Goal: Task Accomplishment & Management: Manage account settings

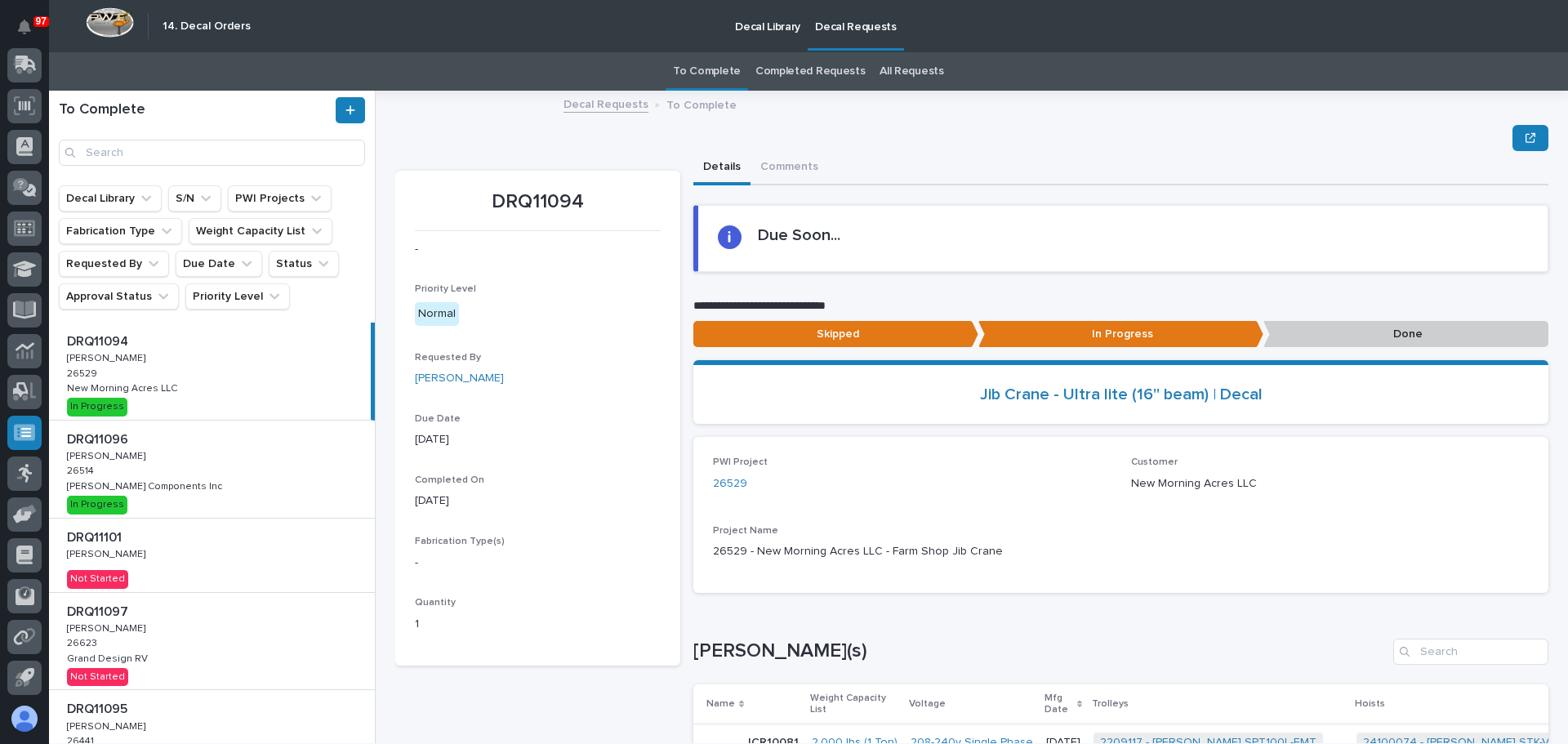
click at [213, 386] on div "DRQ11094 DRQ11094 Adam Yutzy Adam Yutzy 26529 26529 New Morning Acres LLC New M…" at bounding box center [209, 370] width 321 height 97
click at [189, 466] on div "DRQ11096 DRQ11096 Adam Yutzy Adam Yutzy 26514 26514 Lippert Components Inc Lipp…" at bounding box center [212, 468] width 326 height 97
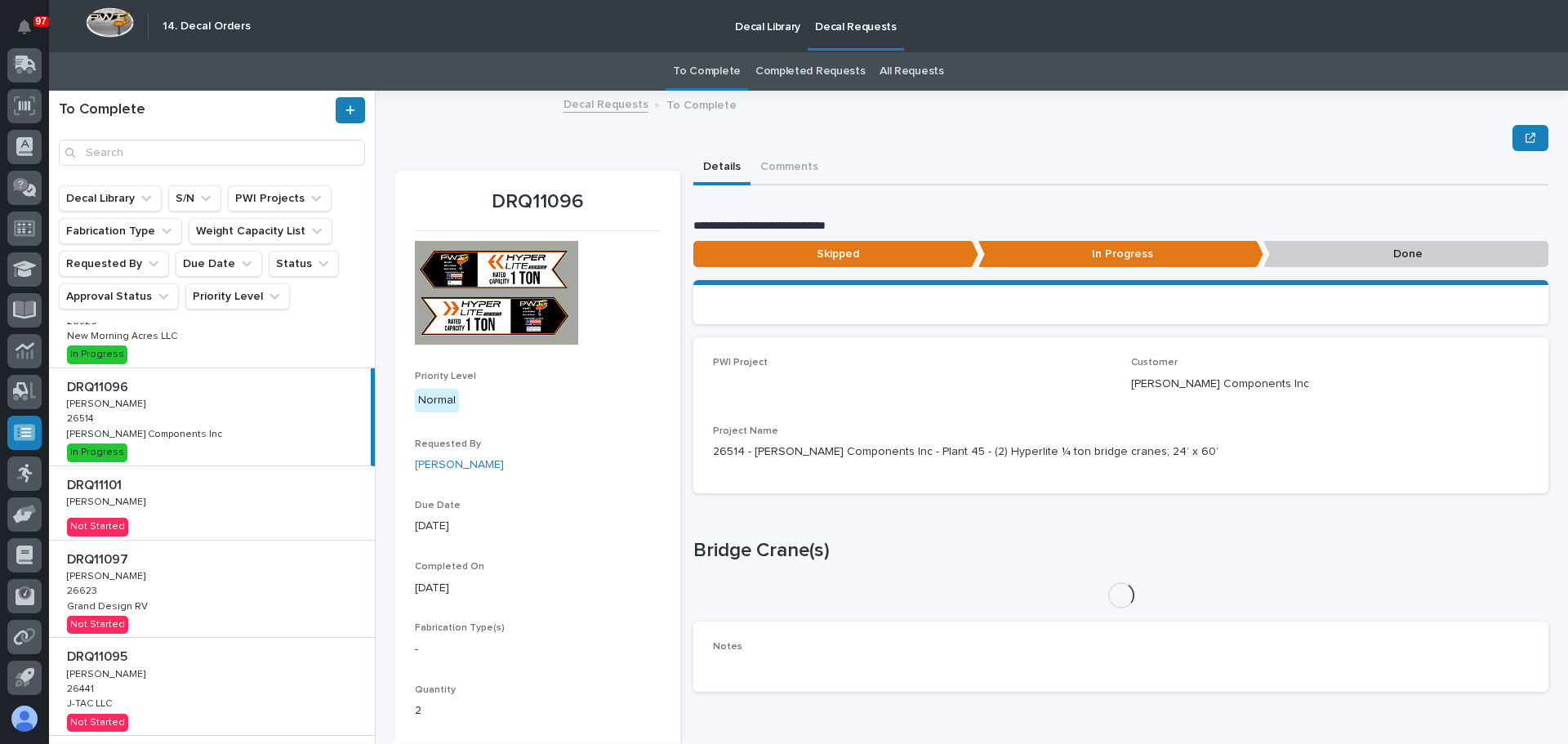
scroll to position [81, 0]
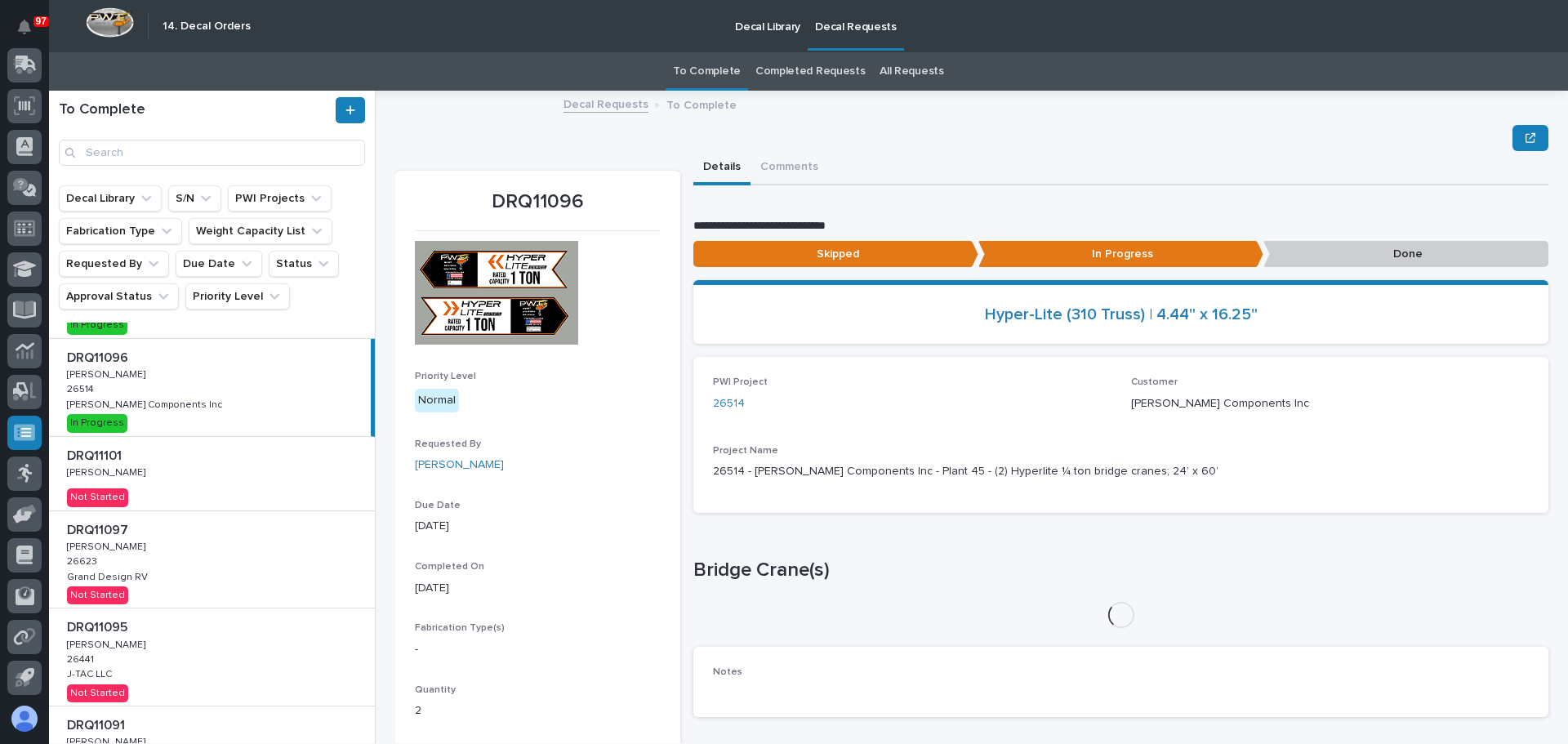
click at [210, 472] on div "DRQ11101 DRQ11101 Adam Yutzy Adam Yutzy Not Started" at bounding box center [212, 473] width 326 height 74
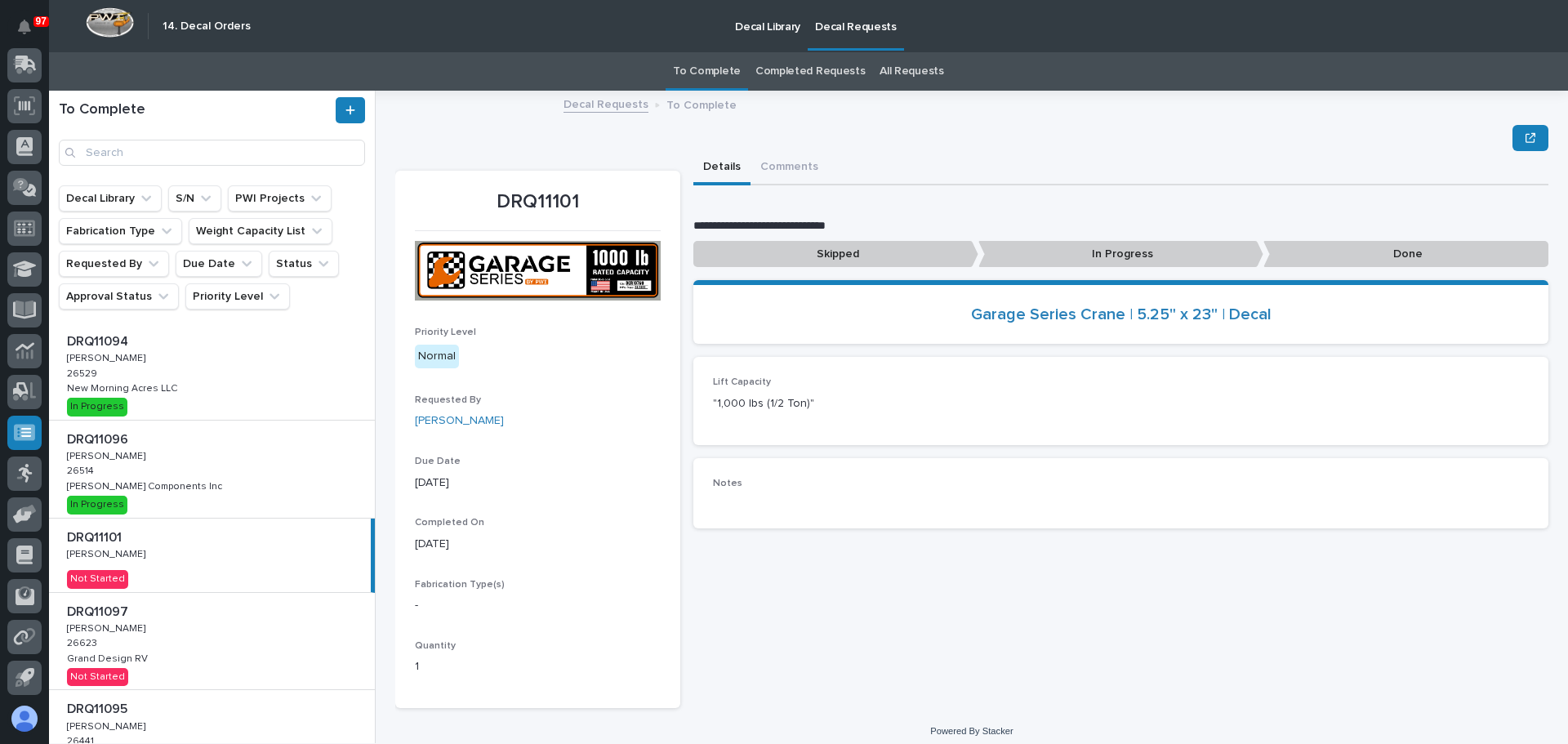
scroll to position [81, 0]
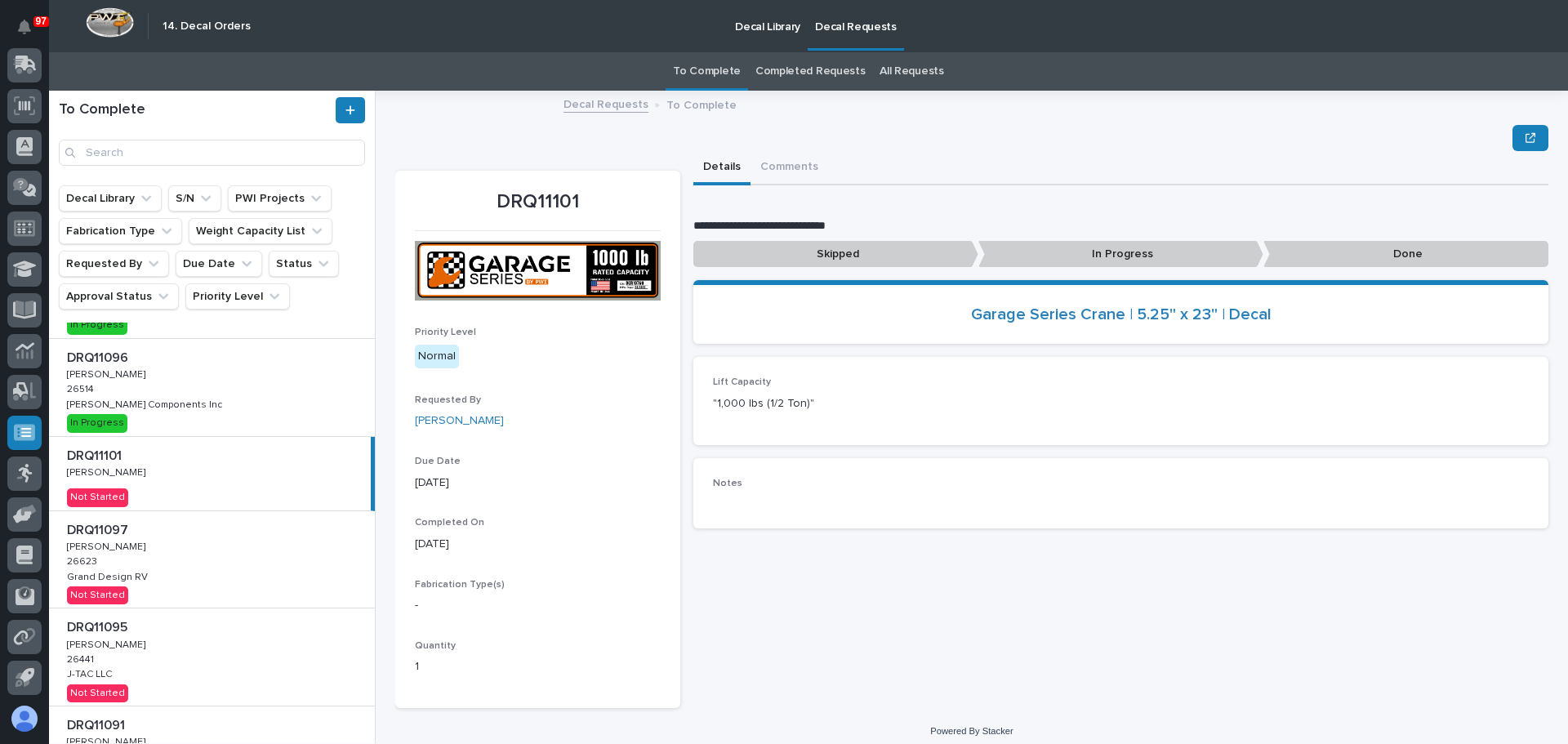
click at [1110, 250] on p "In Progress" at bounding box center [1120, 254] width 285 height 27
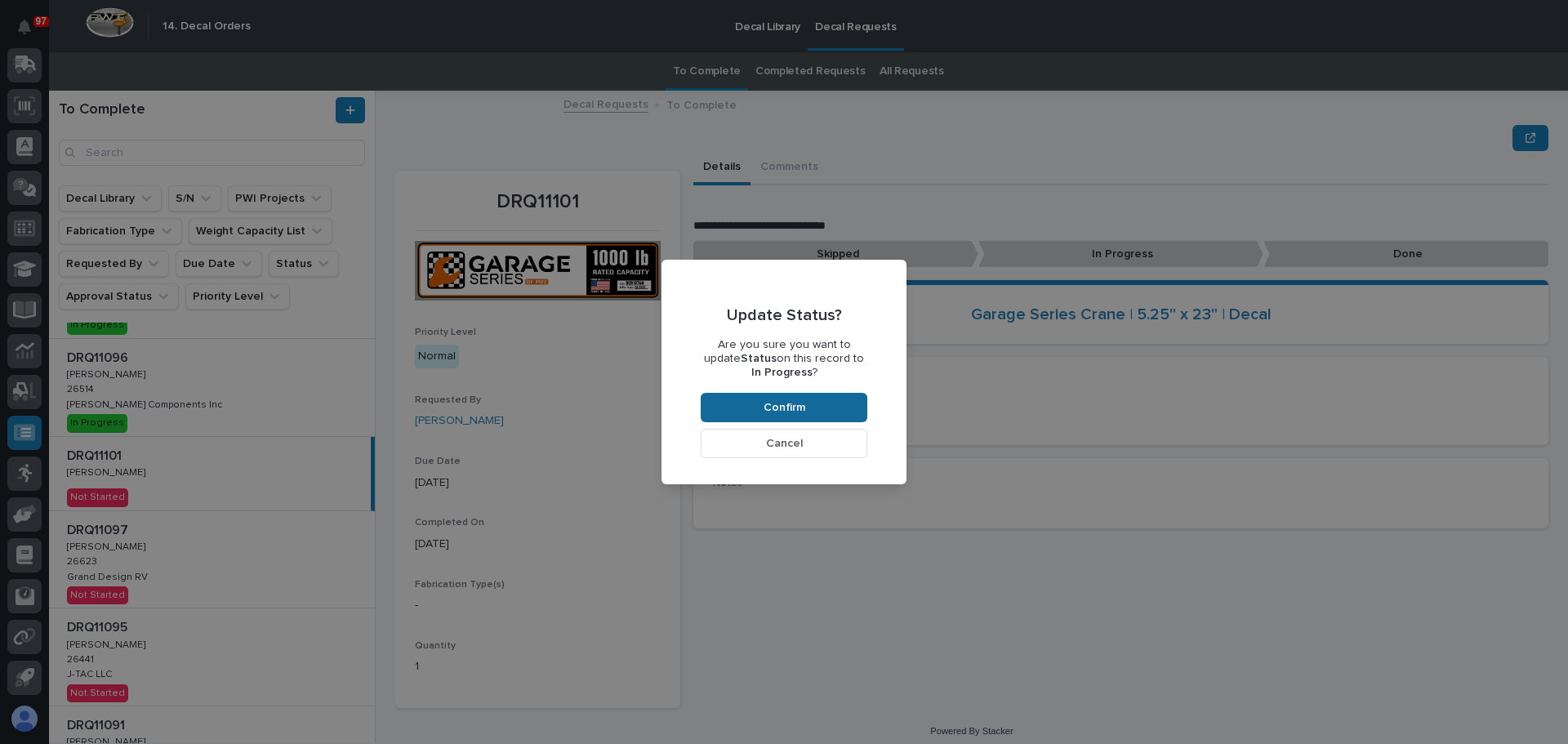
click at [801, 405] on span "Confirm" at bounding box center [784, 408] width 42 height 15
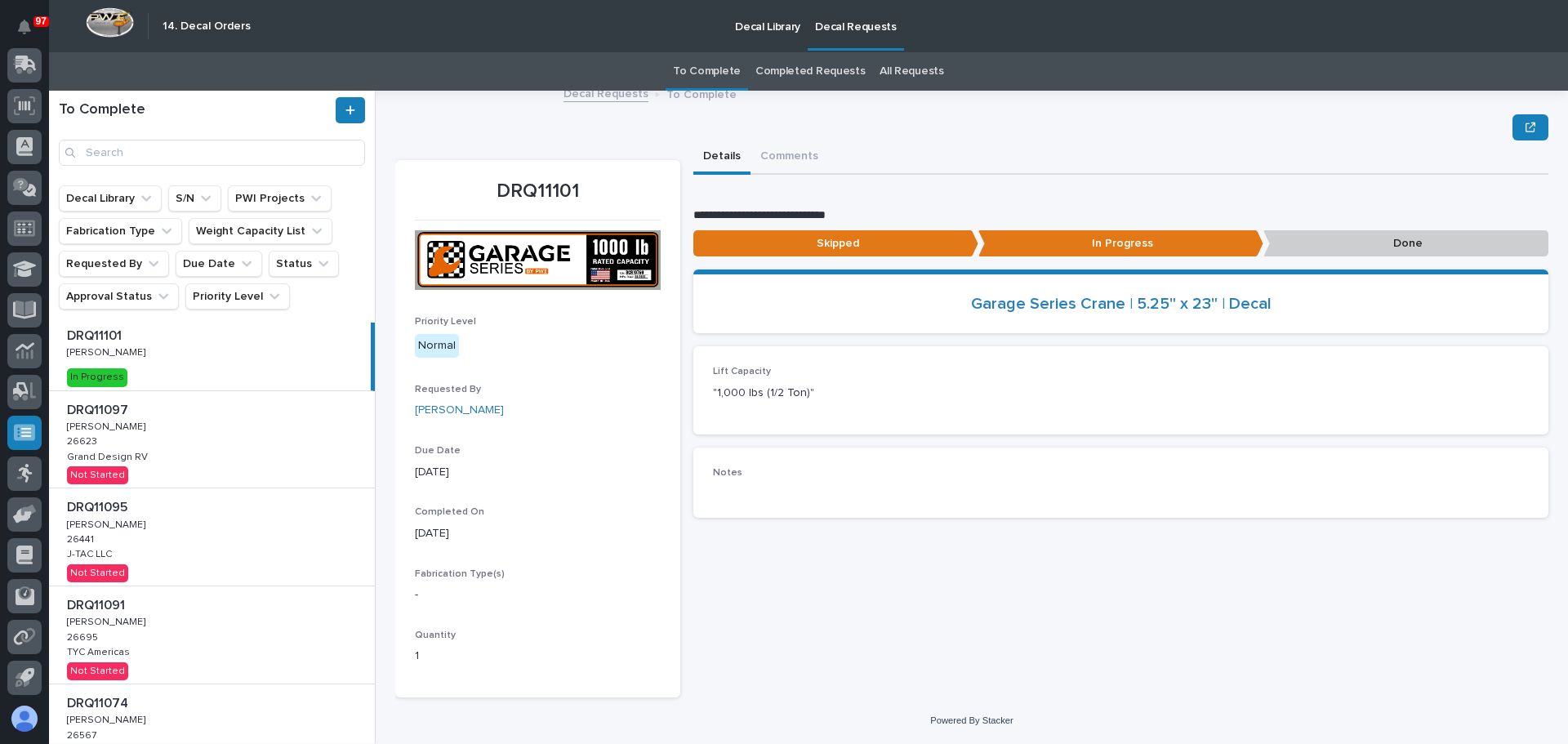
scroll to position [164, 0]
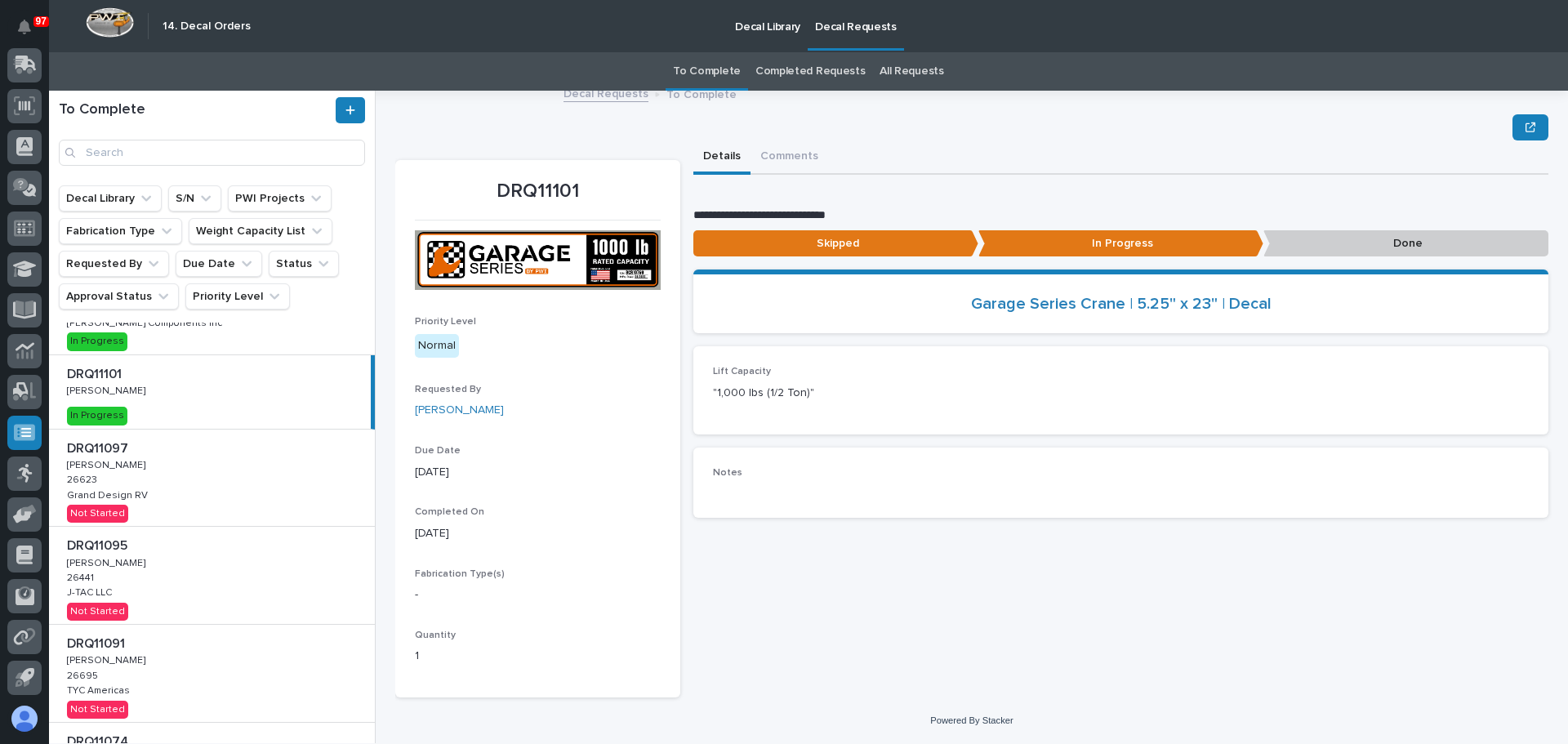
click at [208, 467] on div "DRQ11097 DRQ11097 Adam Yutzy Adam Yutzy 26623 26623 Grand Design RV Grand Desig…" at bounding box center [212, 477] width 326 height 97
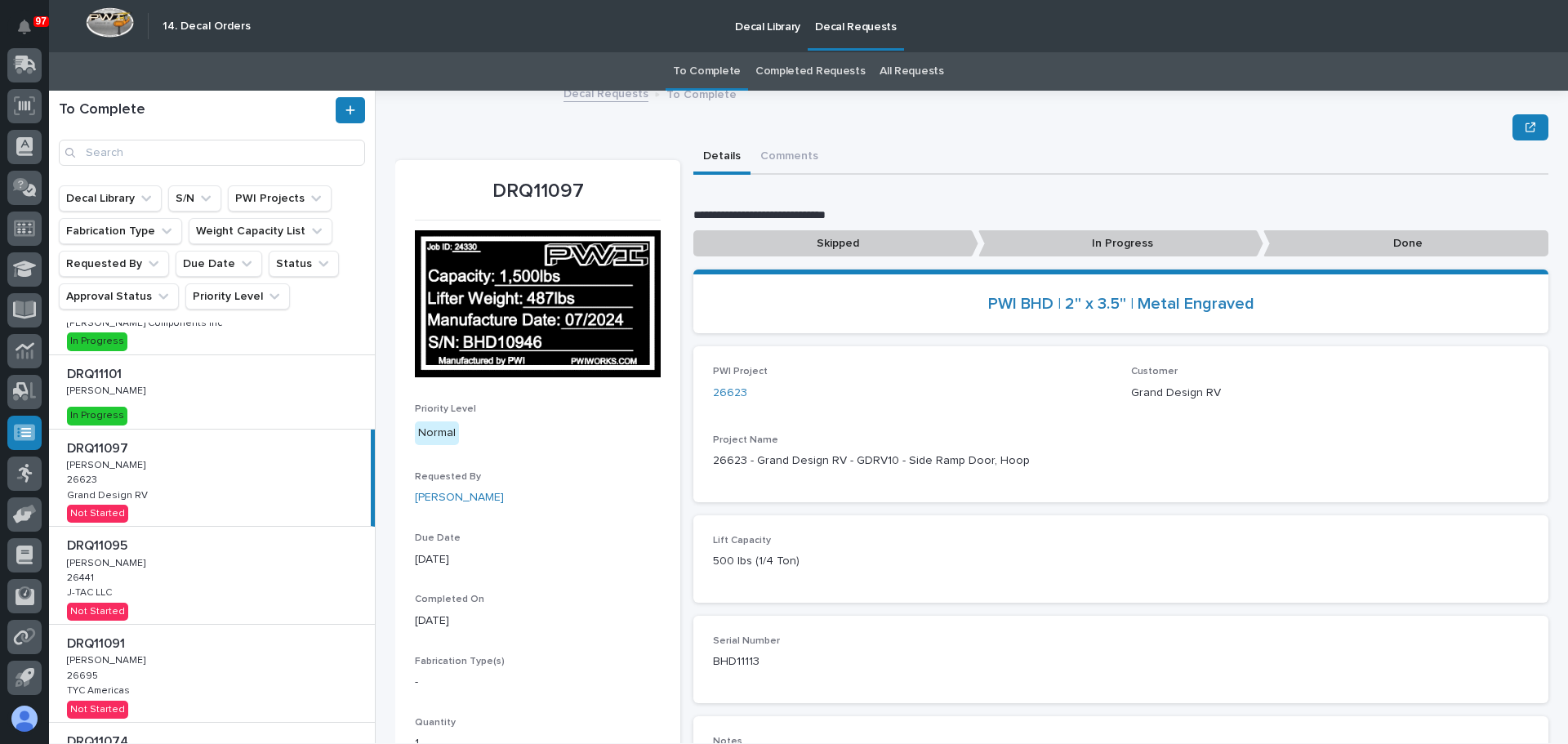
click at [211, 563] on div "DRQ11095 DRQ11095 Adam Yutzy Adam Yutzy 26441 26441 J-TAC LLC J-TAC LLC Not Sta…" at bounding box center [212, 575] width 326 height 97
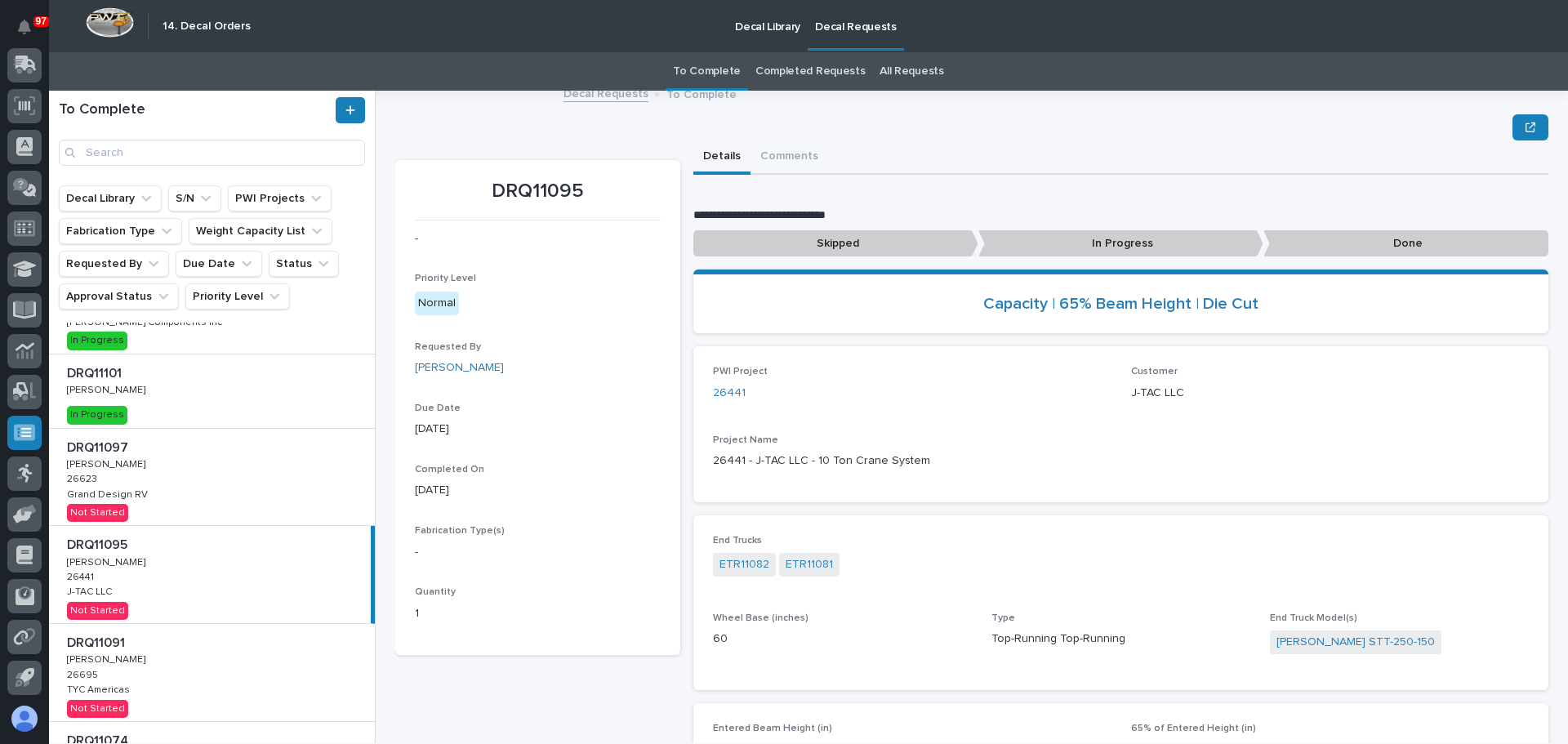
scroll to position [164, 0]
click at [183, 494] on div "DRQ11097 DRQ11097 Adam Yutzy Adam Yutzy 26623 26623 Grand Design RV Grand Desig…" at bounding box center [212, 477] width 326 height 97
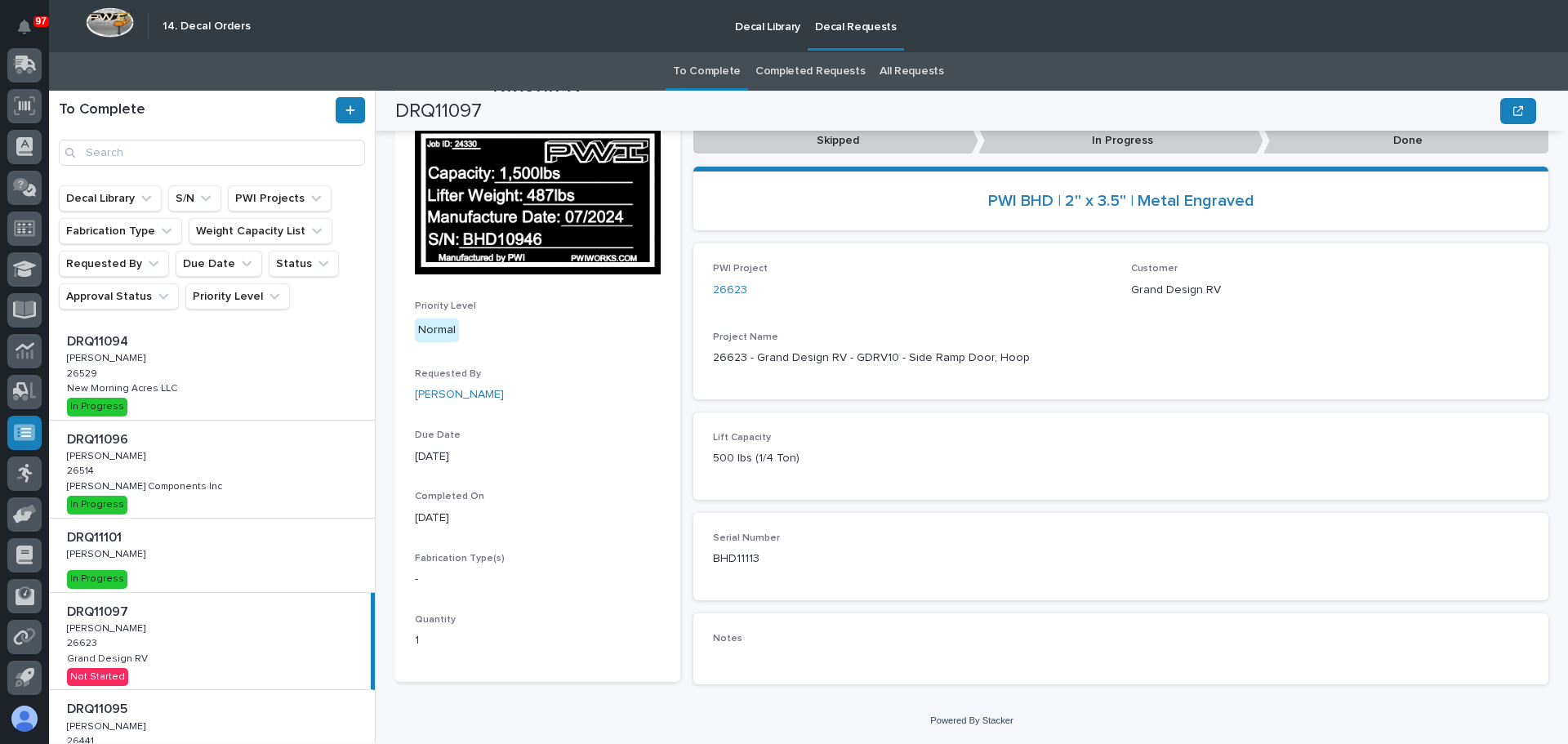
click at [200, 384] on div "DRQ11094 DRQ11094 Adam Yutzy Adam Yutzy 26529 26529 New Morning Acres LLC New M…" at bounding box center [212, 370] width 326 height 97
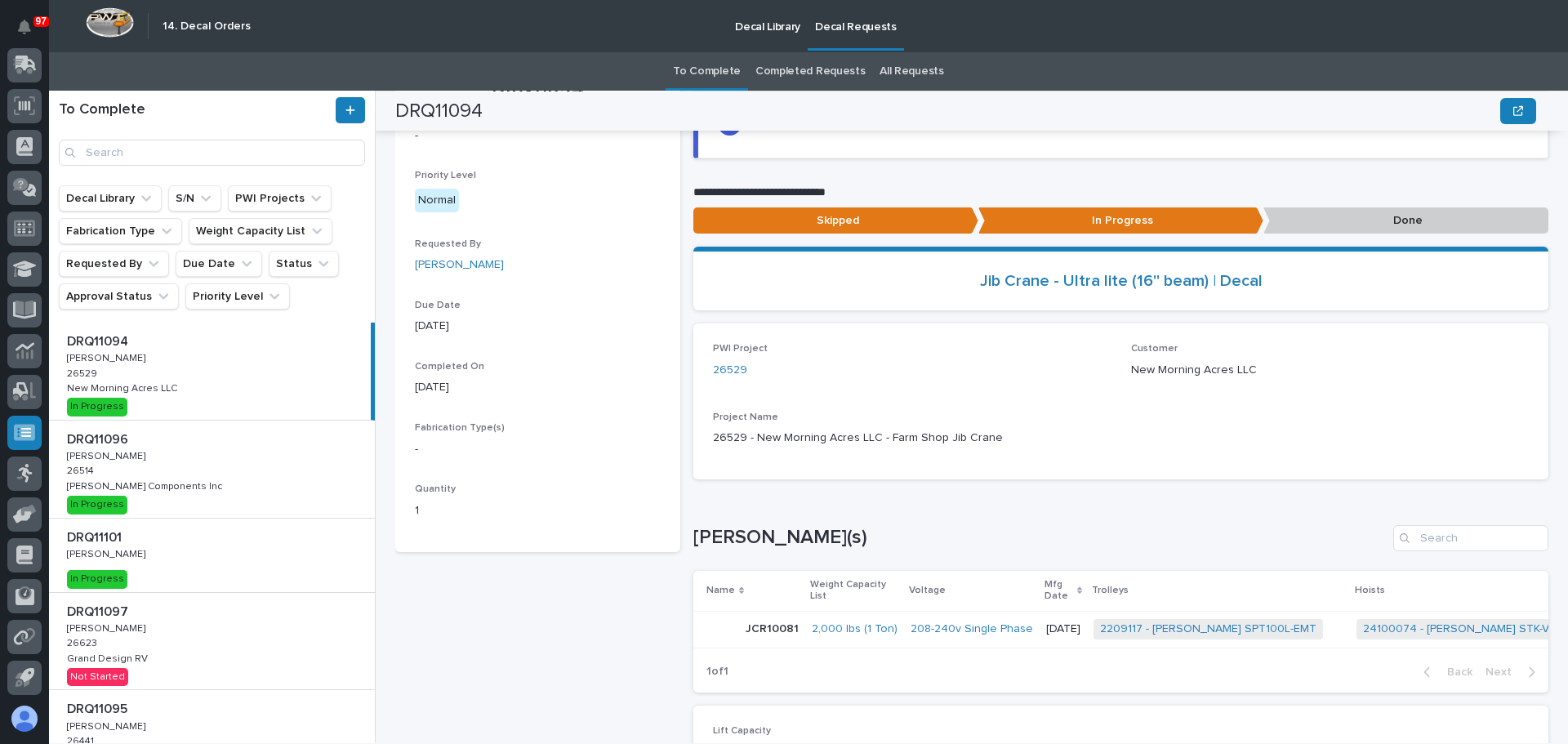
click at [1371, 219] on p "Done" at bounding box center [1405, 221] width 285 height 27
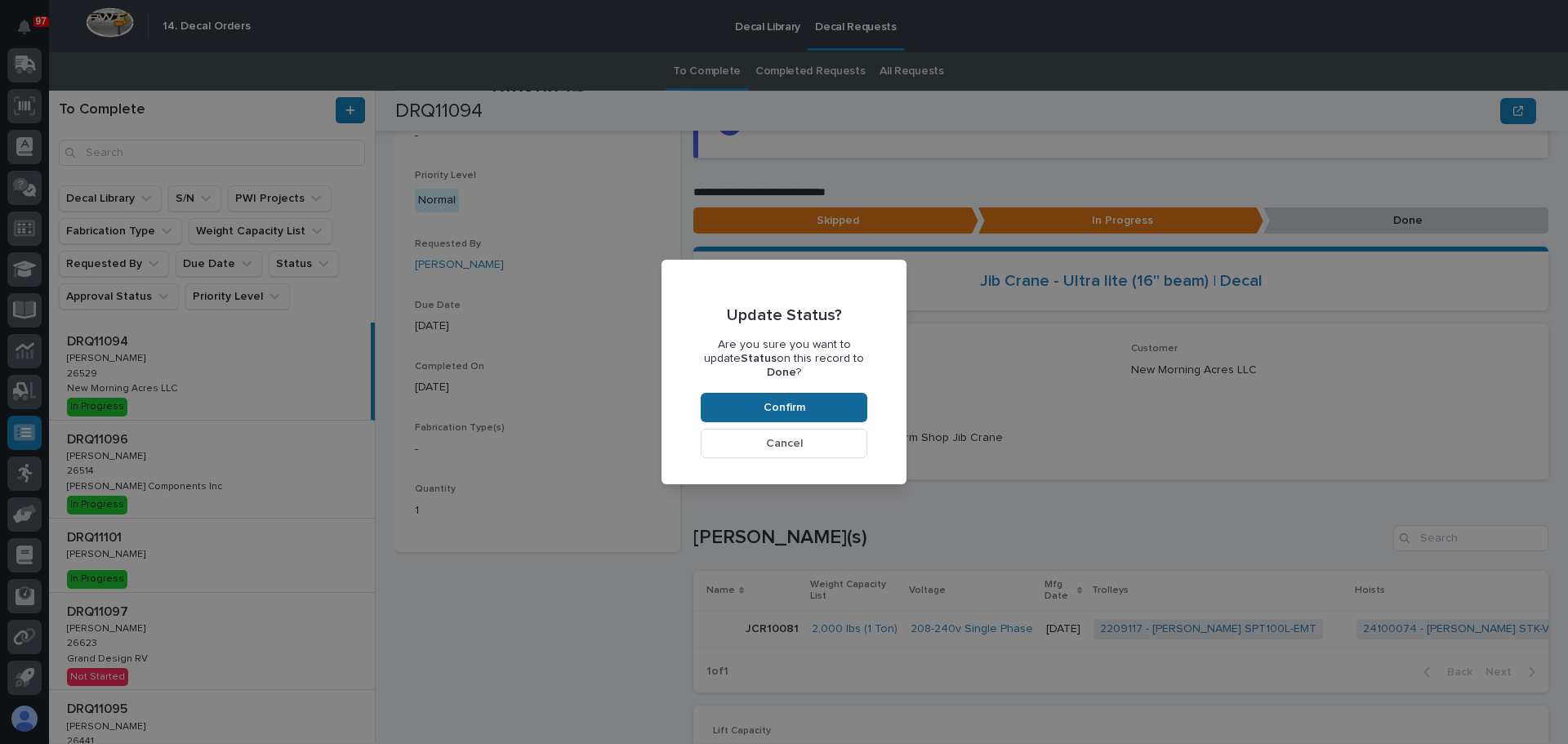
click at [801, 400] on span "Confirm" at bounding box center [784, 408] width 42 height 15
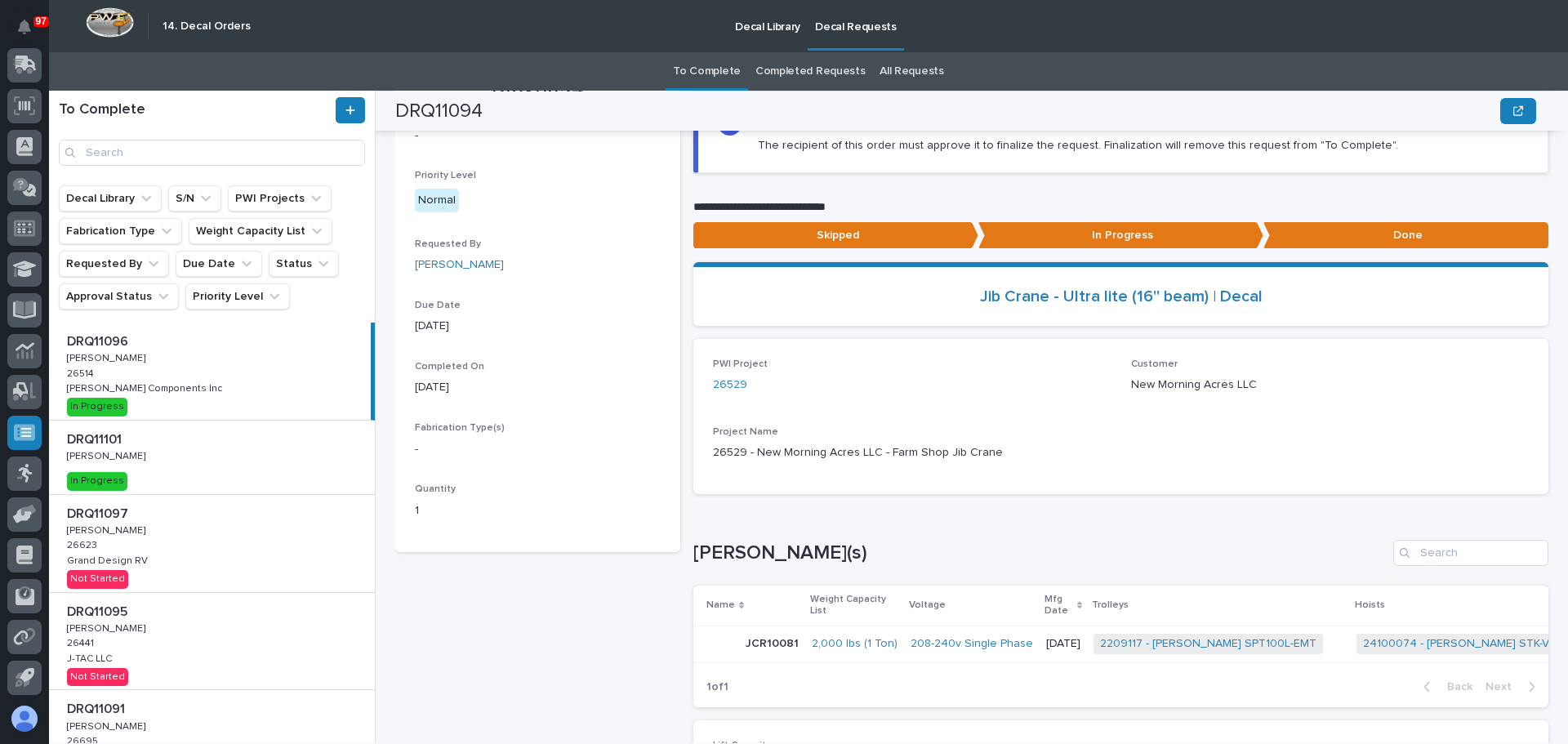
click at [145, 464] on div "DRQ11101 DRQ11101 Adam Yutzy Adam Yutzy In Progress" at bounding box center [212, 457] width 326 height 74
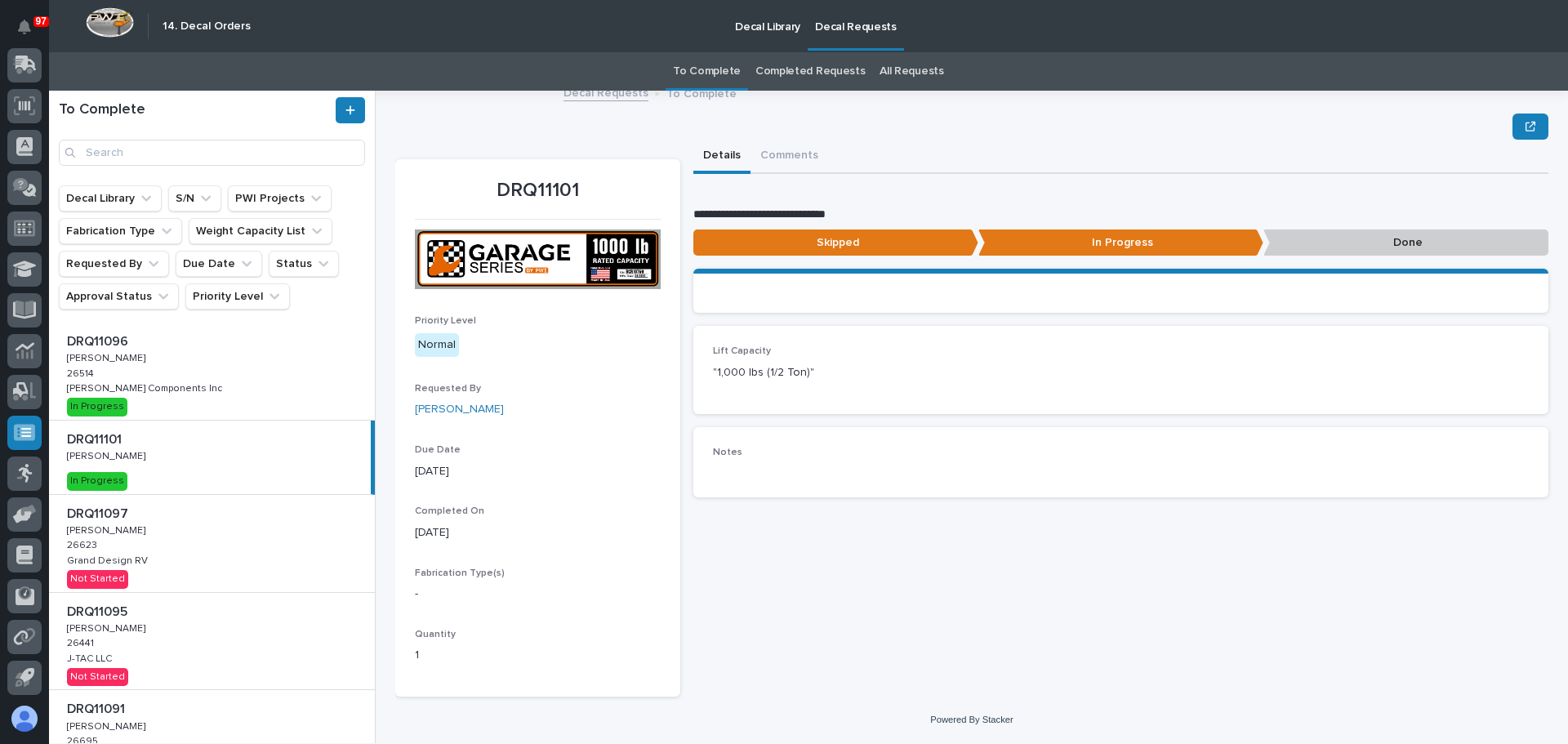
scroll to position [11, 0]
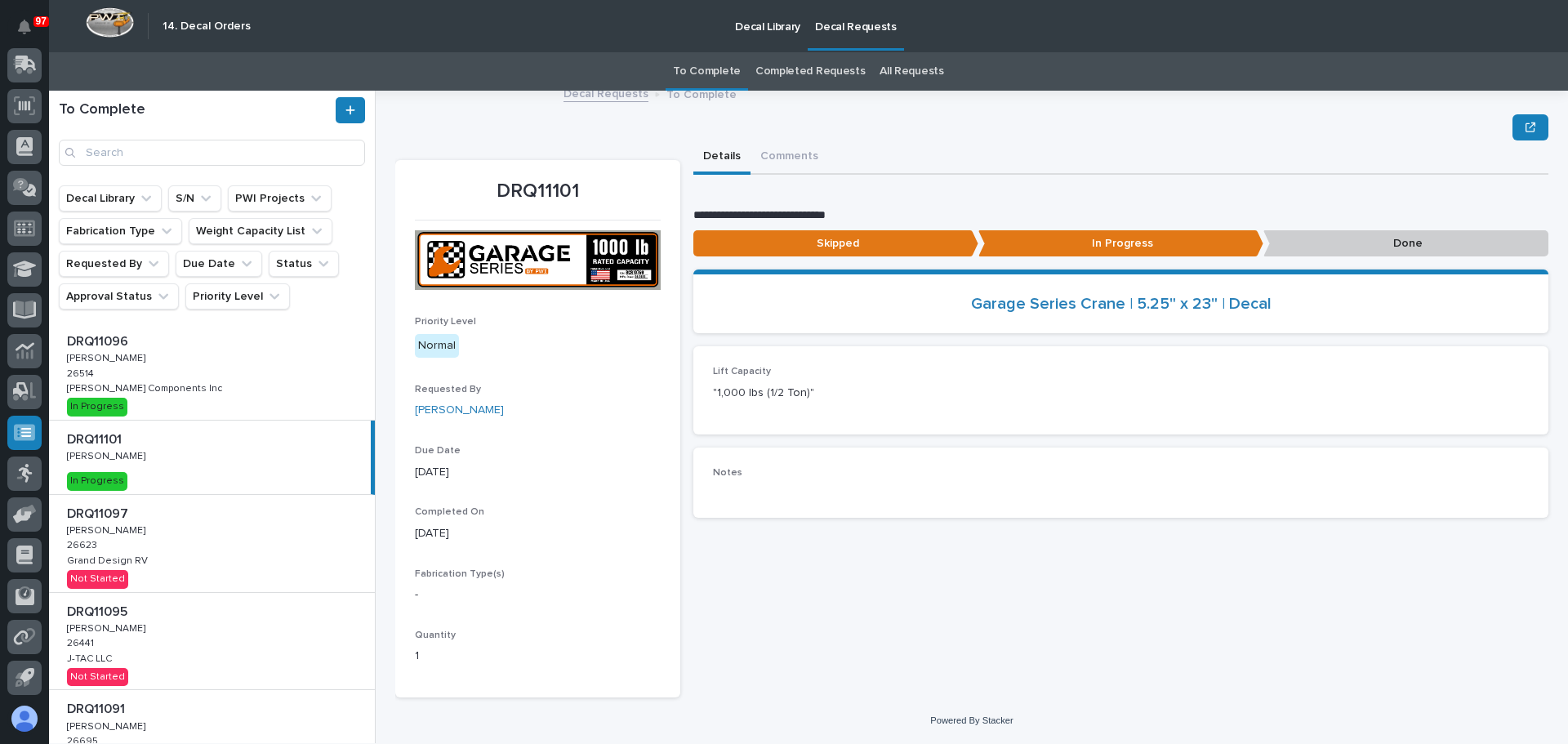
click at [1335, 247] on p "Done" at bounding box center [1405, 243] width 285 height 27
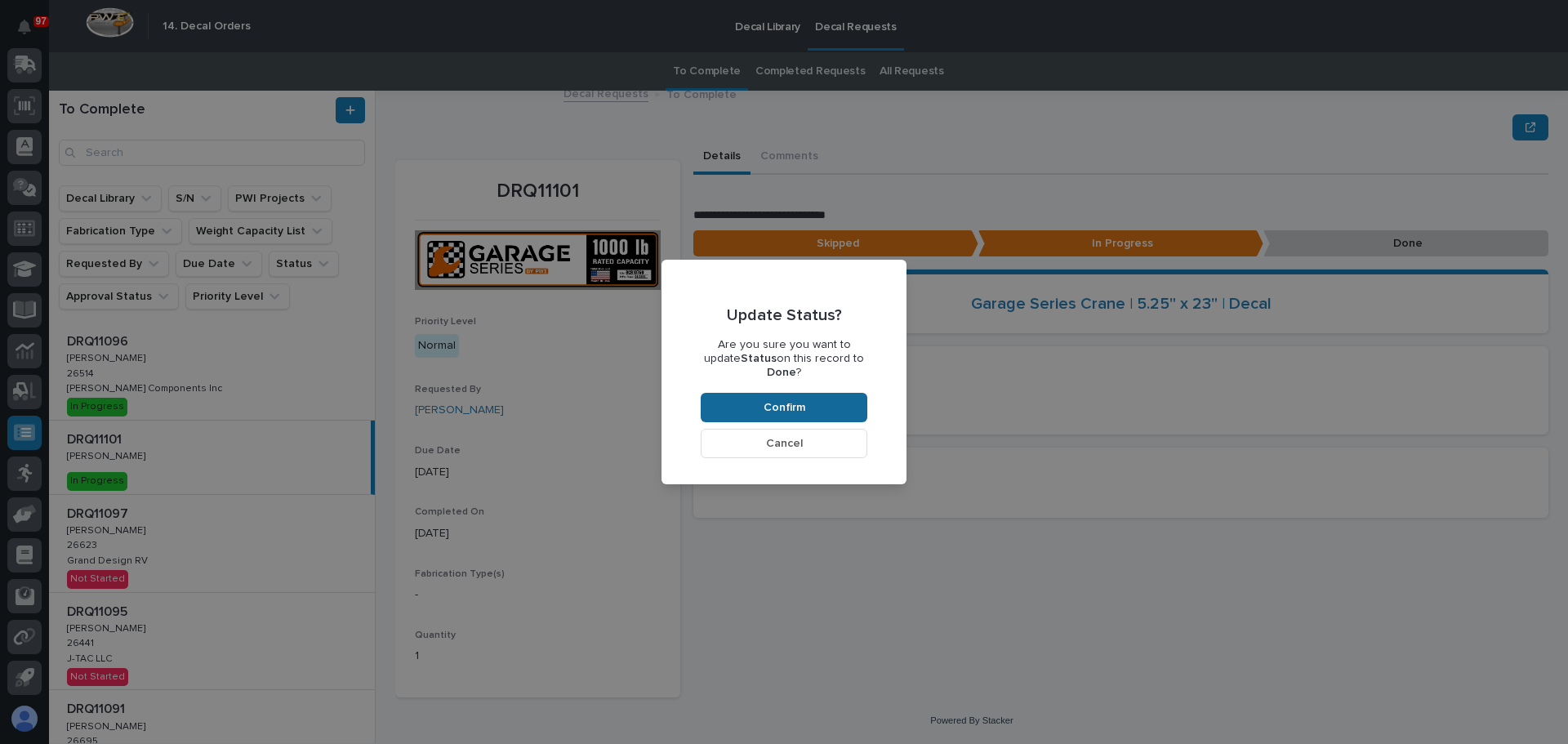
click at [791, 400] on span "Confirm" at bounding box center [784, 408] width 42 height 15
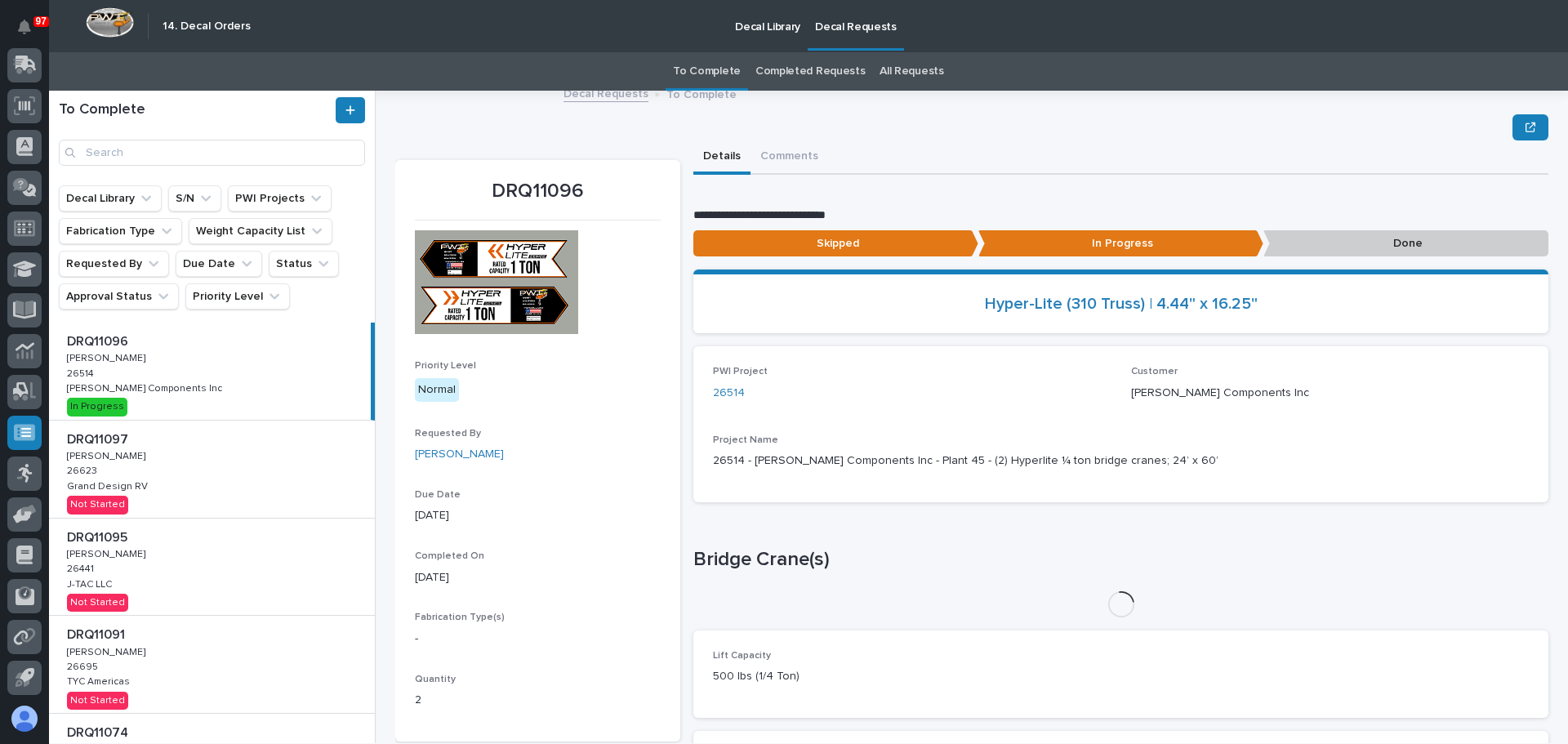
click at [268, 379] on div "DRQ11096 DRQ11096 Adam Yutzy Adam Yutzy 26514 26514 Lippert Components Inc Lipp…" at bounding box center [209, 370] width 321 height 97
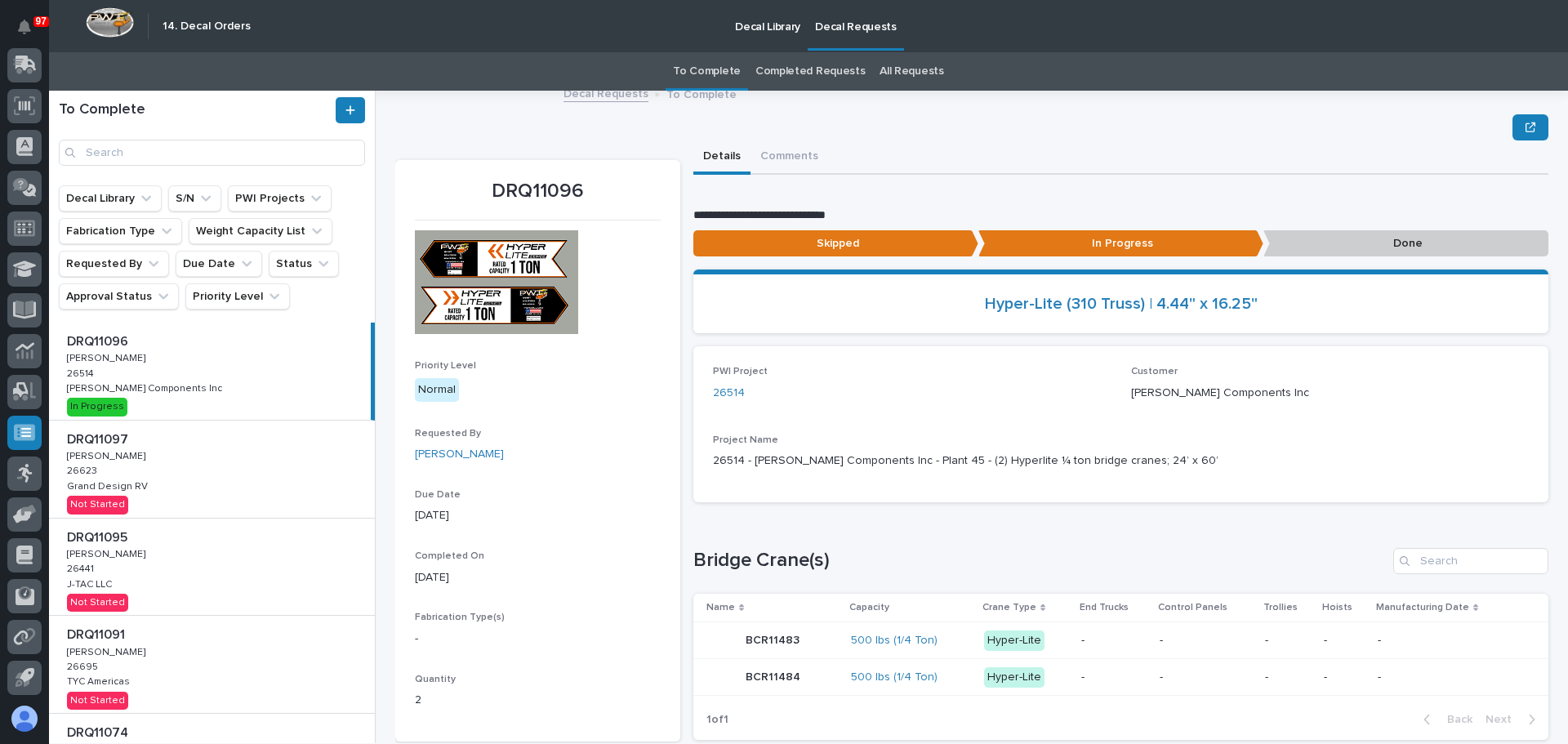
click at [1362, 235] on p "Done" at bounding box center [1405, 243] width 285 height 27
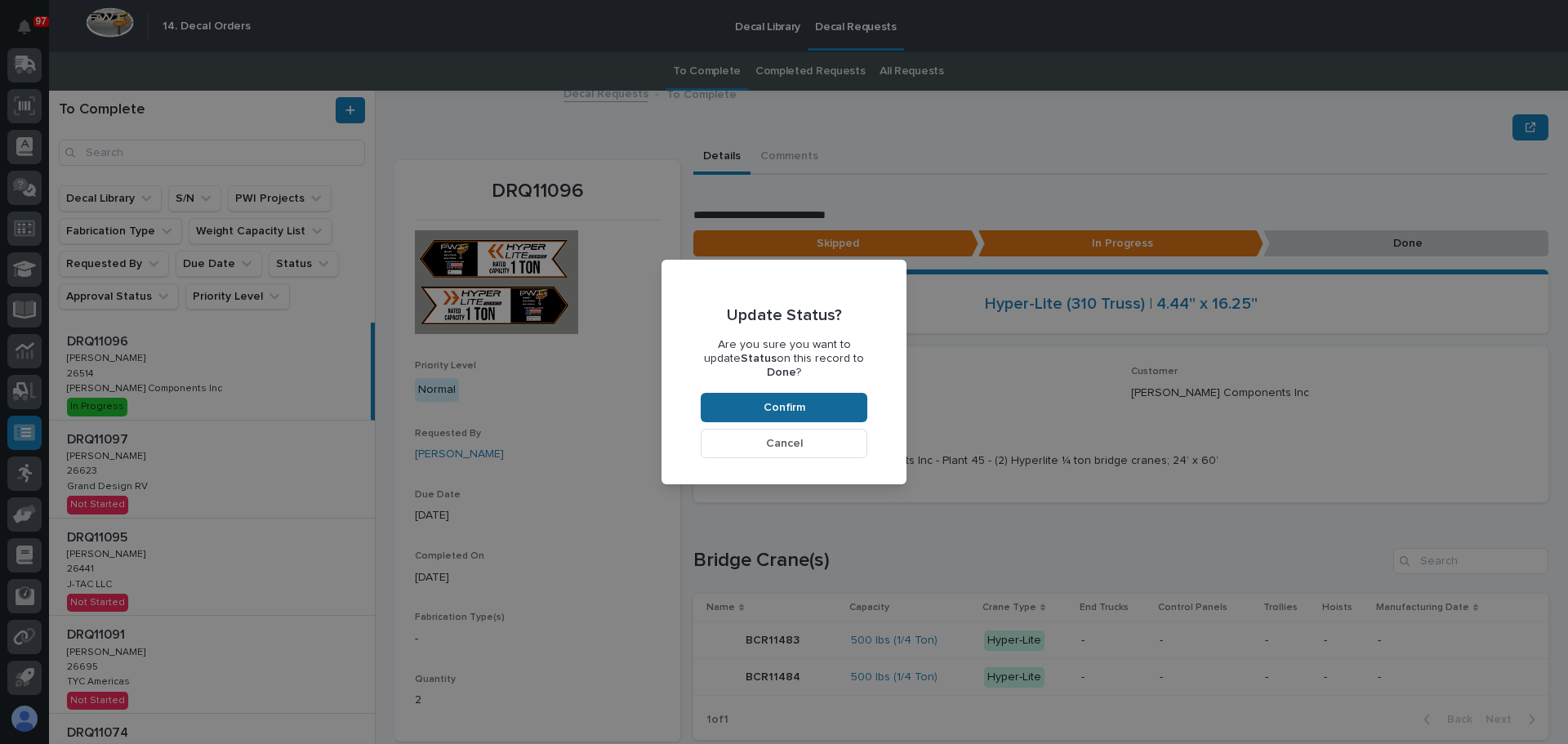
click at [833, 398] on button "Confirm" at bounding box center [784, 407] width 167 height 29
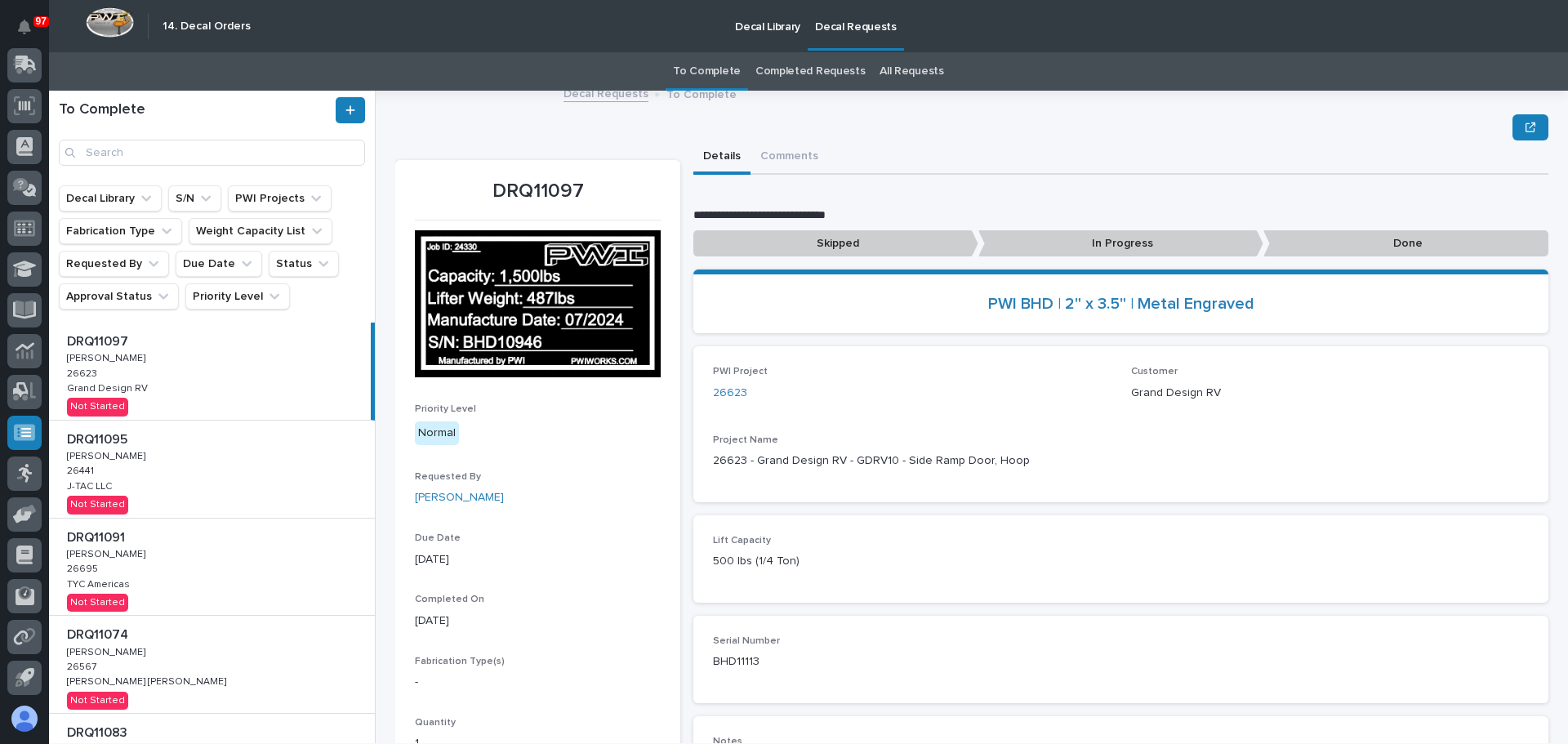
click at [175, 463] on div "DRQ11095 DRQ11095 Adam Yutzy Adam Yutzy 26441 26441 J-TAC LLC J-TAC LLC Not Sta…" at bounding box center [212, 468] width 326 height 97
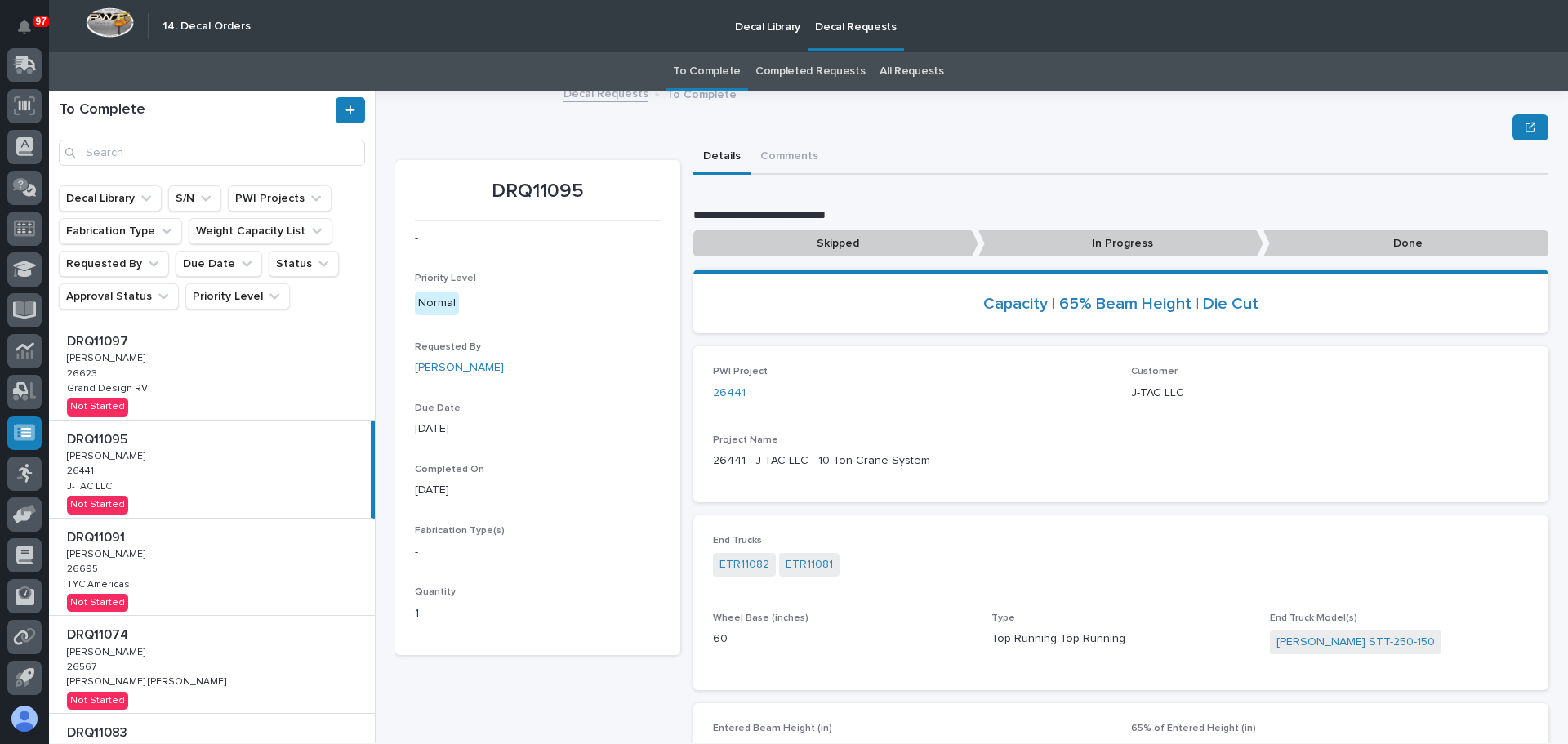
click at [223, 386] on div "DRQ11097 DRQ11097 Adam Yutzy Adam Yutzy 26623 26623 Grand Design RV Grand Desig…" at bounding box center [212, 370] width 326 height 97
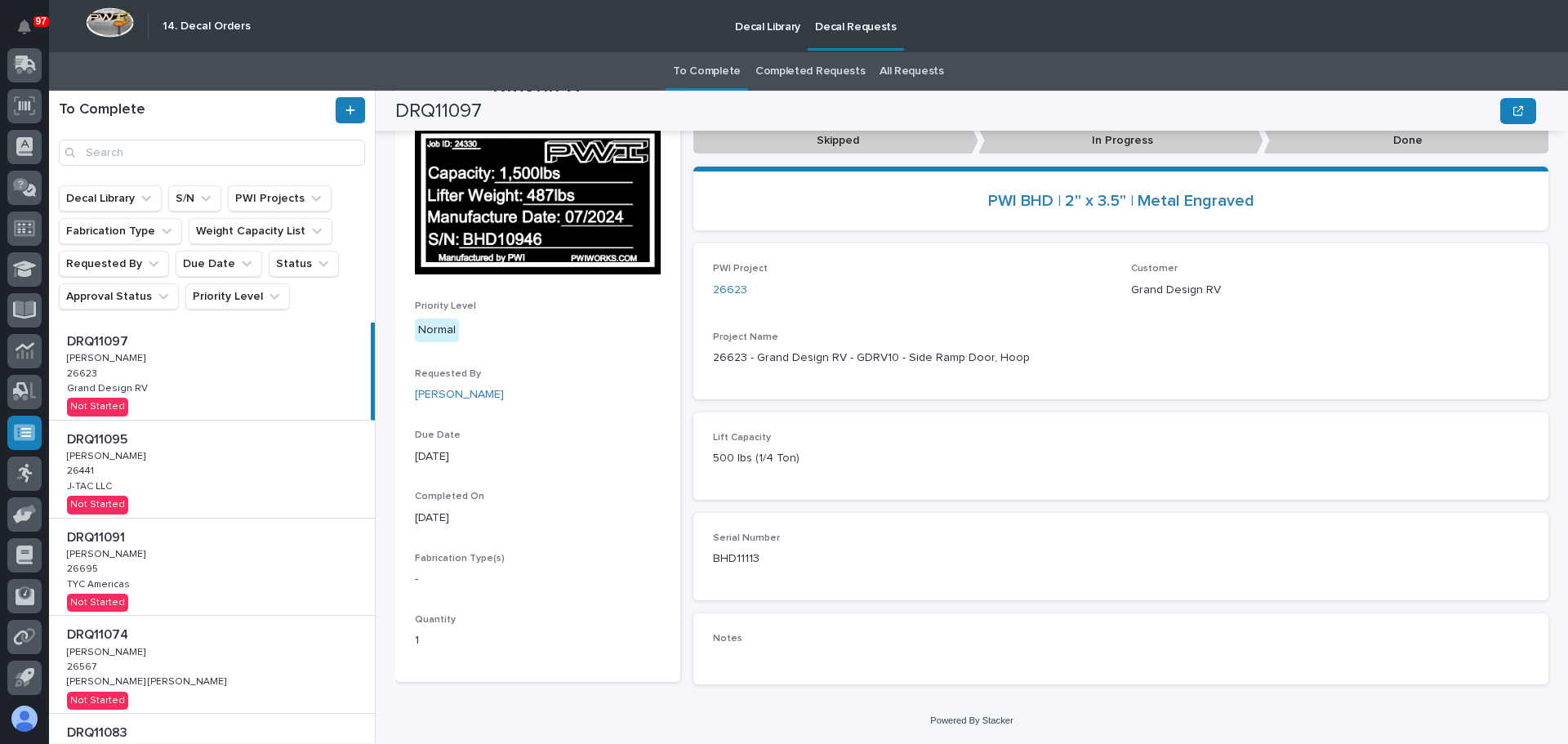
click at [185, 480] on div "DRQ11095 DRQ11095 Adam Yutzy Adam Yutzy 26441 26441 J-TAC LLC J-TAC LLC Not Sta…" at bounding box center [212, 468] width 326 height 97
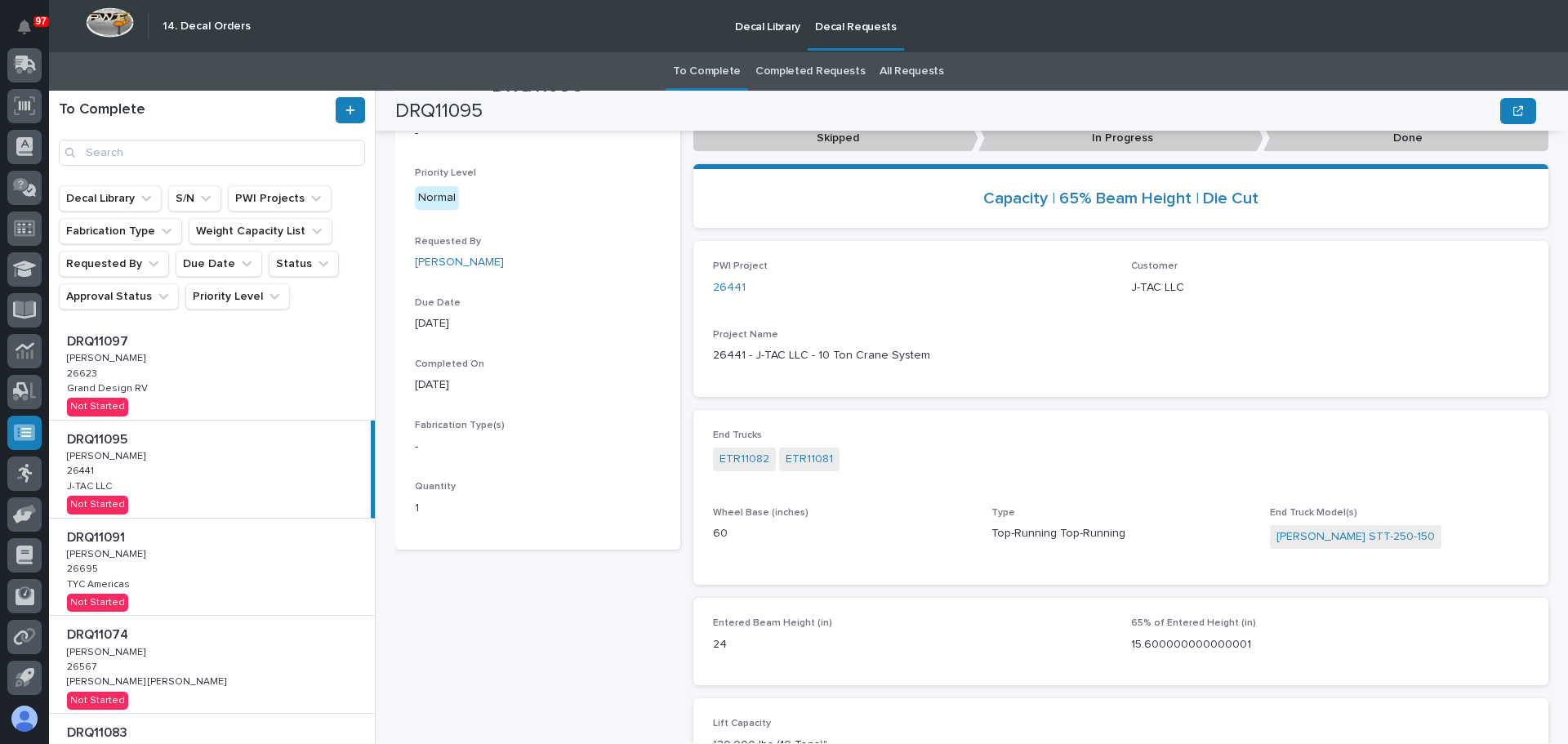
scroll to position [81, 0]
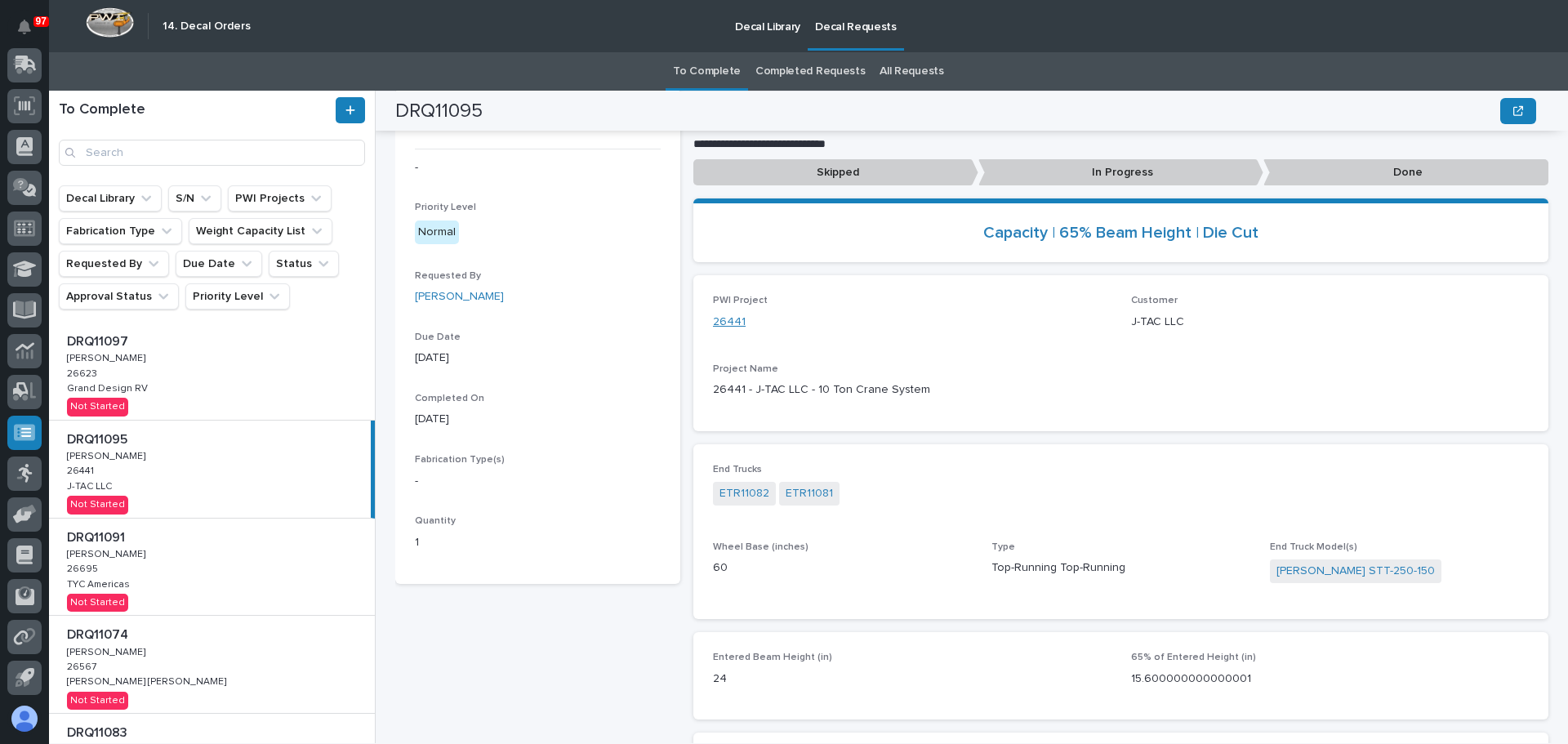
click at [735, 322] on link "26441" at bounding box center [729, 322] width 32 height 17
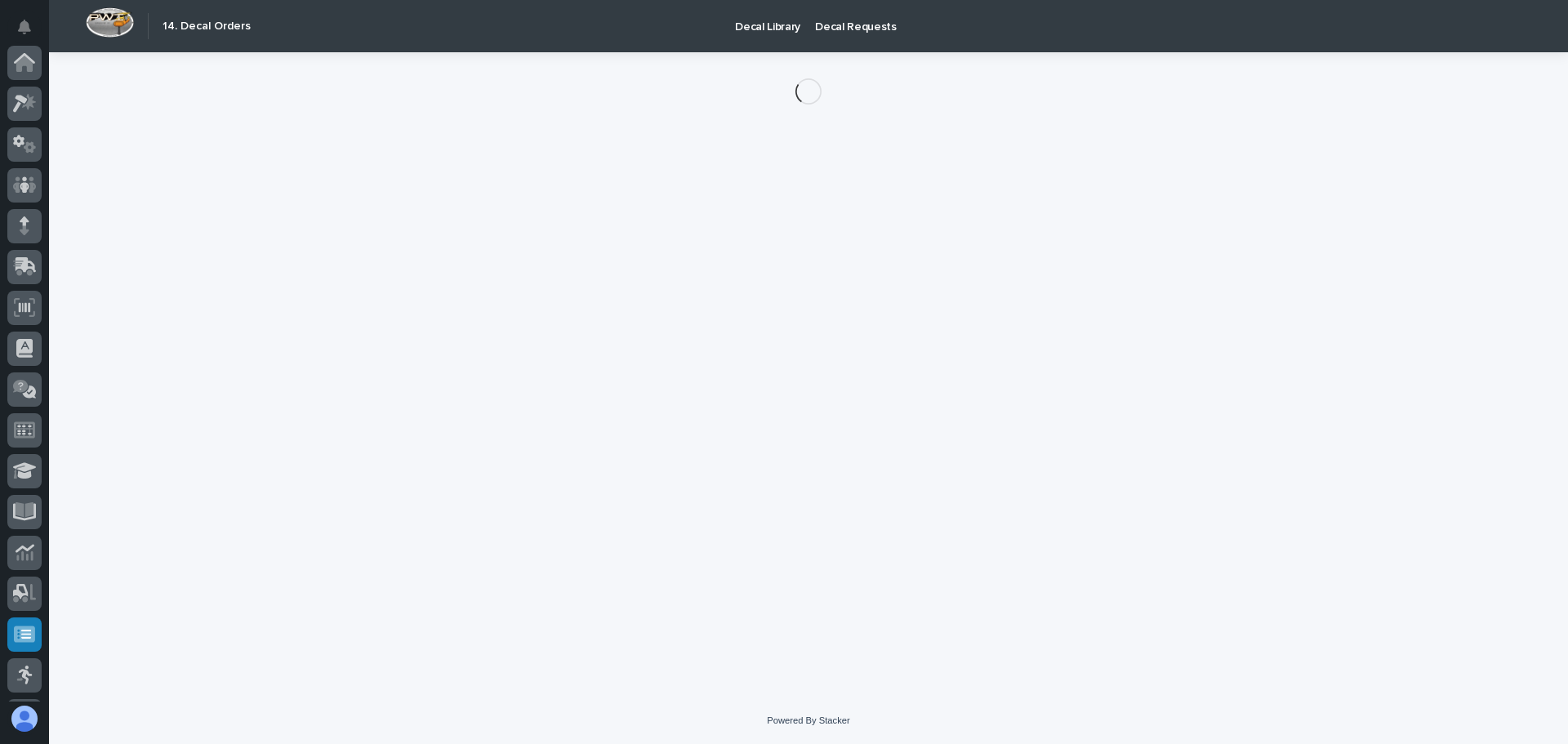
scroll to position [202, 0]
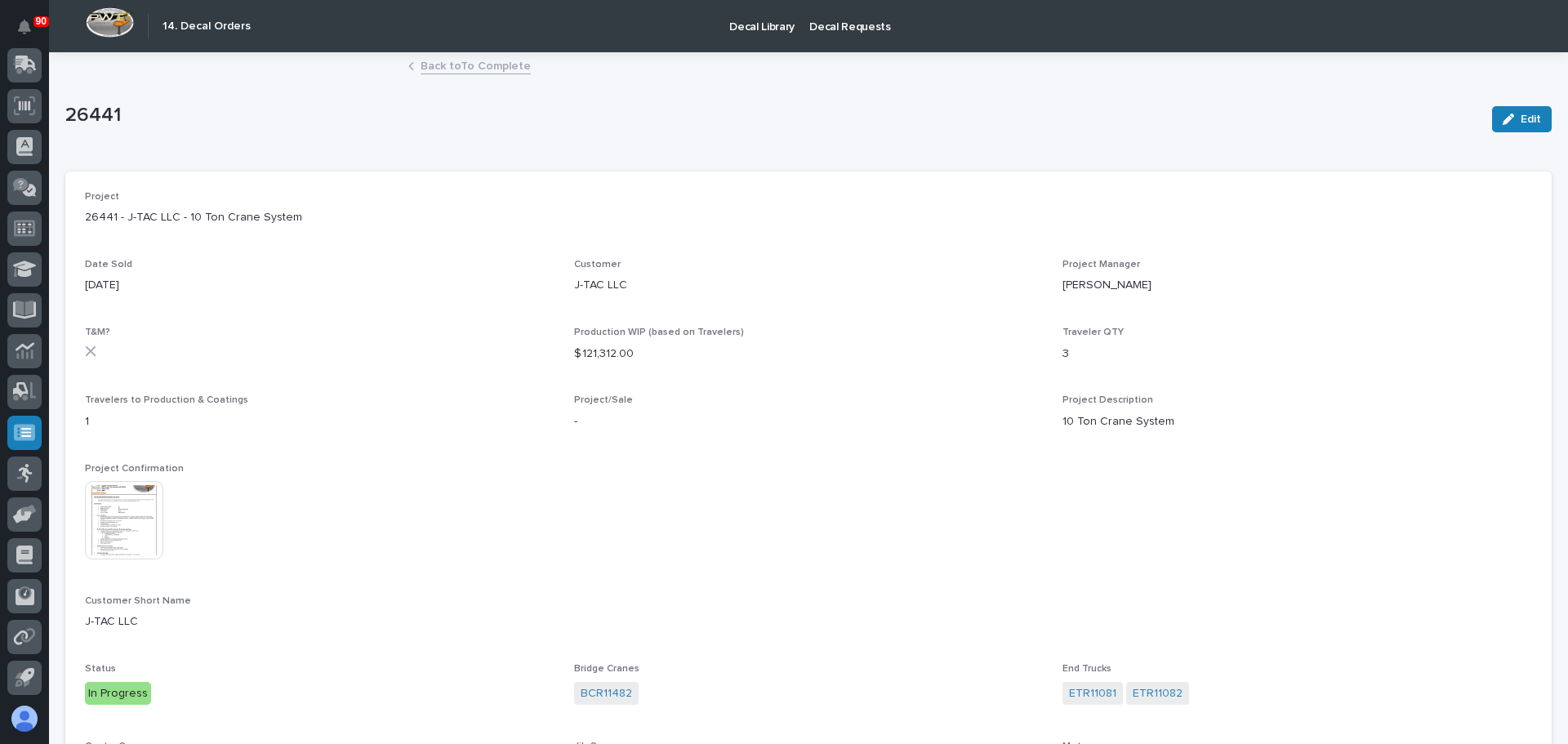
click at [138, 532] on img at bounding box center [124, 520] width 78 height 78
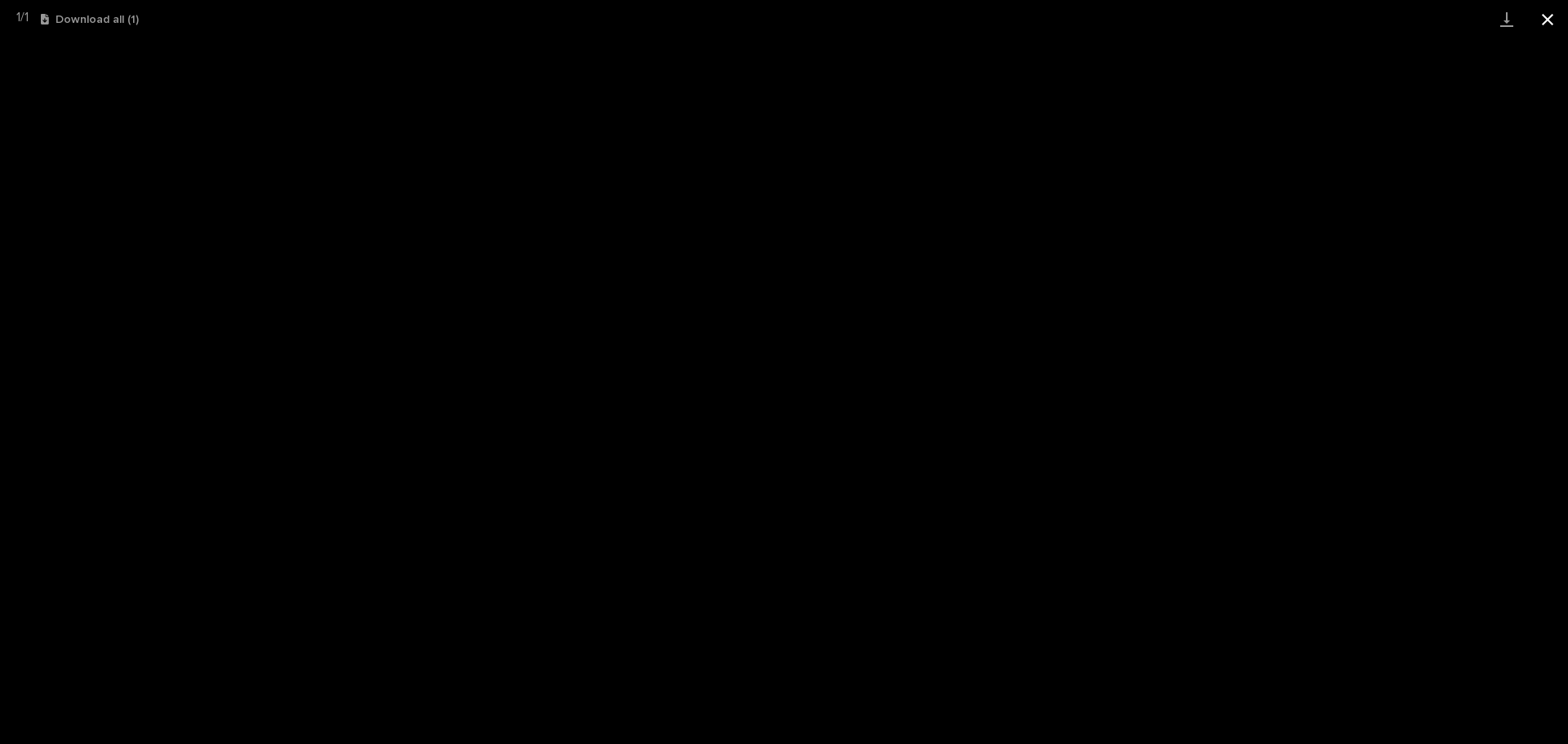
click at [1541, 22] on button "Close gallery" at bounding box center [1547, 19] width 41 height 38
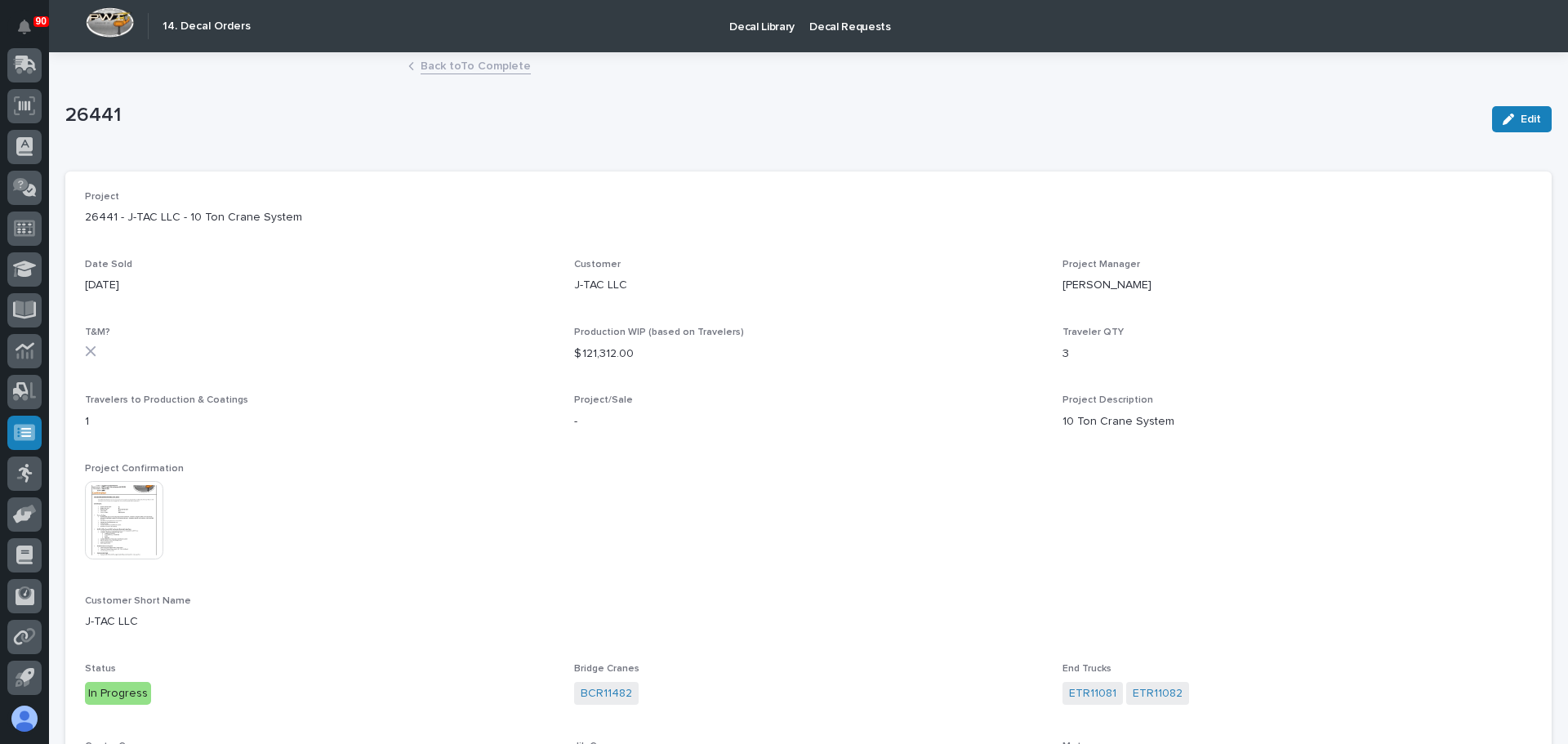
click at [450, 74] on link "Back to To Complete" at bounding box center [475, 65] width 110 height 19
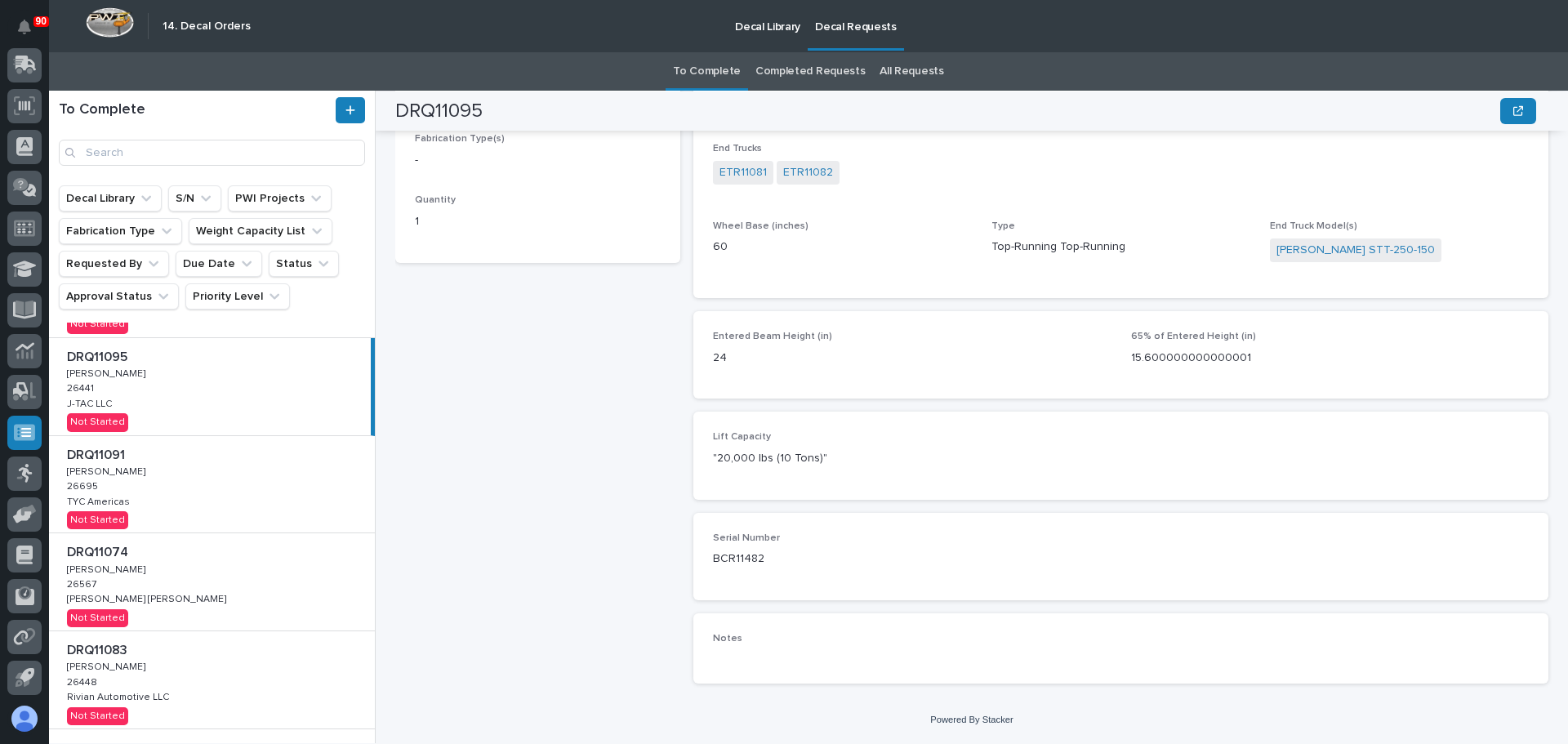
scroll to position [40, 0]
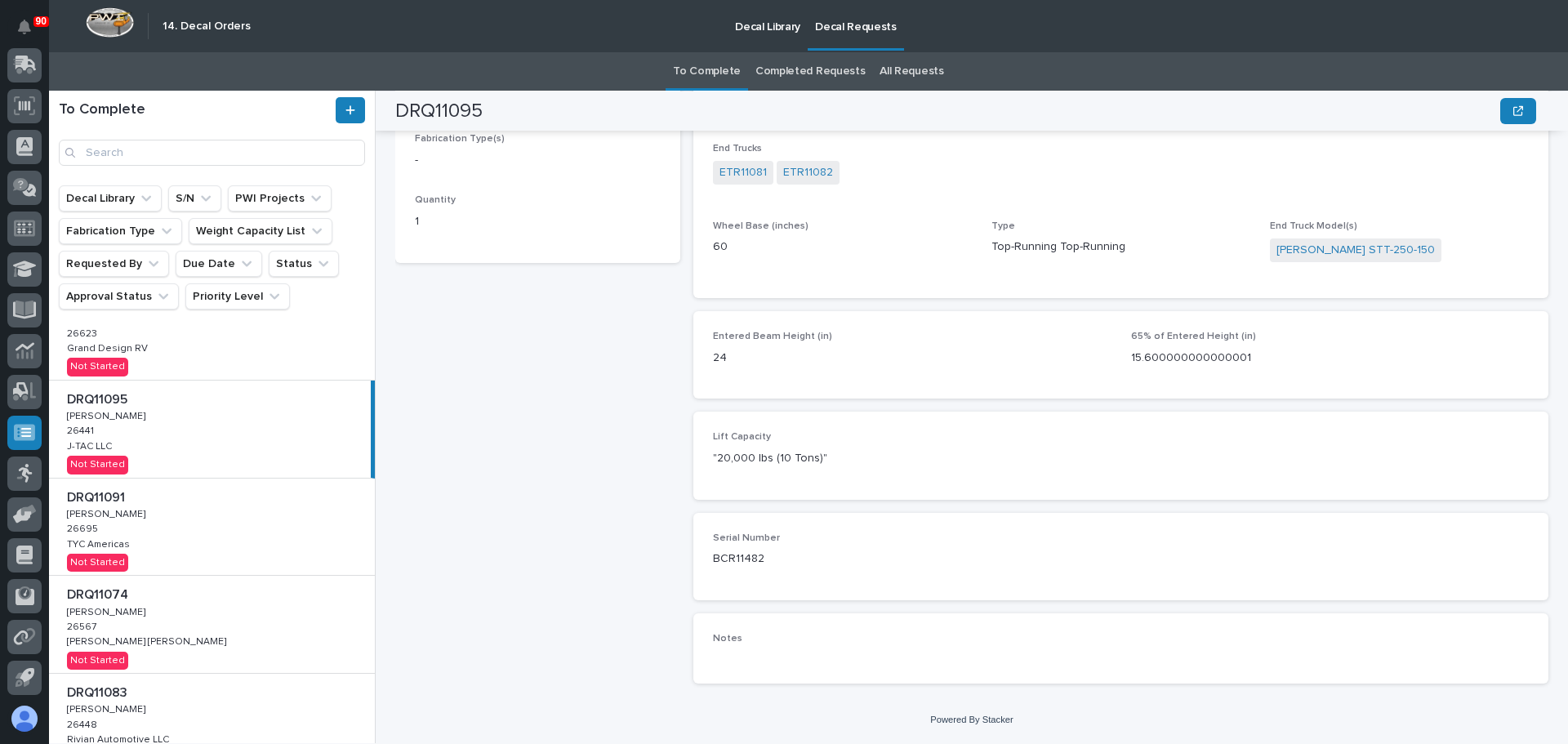
click at [253, 533] on div "DRQ11091 DRQ11091 Adam Yutzy Adam Yutzy 26695 26695 TYC Americas TYC Americas N…" at bounding box center [212, 526] width 326 height 97
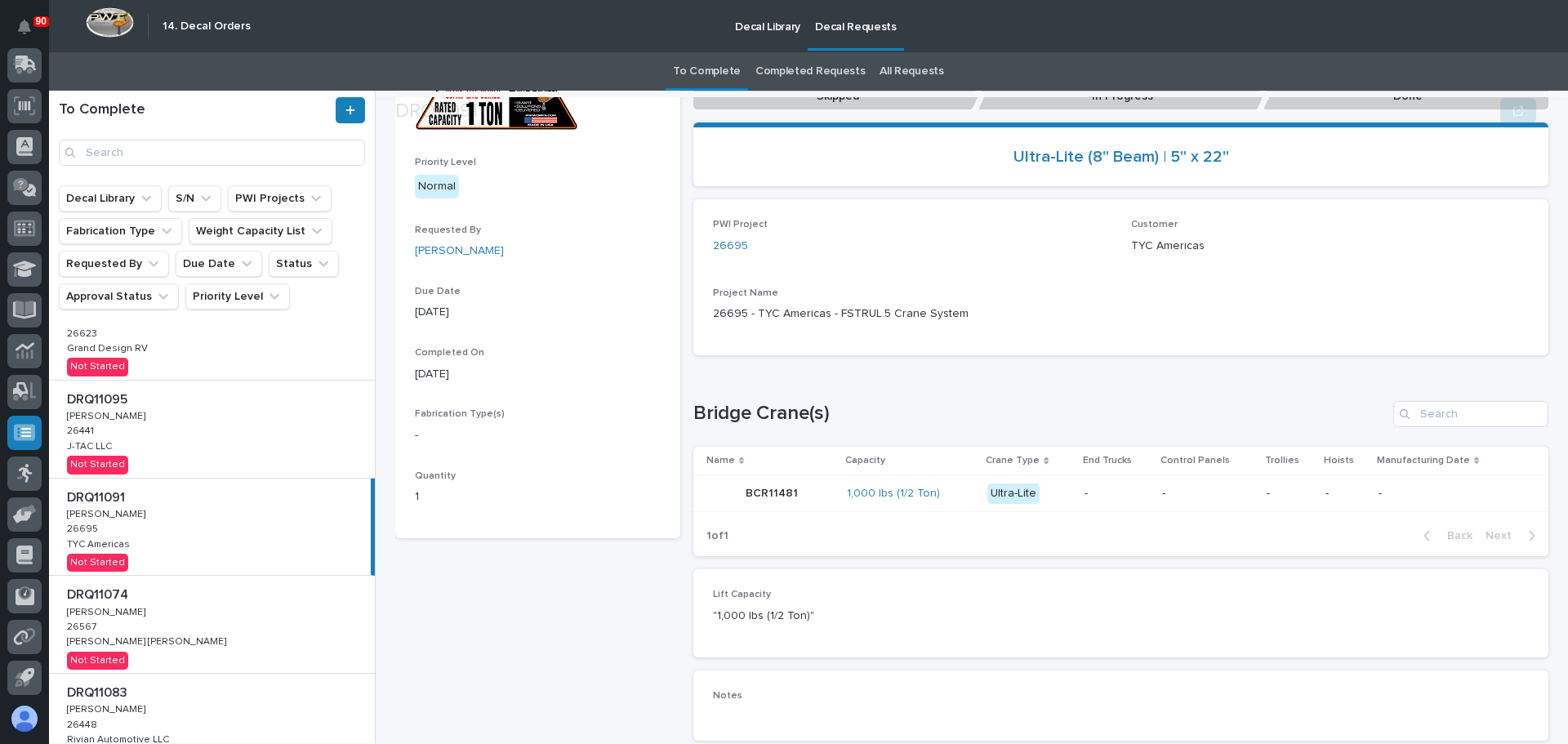
scroll to position [164, 0]
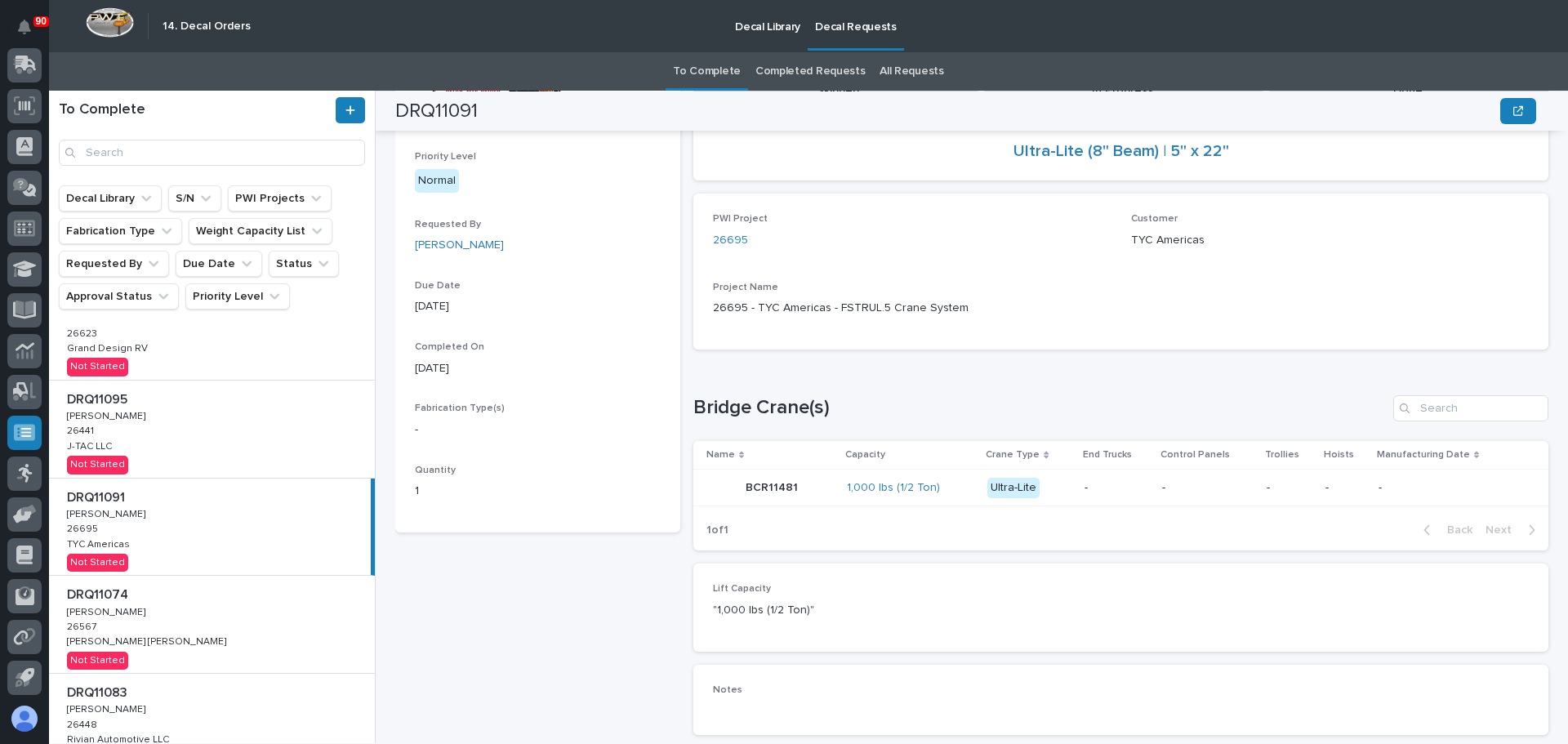
click at [189, 453] on div "DRQ11095 DRQ11095 Adam Yutzy Adam Yutzy 26441 26441 J-TAC LLC J-TAC LLC Not Sta…" at bounding box center [212, 428] width 326 height 97
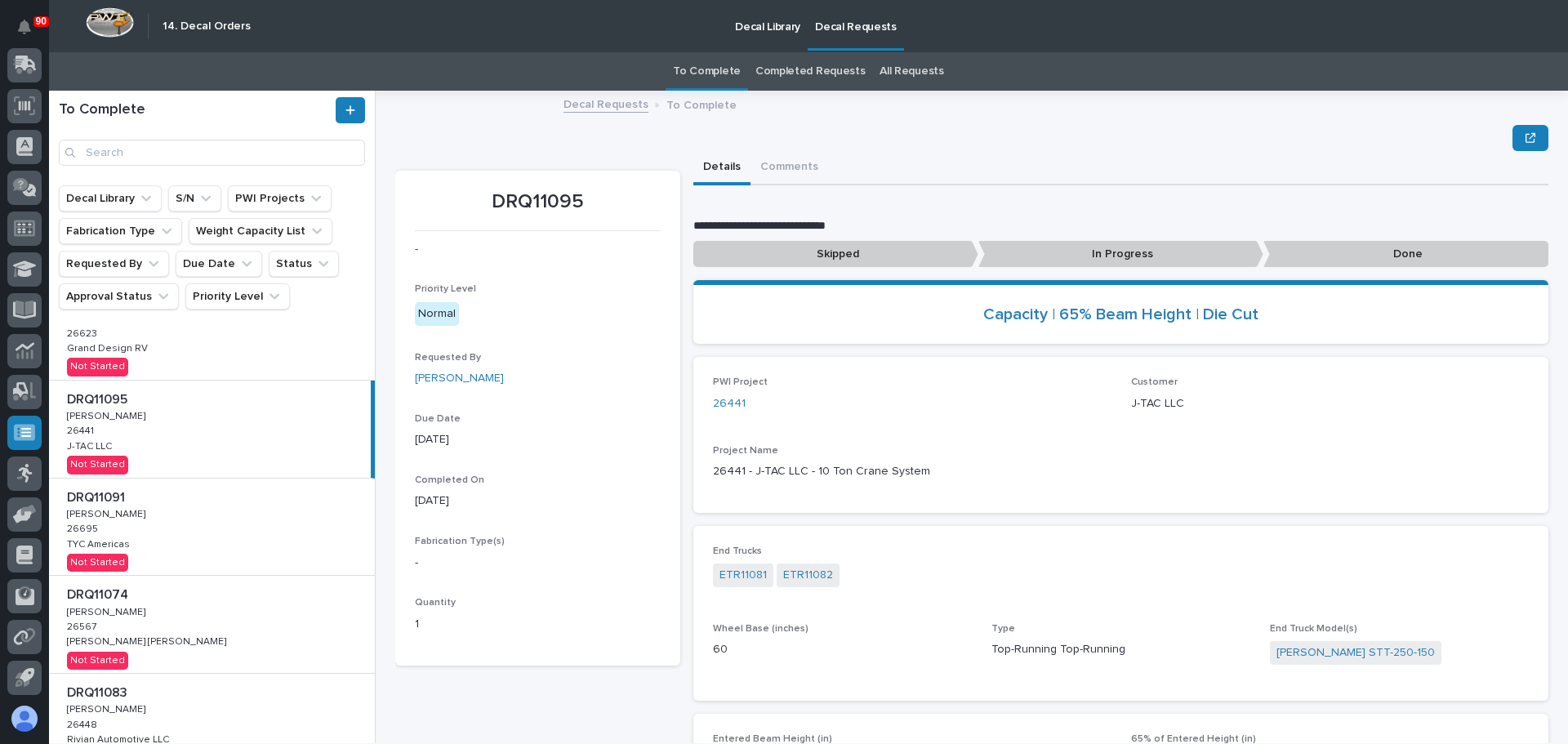
click at [1085, 254] on p "In Progress" at bounding box center [1120, 254] width 285 height 27
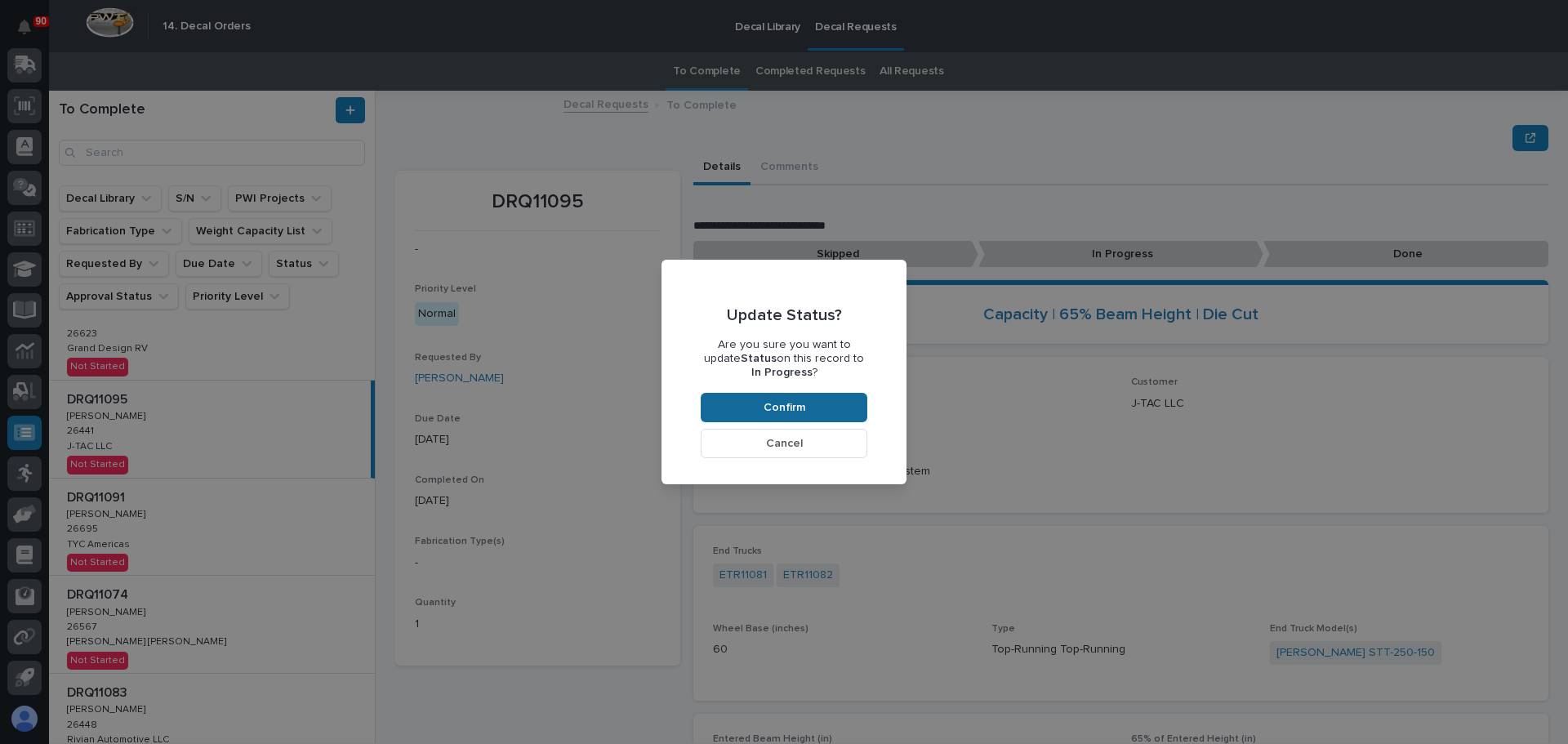
click at [791, 402] on span "Confirm" at bounding box center [784, 408] width 42 height 15
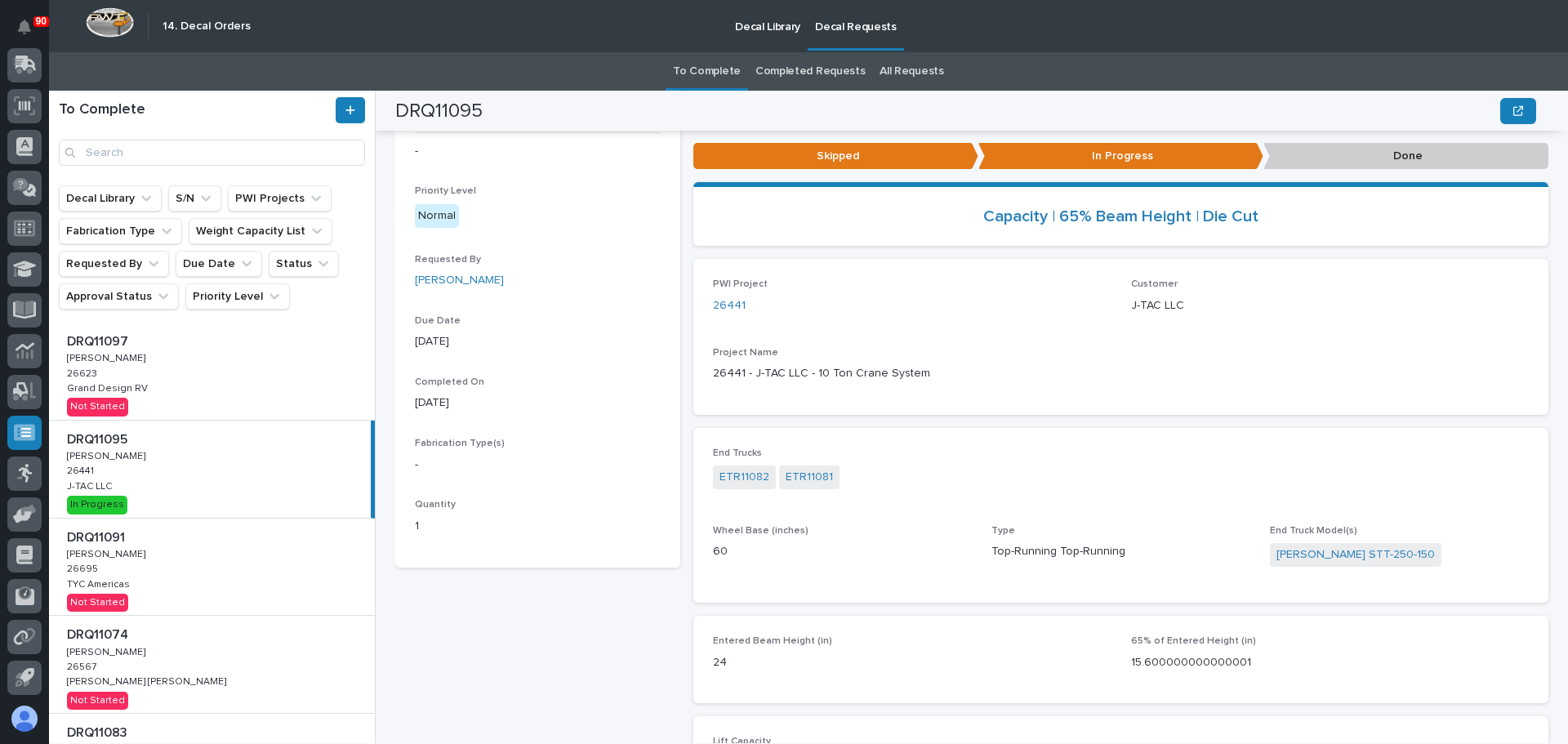
click at [169, 393] on div "DRQ11097 DRQ11097 Adam Yutzy Adam Yutzy 26623 26623 Grand Design RV Grand Desig…" at bounding box center [212, 370] width 326 height 97
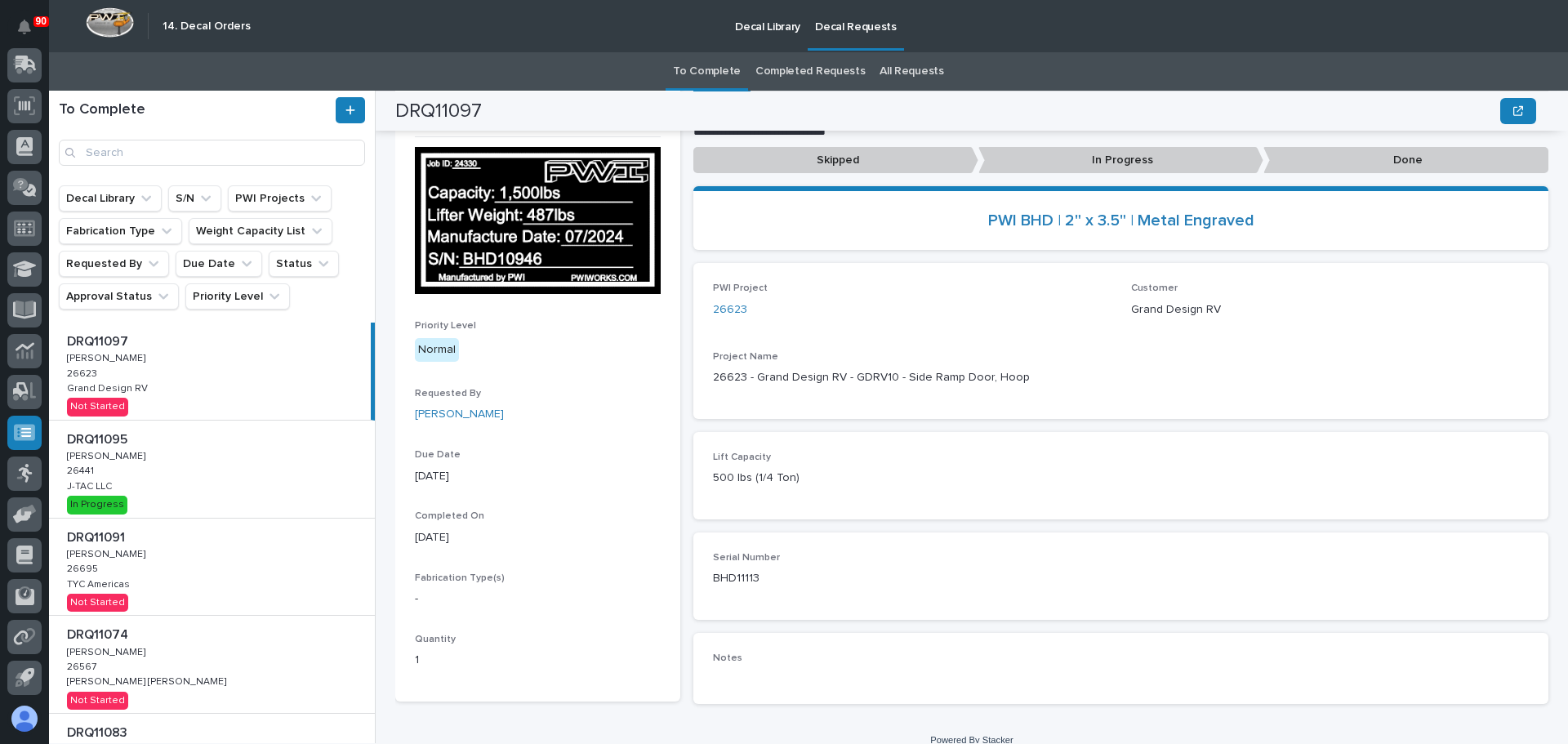
scroll to position [114, 0]
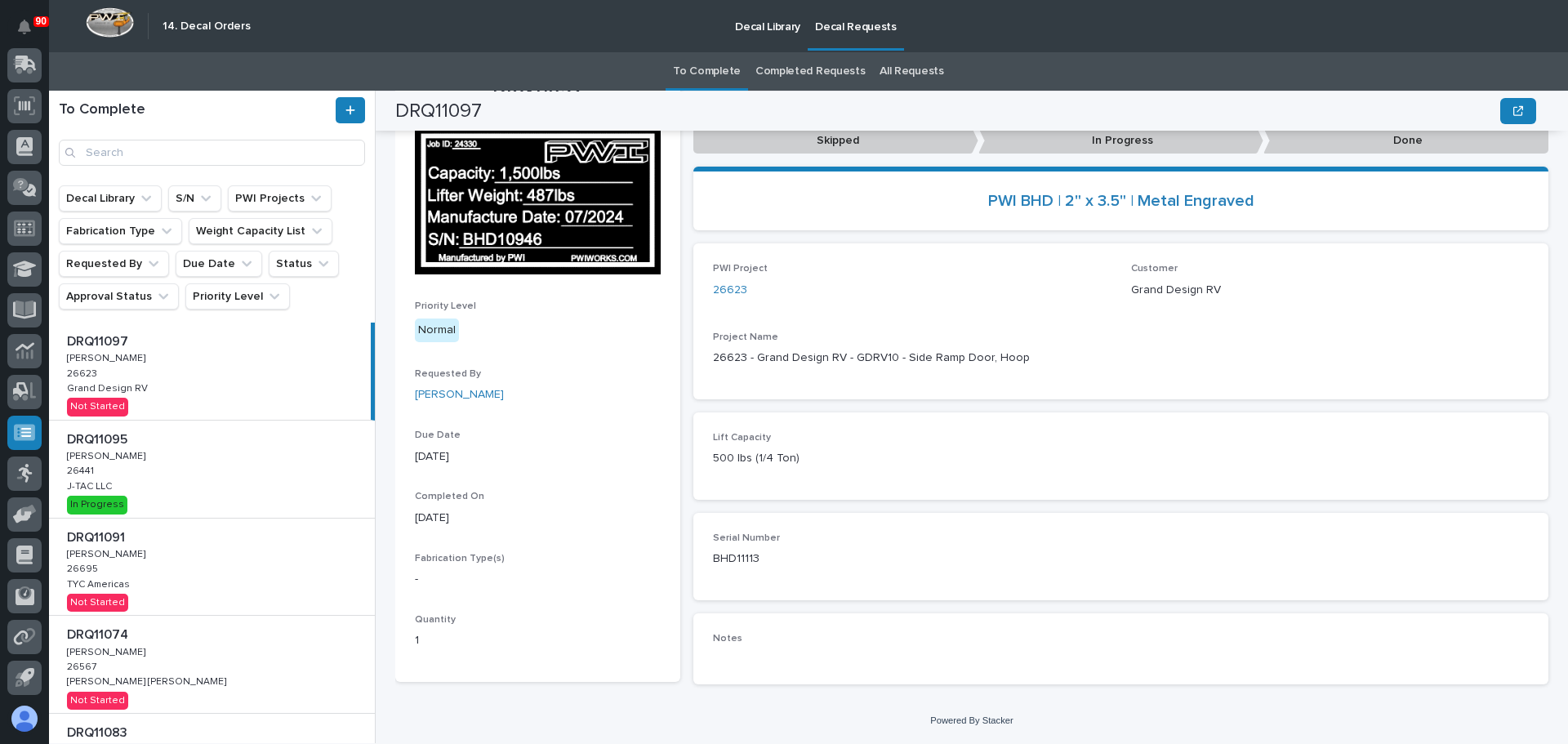
click at [1336, 146] on p "Done" at bounding box center [1405, 140] width 285 height 27
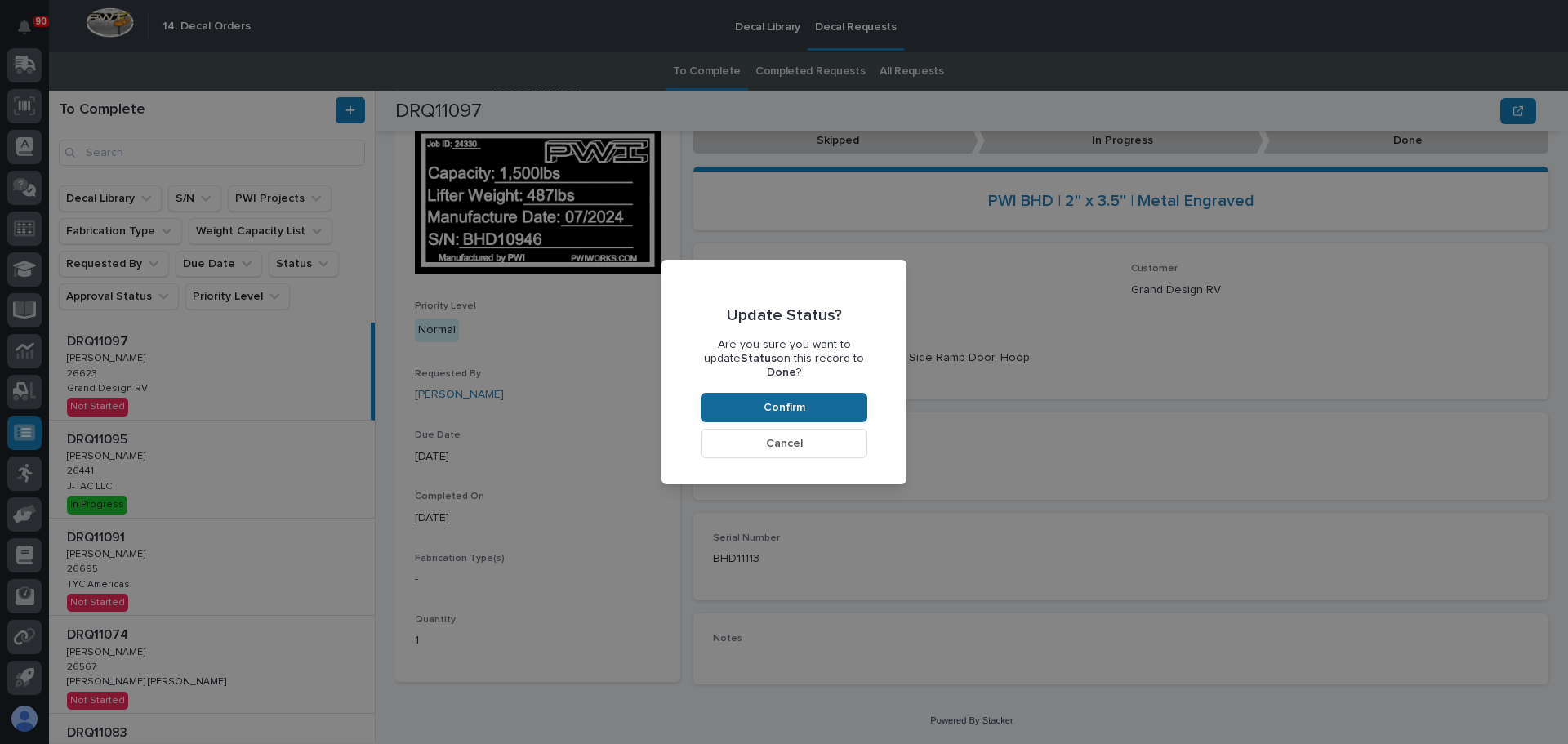
click at [805, 404] on button "Confirm" at bounding box center [784, 407] width 167 height 29
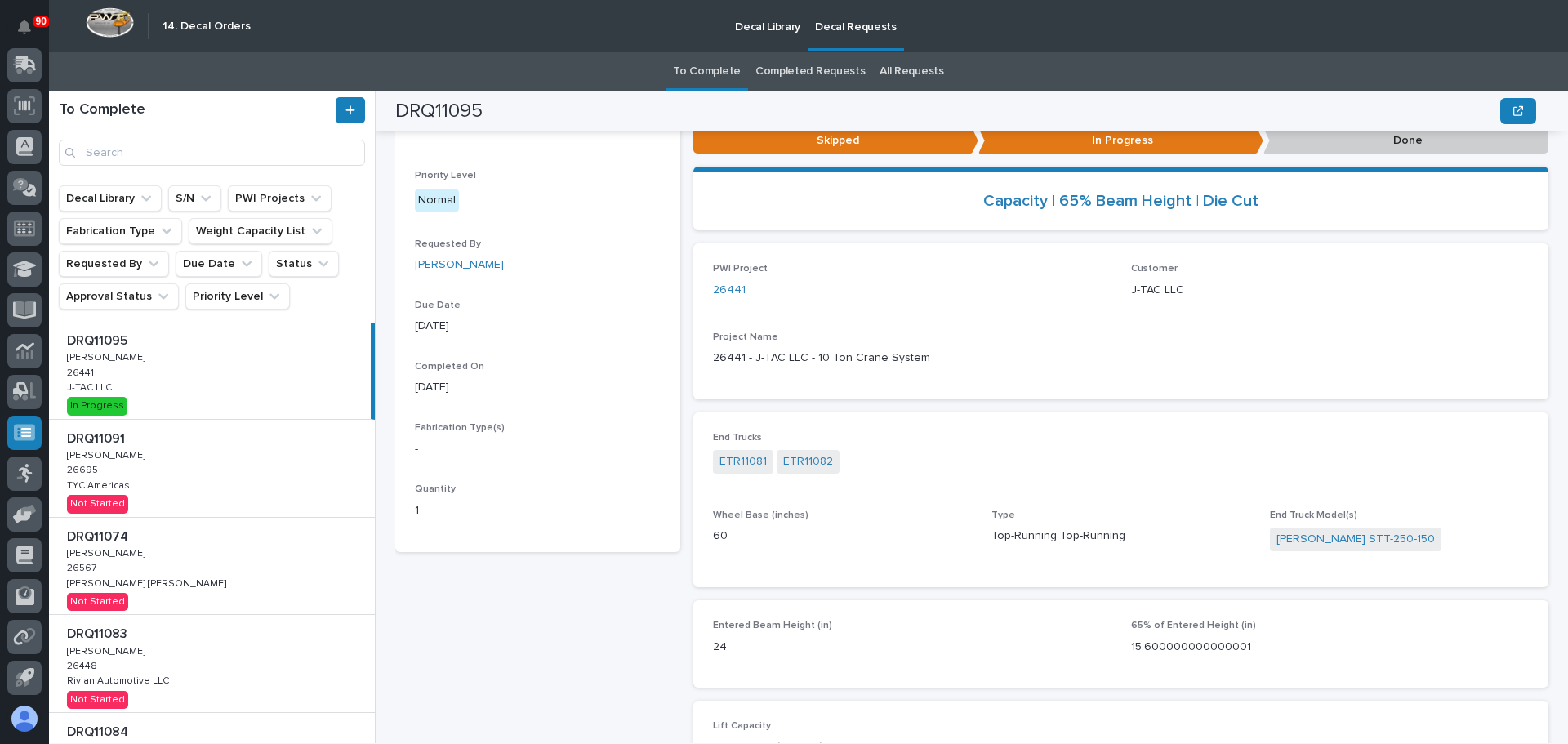
scroll to position [0, 0]
click at [137, 466] on div "DRQ11091 DRQ11091 Adam Yutzy Adam Yutzy 26695 26695 TYC Americas TYC Americas N…" at bounding box center [212, 468] width 326 height 97
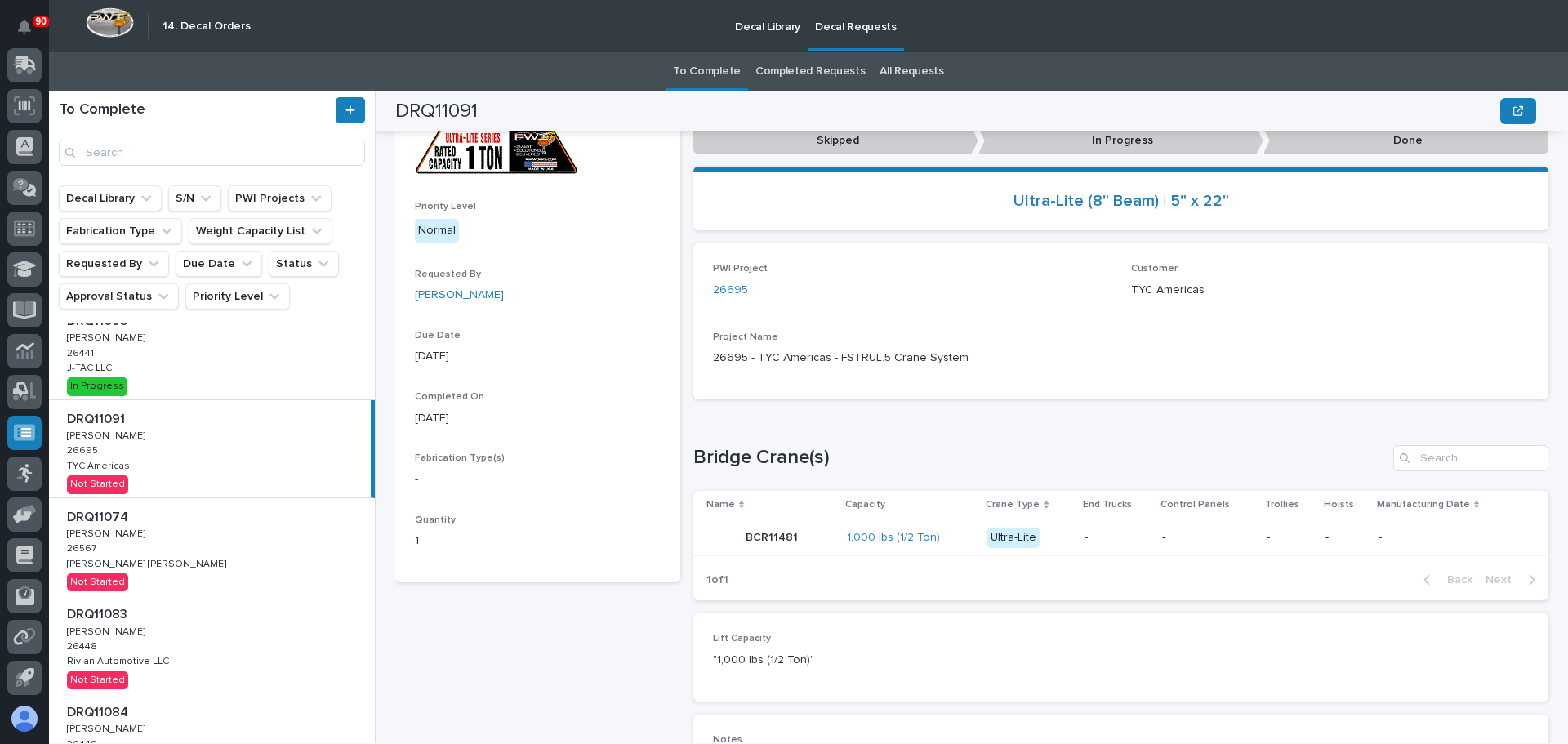
scroll to position [81, 0]
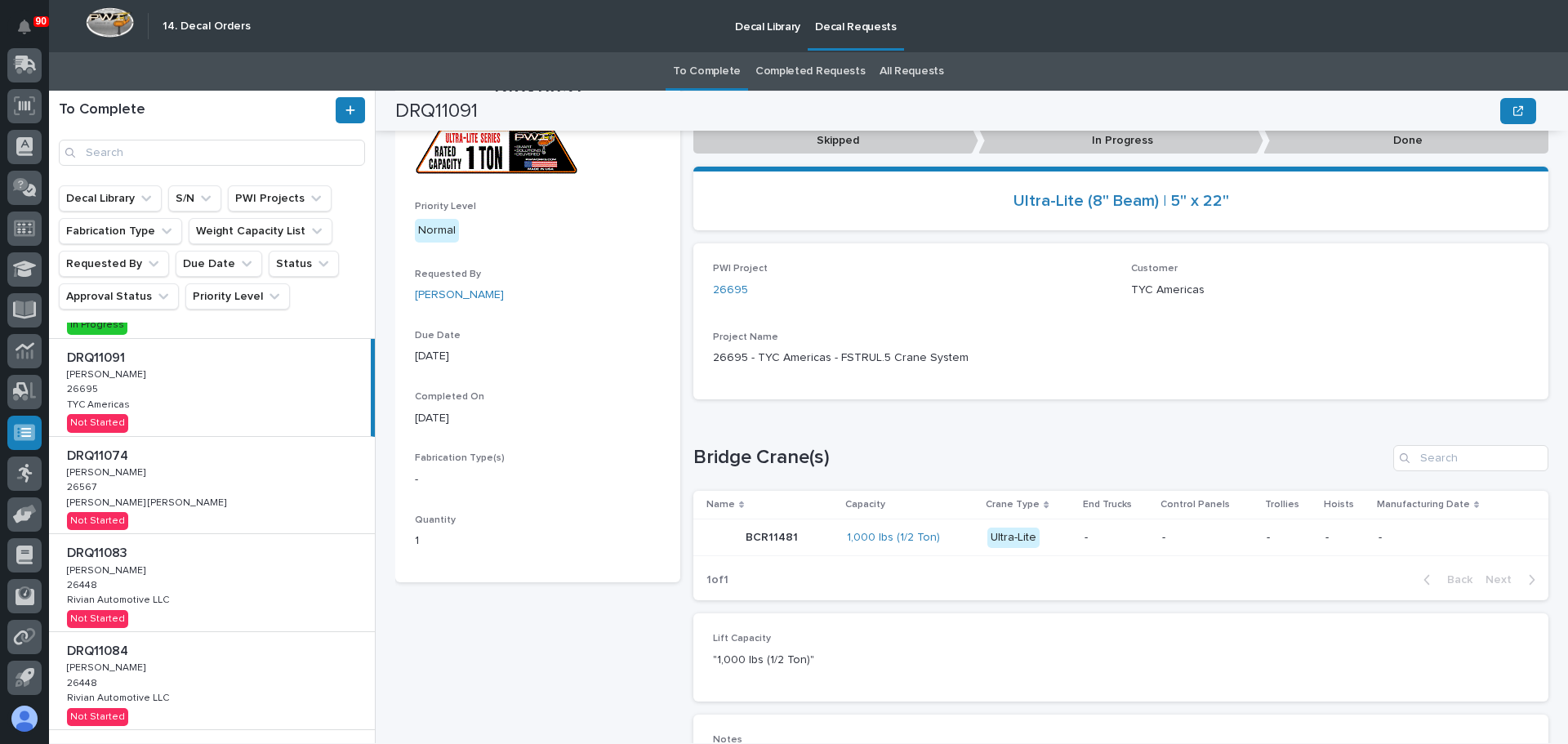
click at [212, 463] on p at bounding box center [215, 456] width 296 height 16
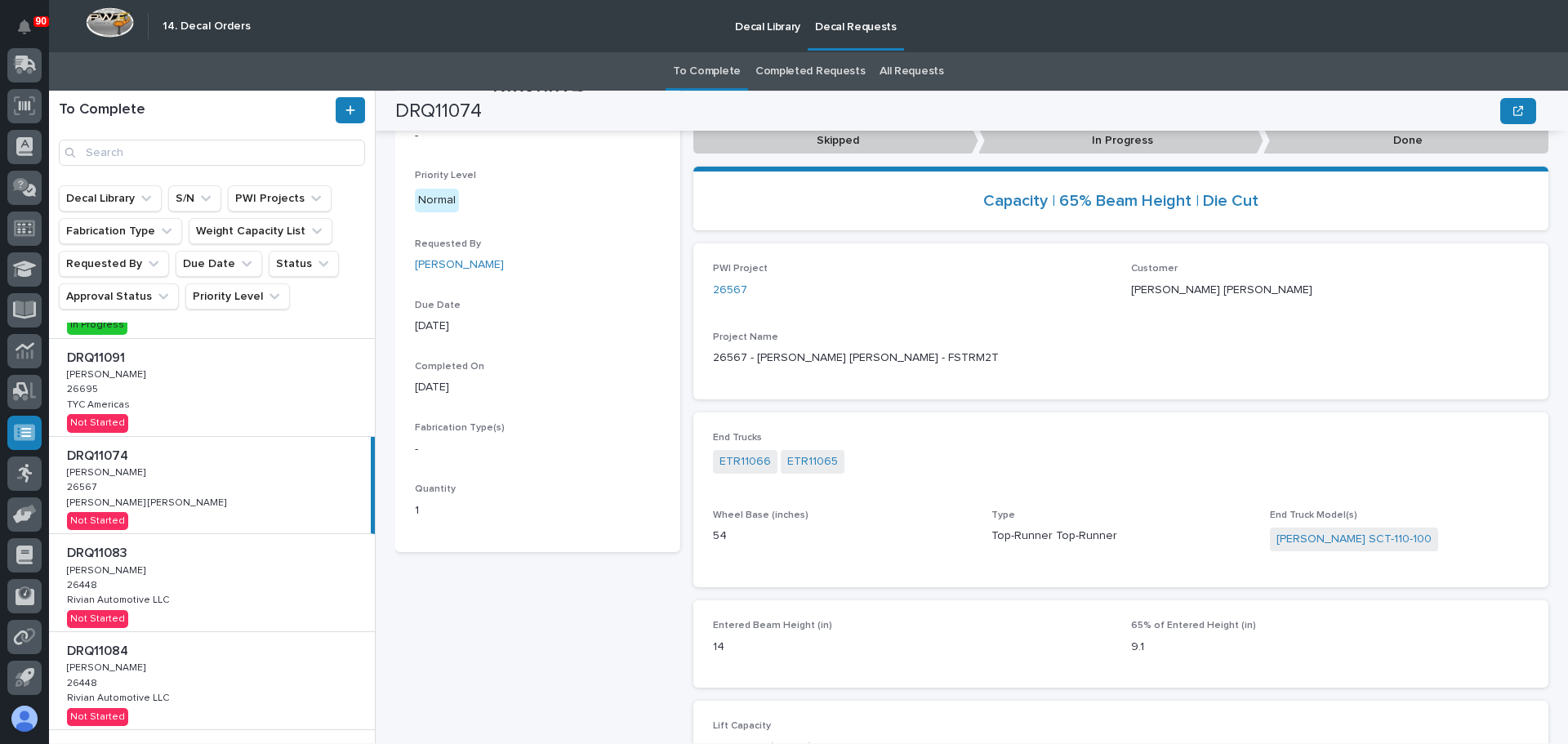
click at [223, 575] on div "DRQ11083 DRQ11083 Adam Yutzy Adam Yutzy 26448 26448 Rivian Automotive LLC Rivia…" at bounding box center [212, 582] width 326 height 97
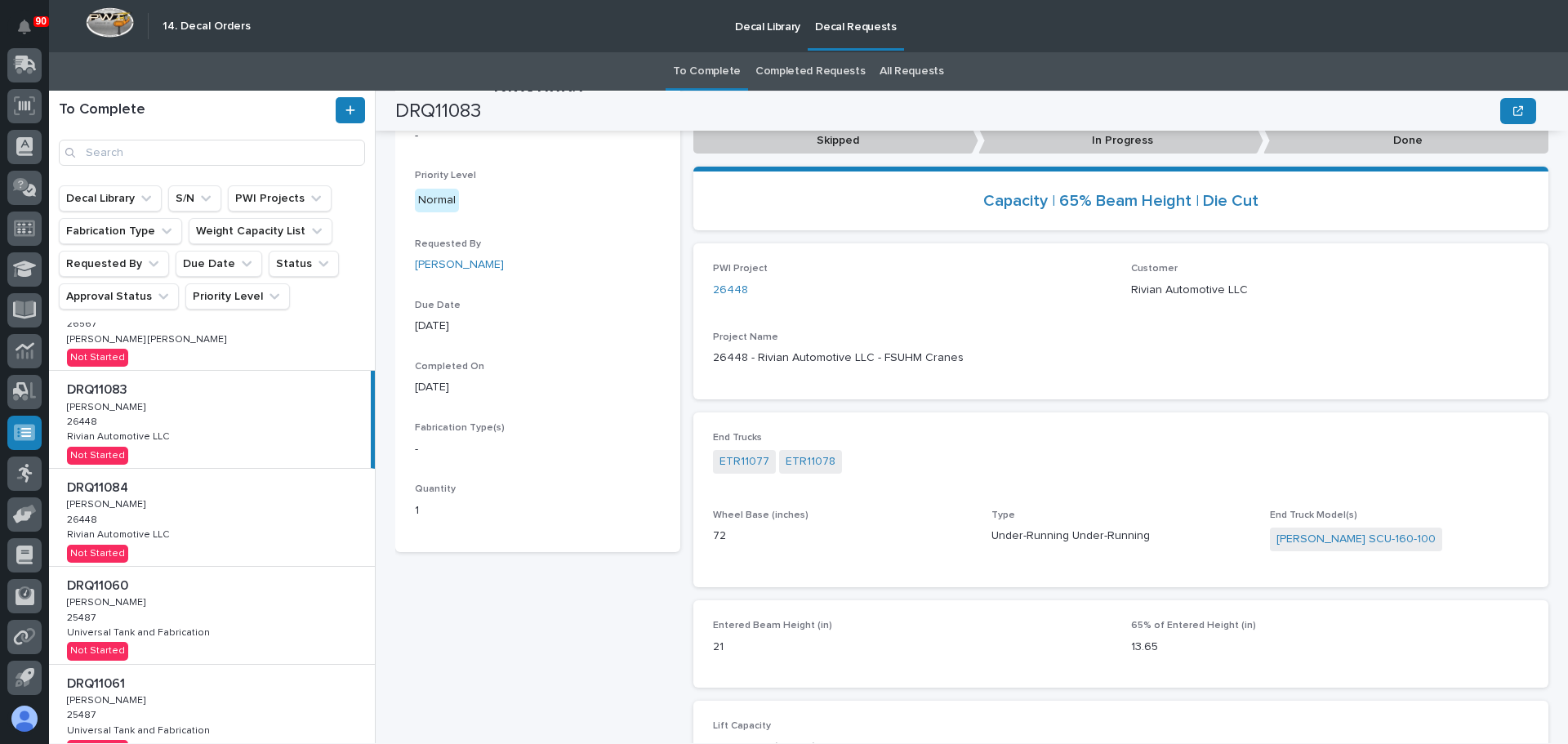
scroll to position [164, 0]
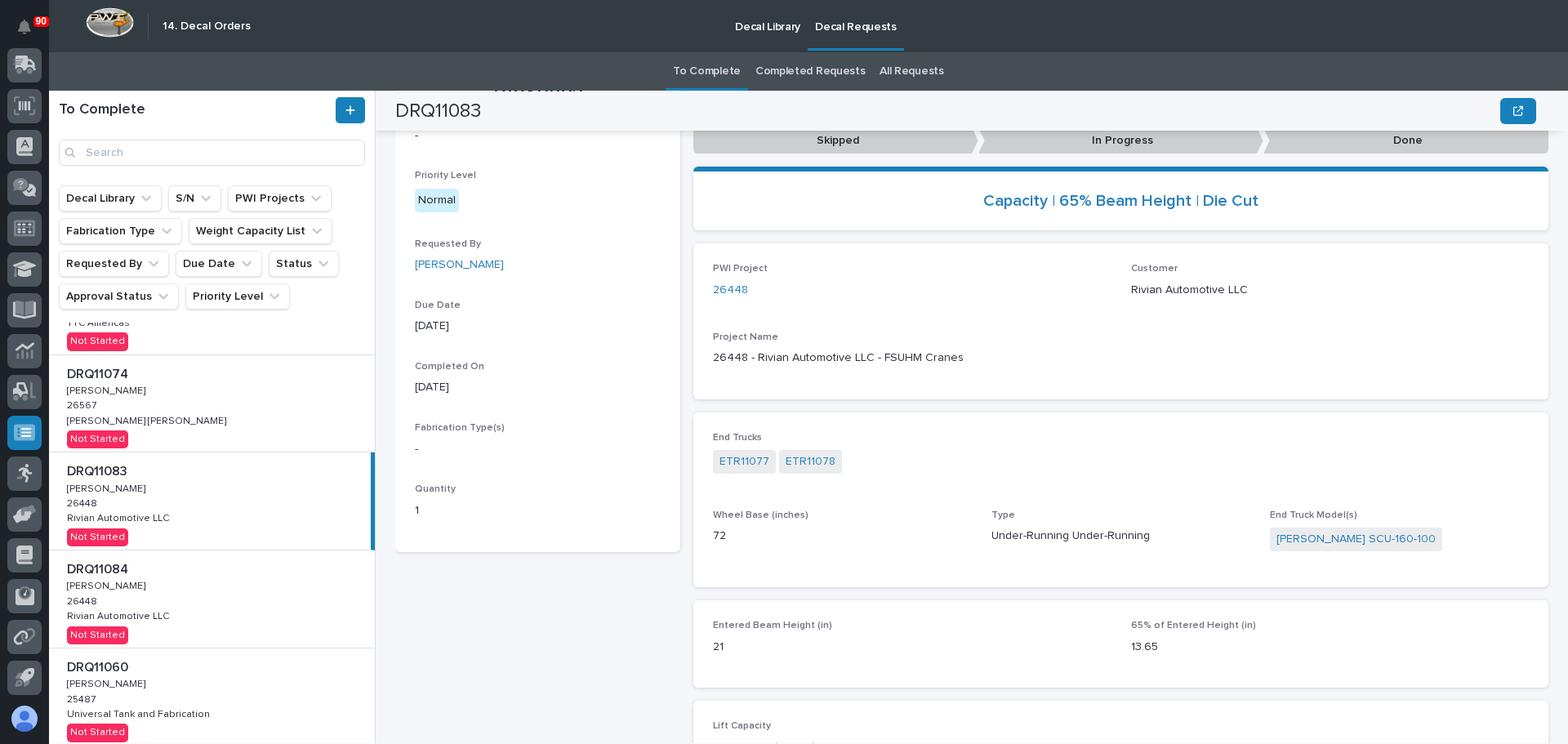
click at [201, 596] on div "DRQ11084 DRQ11084 Adam Yutzy Adam Yutzy 26448 26448 Rivian Automotive LLC Rivia…" at bounding box center [212, 599] width 326 height 97
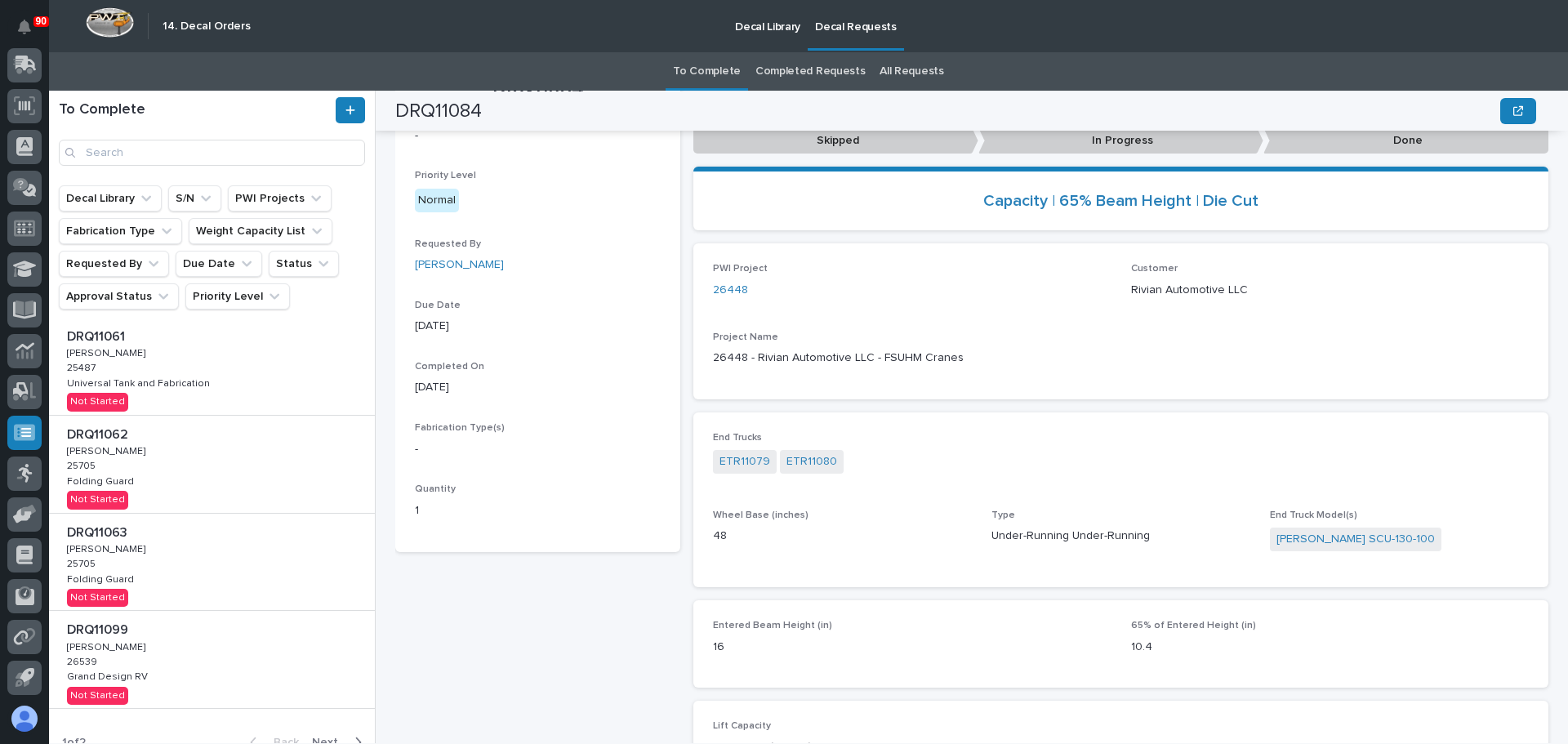
scroll to position [612, 0]
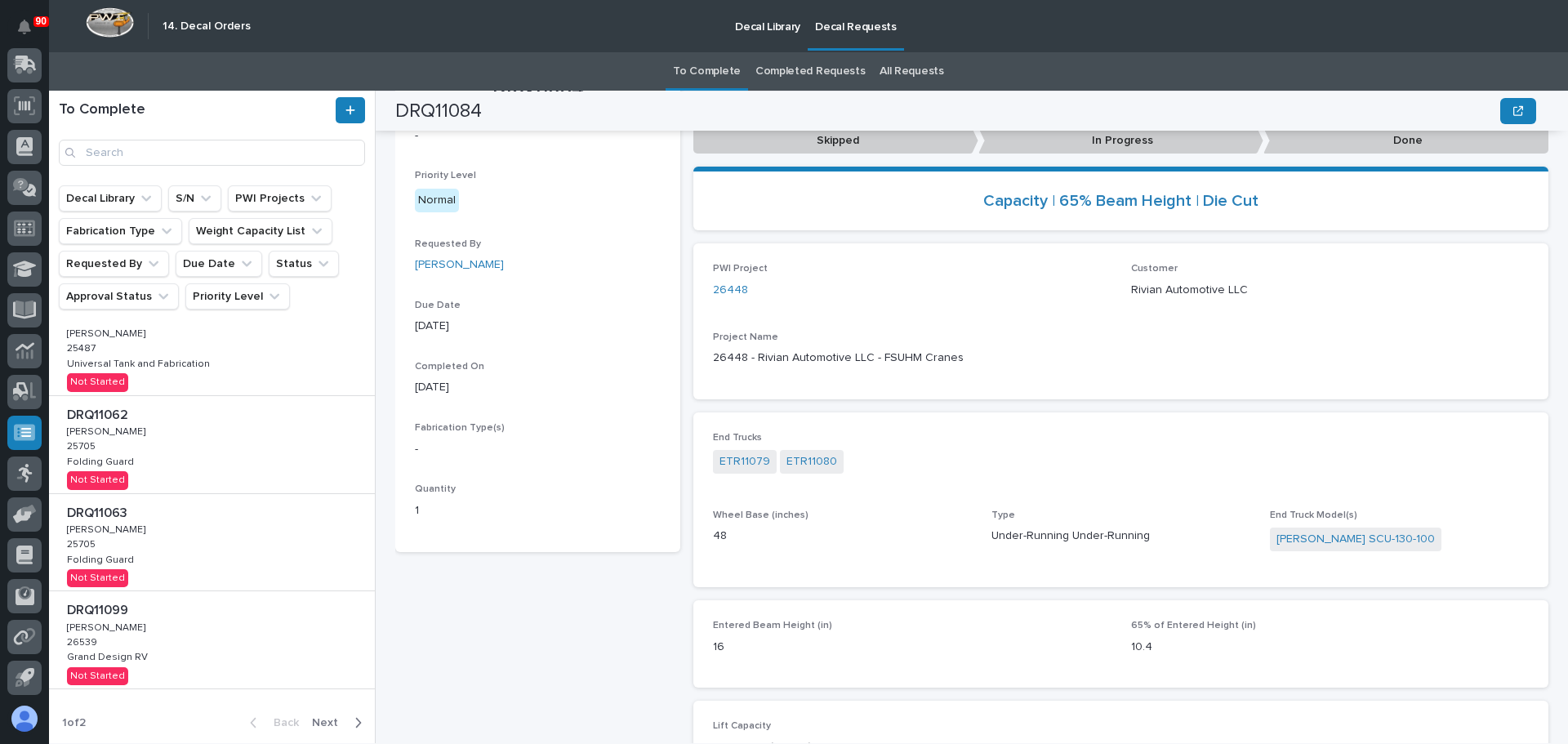
click at [223, 644] on div "DRQ11099 DRQ11099 Adam Yutzy Adam Yutzy 26539 26539 Grand Design RV Grand Desig…" at bounding box center [212, 639] width 326 height 97
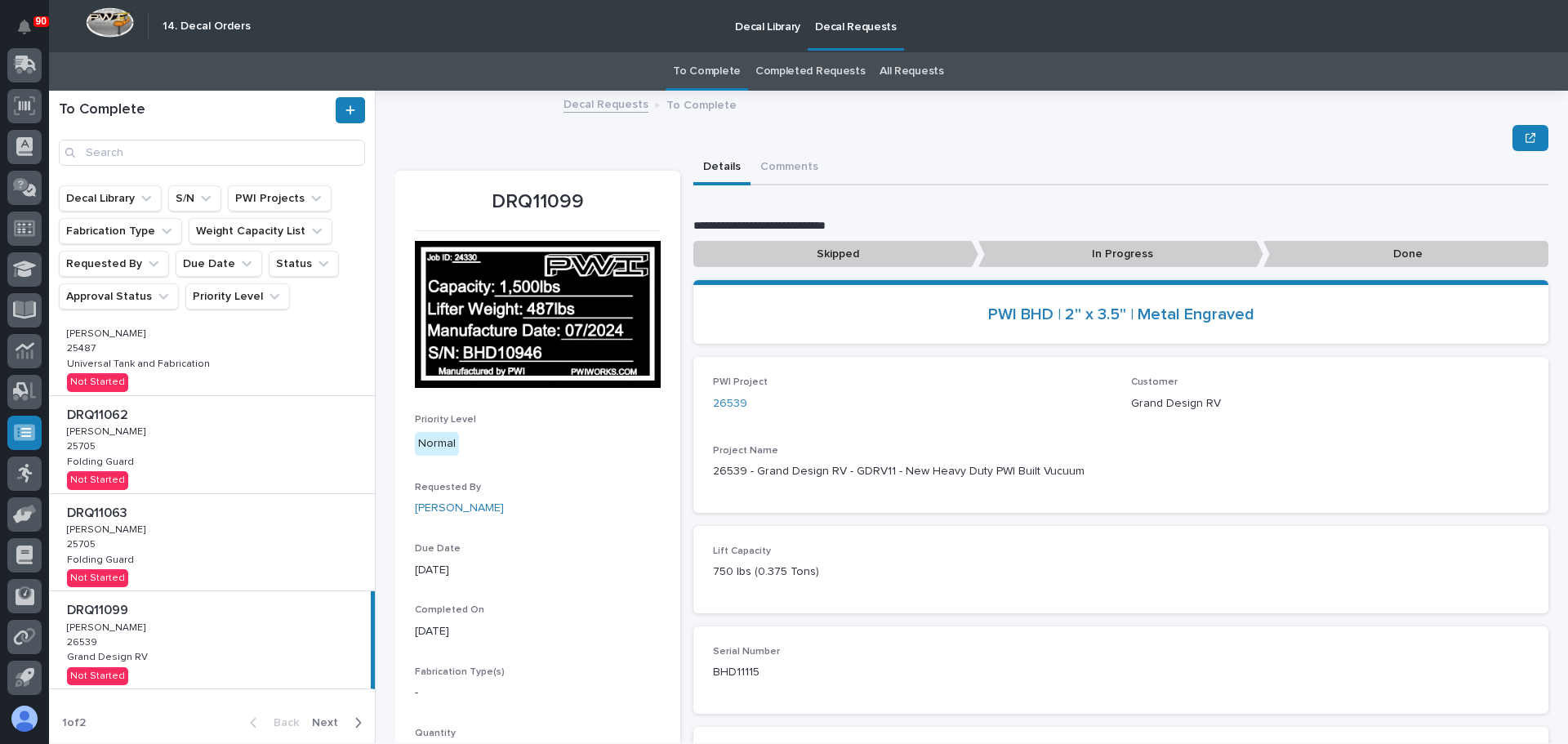
click at [1397, 252] on p "Done" at bounding box center [1405, 254] width 285 height 27
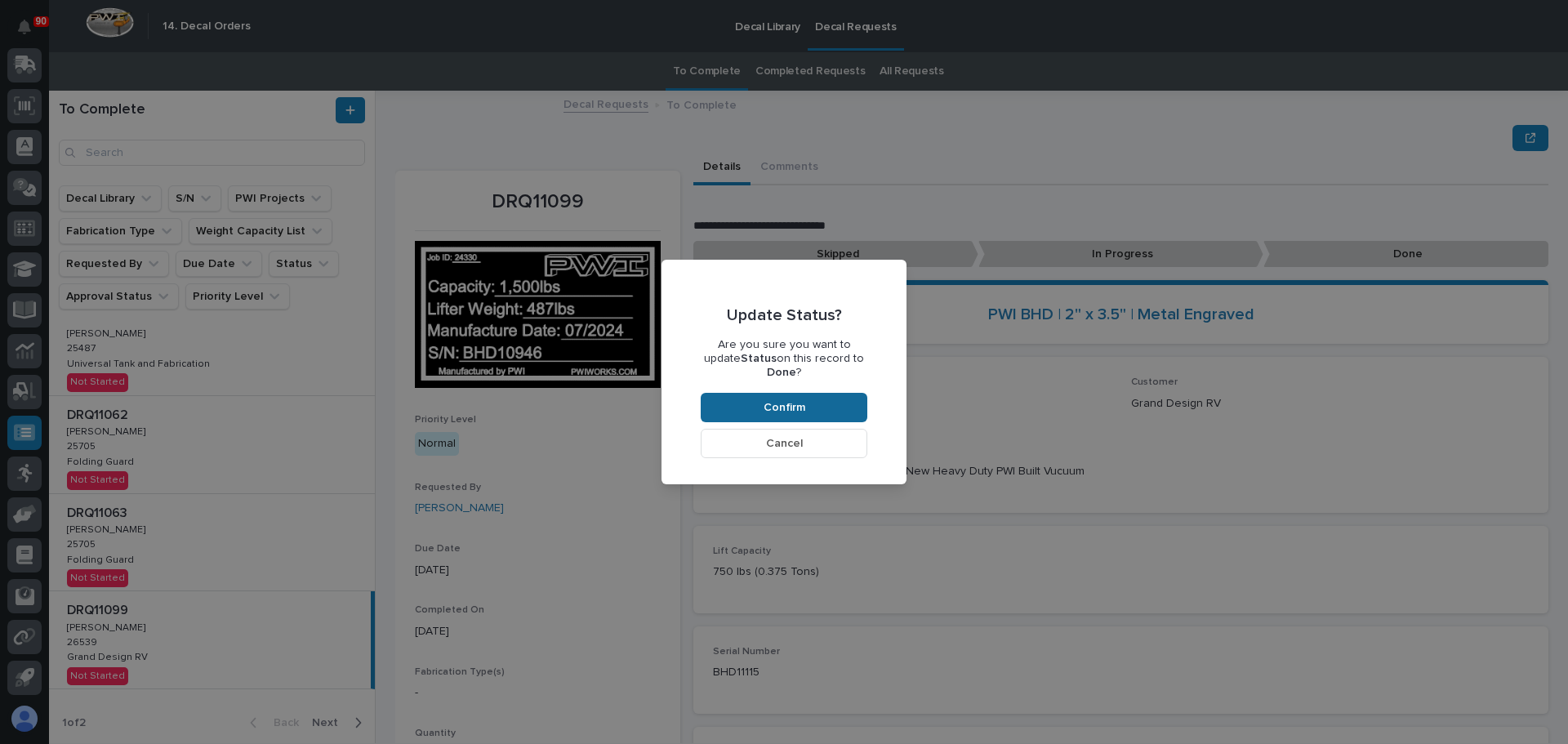
click at [798, 400] on span "Confirm" at bounding box center [784, 408] width 42 height 15
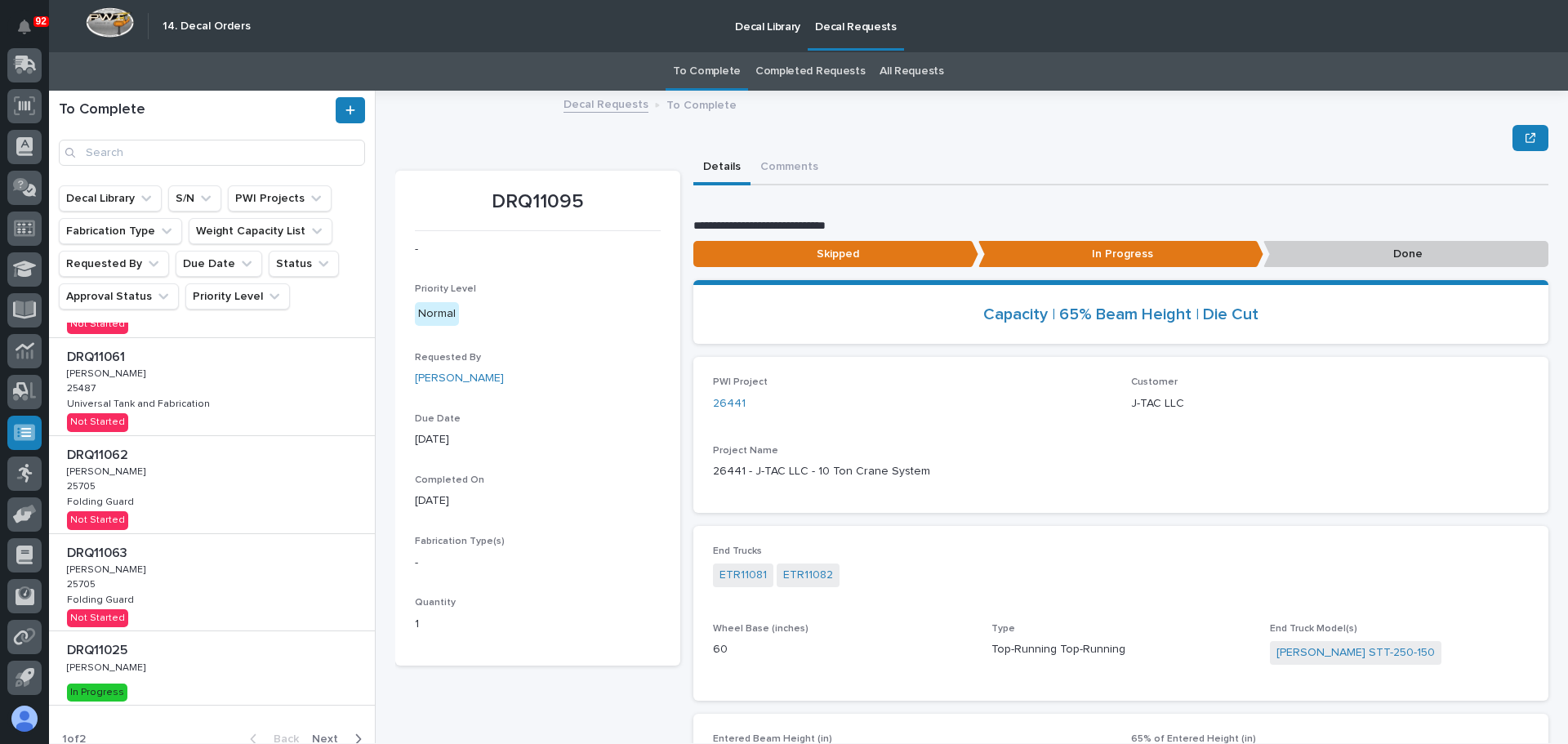
scroll to position [589, 0]
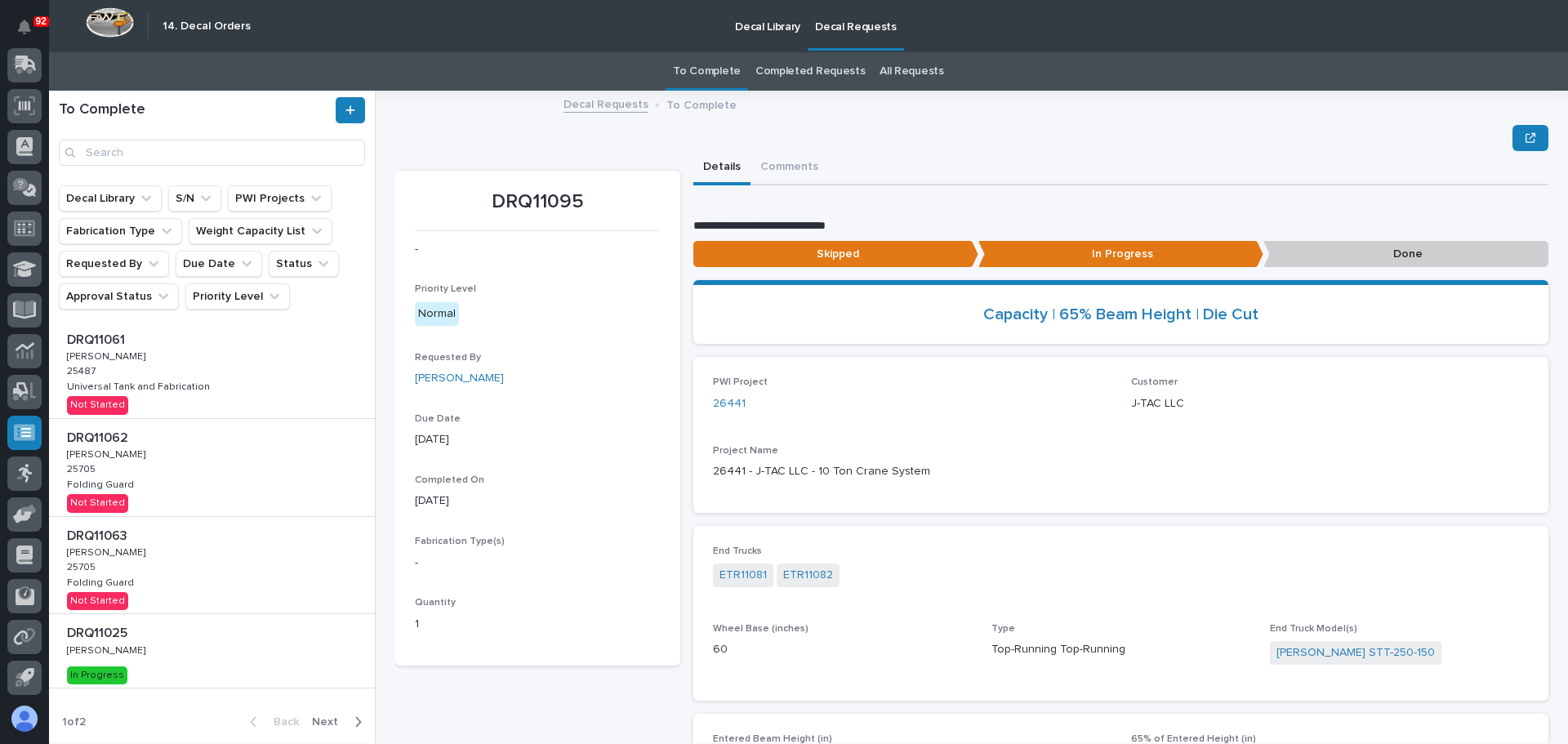
click at [161, 639] on p at bounding box center [215, 633] width 296 height 16
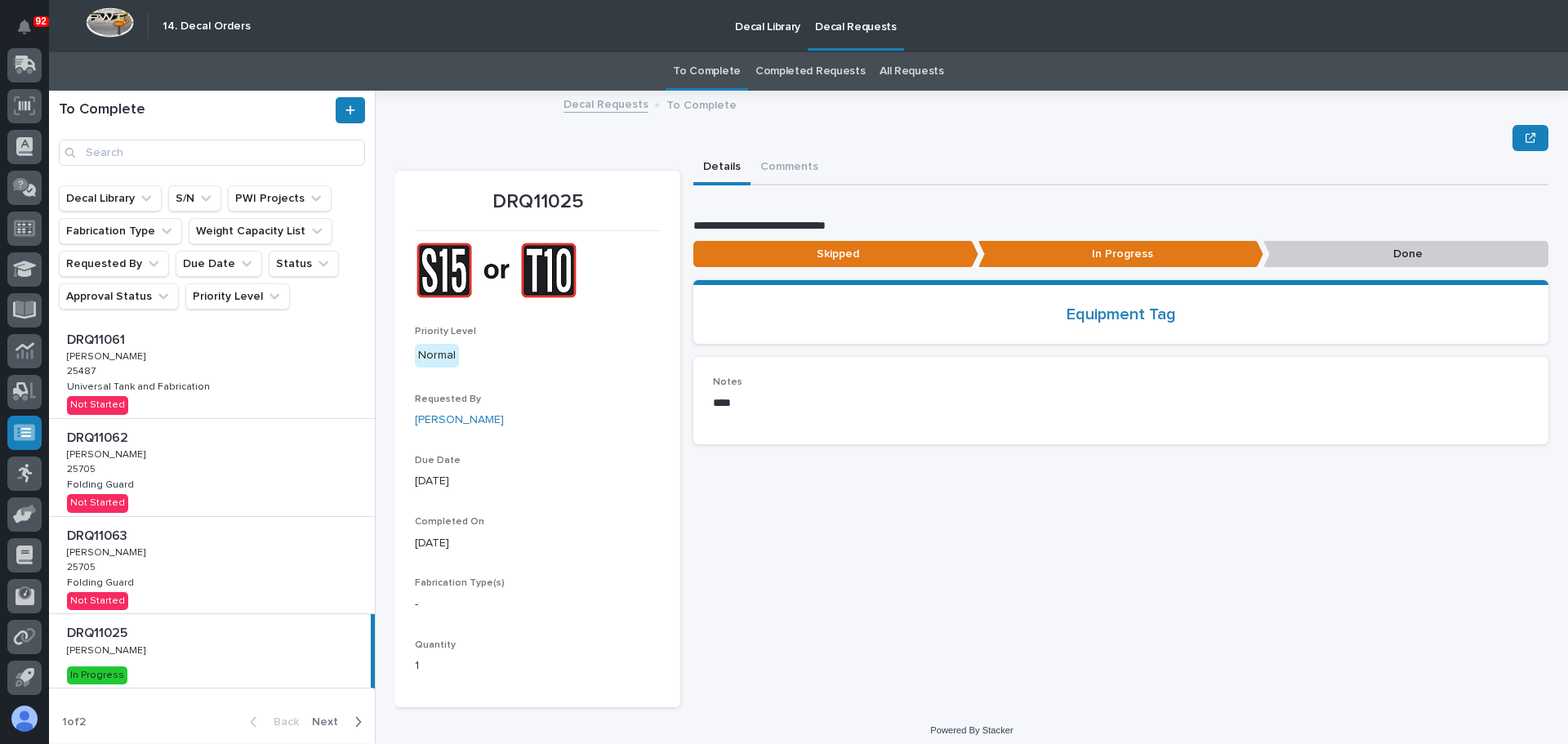
click at [888, 615] on div "**********" at bounding box center [1121, 429] width 855 height 556
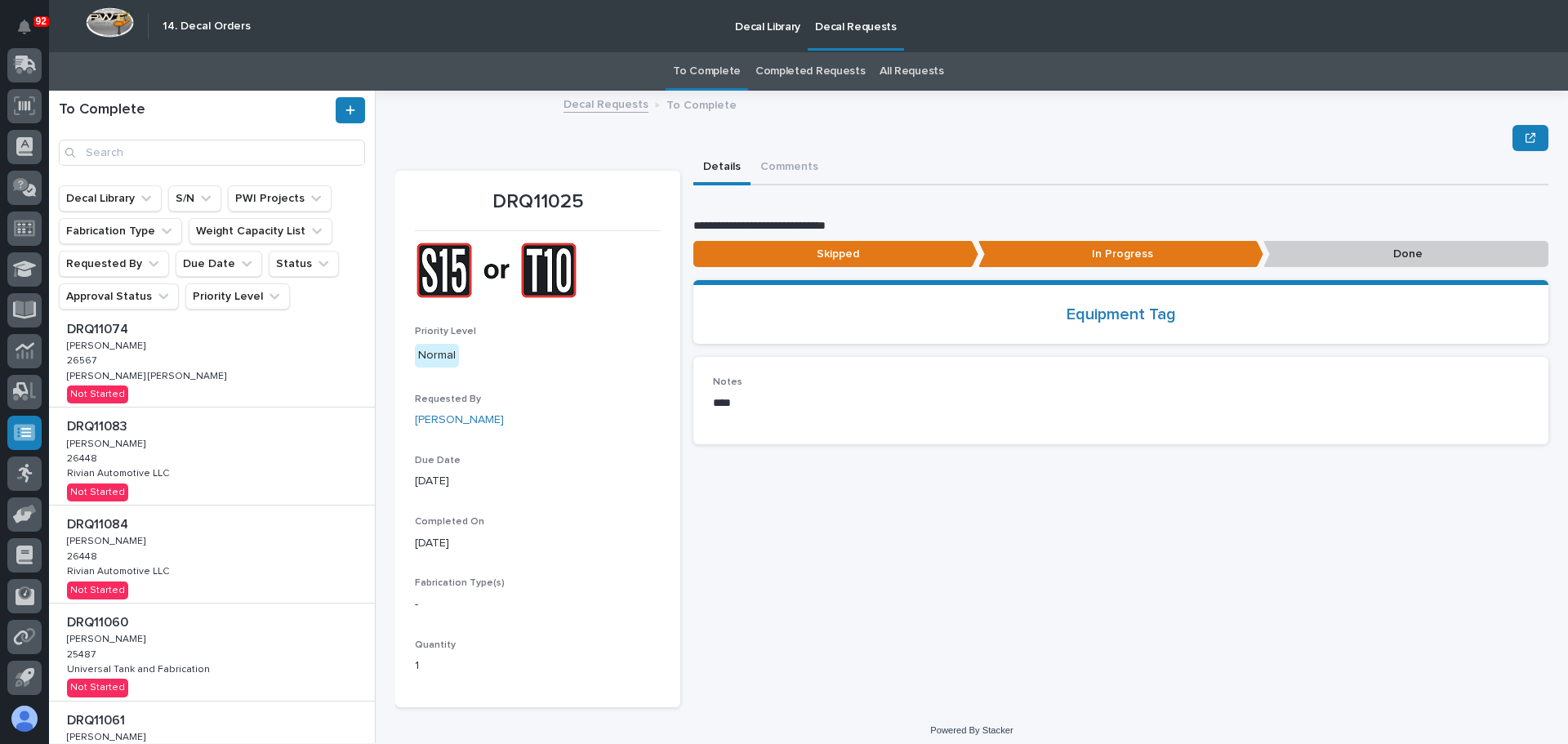
scroll to position [589, 0]
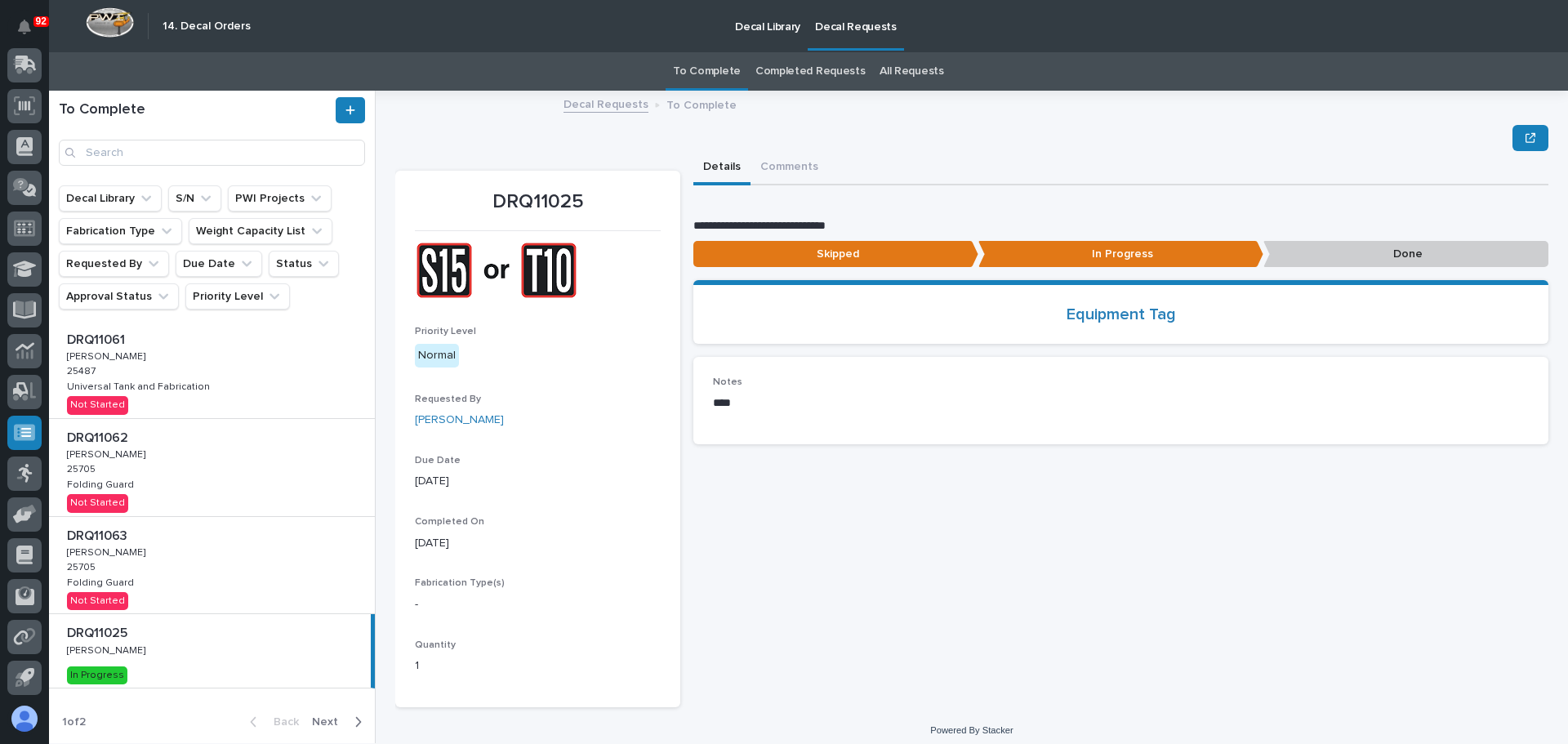
click at [330, 718] on span "Next" at bounding box center [330, 722] width 36 height 15
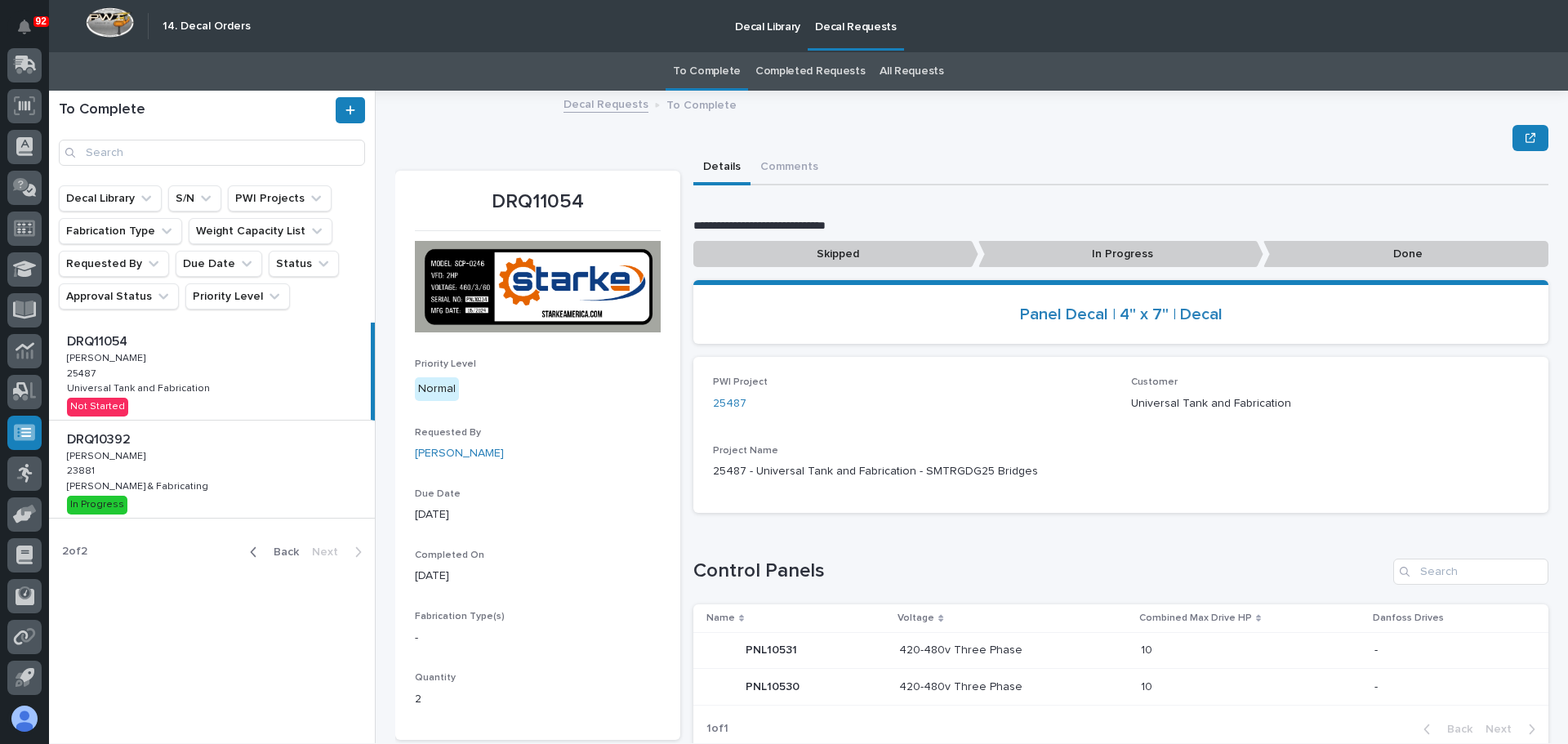
click at [193, 378] on div "DRQ11054 DRQ11054 Nathan Gross Nathan Gross 25487 25487 Universal Tank and Fabr…" at bounding box center [209, 370] width 321 height 97
click at [286, 556] on span "Back" at bounding box center [282, 552] width 35 height 15
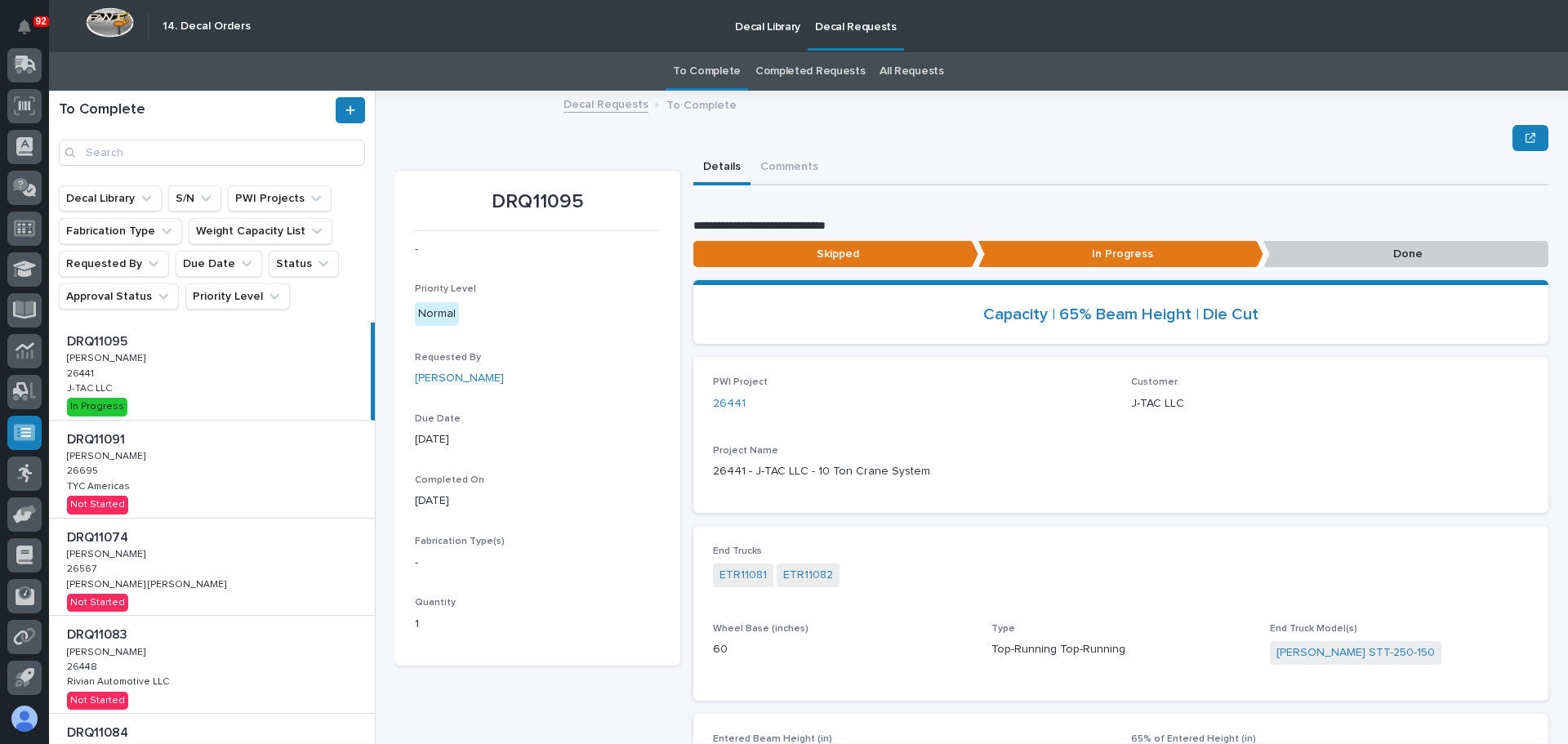
click at [216, 467] on div "DRQ11091 DRQ11091 Adam Yutzy Adam Yutzy 26695 26695 TYC Americas TYC Americas N…" at bounding box center [212, 468] width 326 height 97
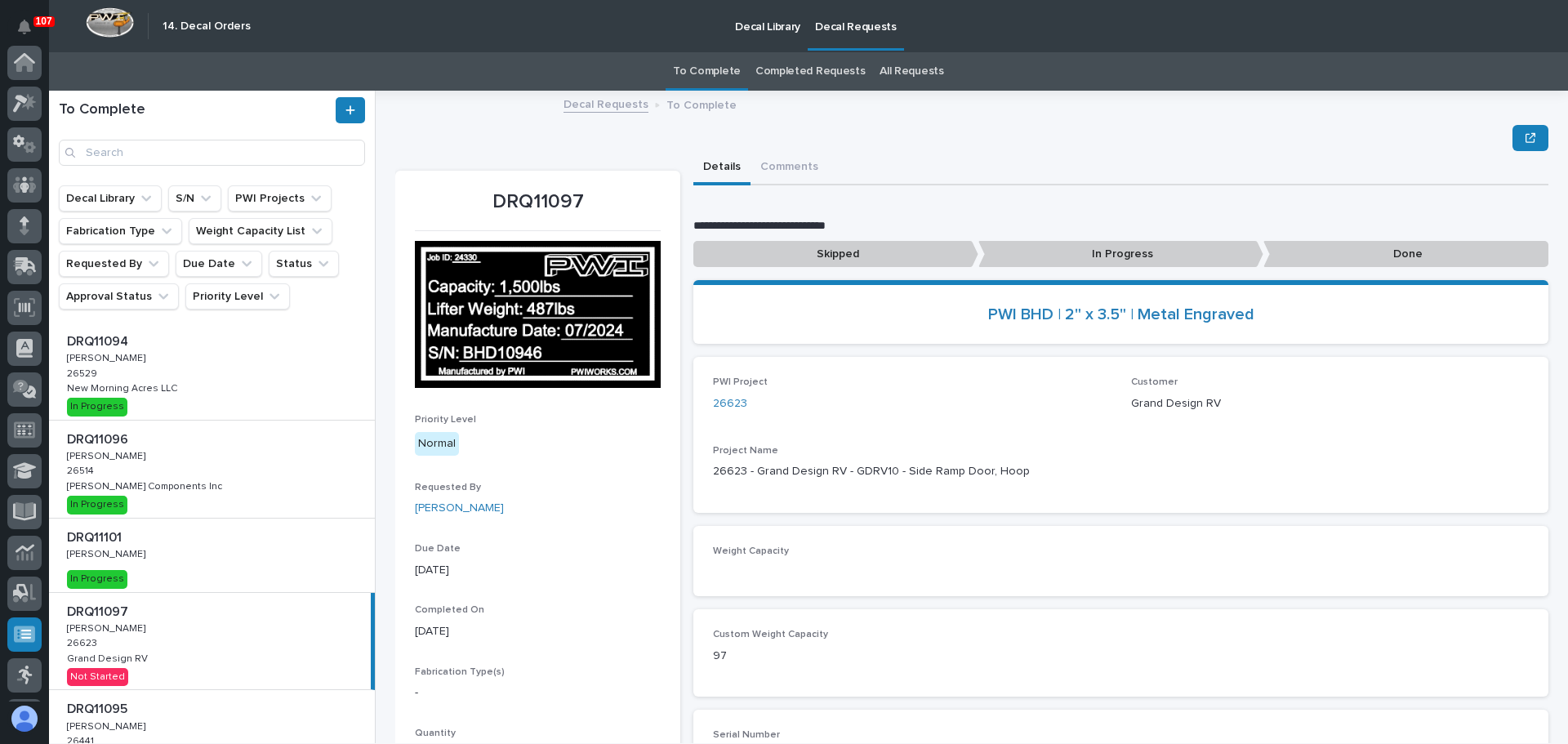
scroll to position [164, 0]
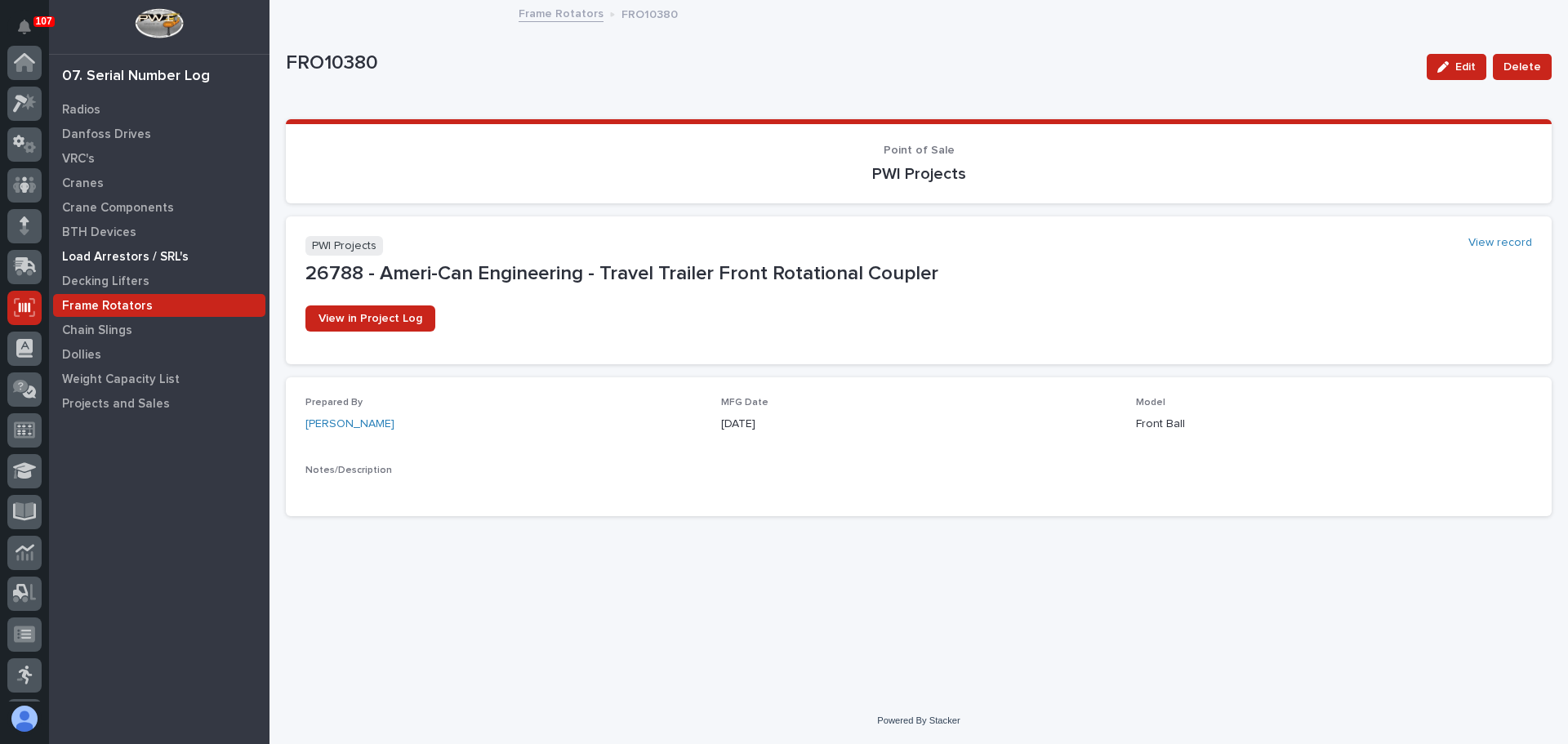
scroll to position [202, 0]
click at [88, 185] on p "Cranes" at bounding box center [83, 184] width 42 height 15
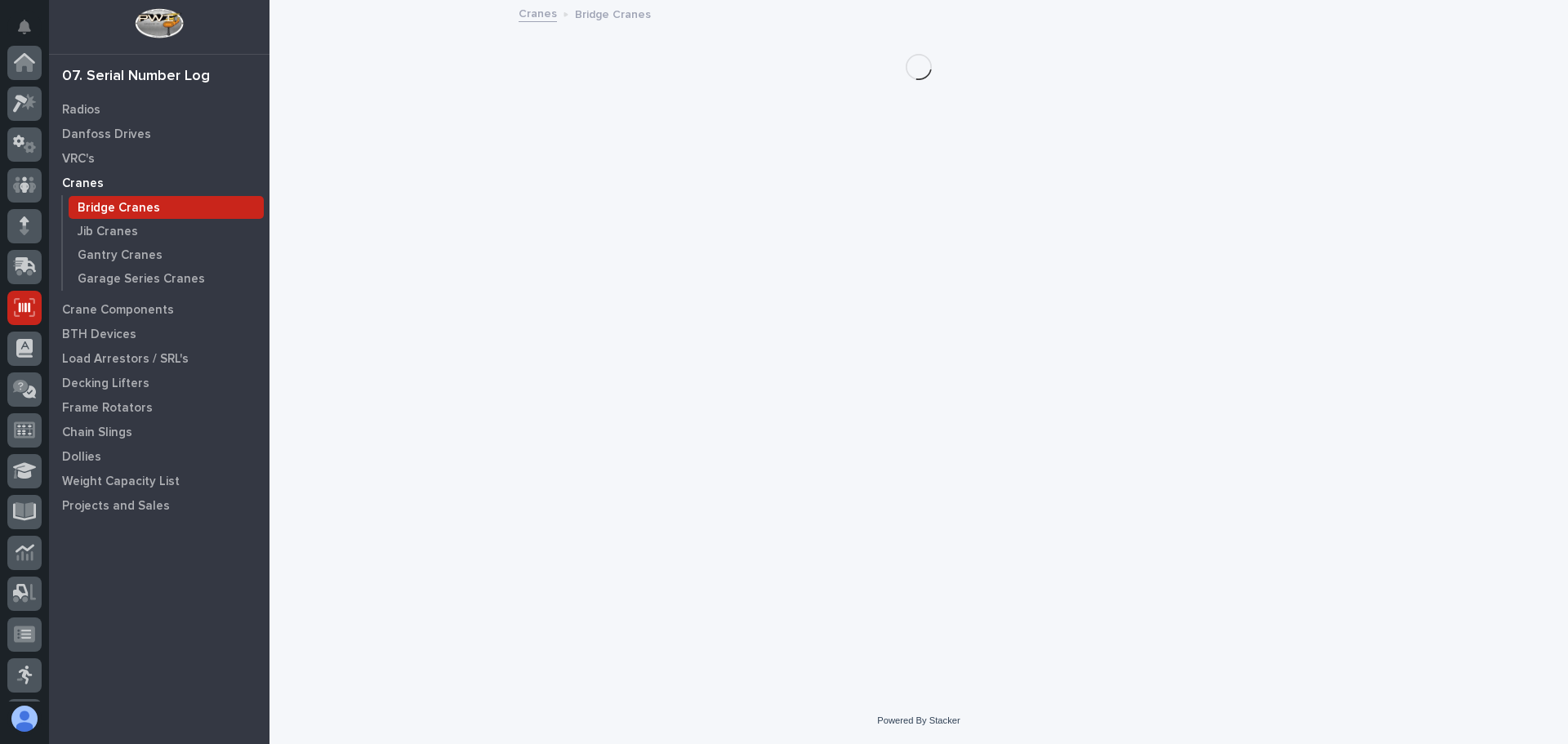
scroll to position [202, 0]
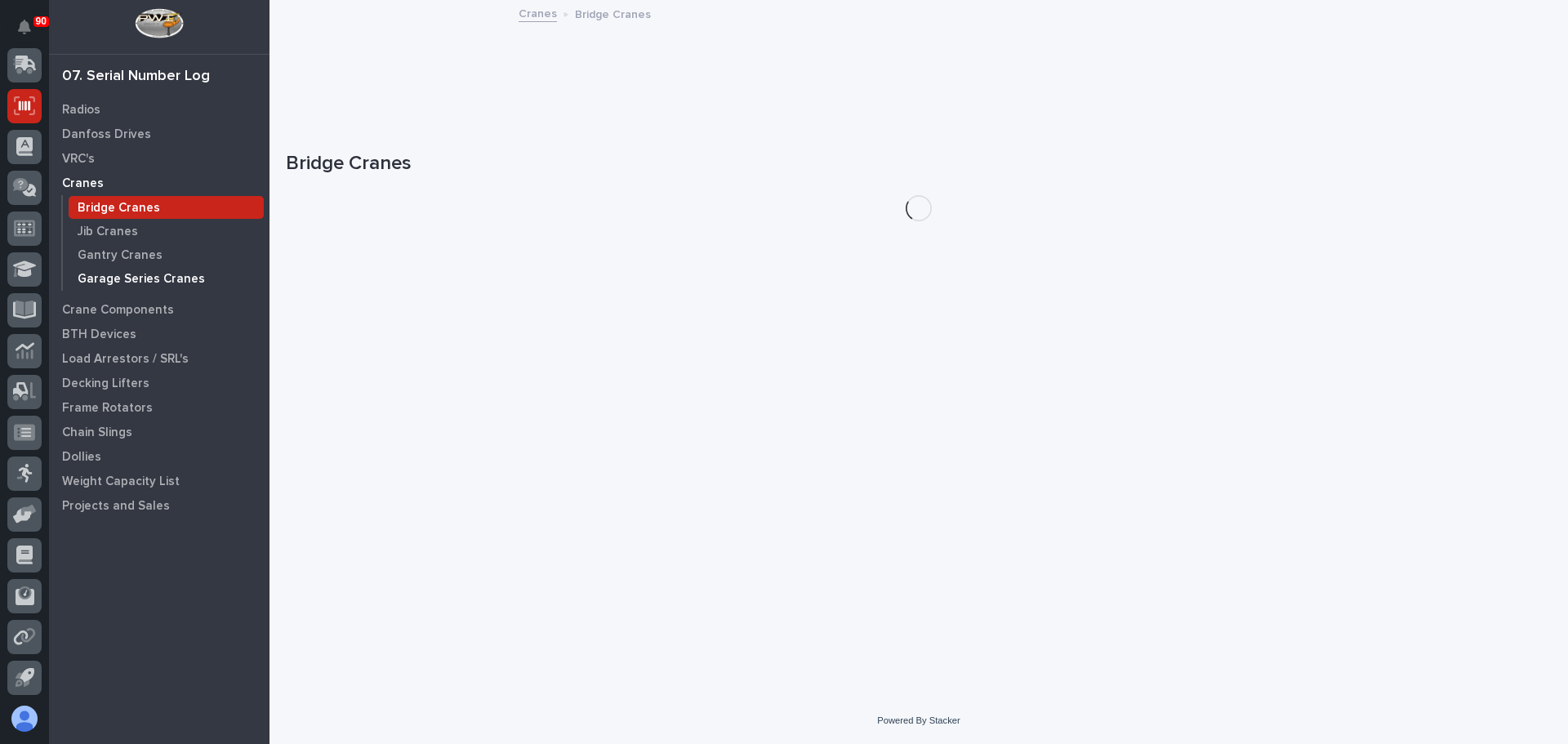
click at [120, 277] on p "Garage Series Cranes" at bounding box center [140, 279] width 127 height 15
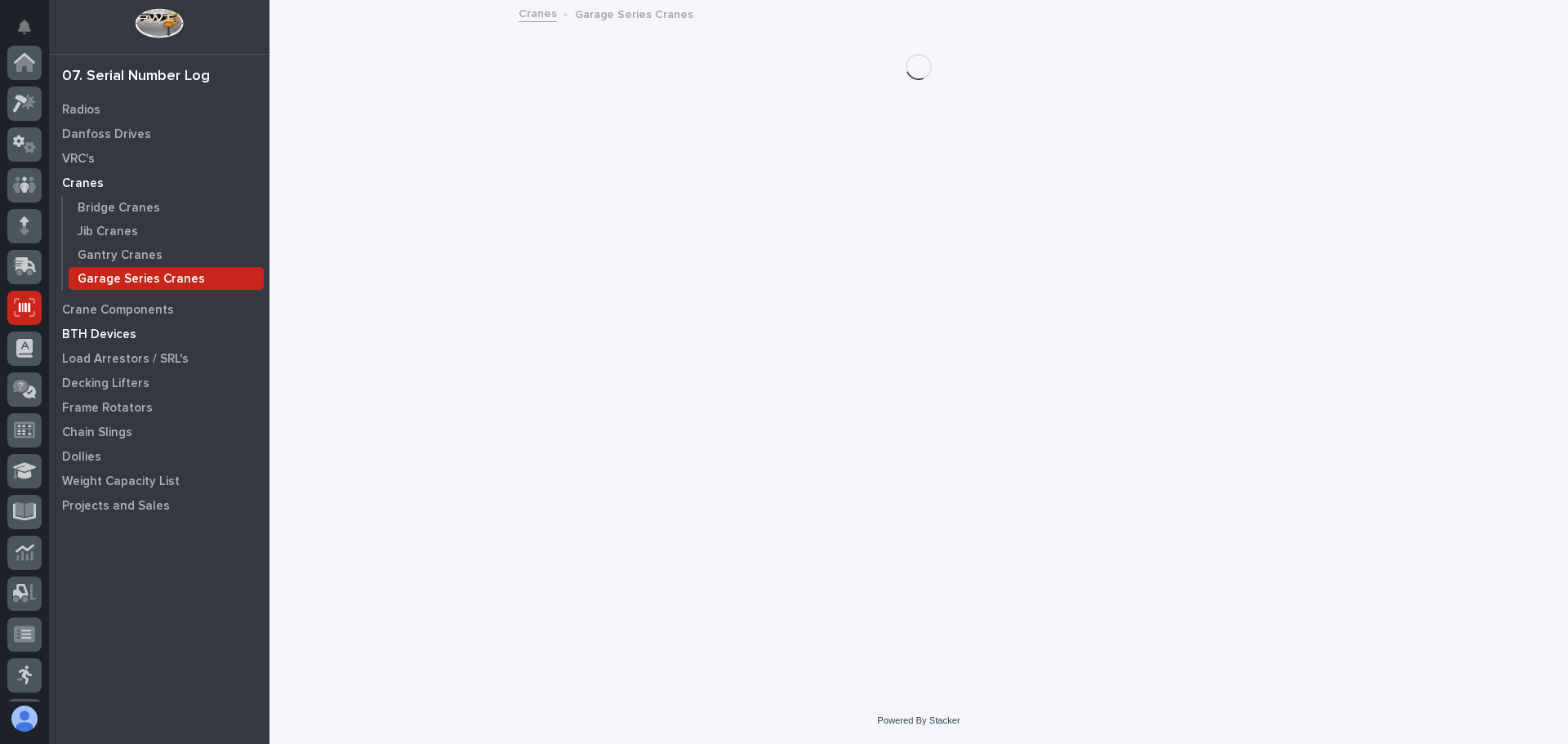
scroll to position [202, 0]
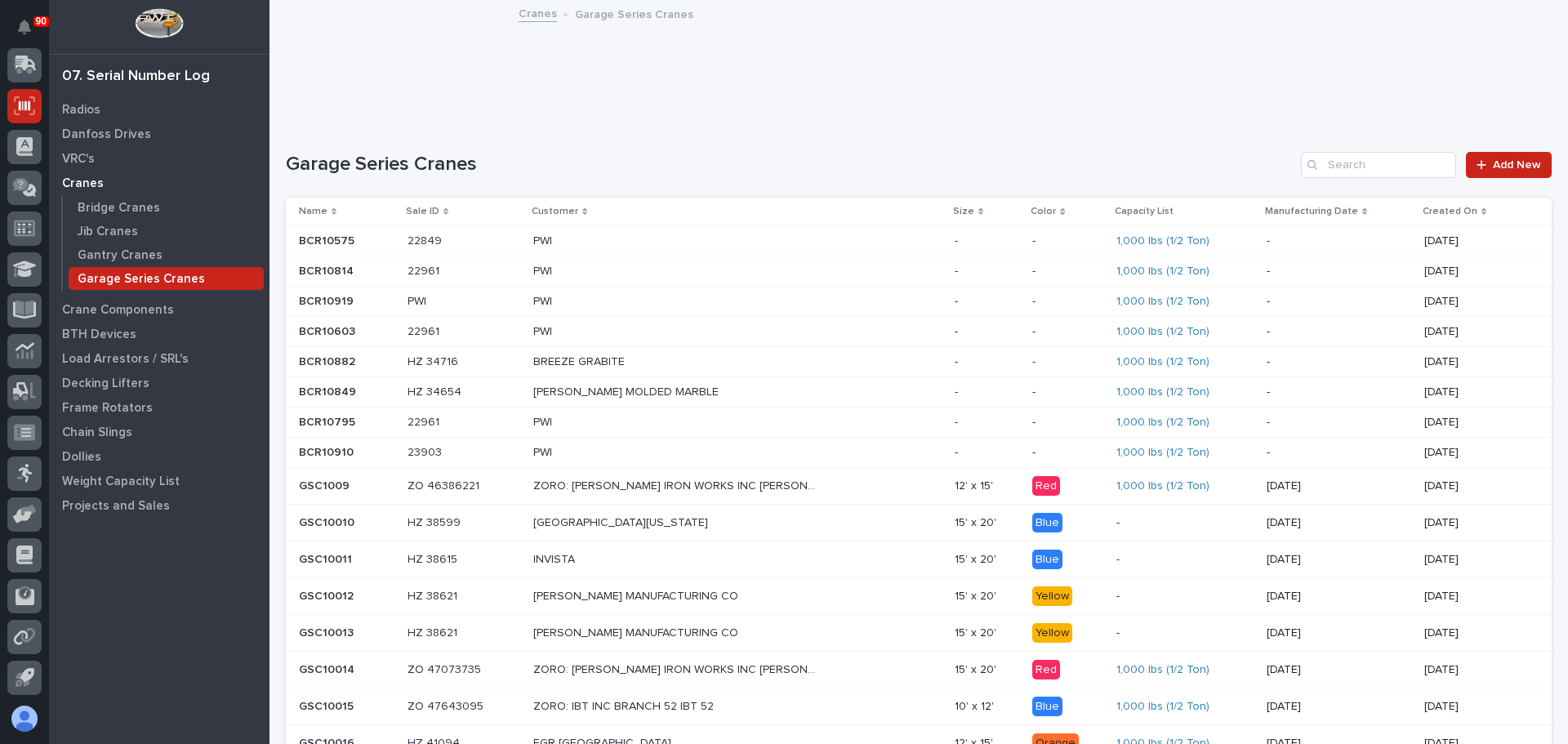
click at [1450, 208] on p "Created On" at bounding box center [1450, 212] width 55 height 18
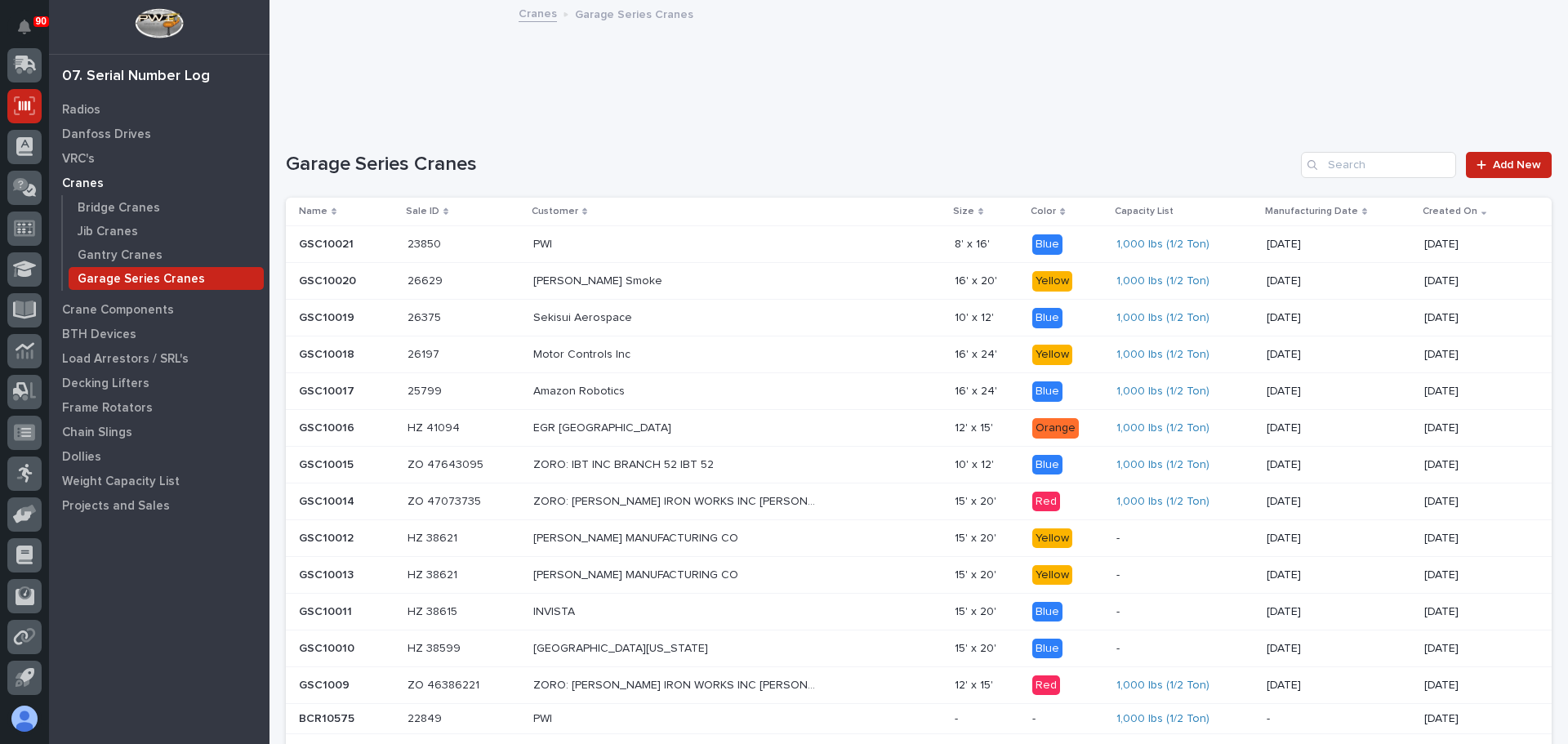
click at [366, 241] on p at bounding box center [346, 244] width 96 height 14
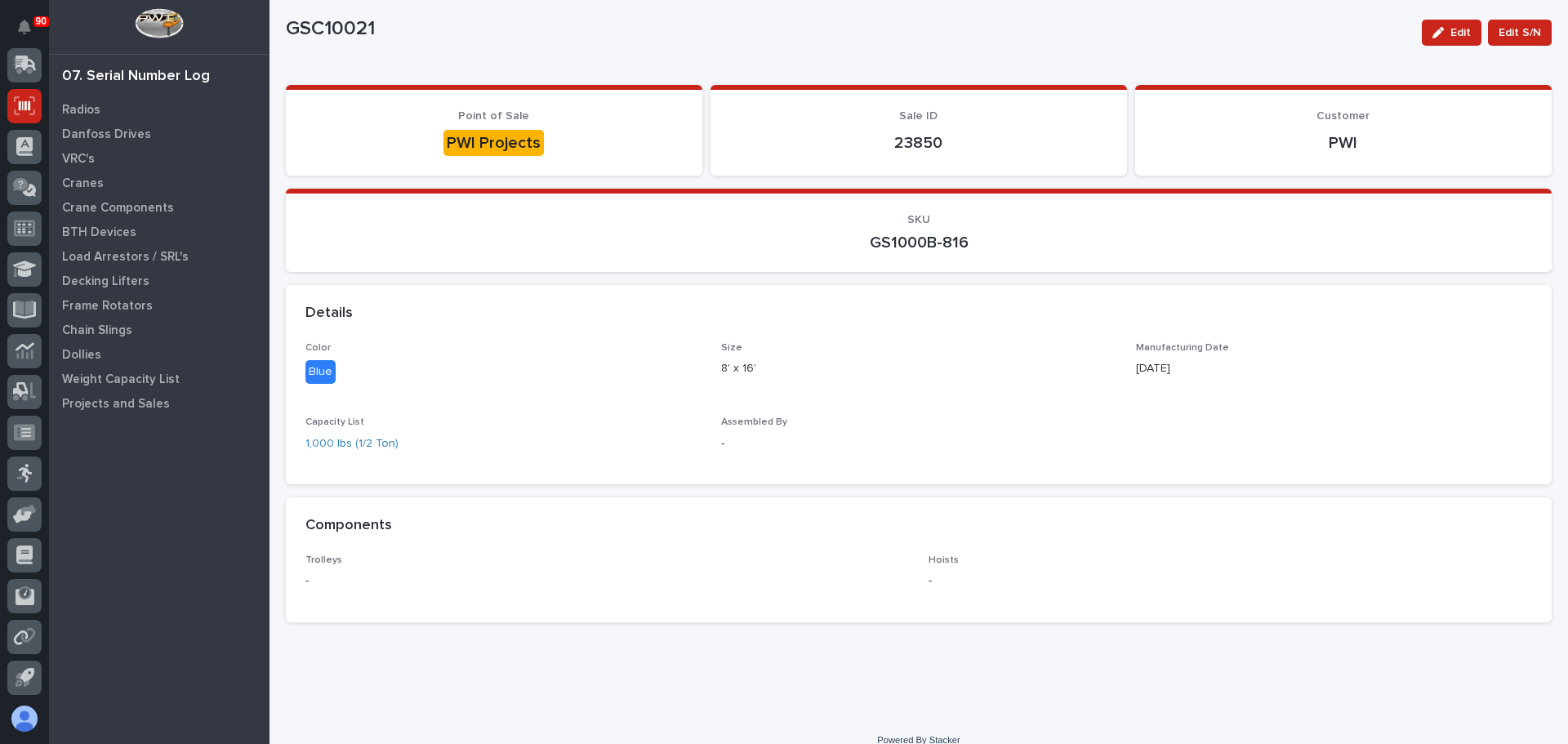
scroll to position [54, 0]
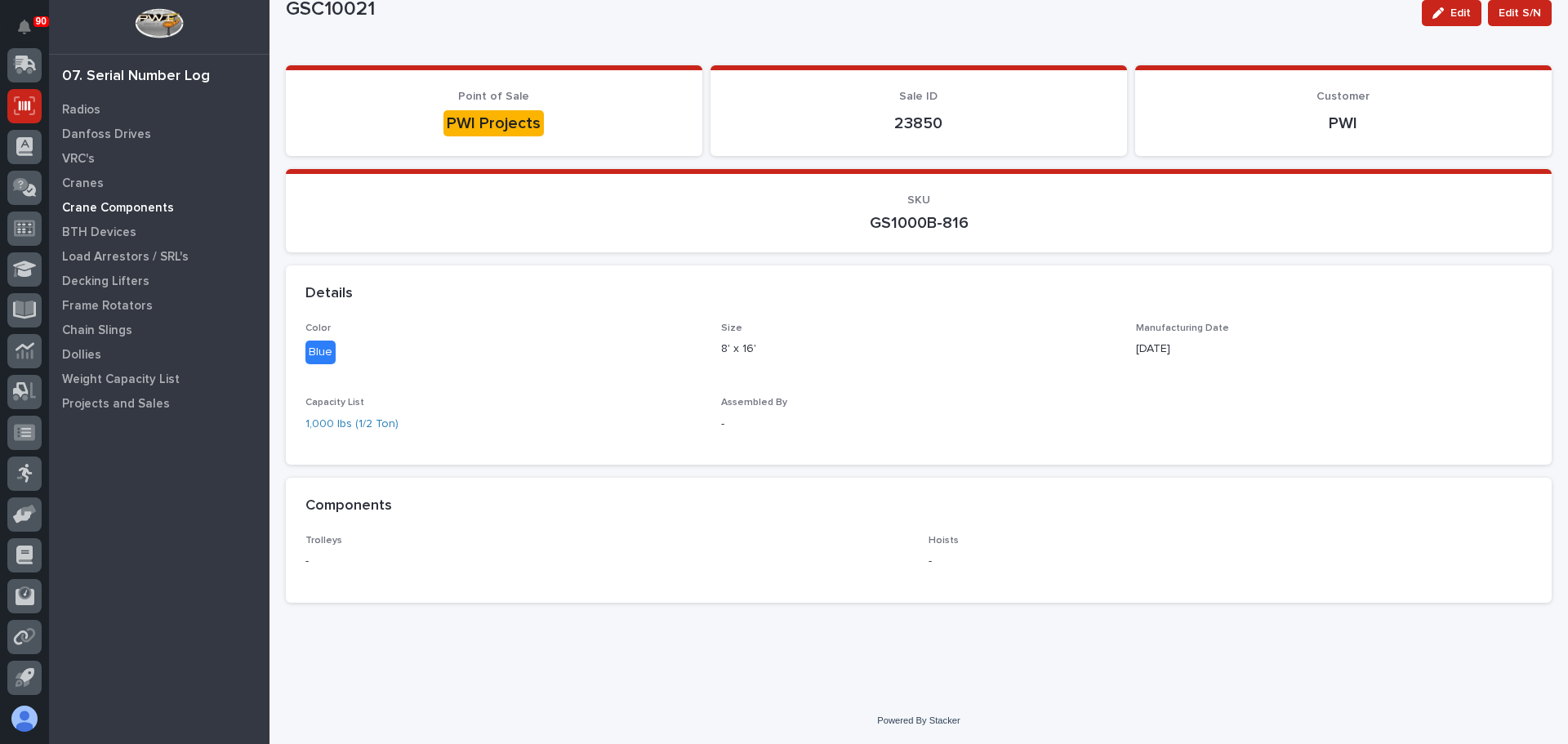
click at [107, 202] on p "Crane Components" at bounding box center [118, 208] width 112 height 15
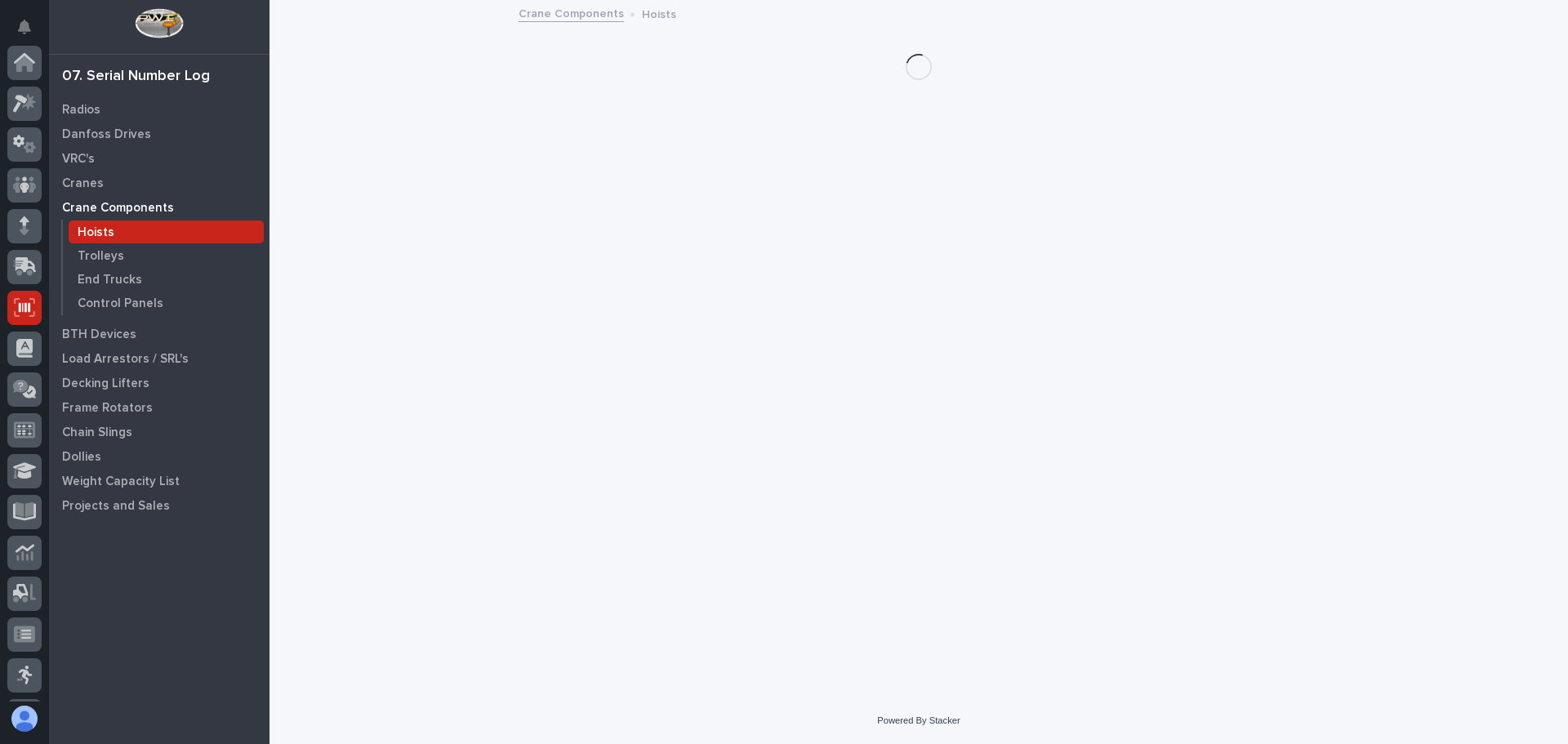
scroll to position [202, 0]
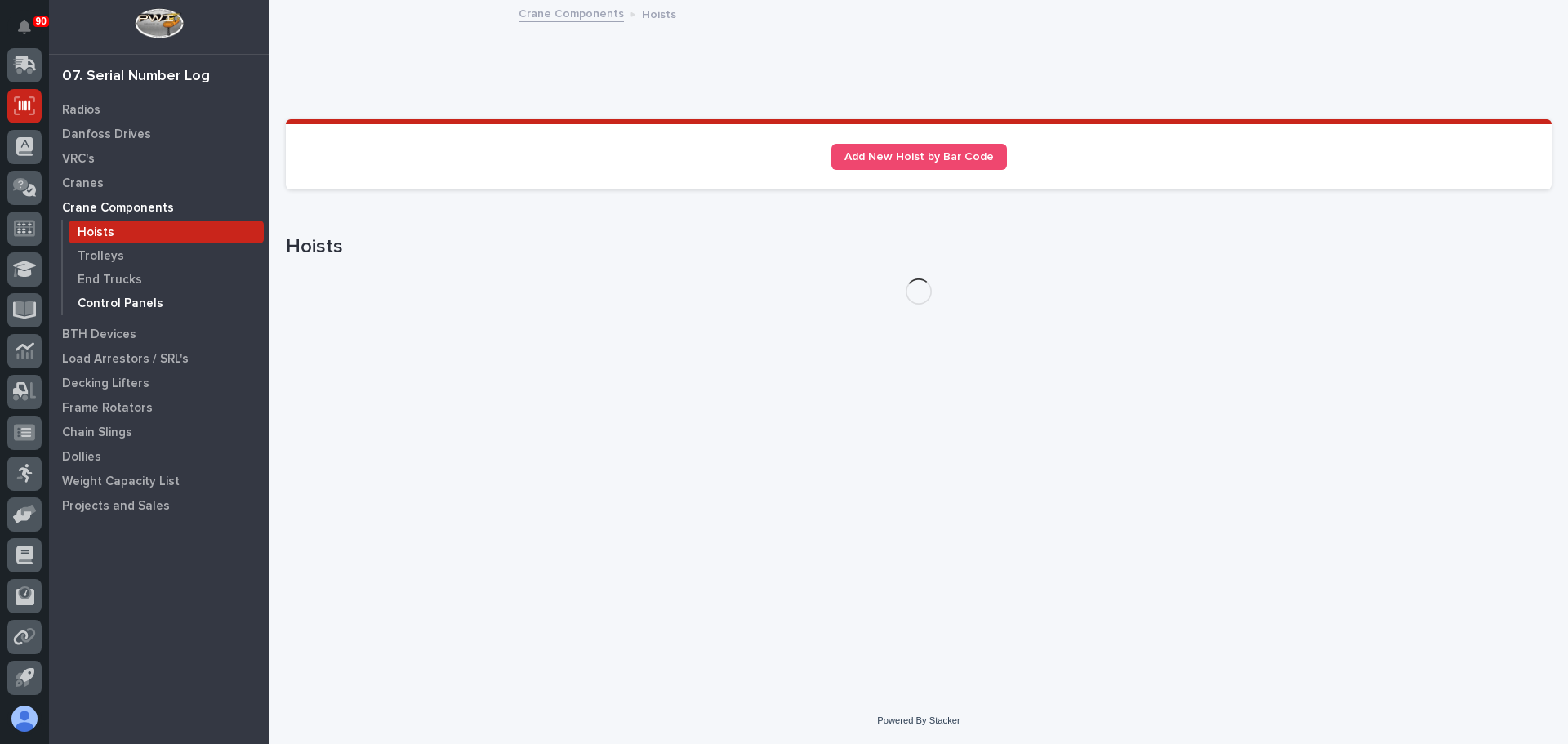
click at [105, 294] on div "Control Panels" at bounding box center [166, 303] width 195 height 23
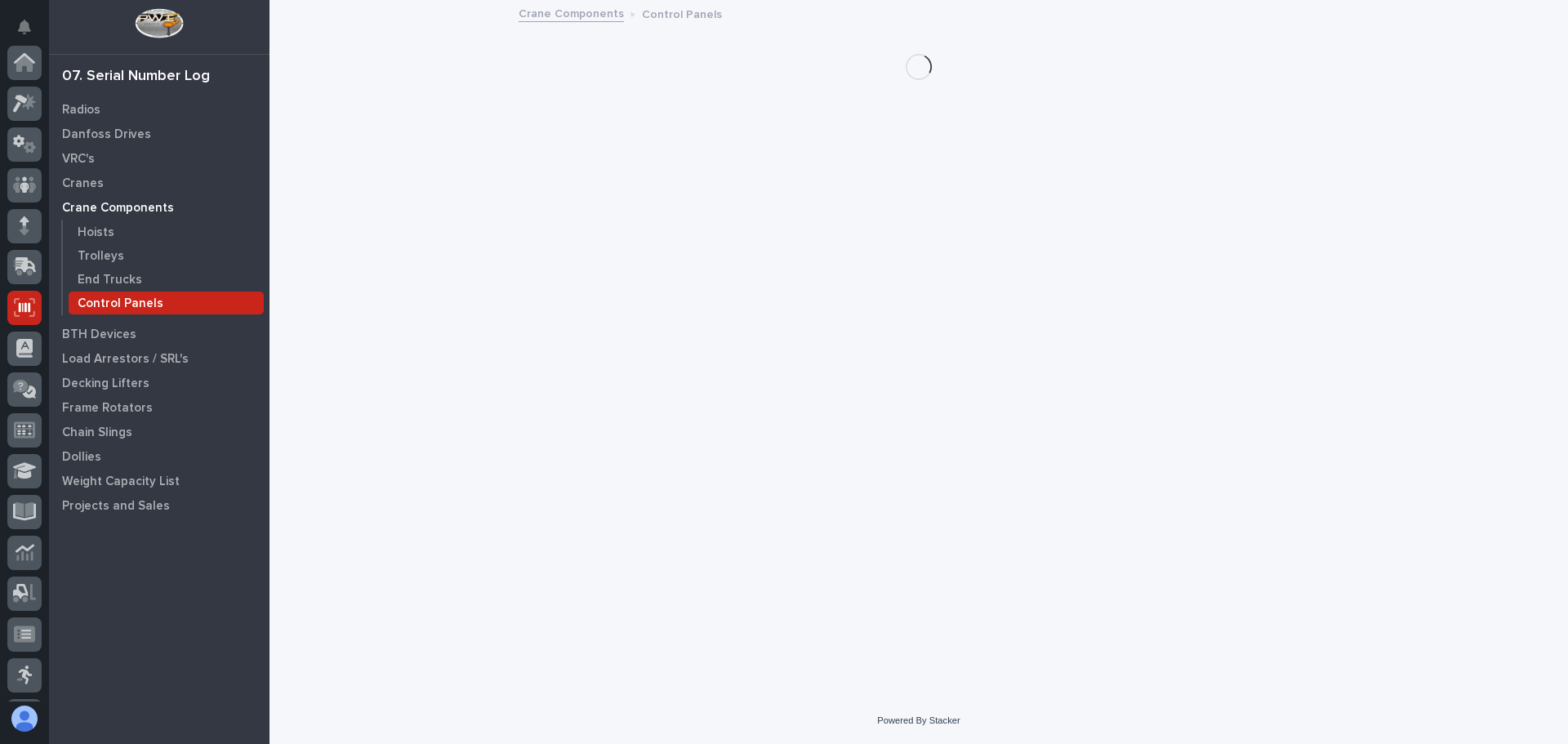
scroll to position [202, 0]
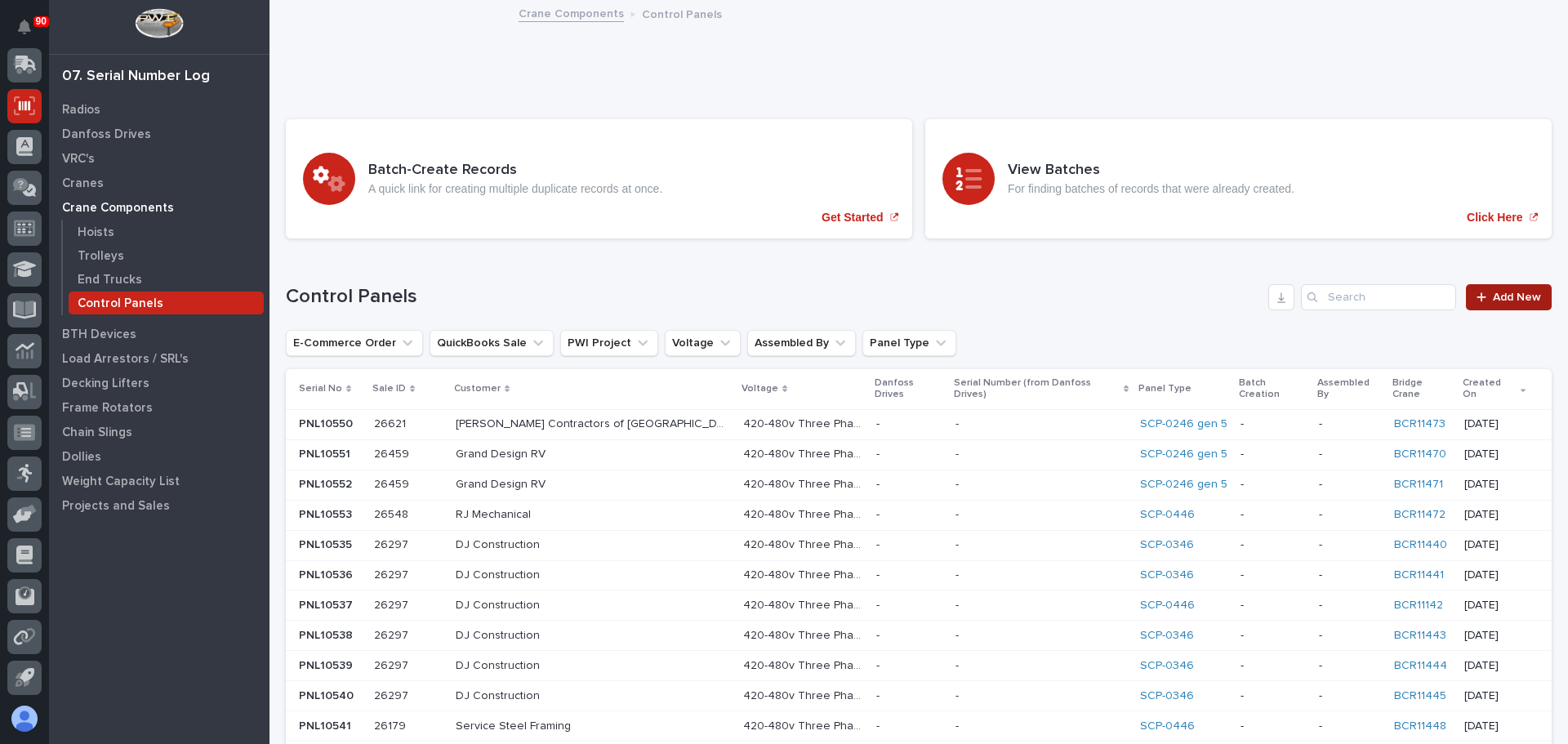
click at [1497, 290] on link "Add New" at bounding box center [1508, 296] width 86 height 26
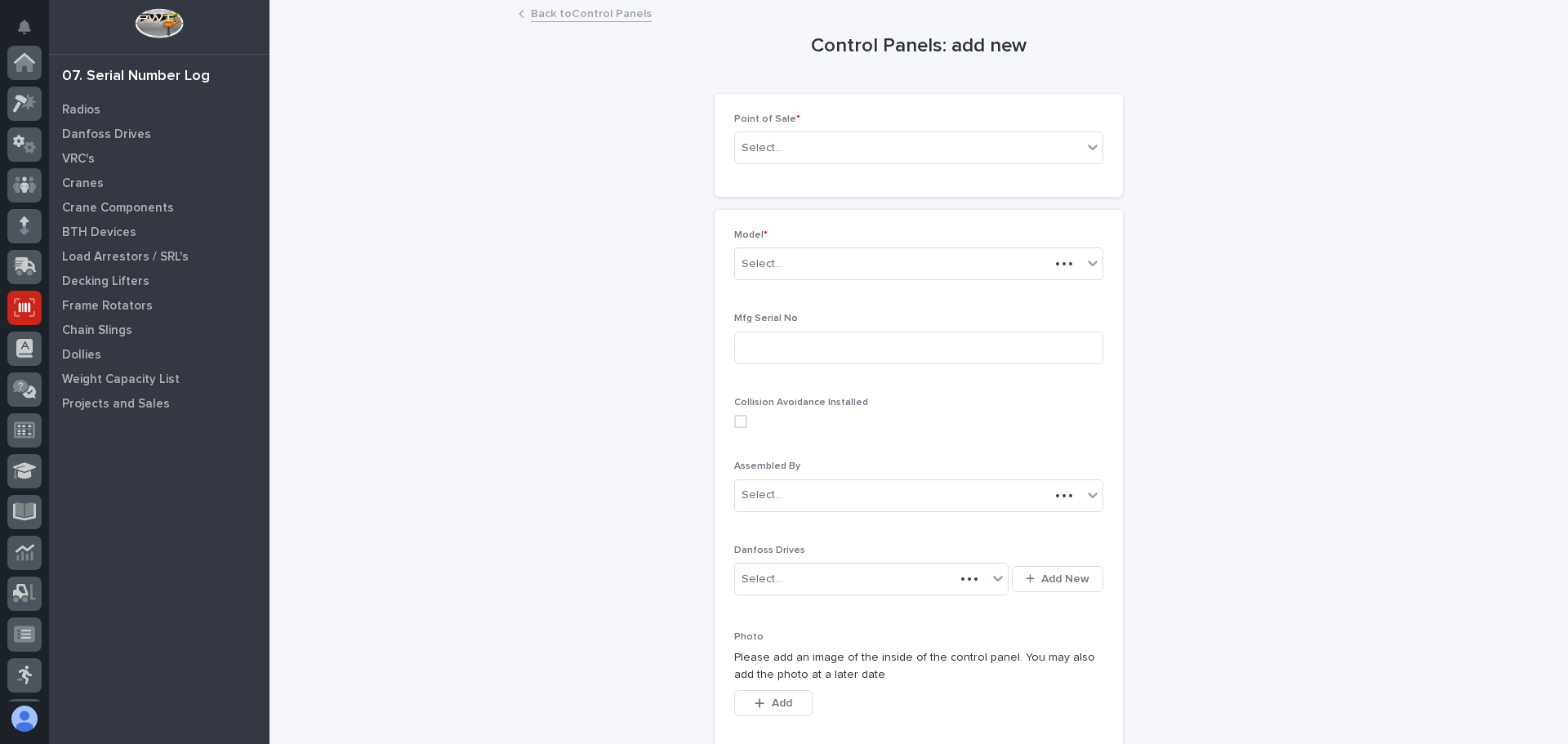
scroll to position [202, 0]
click at [850, 149] on div "Select..." at bounding box center [909, 148] width 347 height 27
click at [688, 129] on div "Control Panels: add new Loading... Saving… Loading... Saving… Loading... Saving…" at bounding box center [919, 398] width 1266 height 793
click at [811, 137] on div "Select..." at bounding box center [909, 148] width 347 height 27
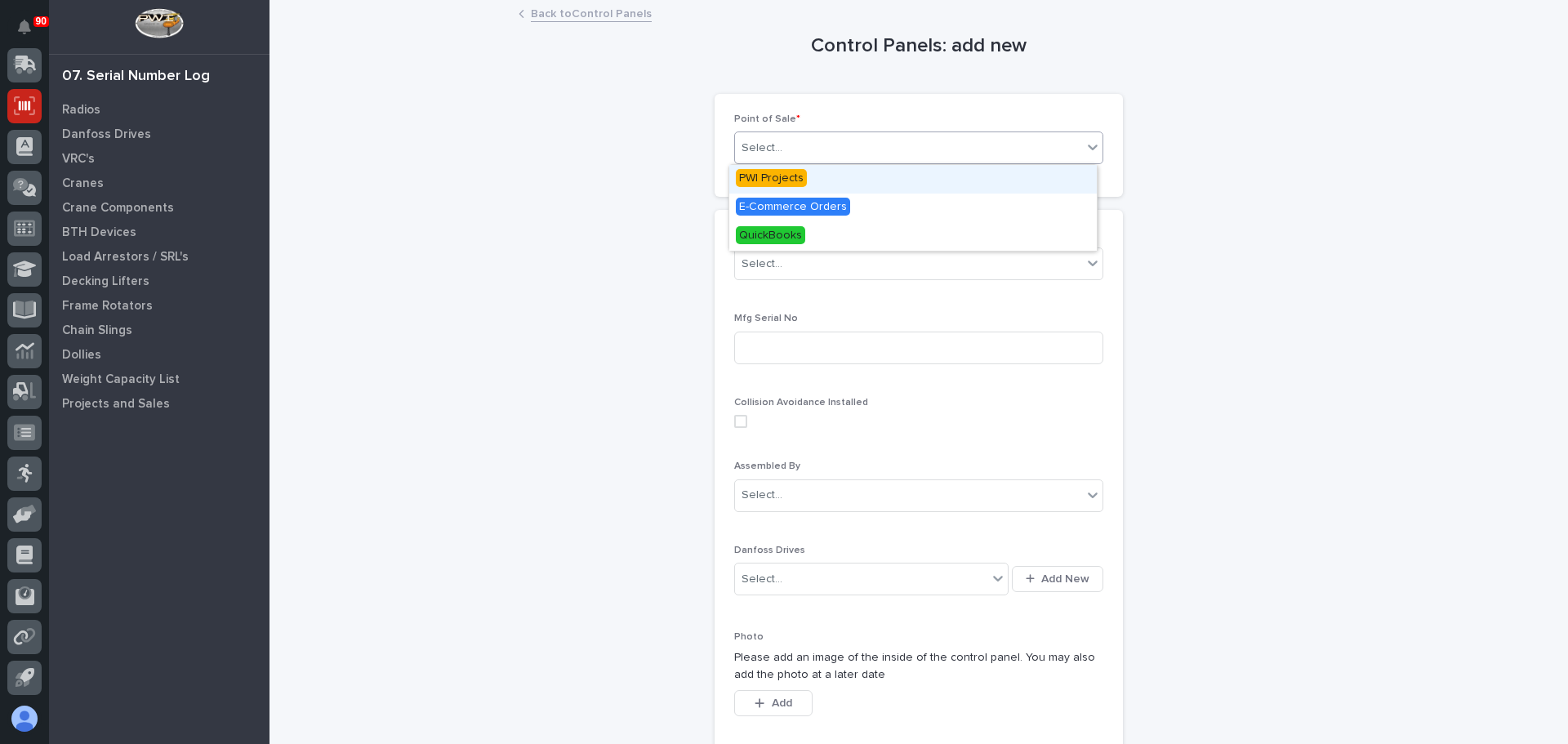
click at [777, 169] on div "PWI Projects" at bounding box center [913, 179] width 368 height 28
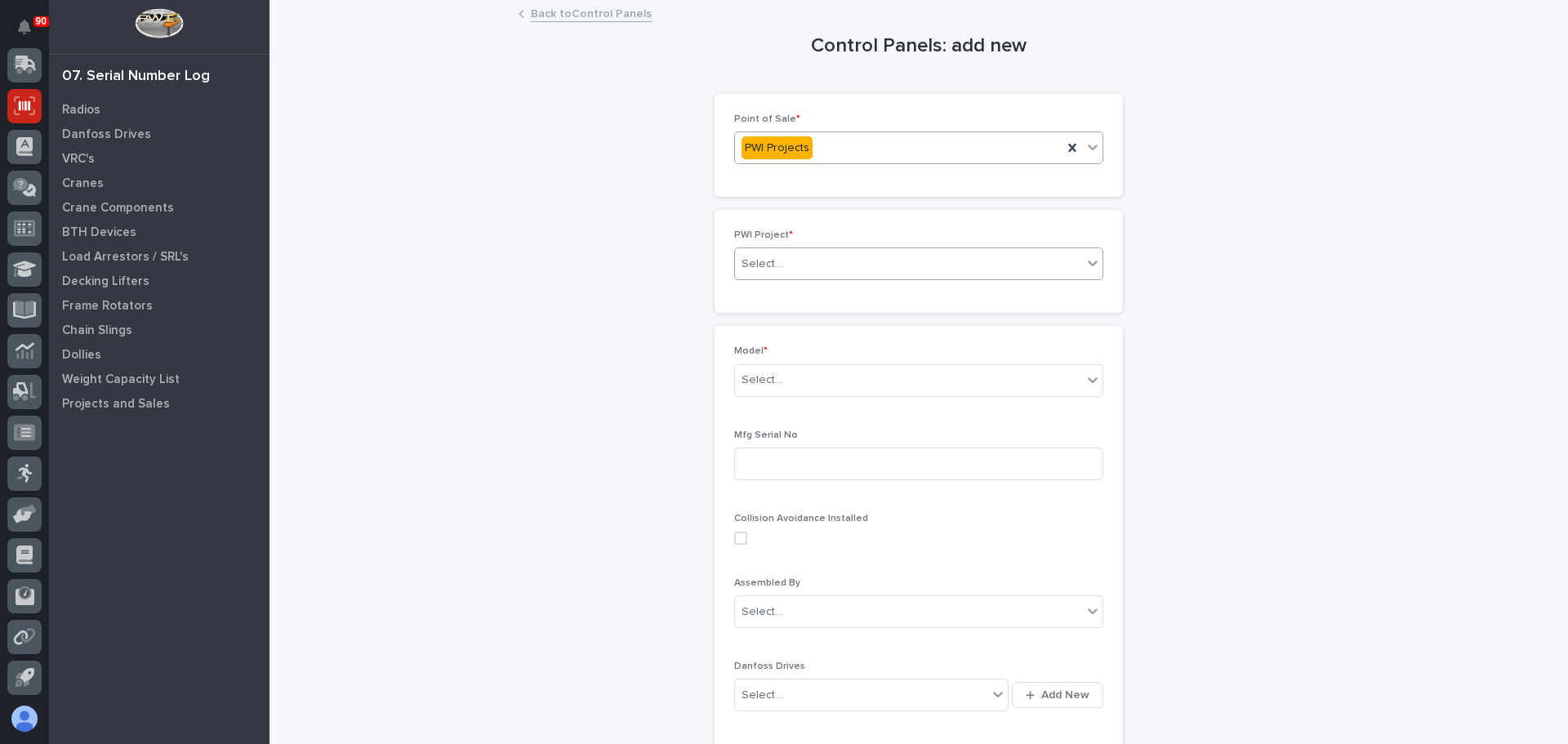
click at [788, 260] on div "Select..." at bounding box center [909, 264] width 347 height 27
type input "*****"
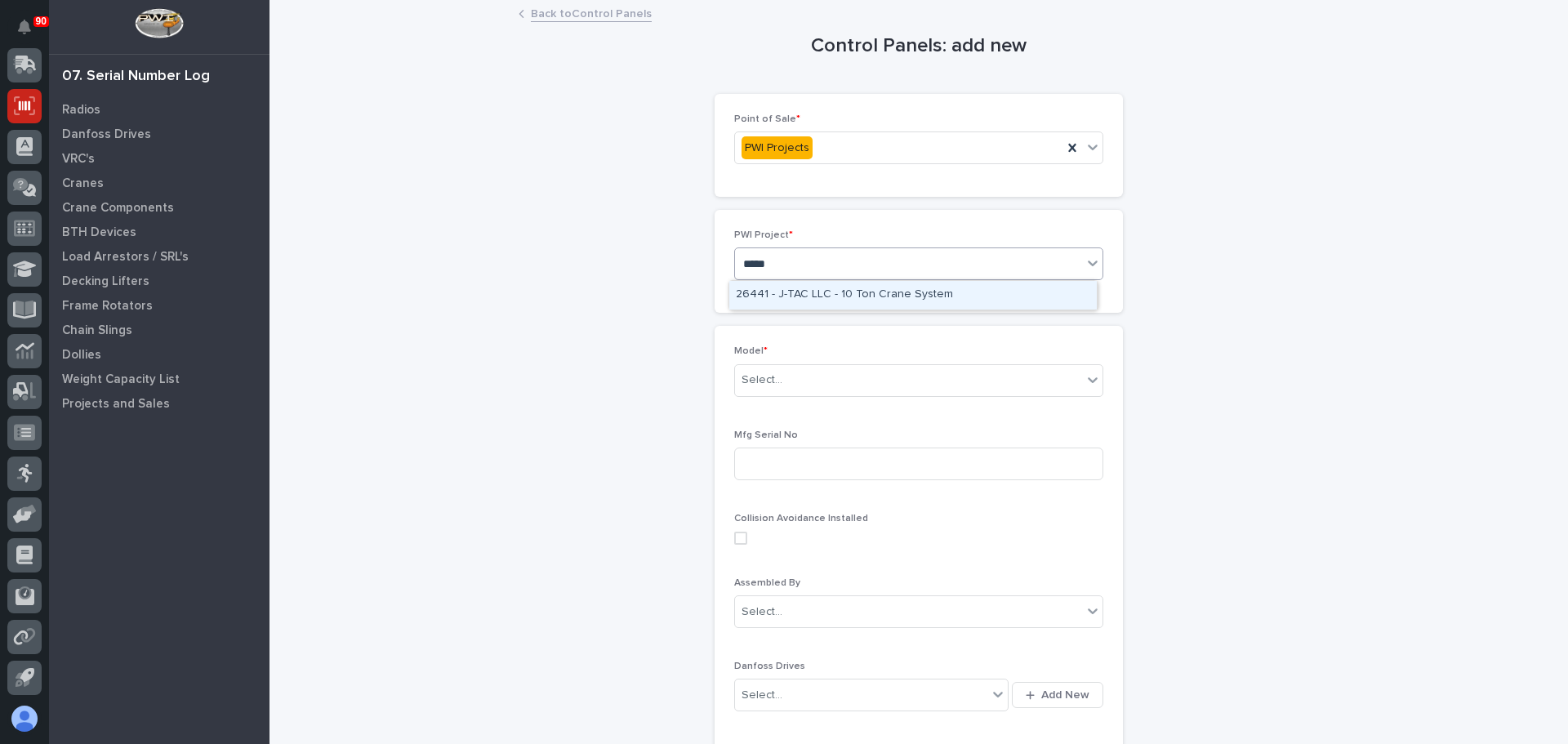
click at [878, 289] on div "26441 - J-TAC LLC - 10 Ton Crane System" at bounding box center [913, 295] width 368 height 28
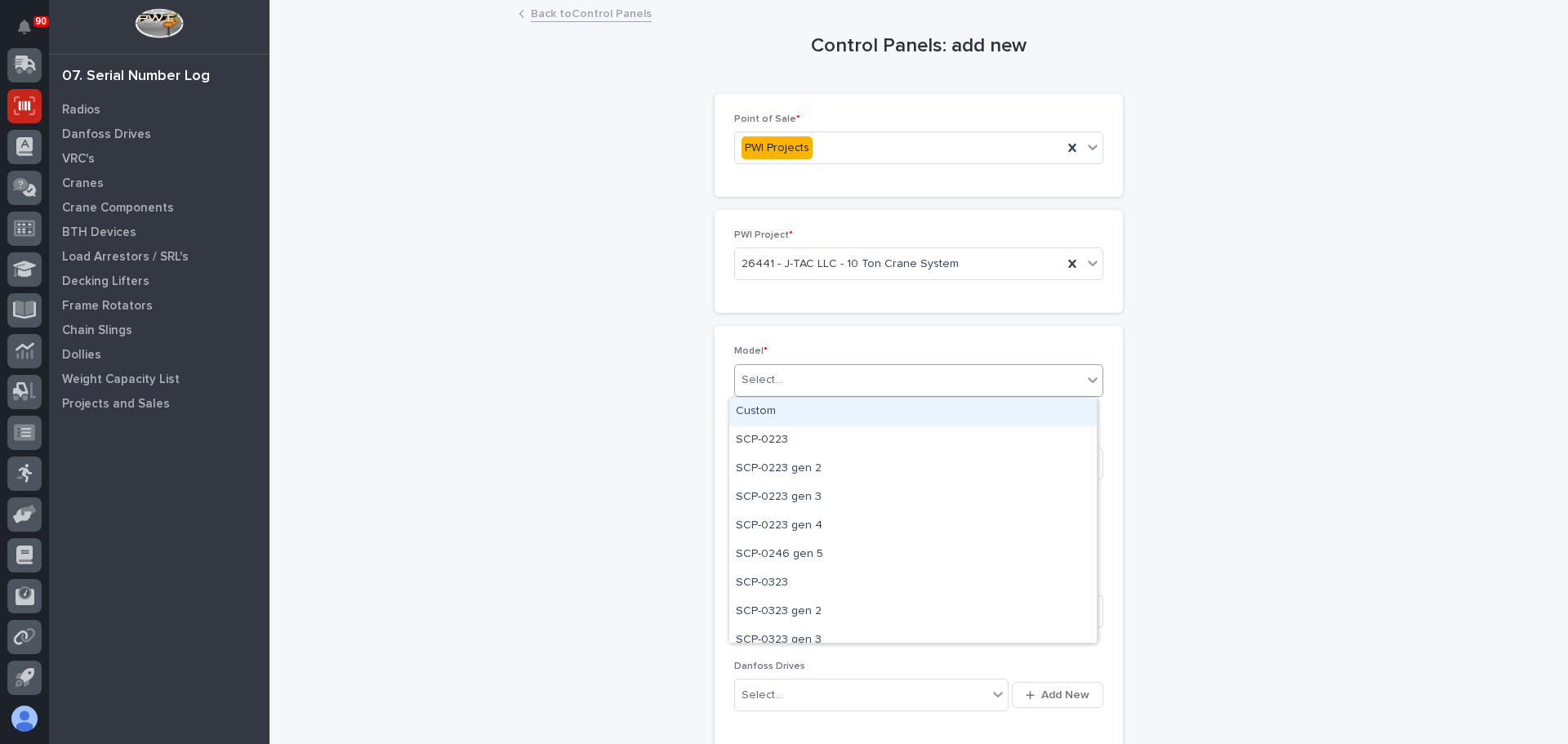
click at [806, 375] on div "Select..." at bounding box center [909, 380] width 347 height 27
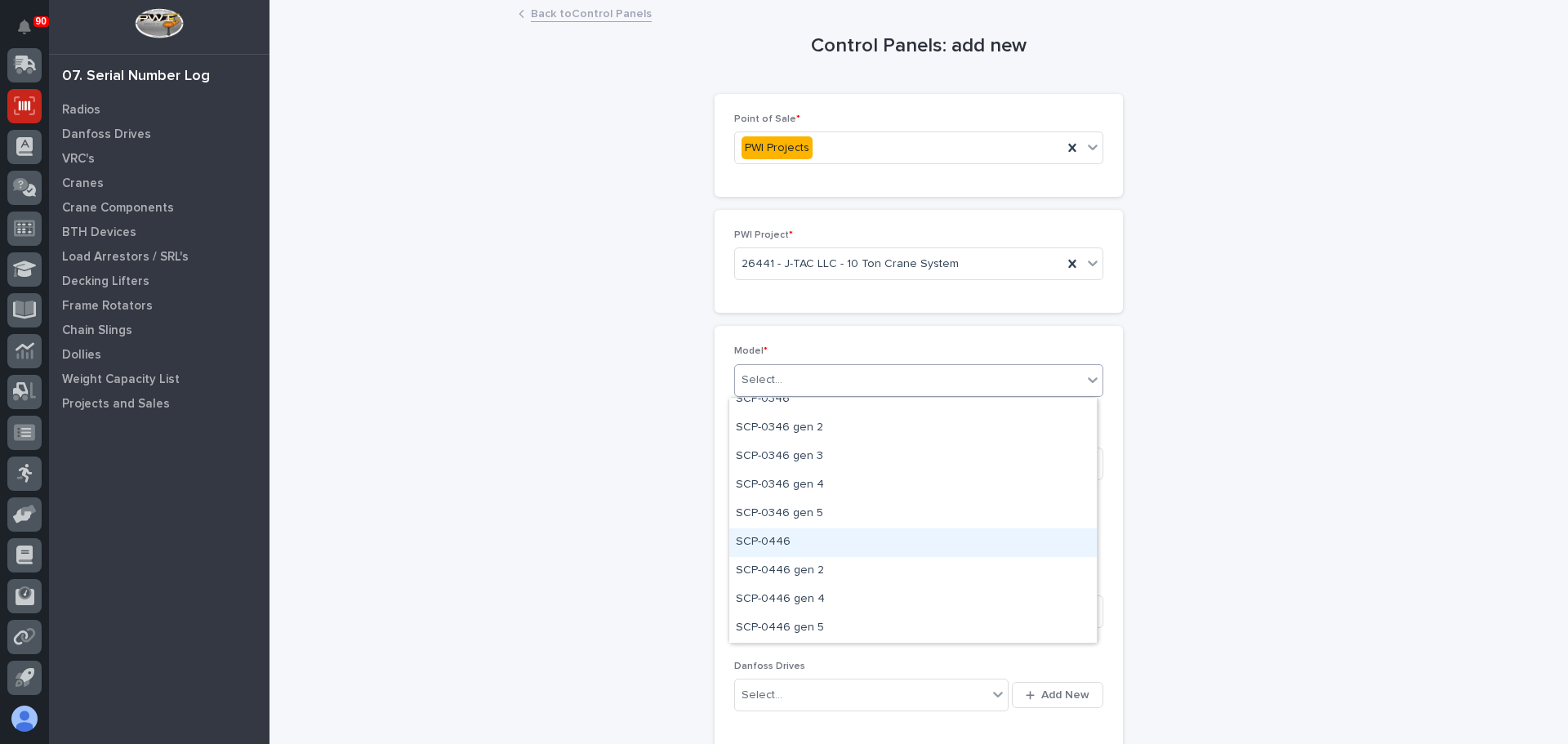
click at [806, 536] on div "SCP-0446" at bounding box center [913, 542] width 368 height 28
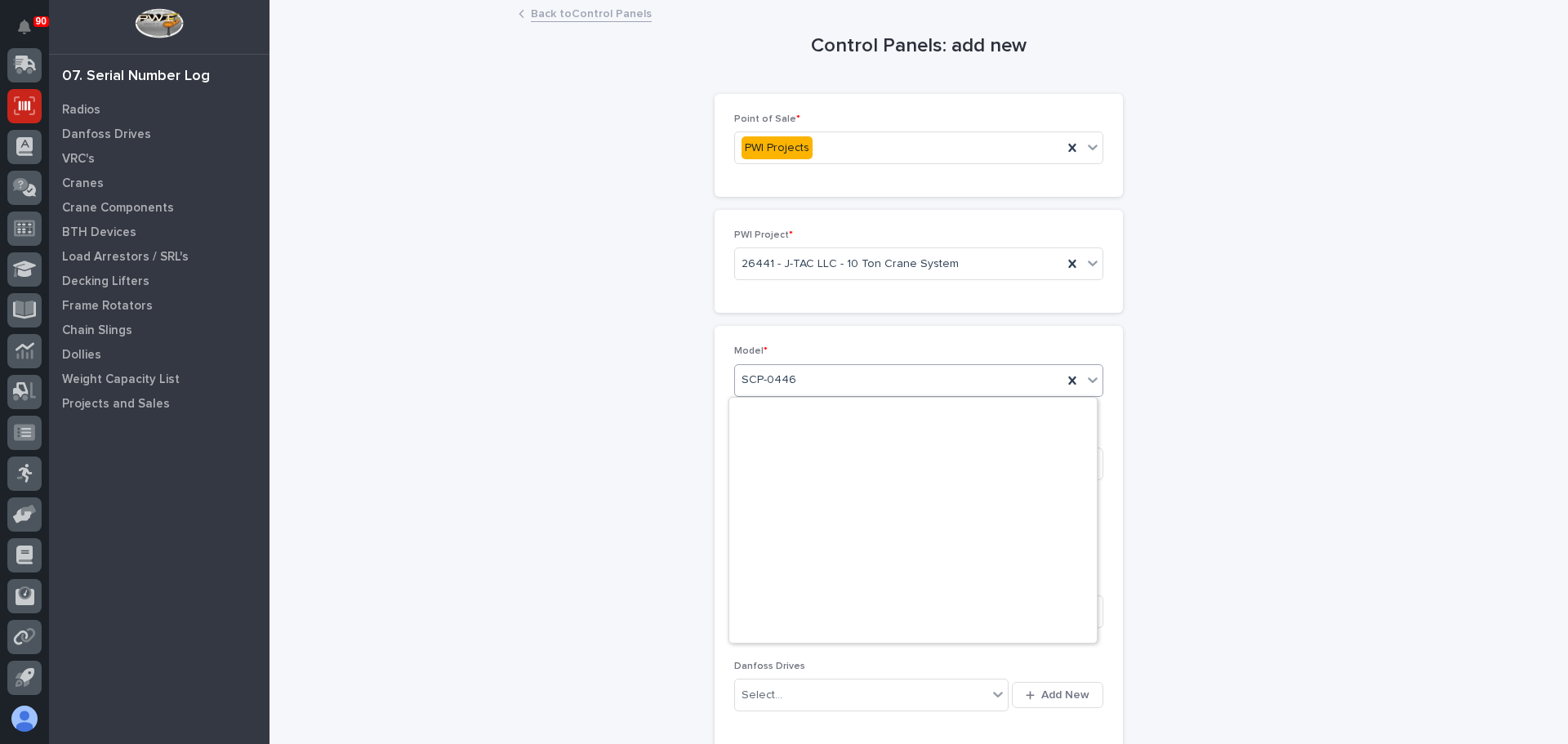
click at [823, 377] on div "SCP-0446" at bounding box center [899, 380] width 327 height 27
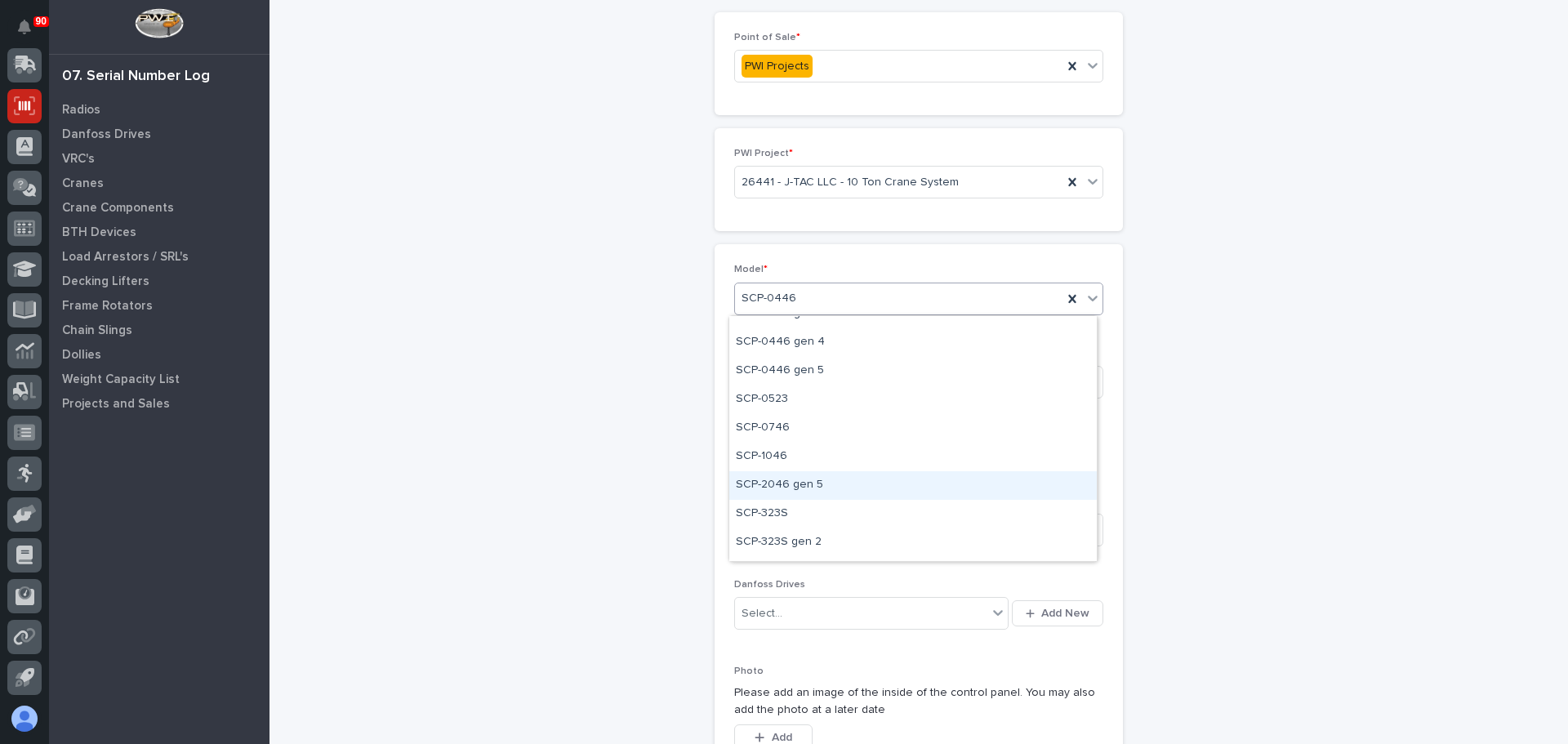
scroll to position [584, 0]
click at [605, 418] on div "Control Panels: add new Loading... Saving… Loading... Saving… Loading... Saving…" at bounding box center [919, 493] width 1266 height 1147
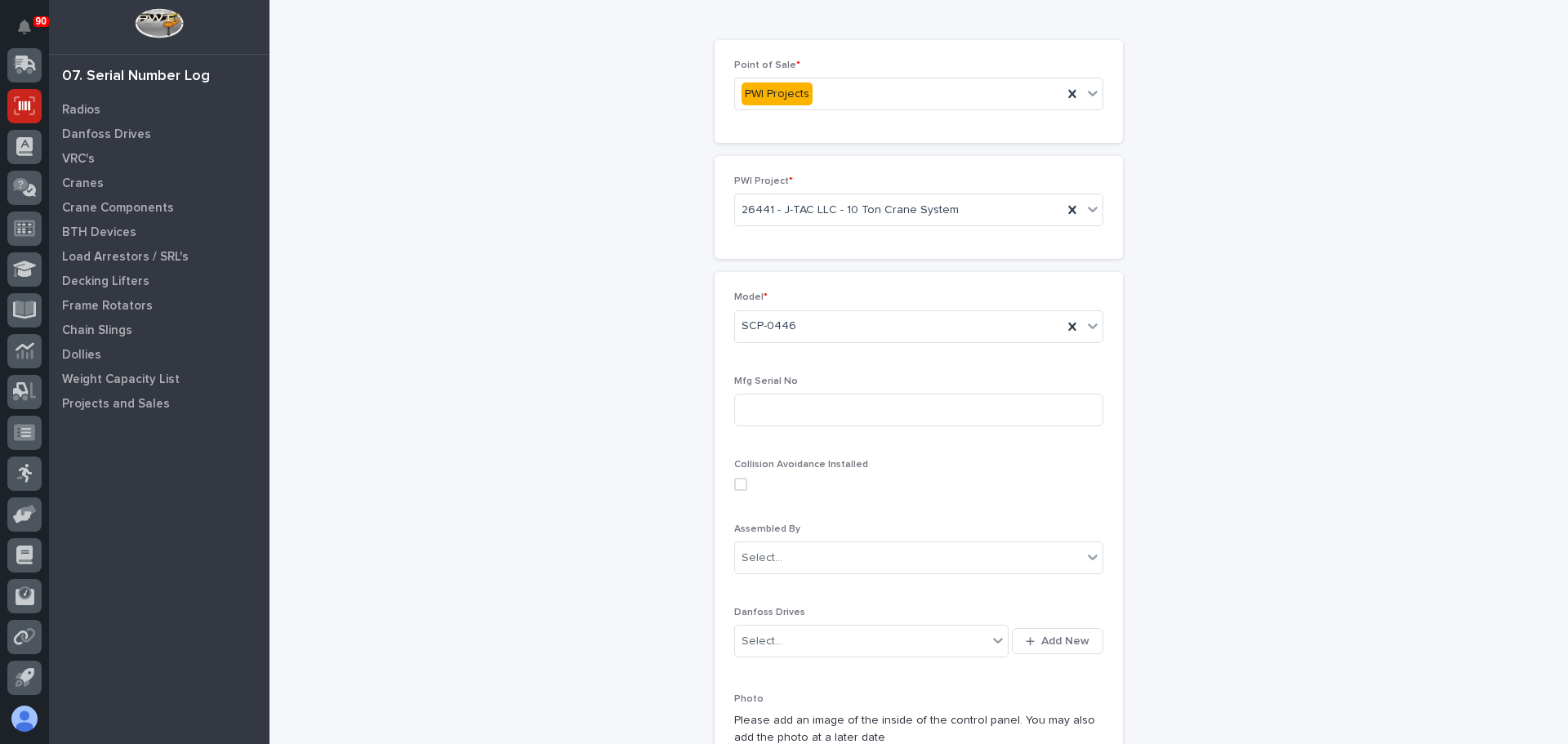
scroll to position [81, 0]
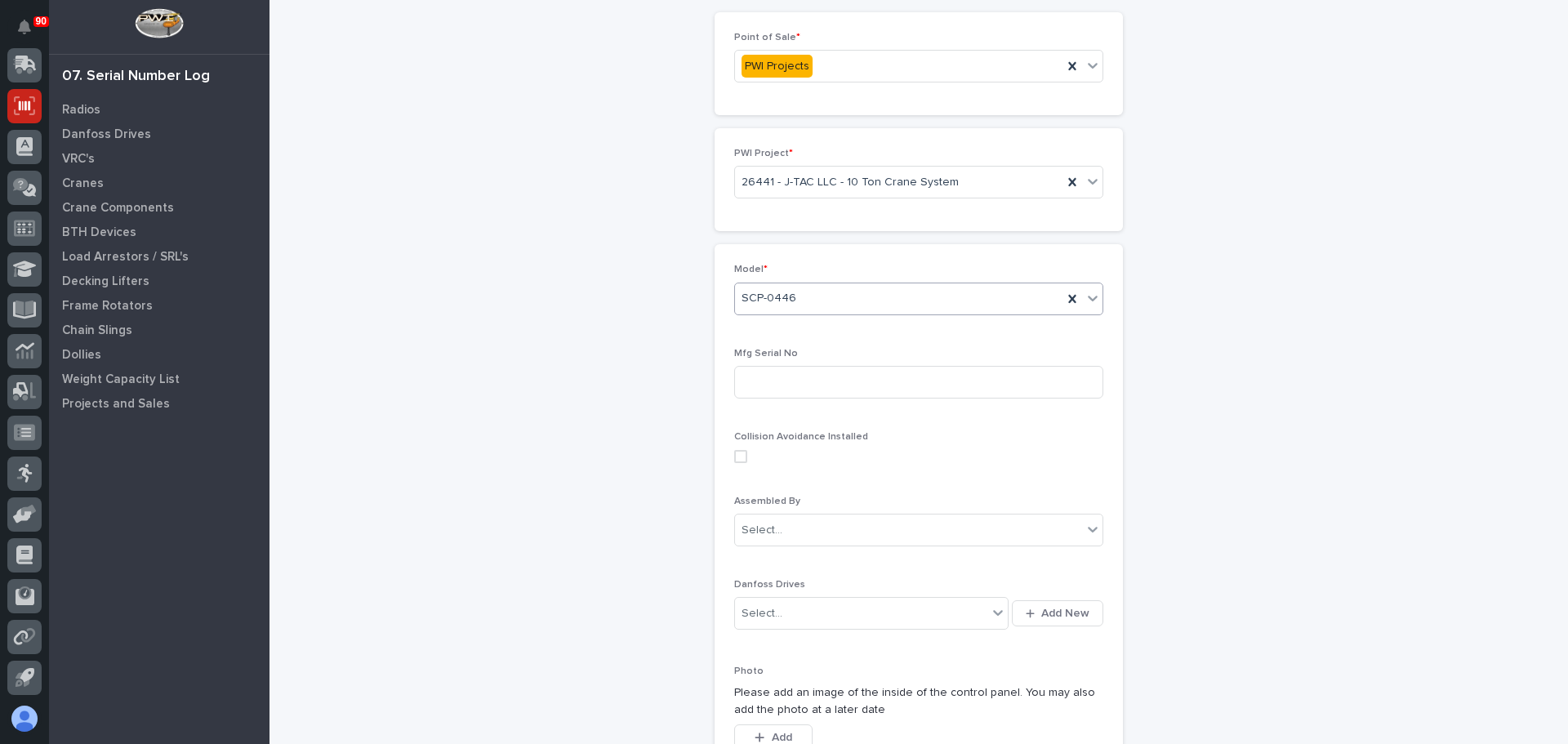
click at [900, 311] on div "SCP-0446" at bounding box center [899, 298] width 327 height 27
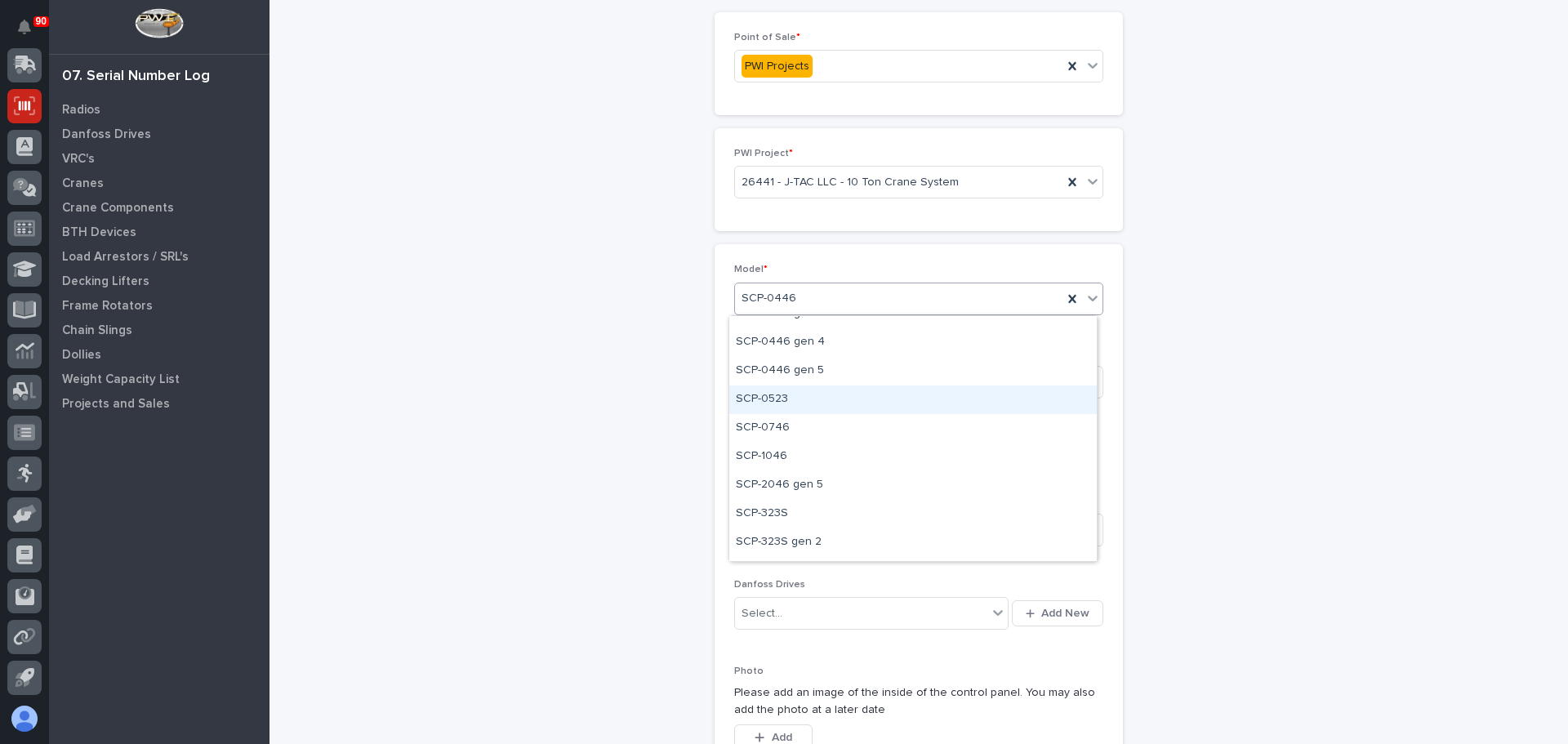
scroll to position [584, 0]
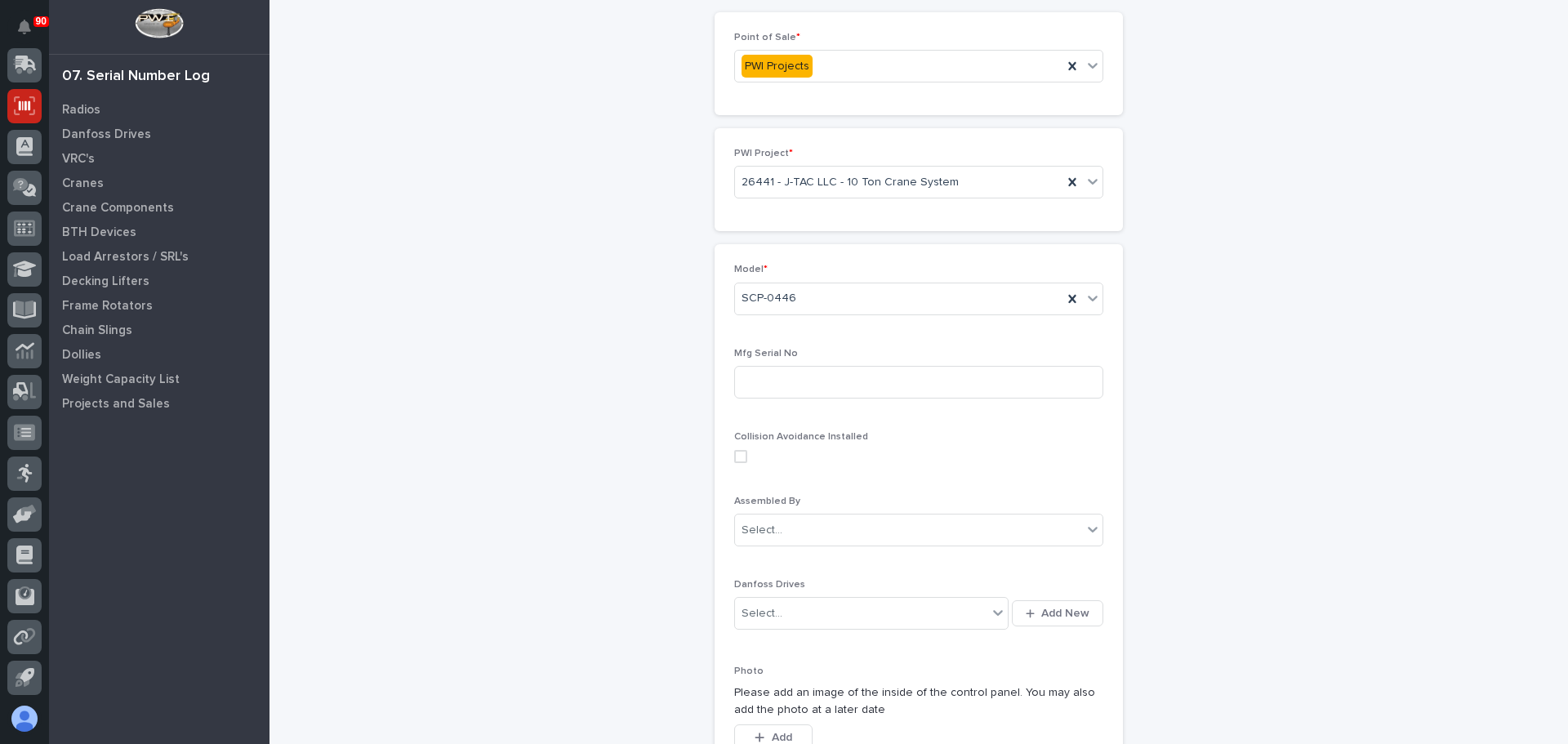
click at [566, 455] on div "Control Panels: add new Loading... Saving… Loading... Saving… Loading... Saving…" at bounding box center [919, 493] width 1266 height 1147
click at [875, 307] on div "SCP-0446" at bounding box center [899, 298] width 327 height 27
click at [802, 299] on div "SCP-0446" at bounding box center [899, 298] width 327 height 27
click at [806, 298] on div "SCP-0446" at bounding box center [899, 298] width 327 height 27
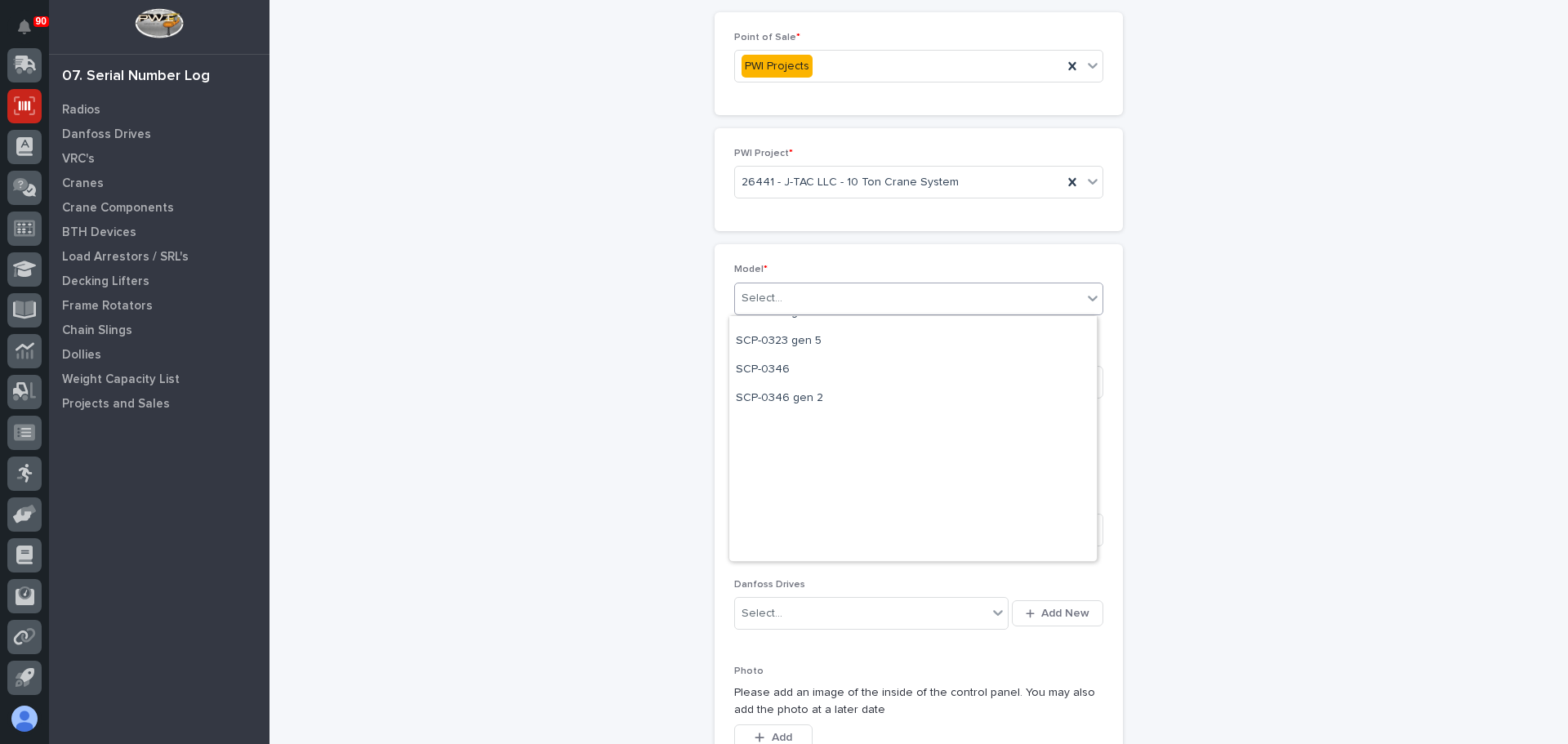
scroll to position [0, 0]
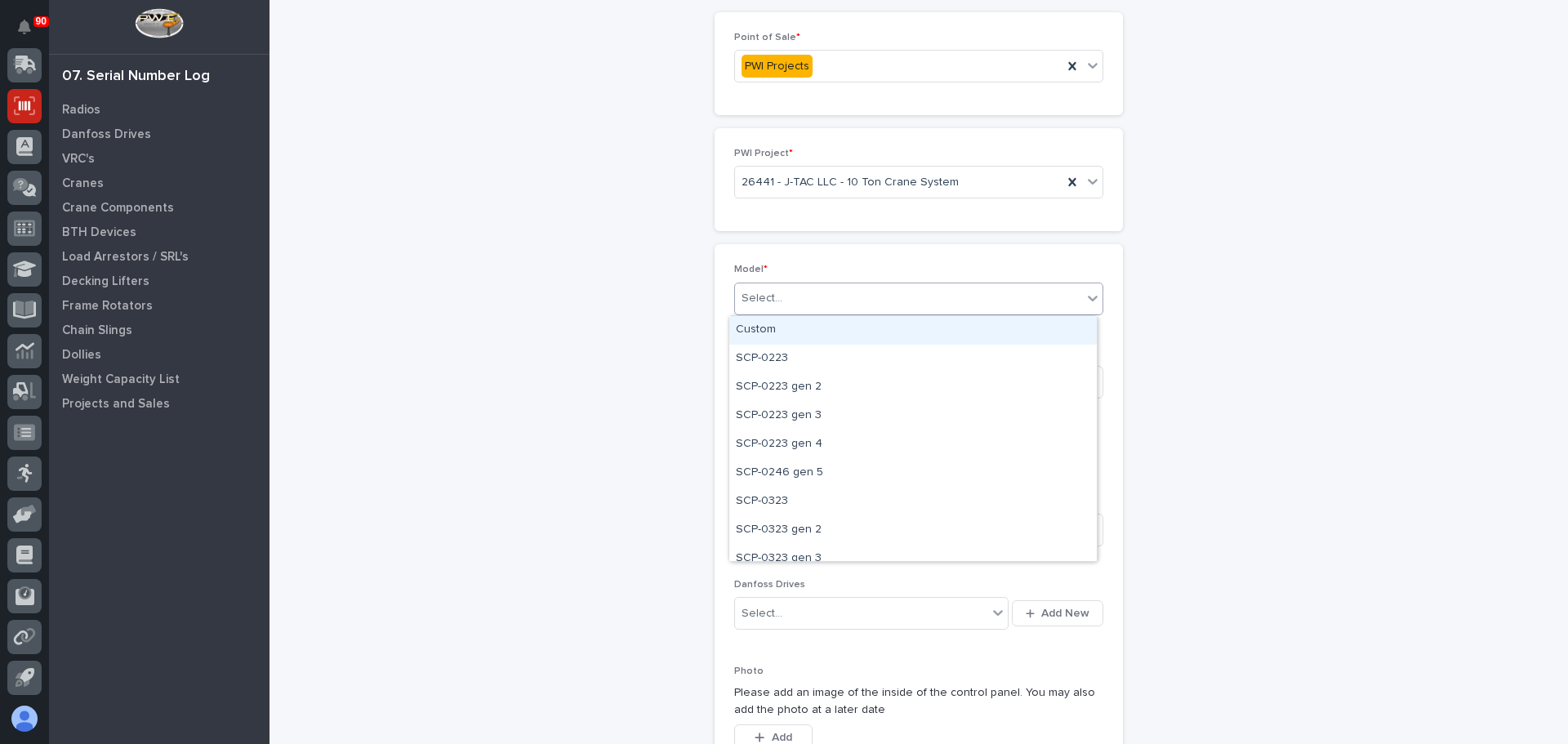
click at [779, 333] on div "Custom" at bounding box center [913, 330] width 368 height 28
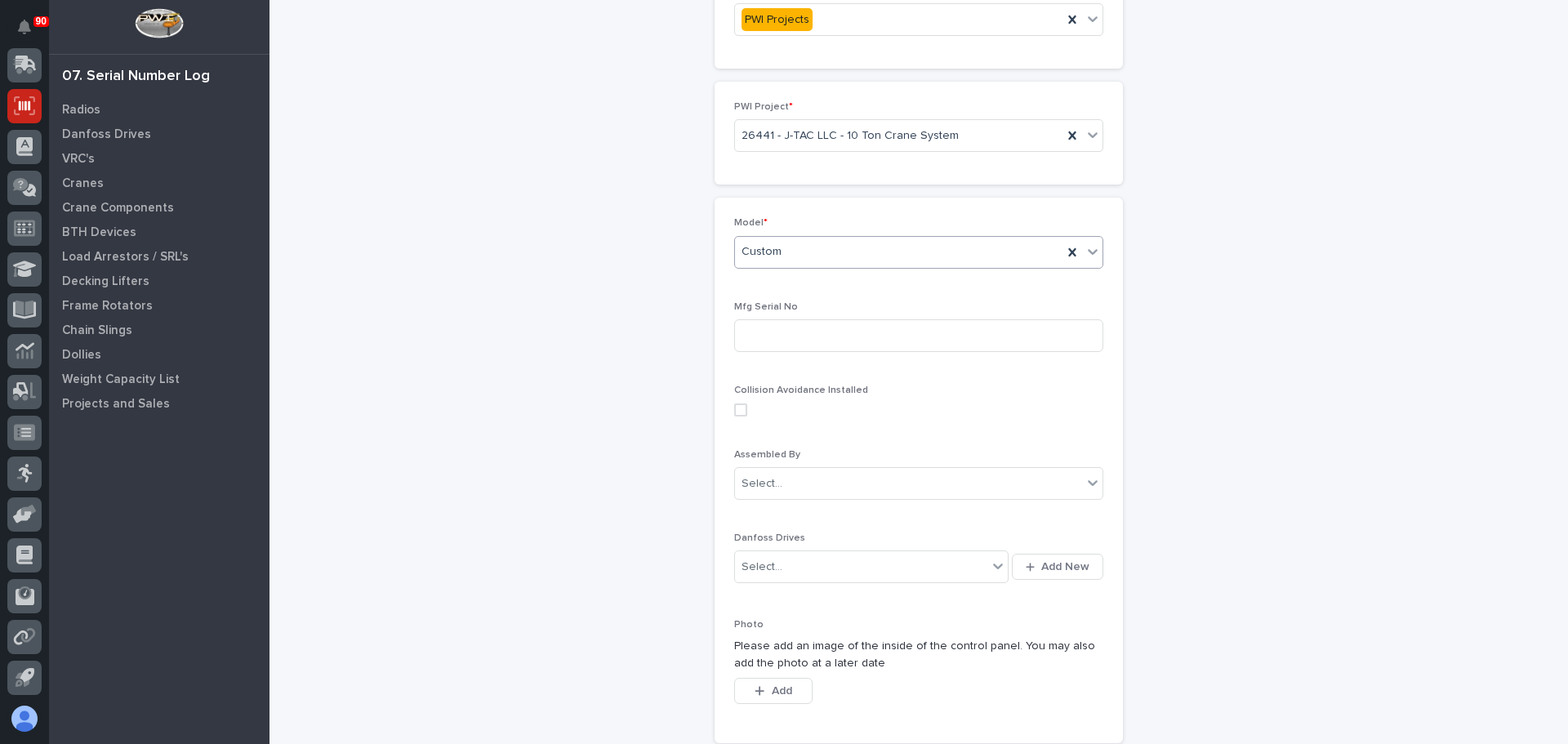
scroll to position [123, 0]
click at [857, 264] on div "Custom" at bounding box center [899, 257] width 327 height 27
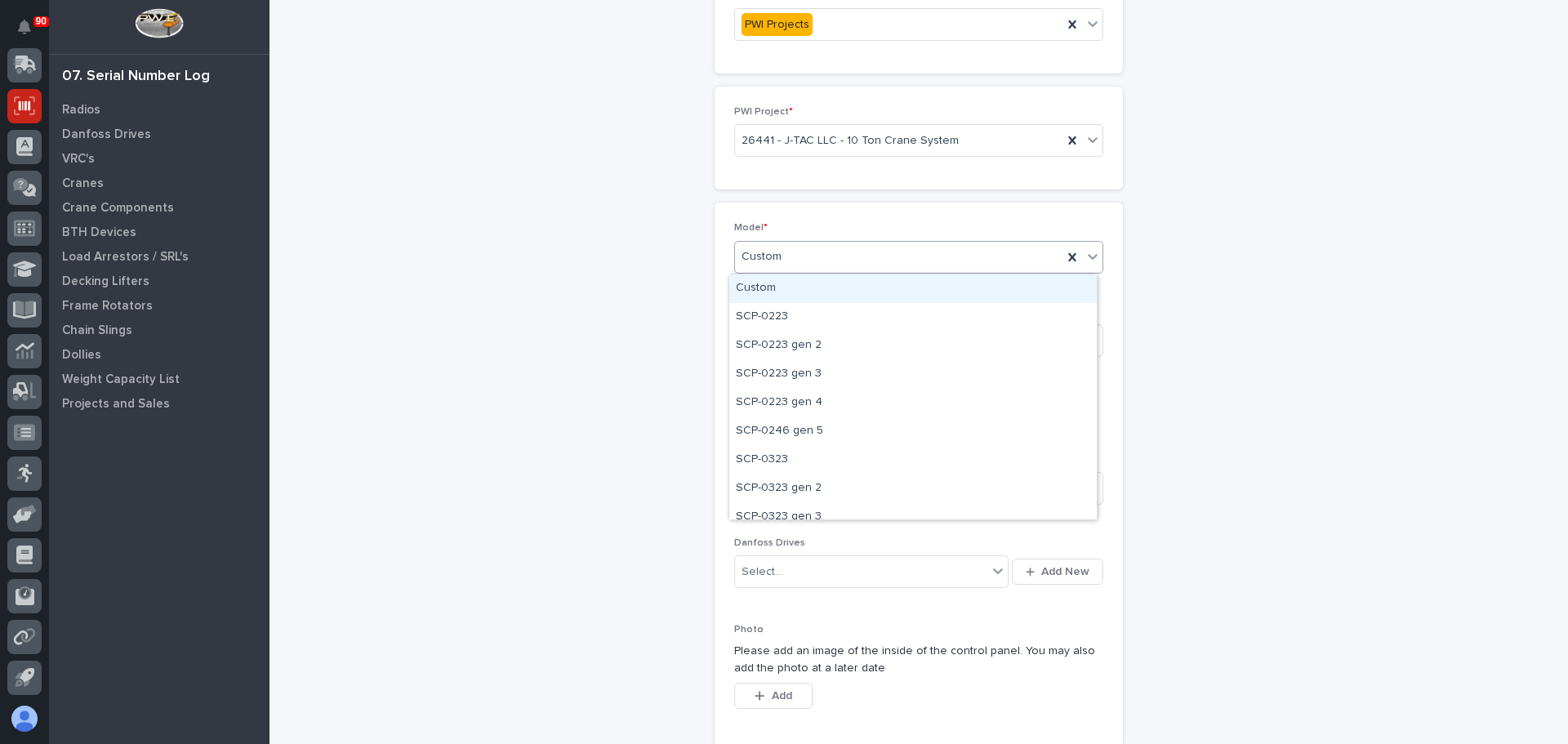
click at [865, 300] on div "Custom" at bounding box center [913, 288] width 368 height 28
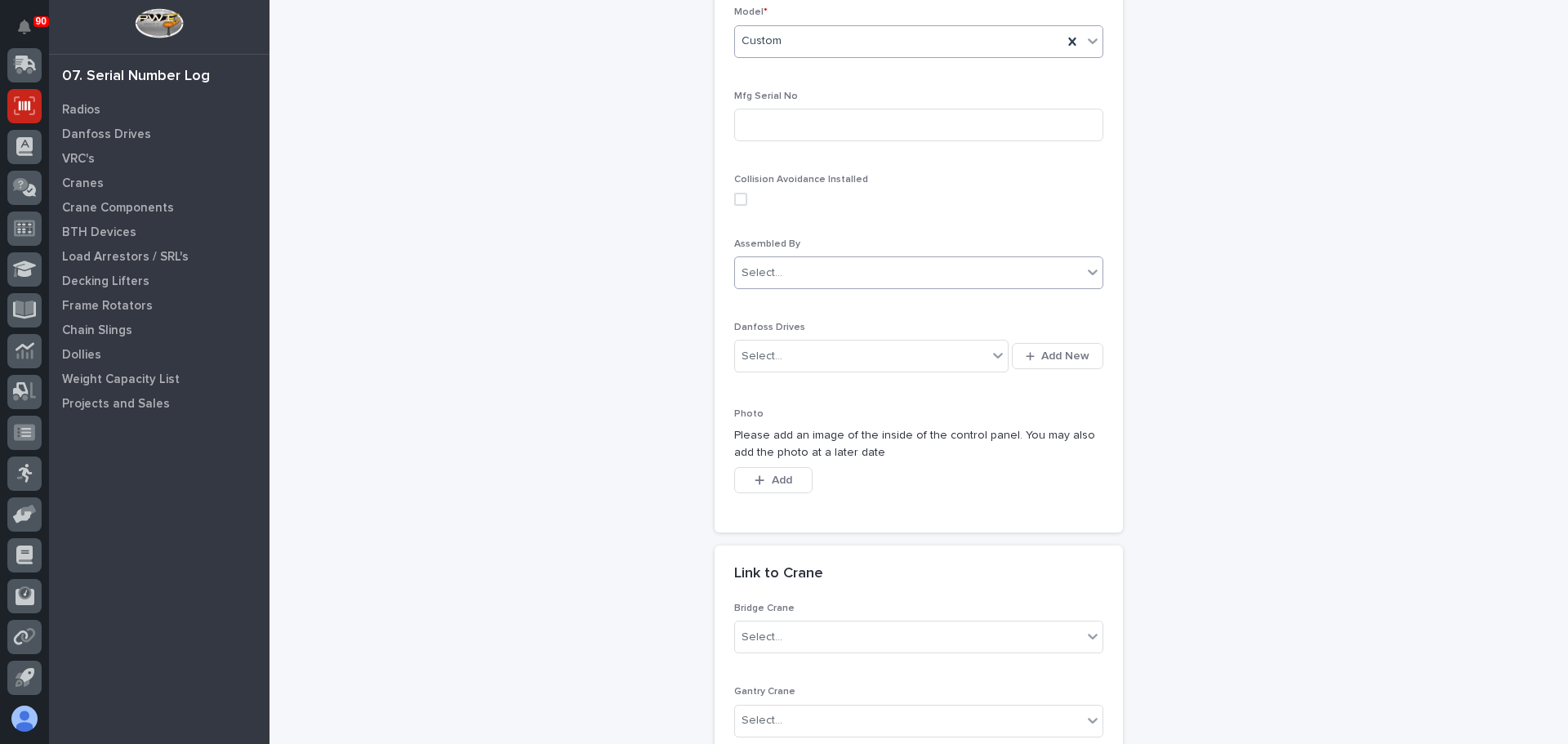
scroll to position [369, 0]
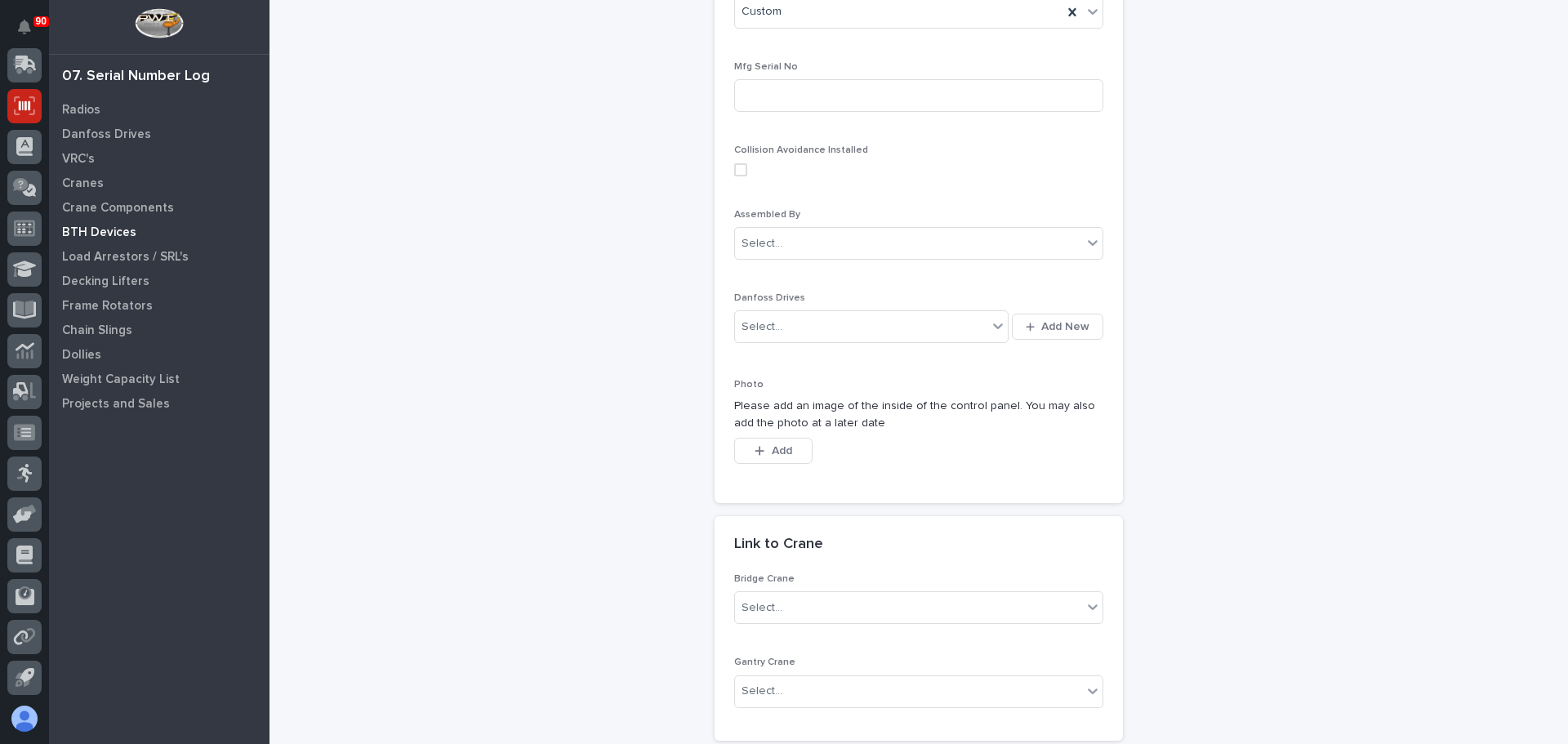
click at [105, 232] on p "BTH Devices" at bounding box center [99, 232] width 74 height 15
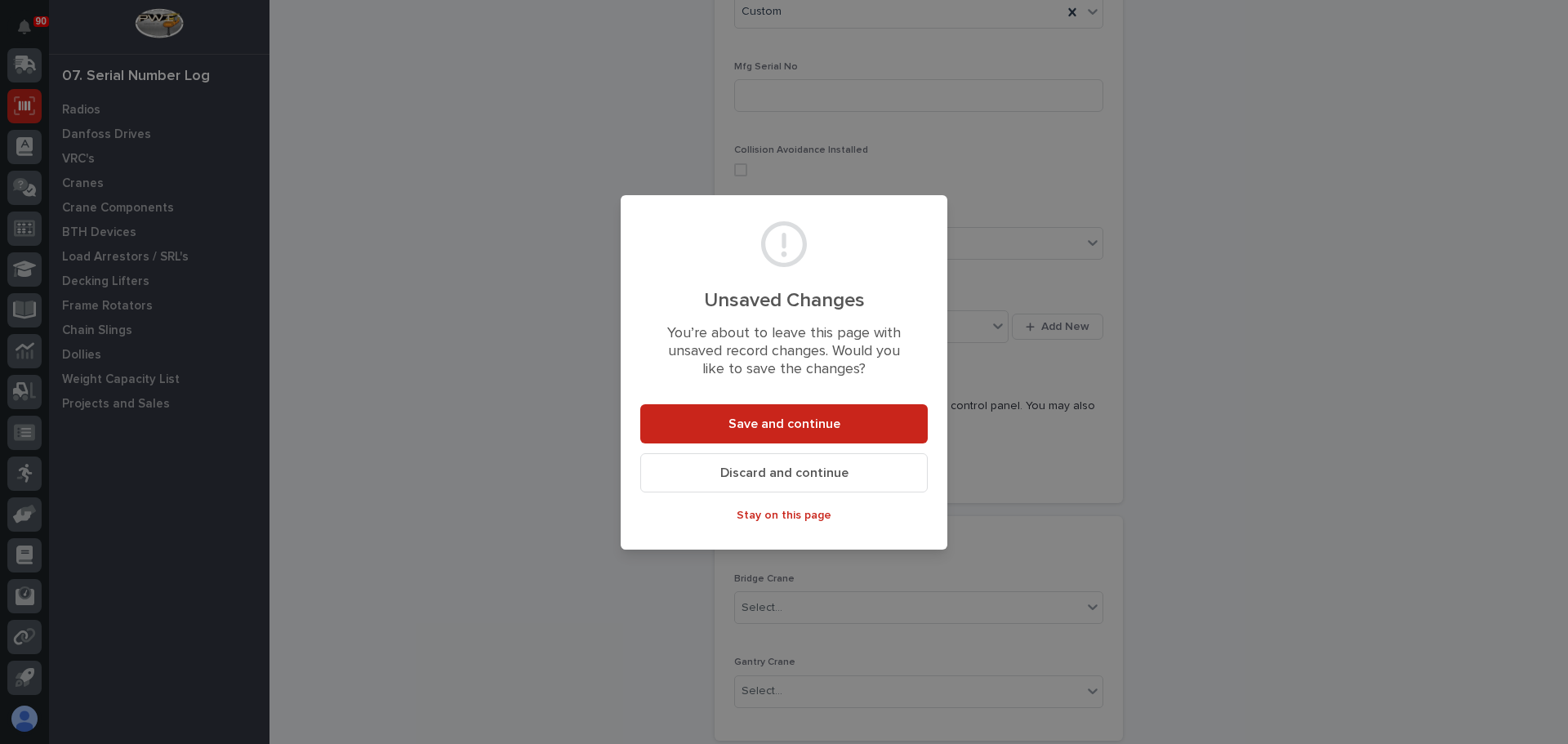
click at [788, 477] on span "Discard and continue" at bounding box center [784, 473] width 128 height 17
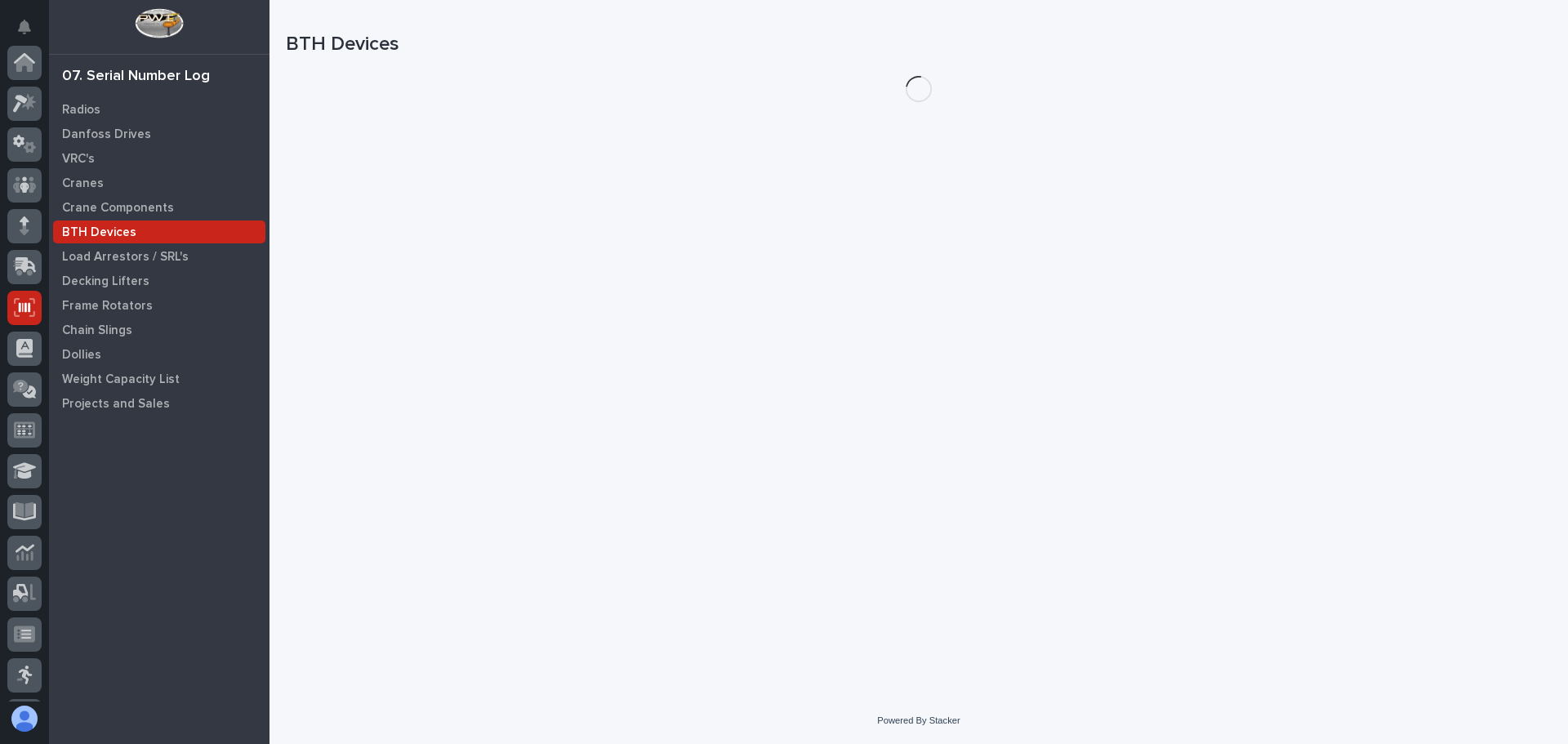
scroll to position [202, 0]
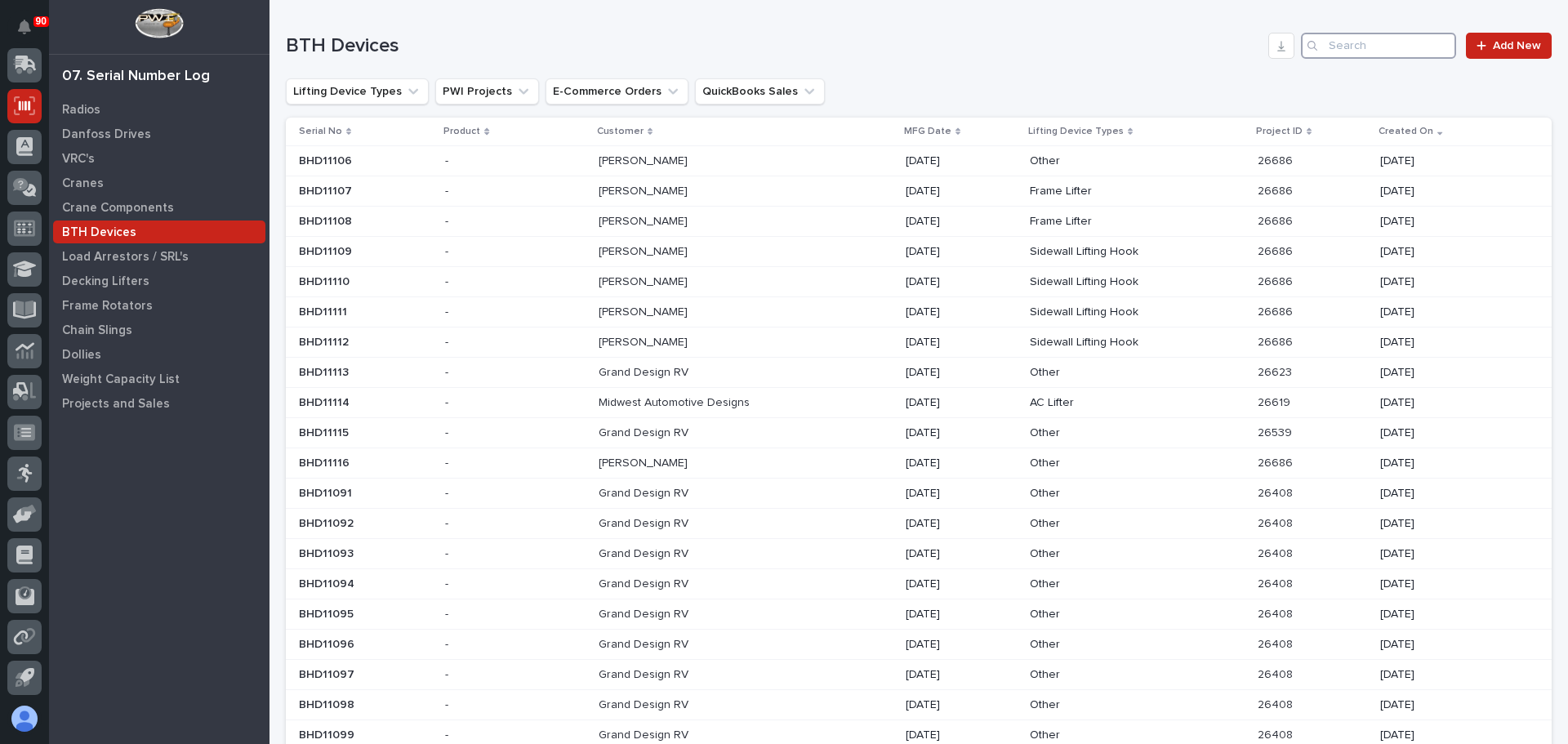
click at [1364, 46] on input "Search" at bounding box center [1379, 45] width 155 height 26
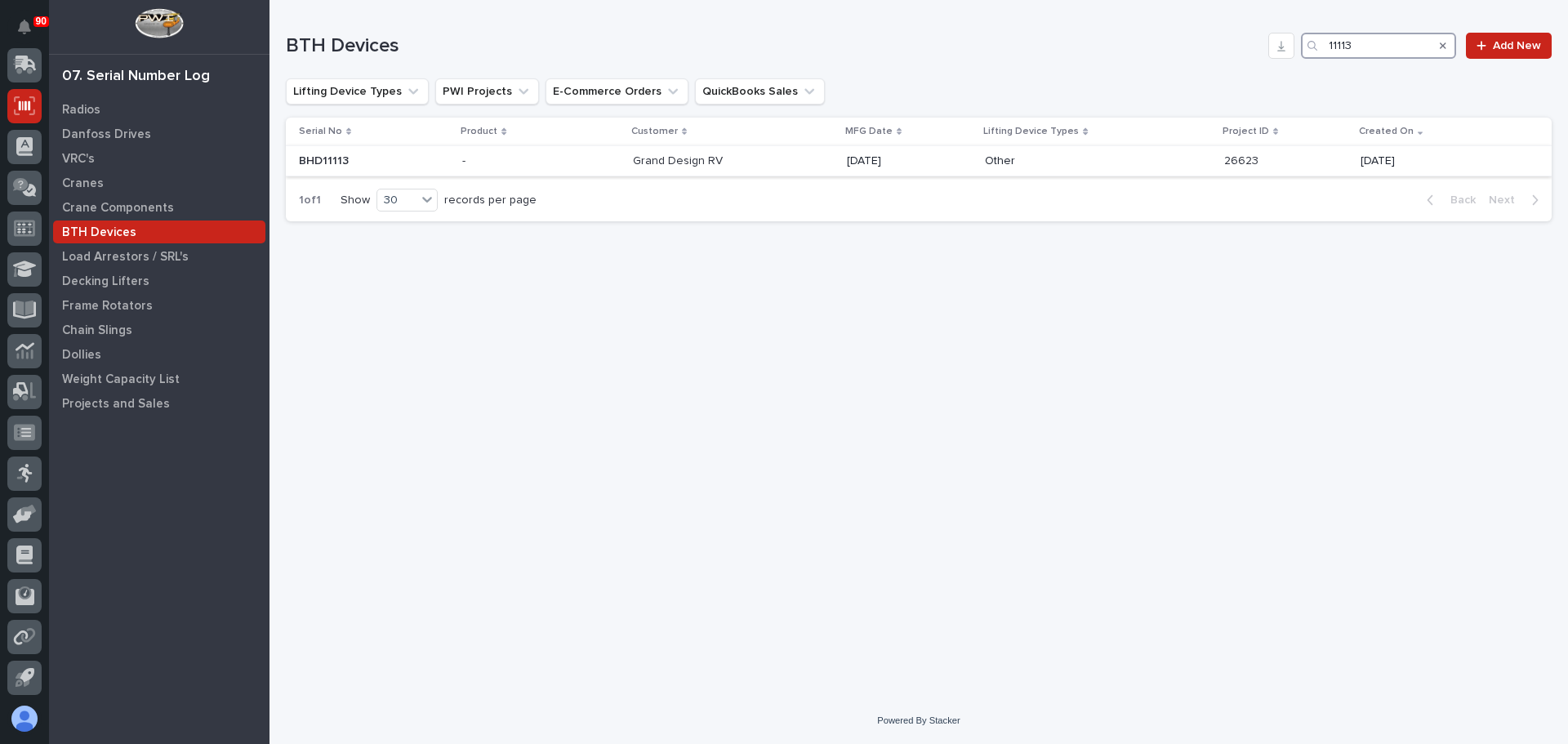
type input "11113"
click at [767, 165] on p at bounding box center [733, 161] width 202 height 14
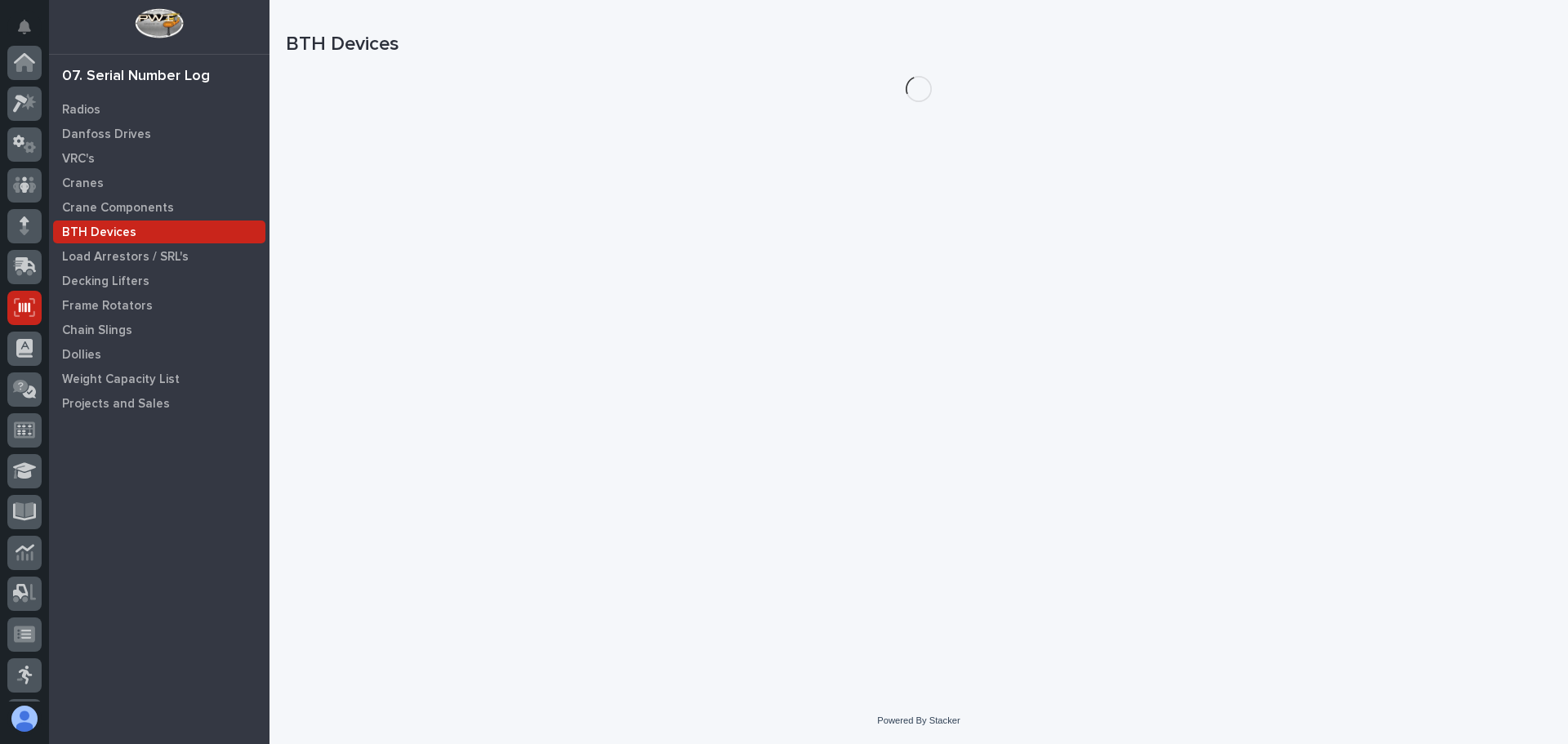
scroll to position [202, 0]
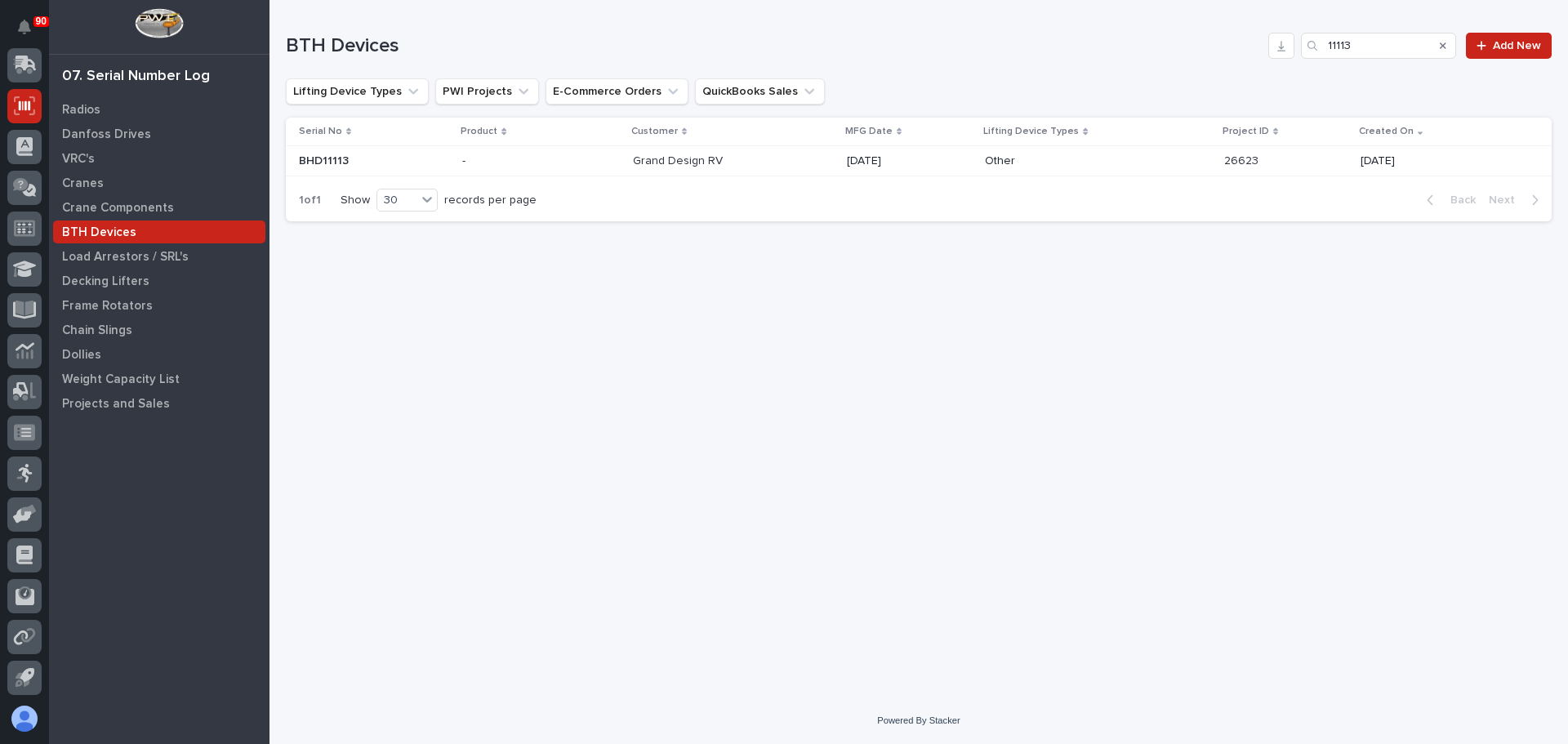
click at [695, 158] on p "Grand Design RV" at bounding box center [679, 159] width 93 height 17
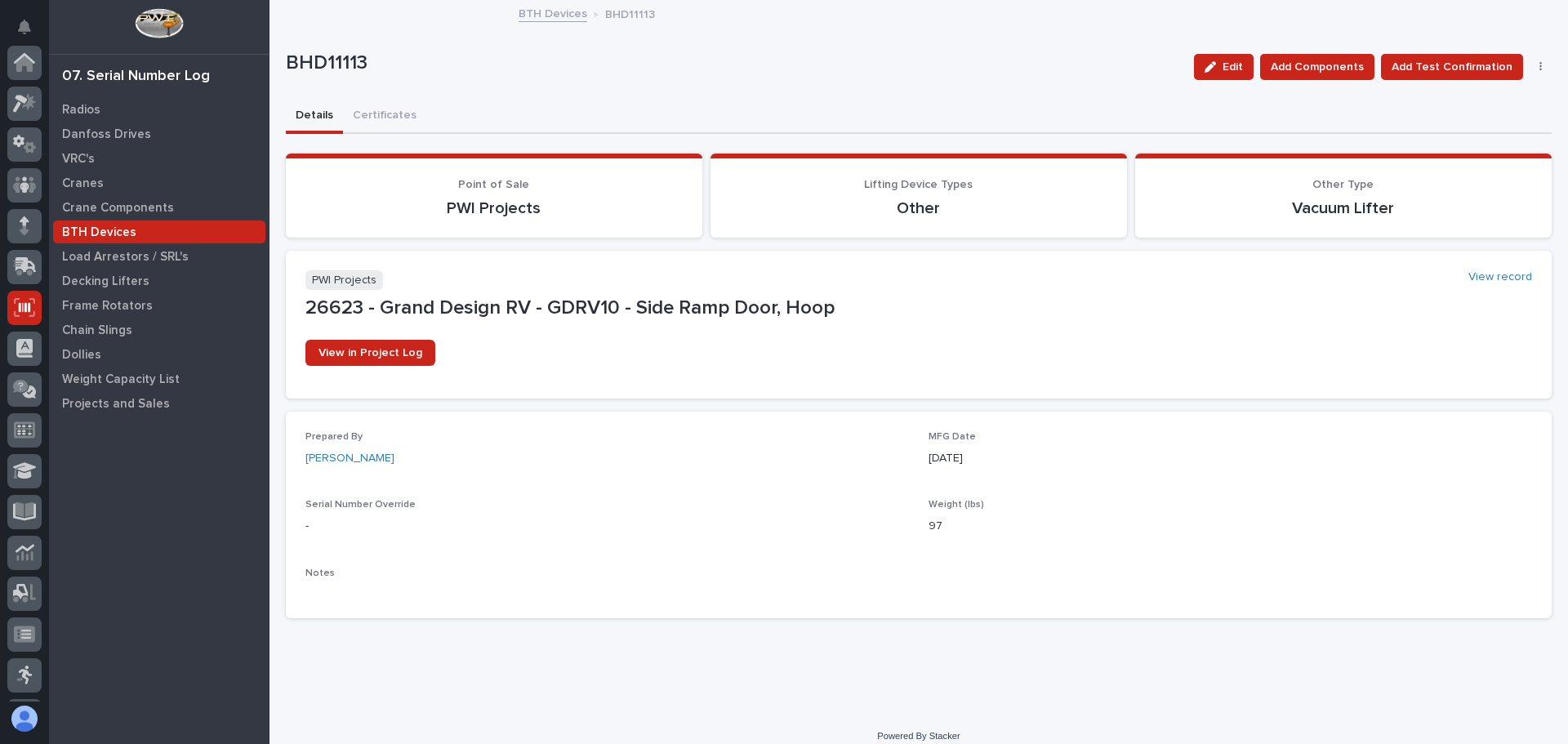
scroll to position [202, 0]
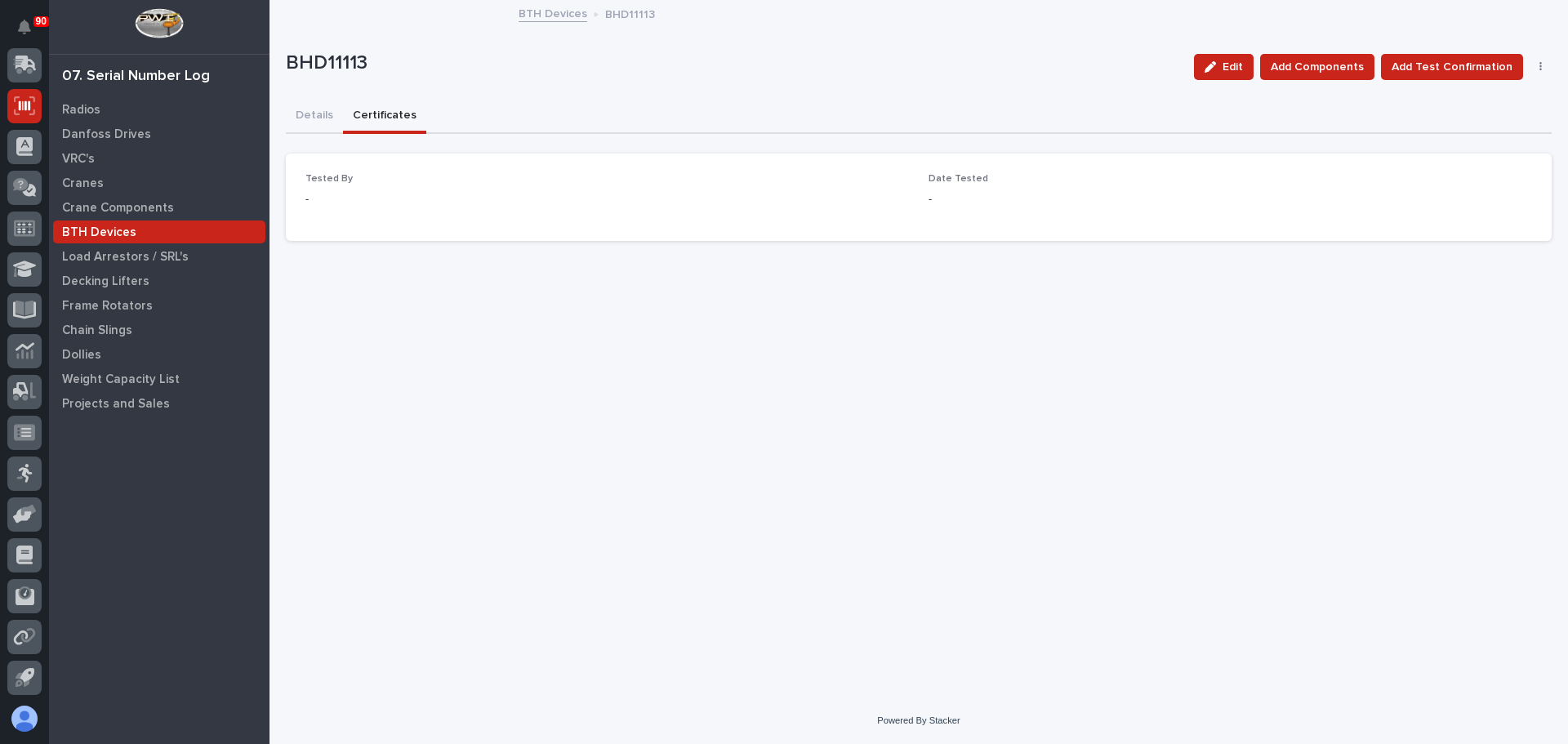
click at [379, 109] on button "Certificates" at bounding box center [385, 116] width 83 height 34
click at [316, 105] on button "Details" at bounding box center [314, 116] width 57 height 34
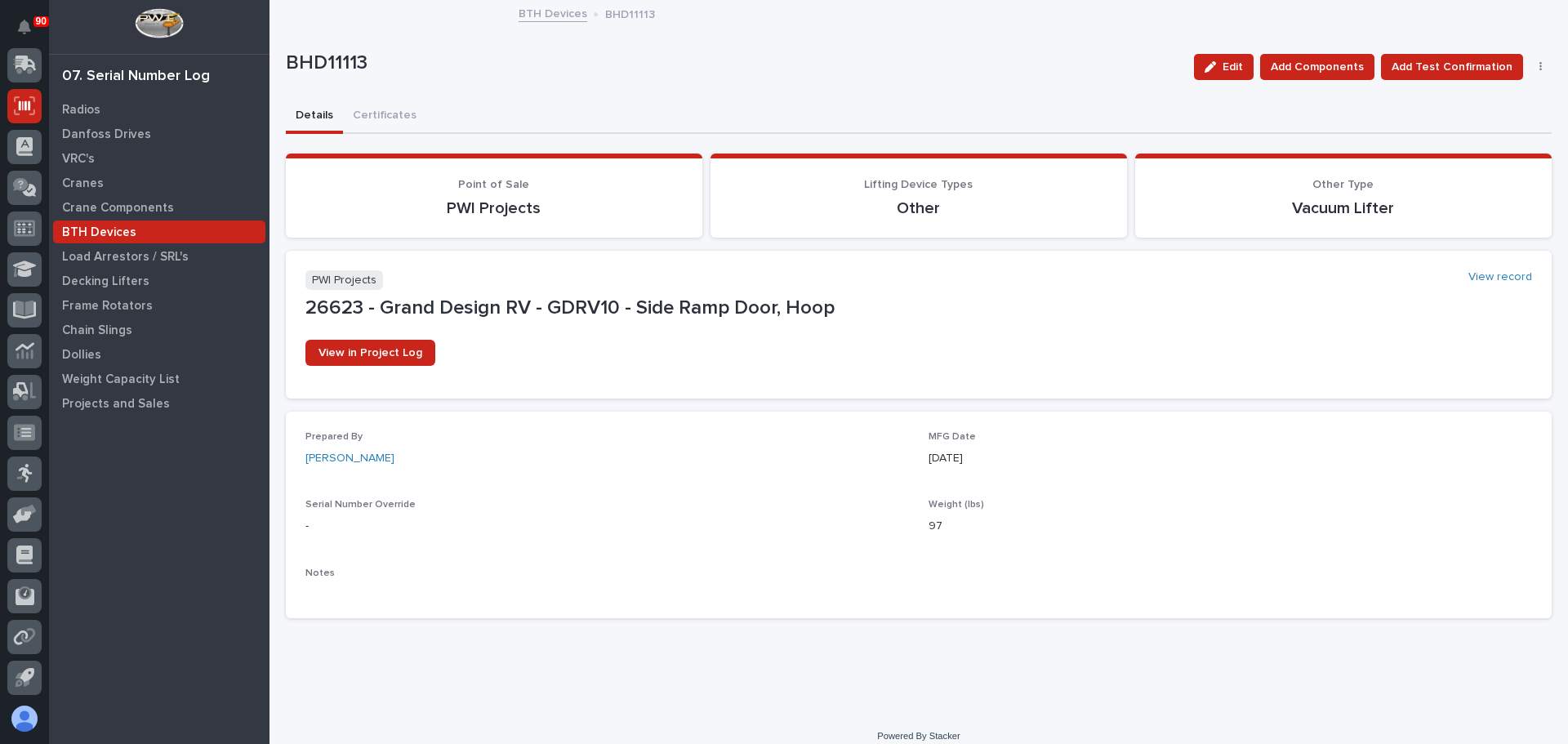
click at [538, 14] on link "BTH Devices" at bounding box center [552, 12] width 69 height 19
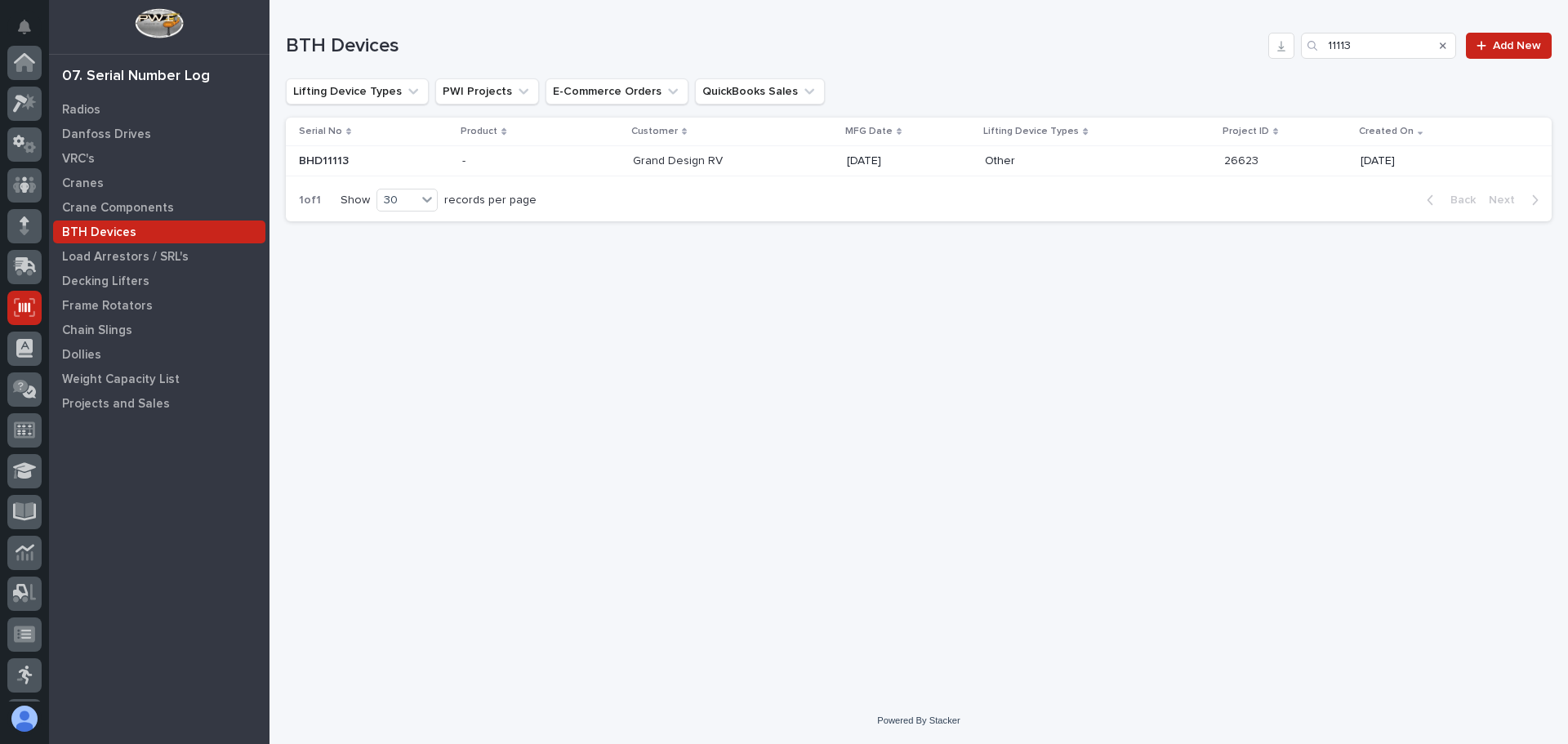
scroll to position [202, 0]
click at [180, 229] on div "BTH Devices" at bounding box center [159, 232] width 213 height 23
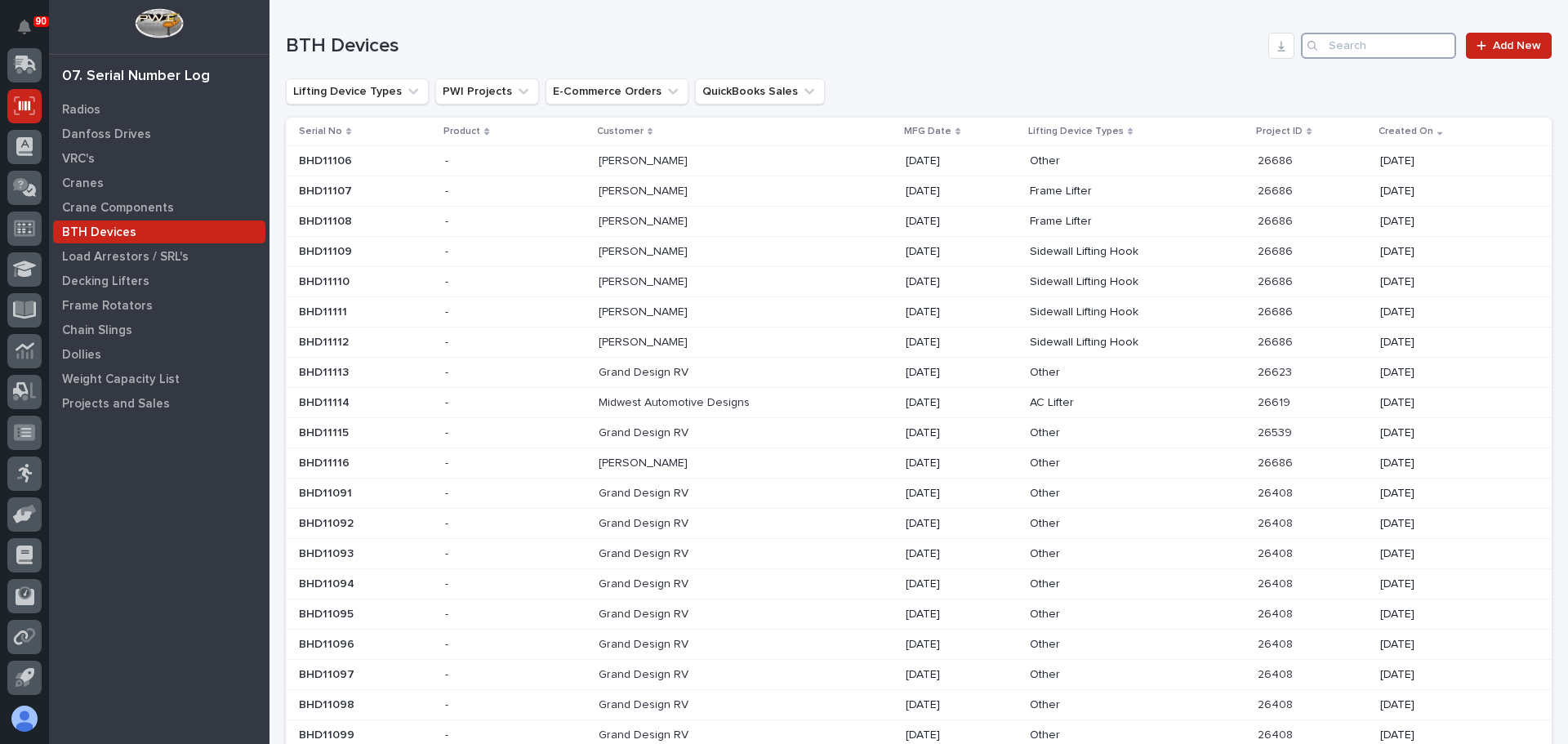
click at [1385, 36] on input "Search" at bounding box center [1379, 45] width 155 height 26
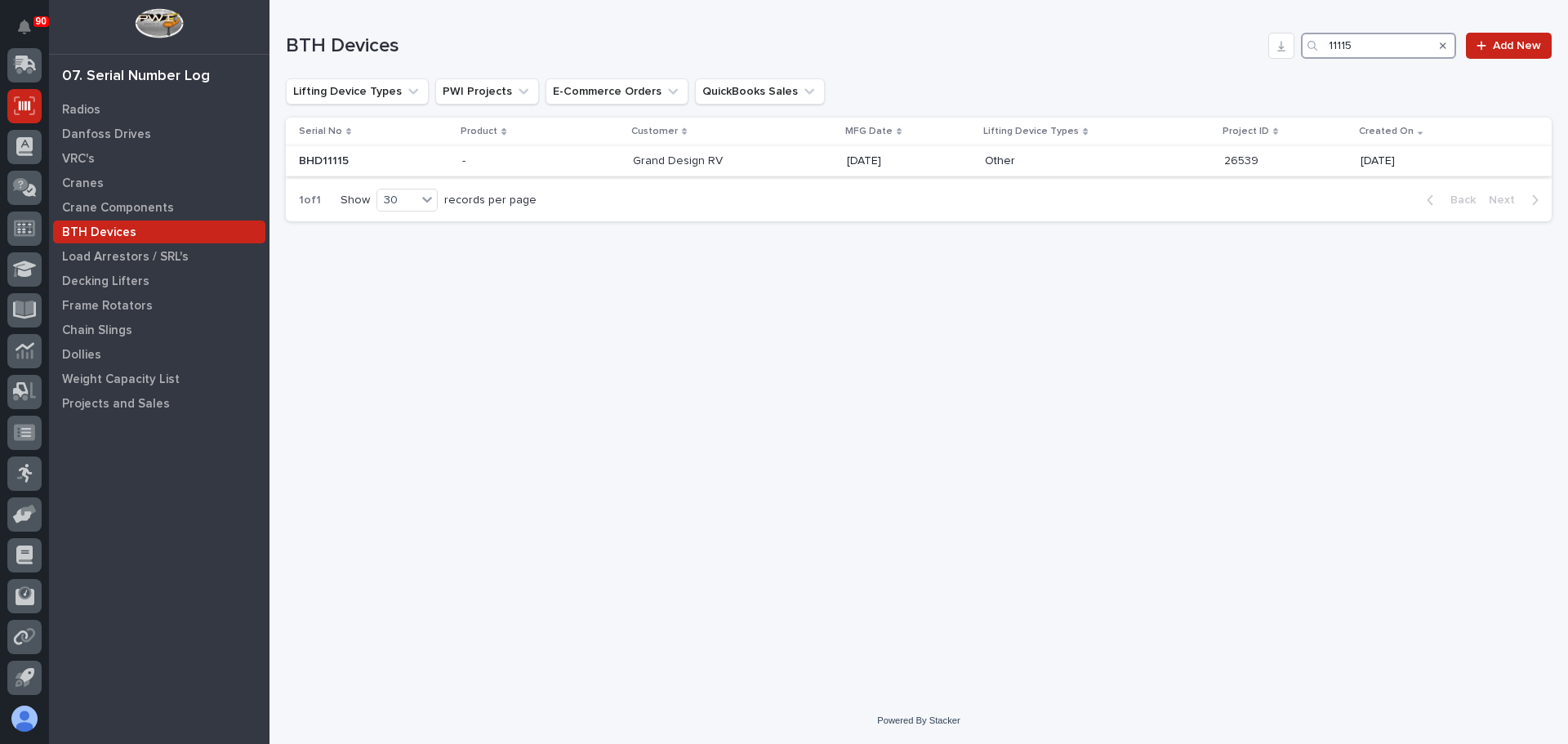
type input "11115"
click at [772, 162] on p at bounding box center [733, 161] width 202 height 14
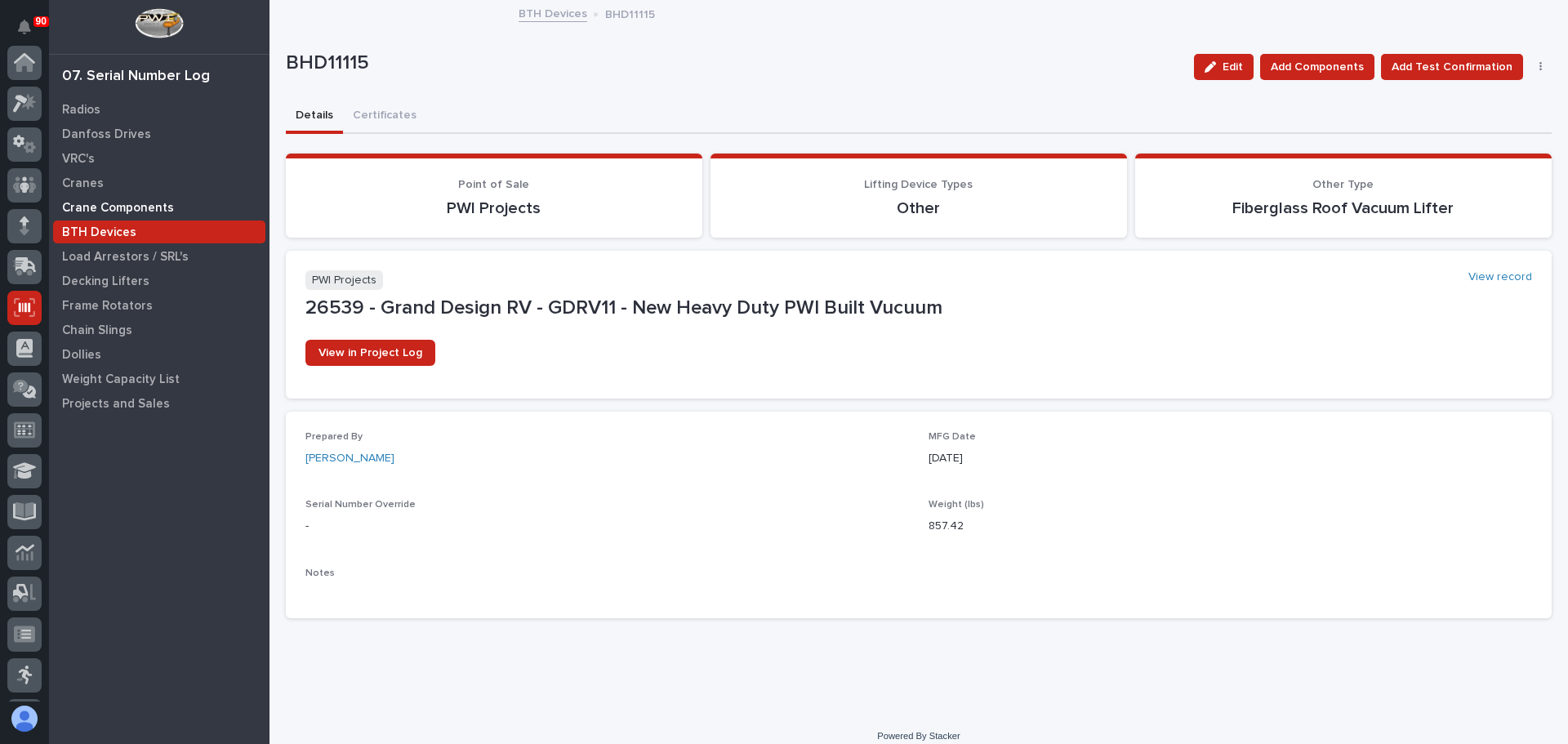
click at [92, 206] on p "Crane Components" at bounding box center [118, 208] width 112 height 15
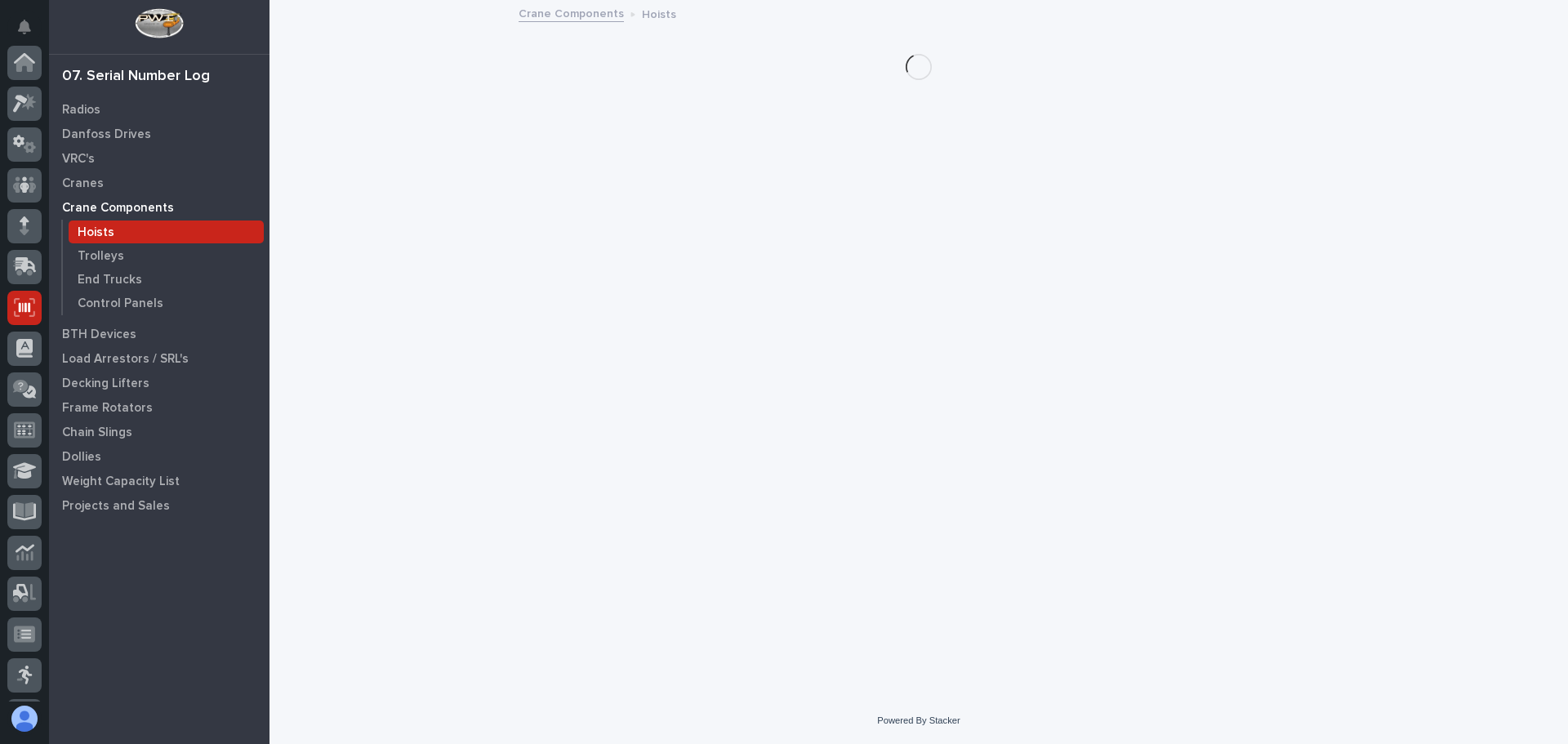
scroll to position [202, 0]
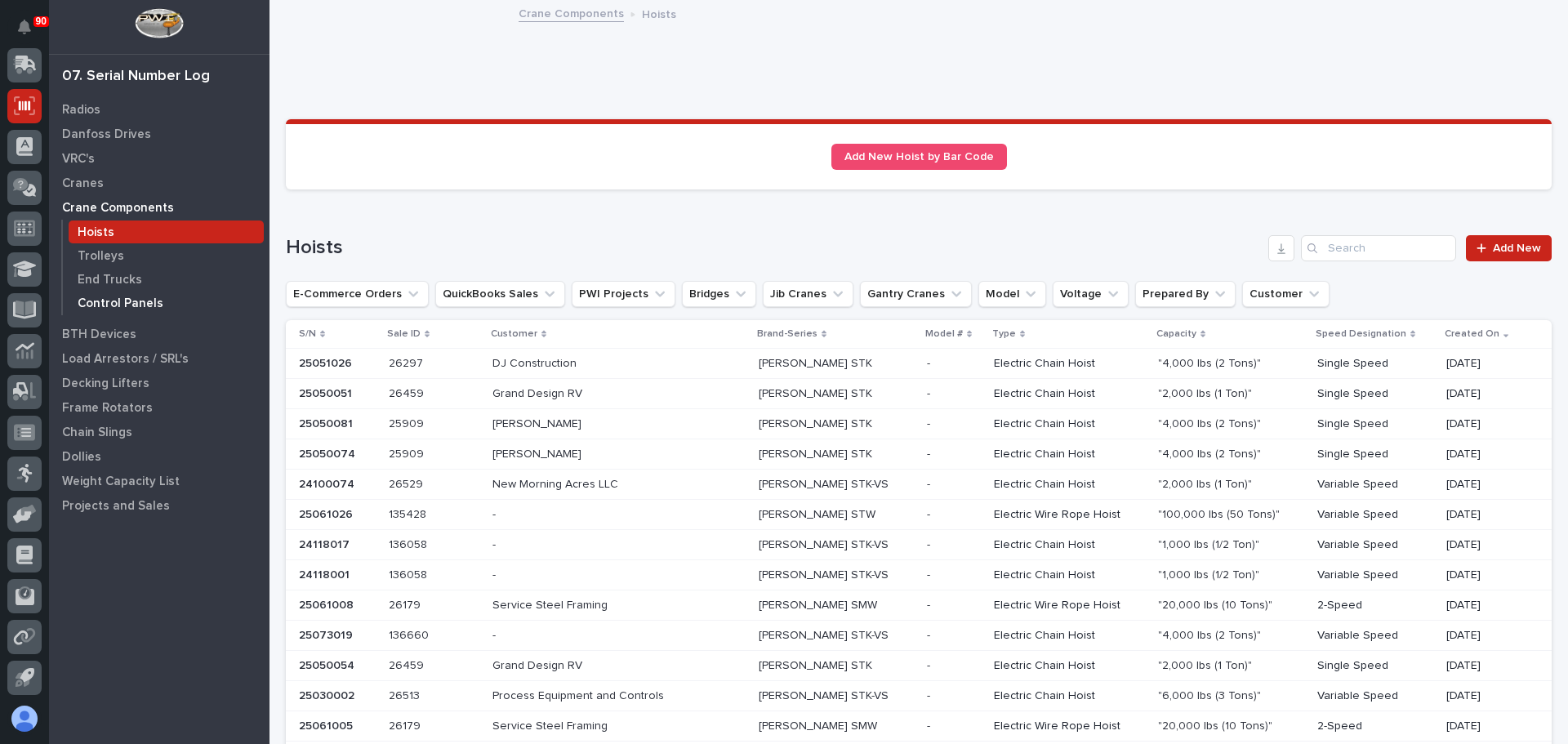
click at [120, 296] on p "Control Panels" at bounding box center [120, 304] width 86 height 15
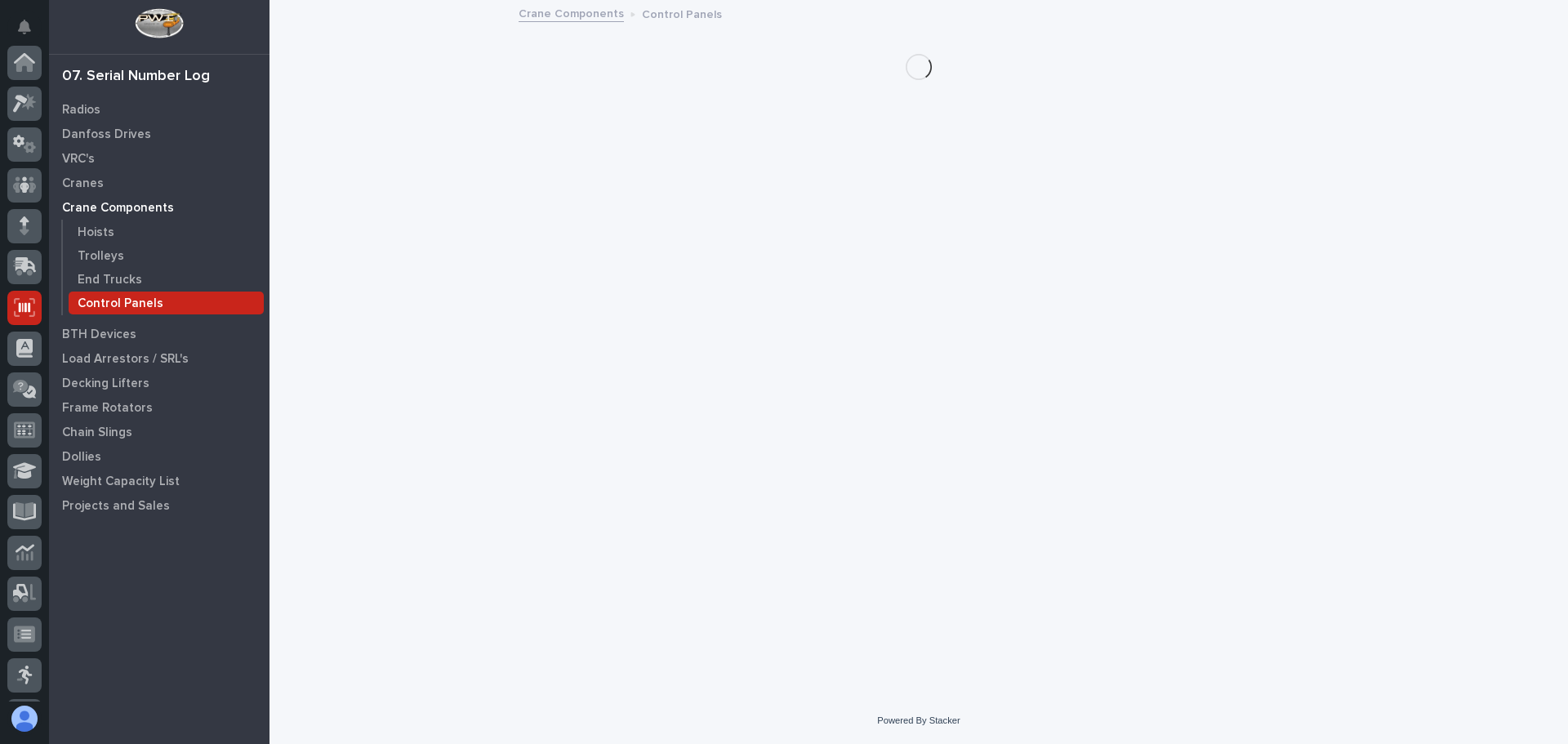
scroll to position [202, 0]
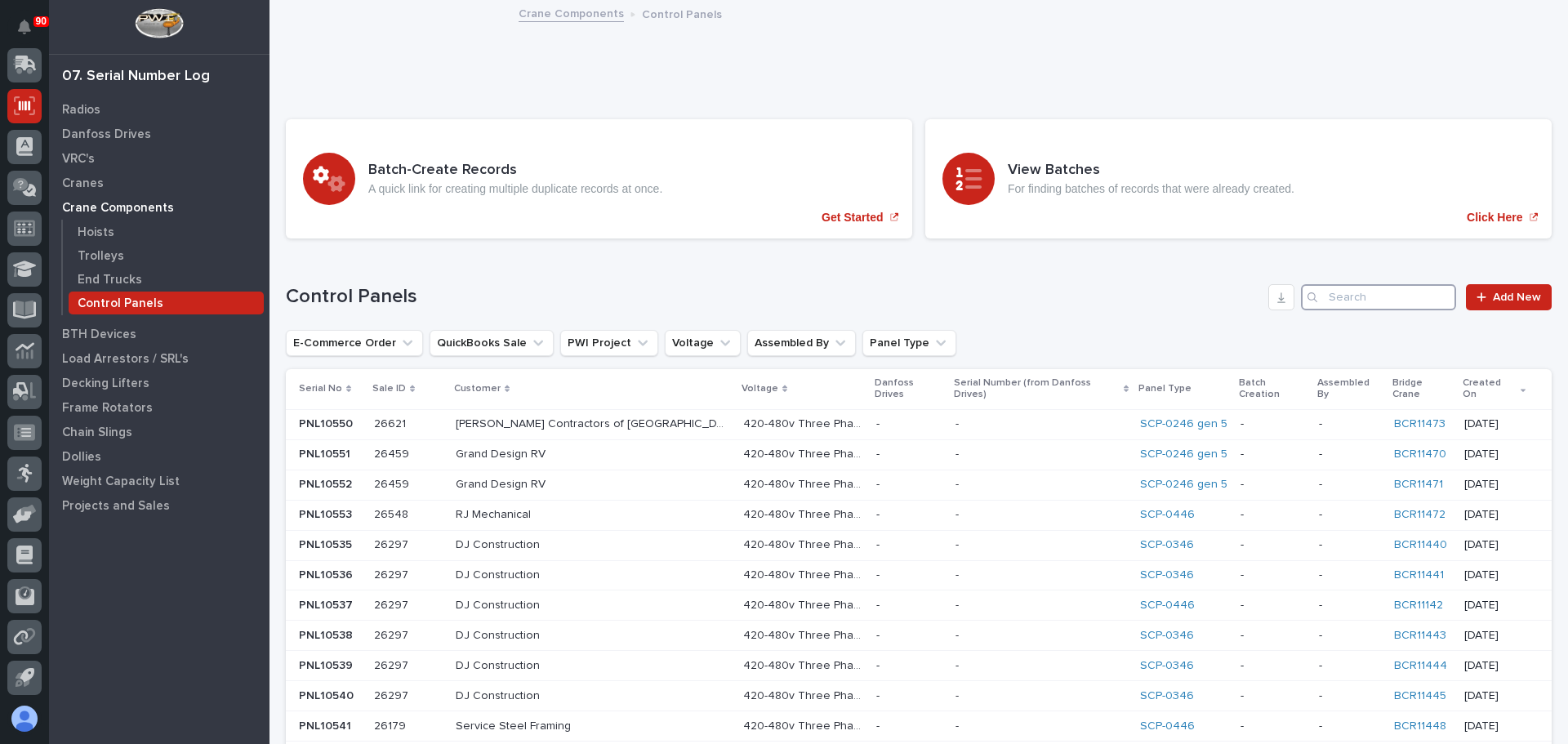
click at [1347, 300] on input "Search" at bounding box center [1379, 296] width 155 height 26
click at [1501, 304] on link "Add New" at bounding box center [1508, 296] width 86 height 26
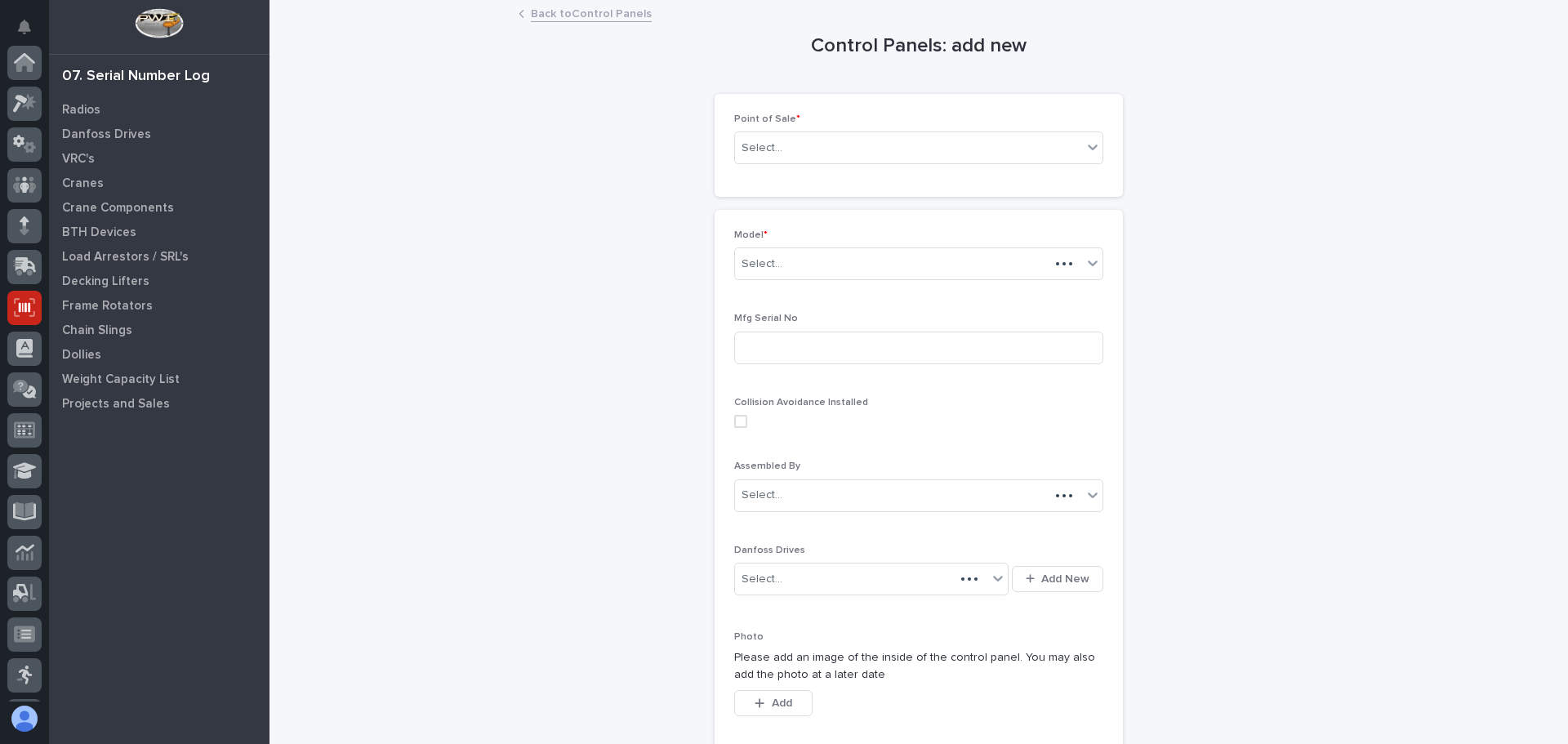
scroll to position [202, 0]
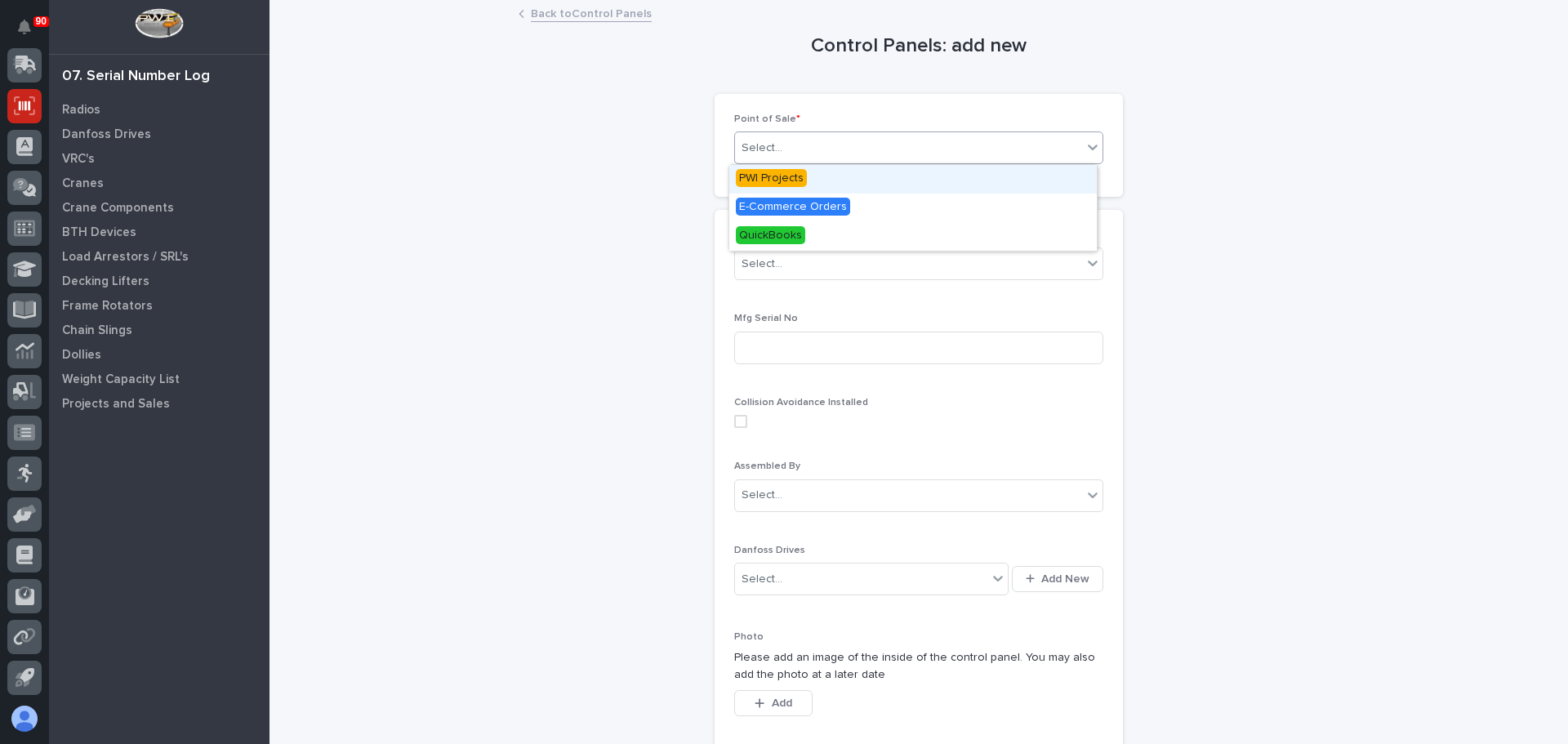
click at [834, 154] on div "Select..." at bounding box center [909, 148] width 347 height 27
click at [820, 181] on div "PWI Projects" at bounding box center [913, 179] width 368 height 28
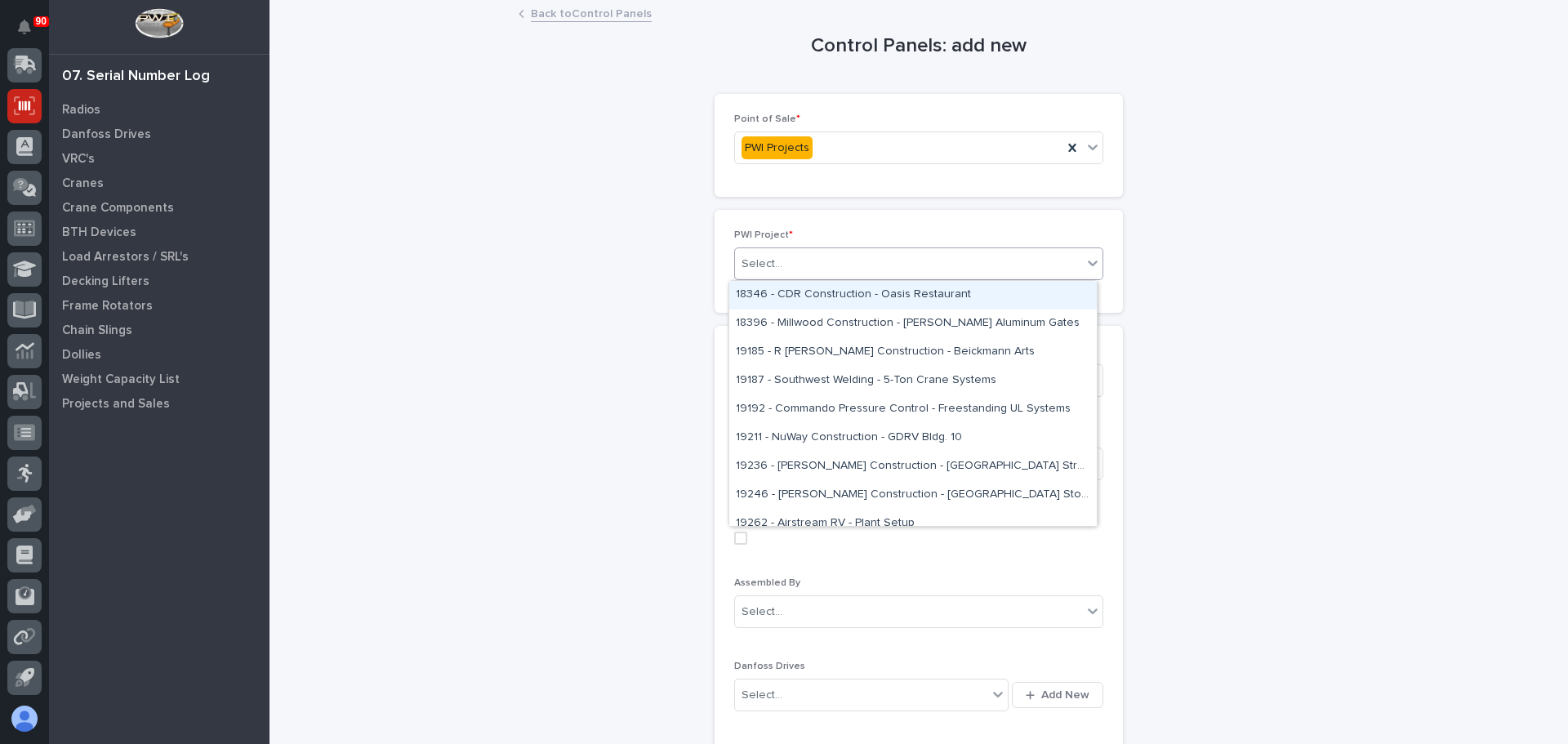
click at [772, 259] on div "Select..." at bounding box center [762, 264] width 41 height 17
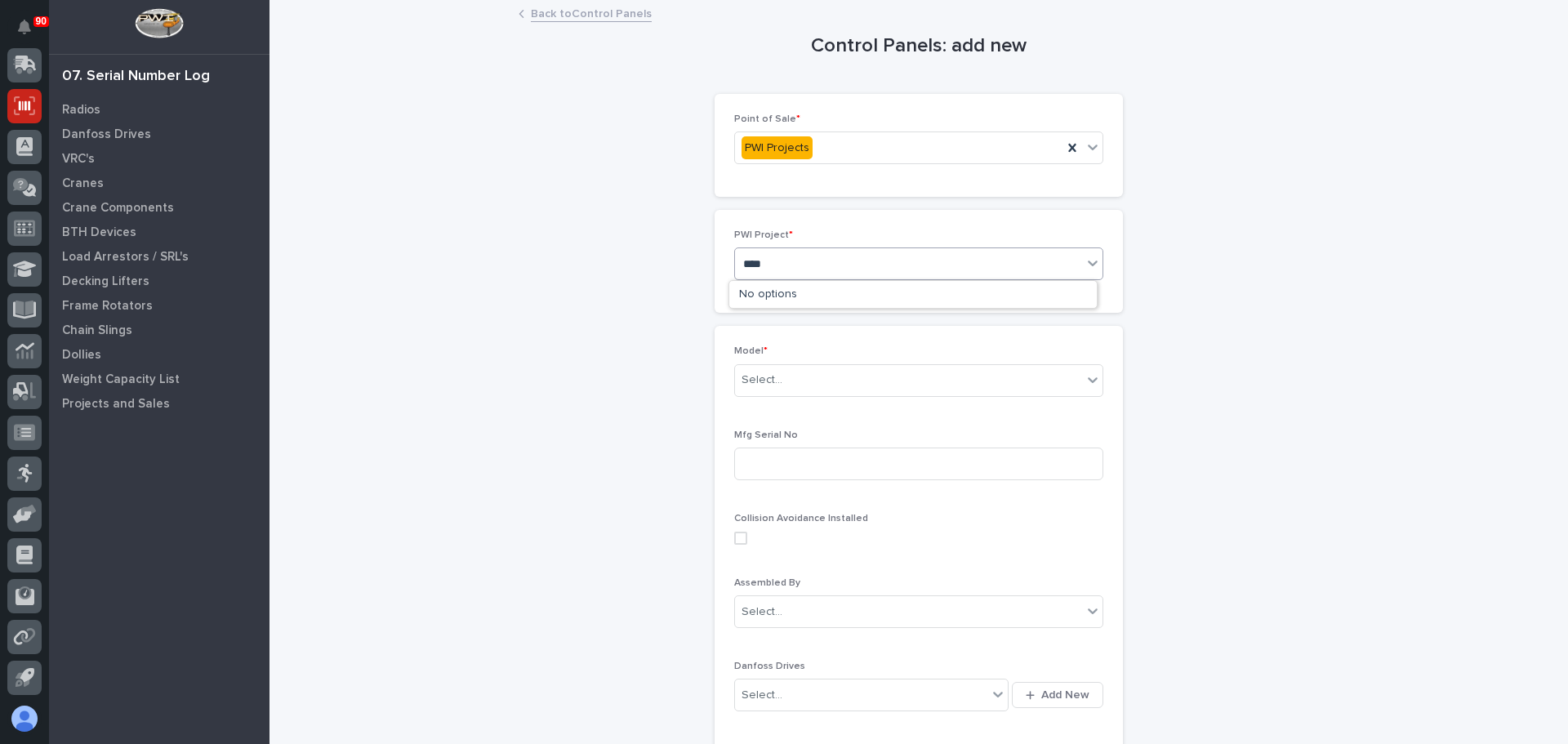
type input "*****"
click at [779, 282] on div "26441 - J-TAC LLC - 10 Ton Crane System" at bounding box center [913, 295] width 368 height 28
click at [761, 380] on div "Select..." at bounding box center [762, 379] width 41 height 17
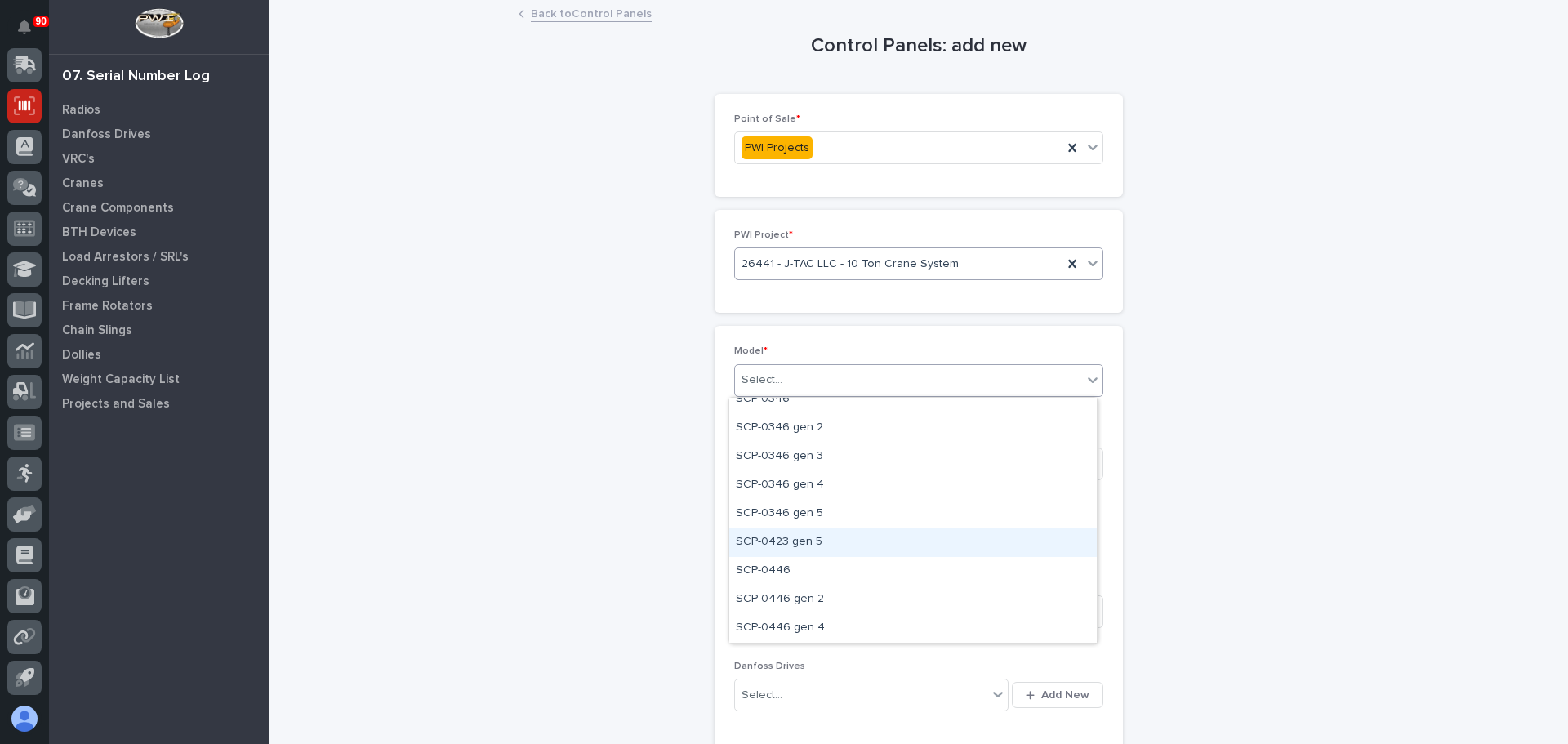
click at [796, 540] on div "SCP-0423 gen 5" at bounding box center [913, 542] width 368 height 28
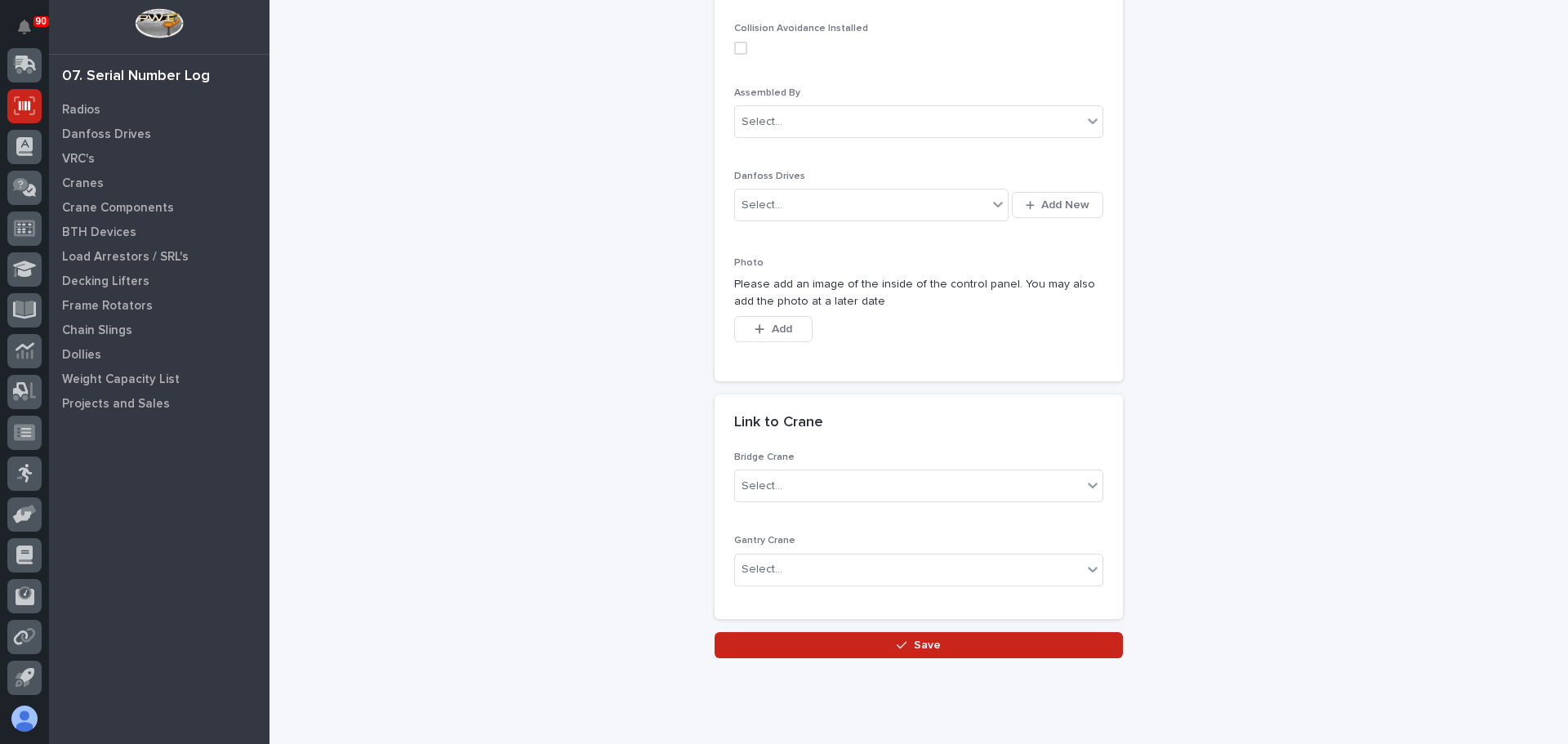
scroll to position [531, 0]
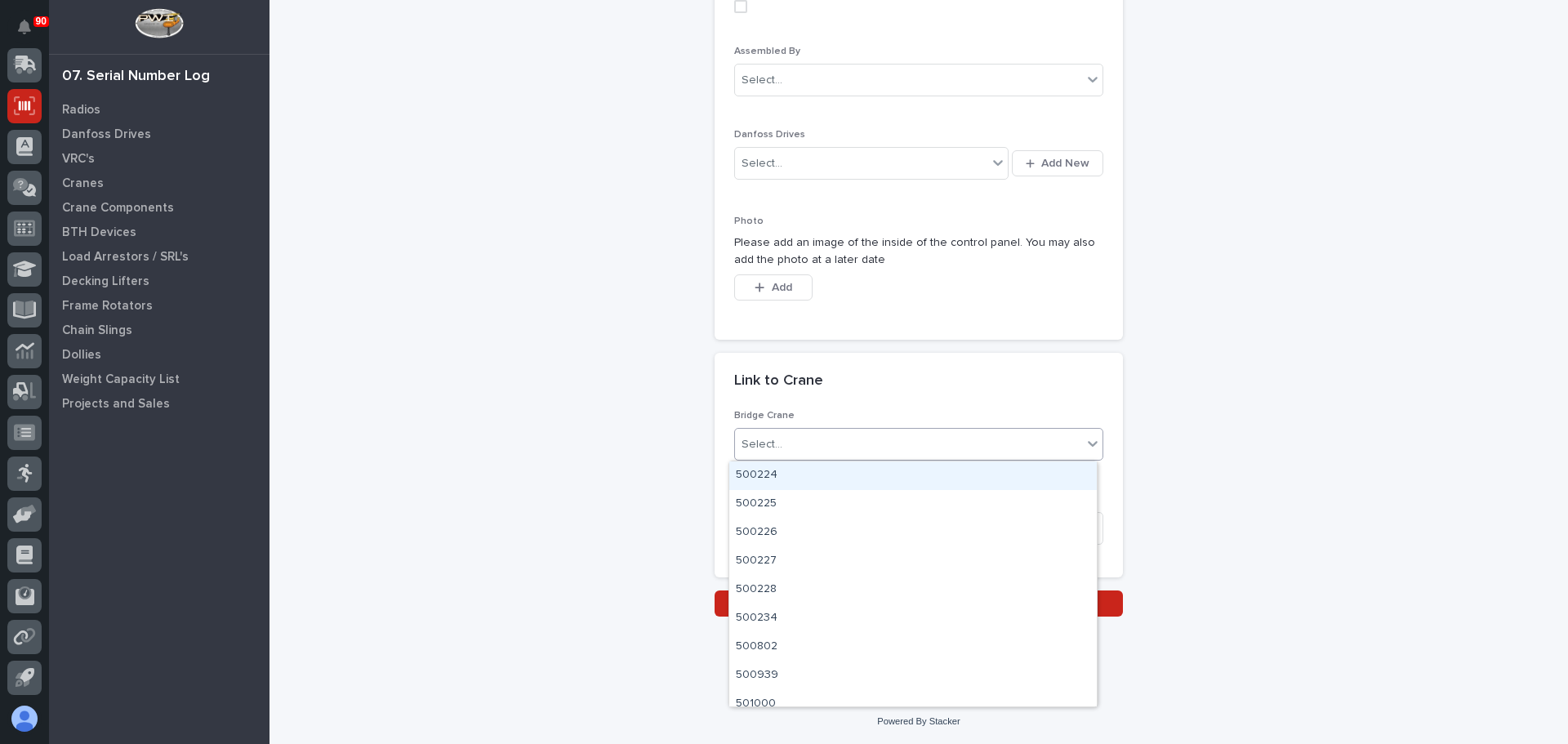
click at [801, 448] on div "Select..." at bounding box center [909, 444] width 347 height 27
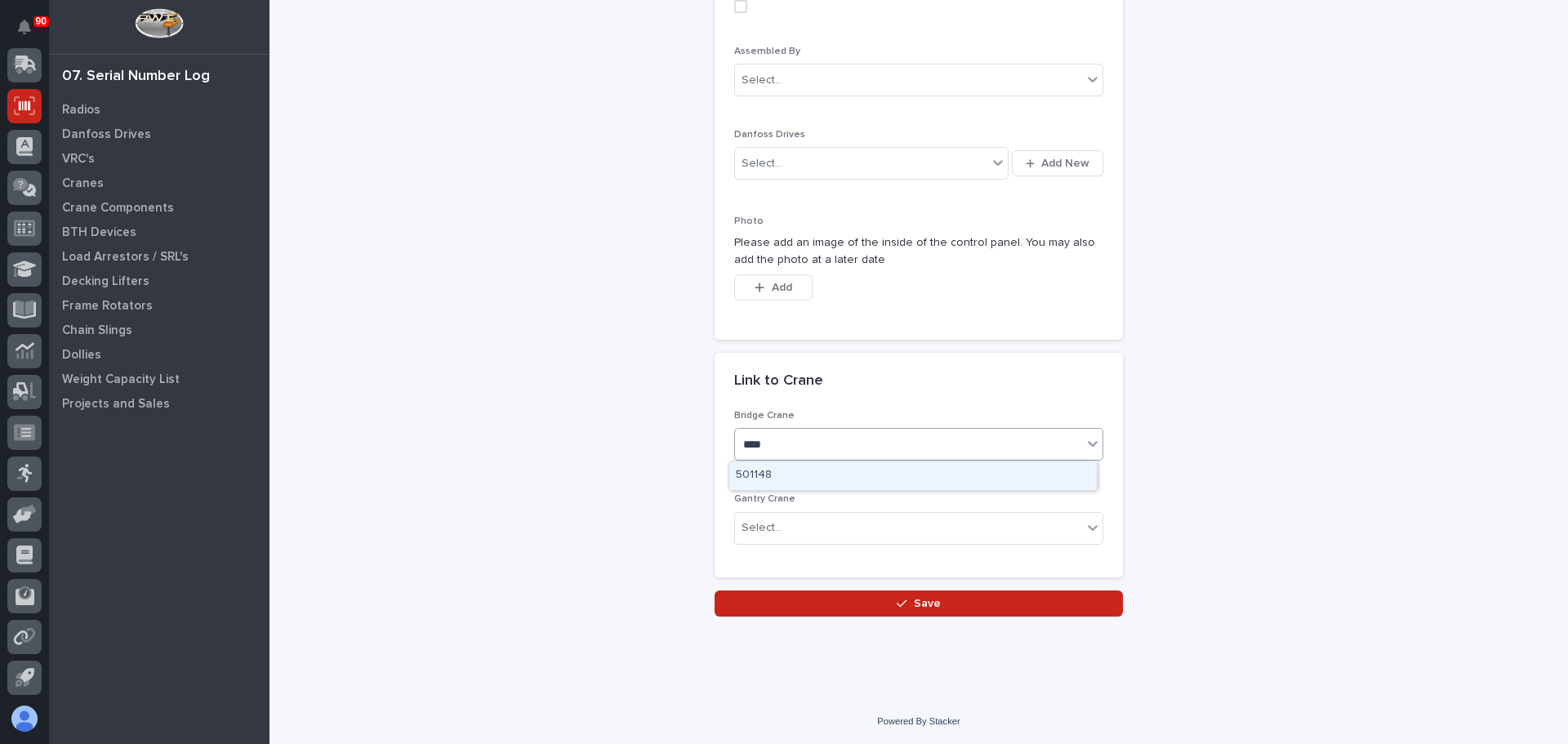
type input "*****"
click at [781, 471] on div "BCR11482" at bounding box center [913, 476] width 368 height 28
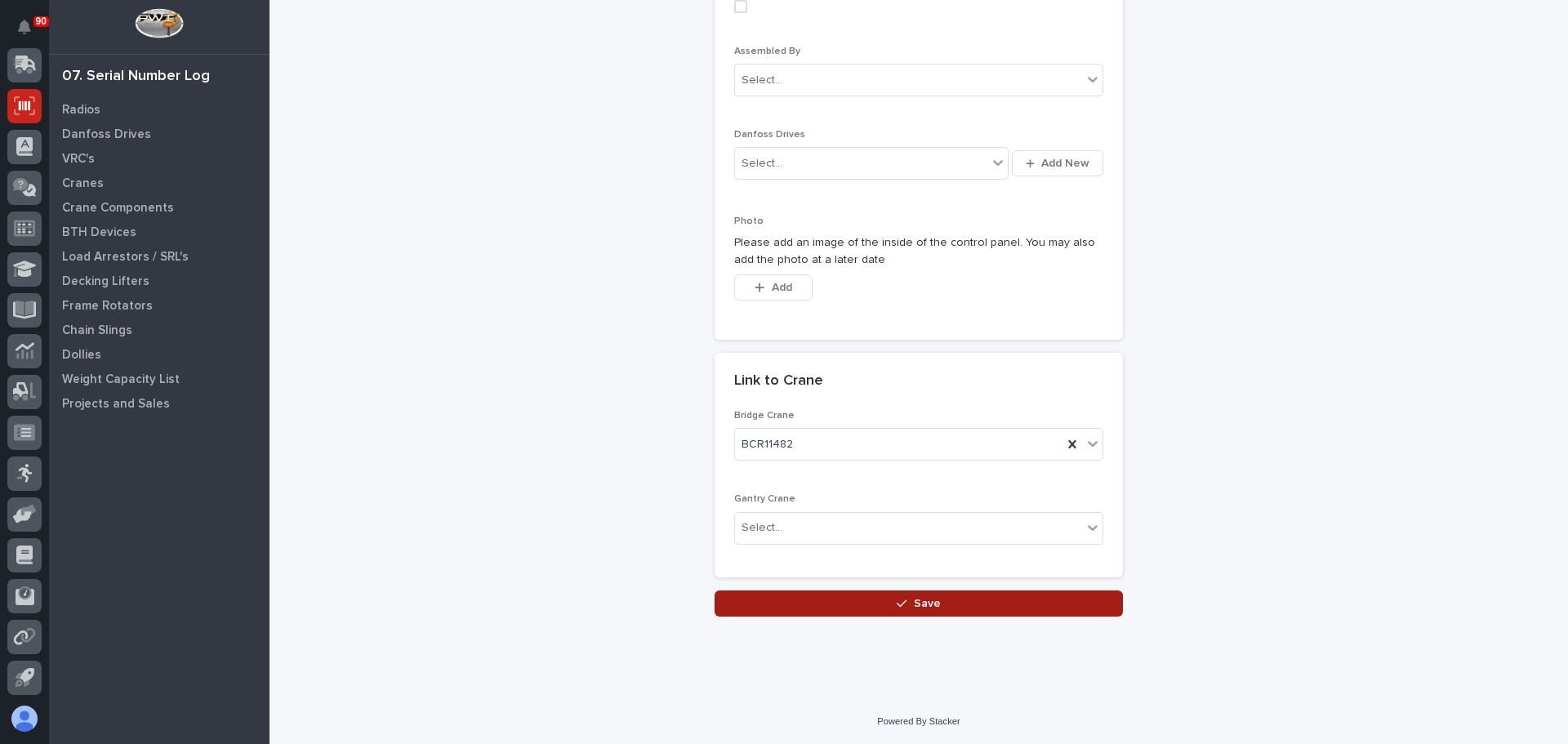
drag, startPoint x: 901, startPoint y: 602, endPoint x: 955, endPoint y: 609, distance: 54.5
click at [900, 602] on icon "button" at bounding box center [902, 603] width 10 height 7
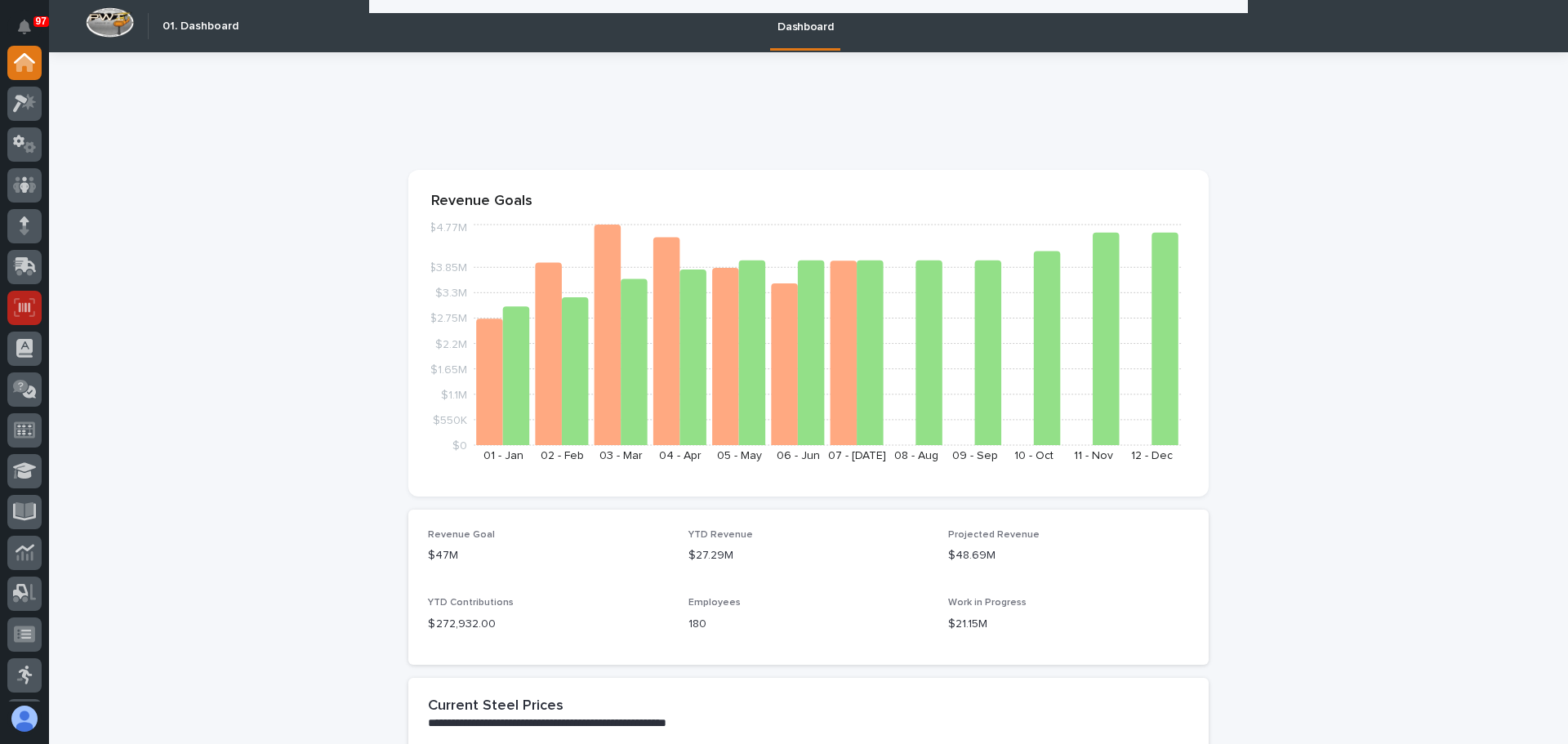
scroll to position [1428, 0]
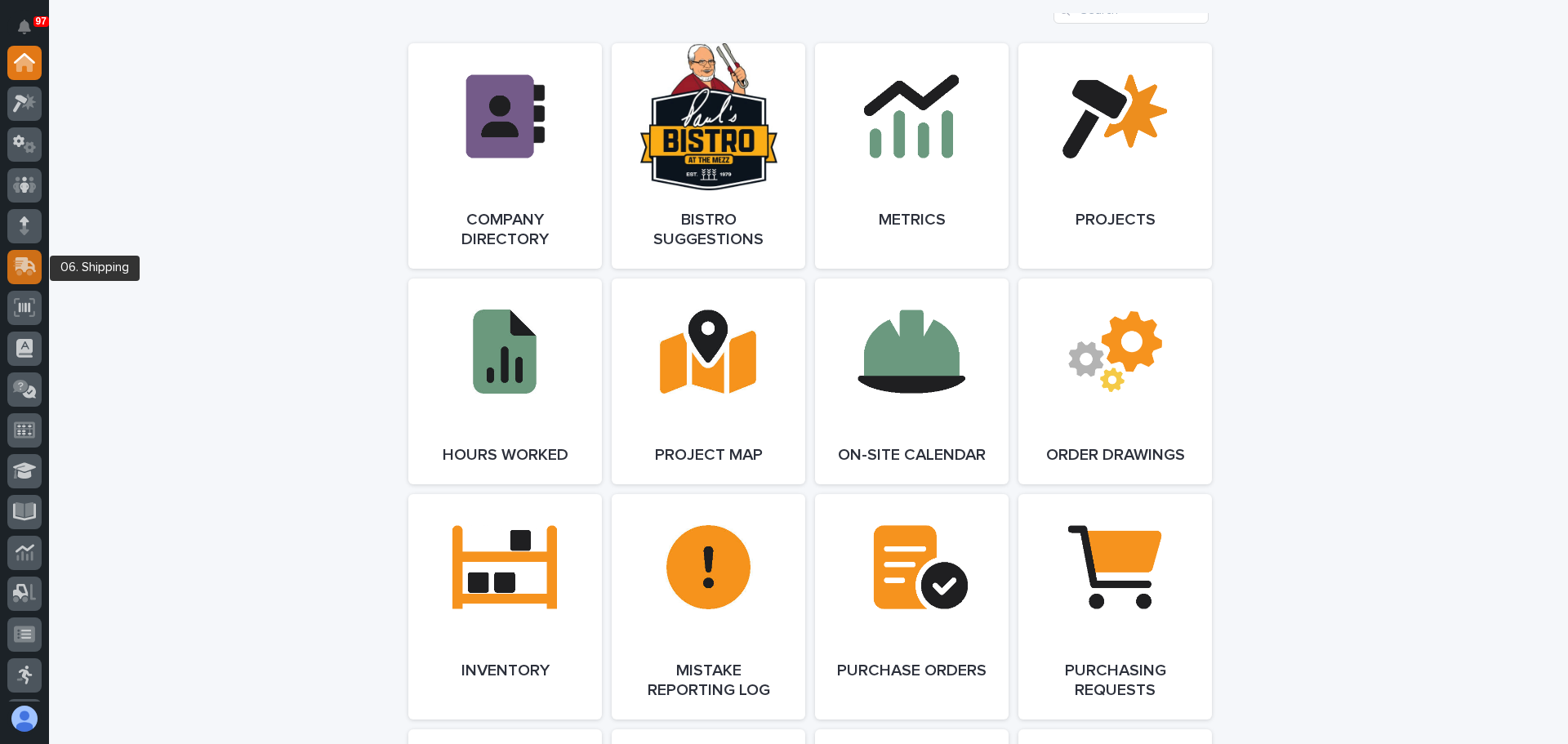
click at [27, 271] on icon at bounding box center [25, 267] width 24 height 19
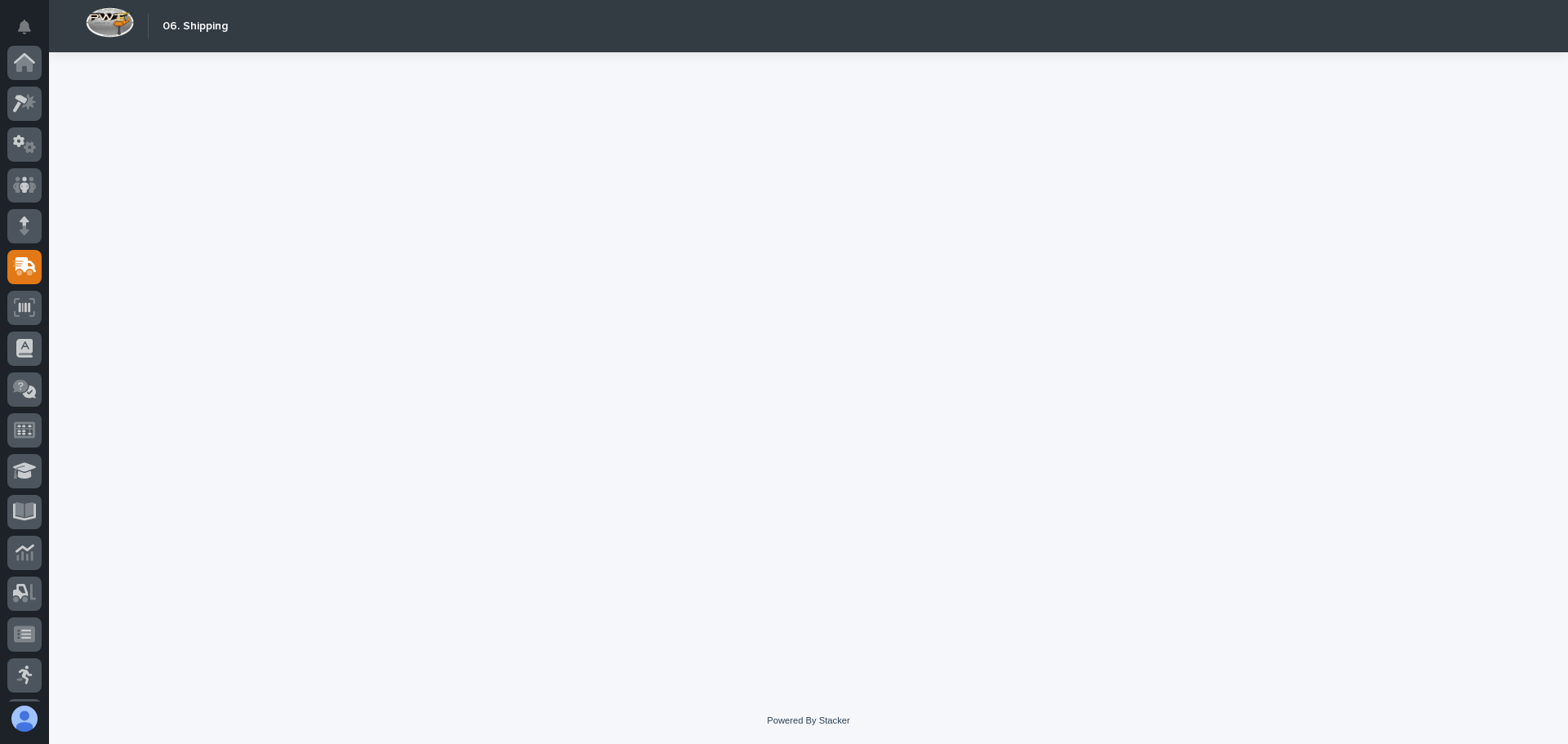
scroll to position [202, 0]
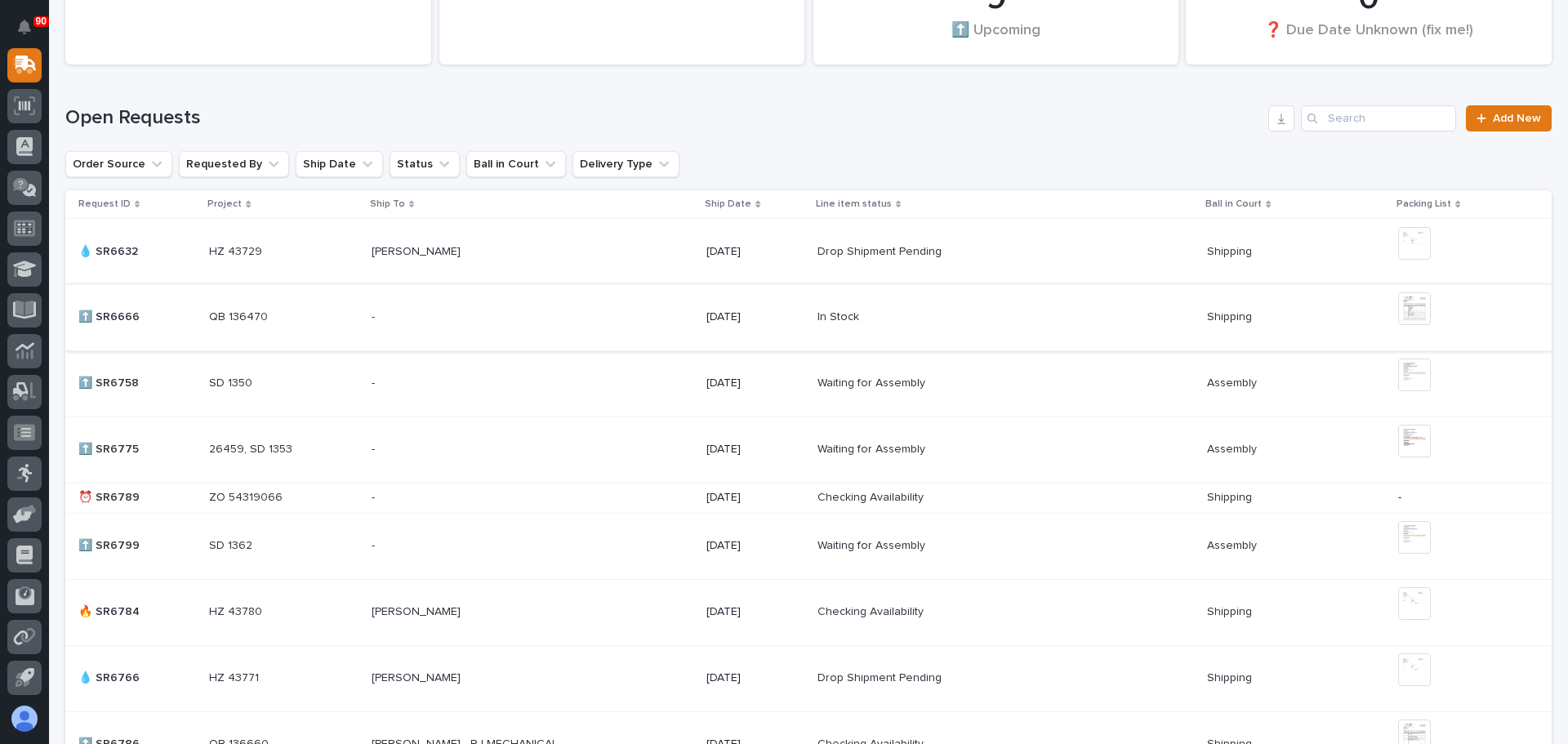
scroll to position [245, 0]
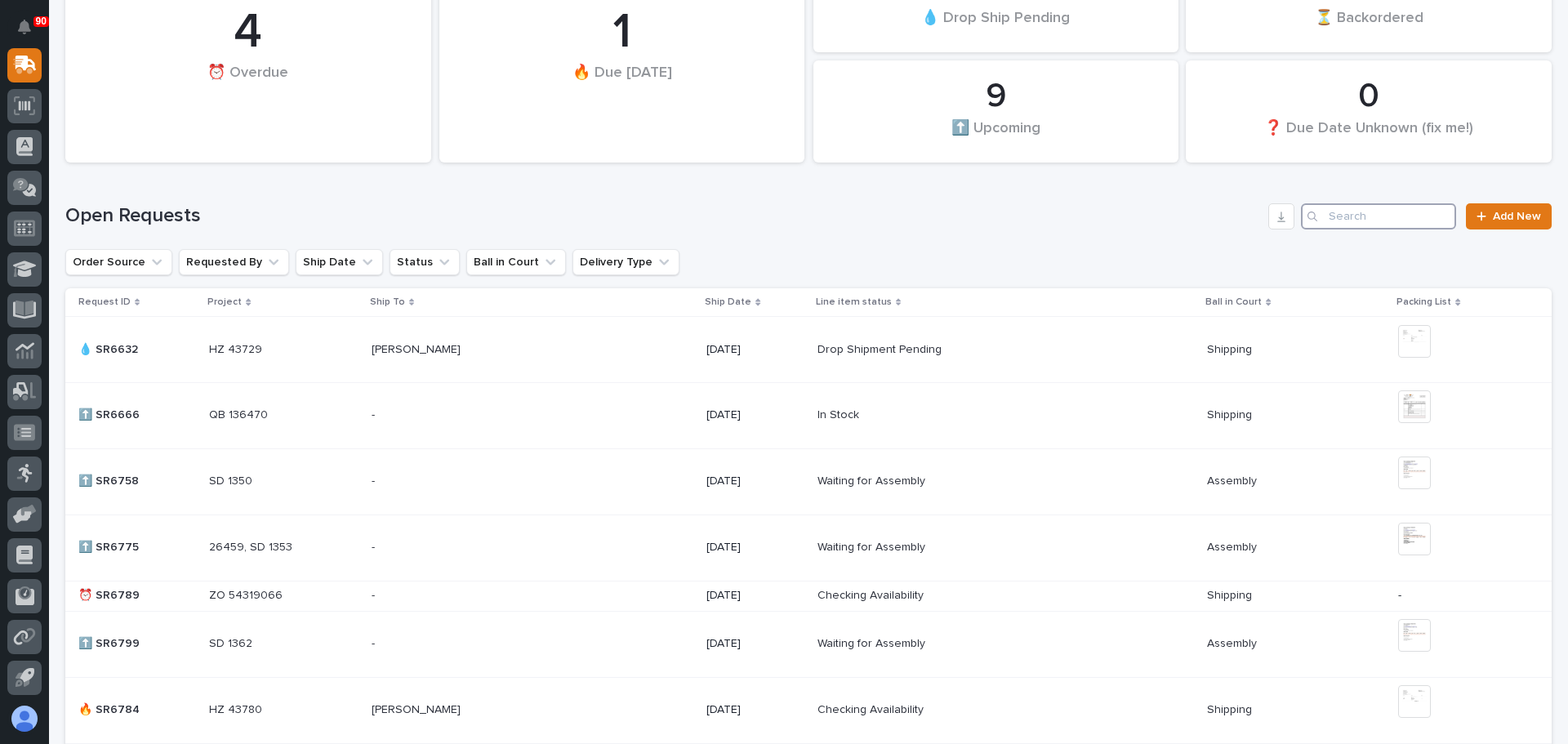
click at [1360, 221] on input "Search" at bounding box center [1379, 216] width 155 height 26
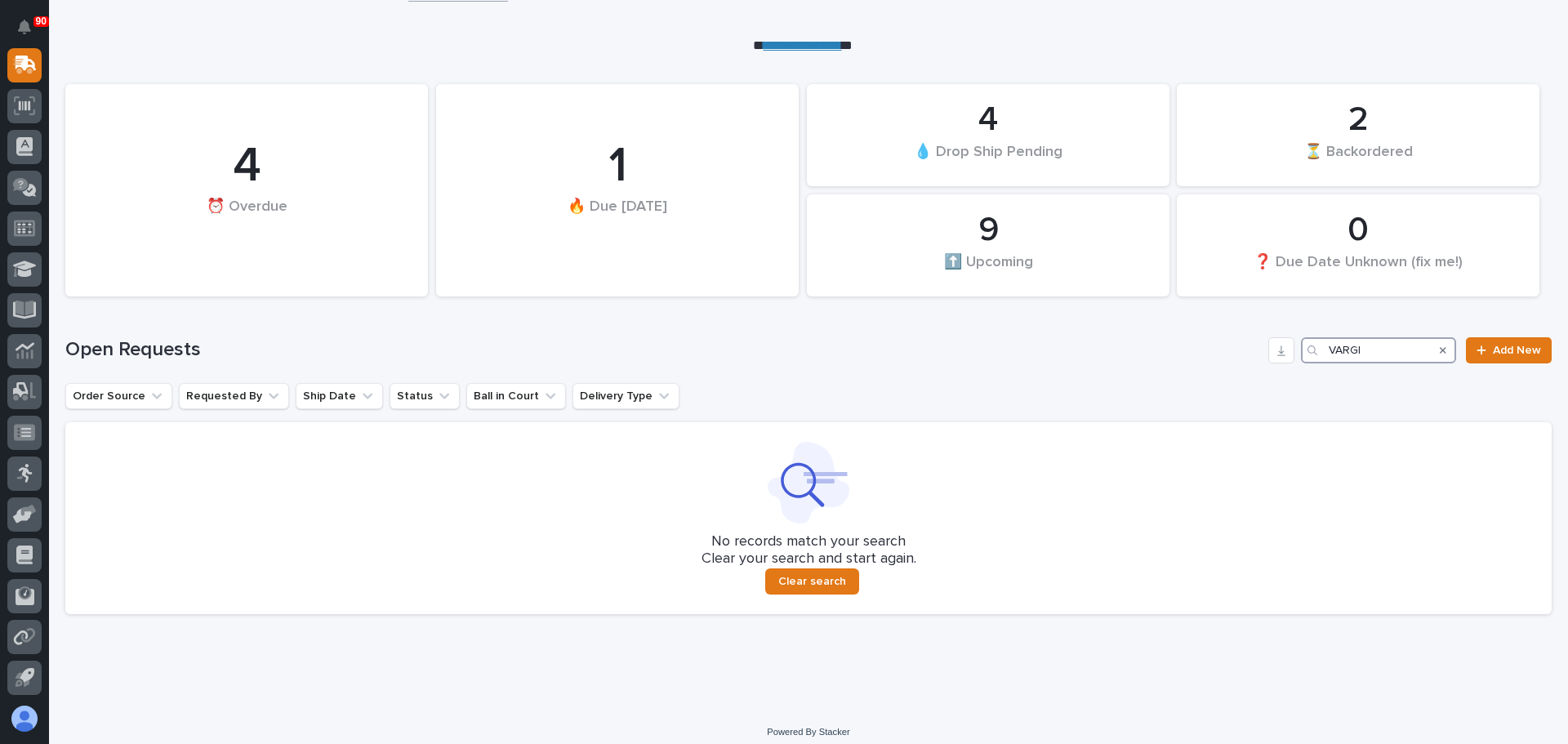
scroll to position [123, 0]
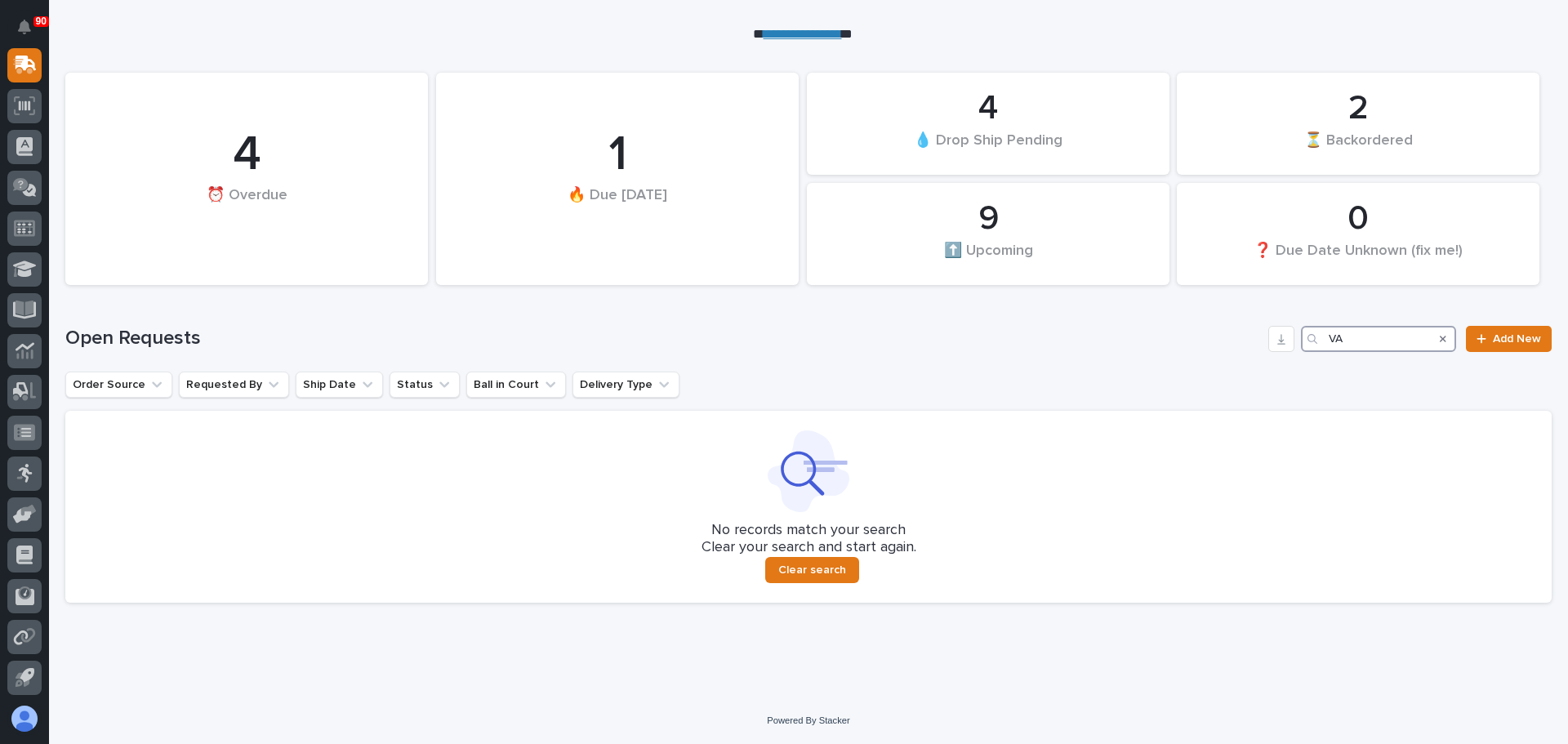
type input "V"
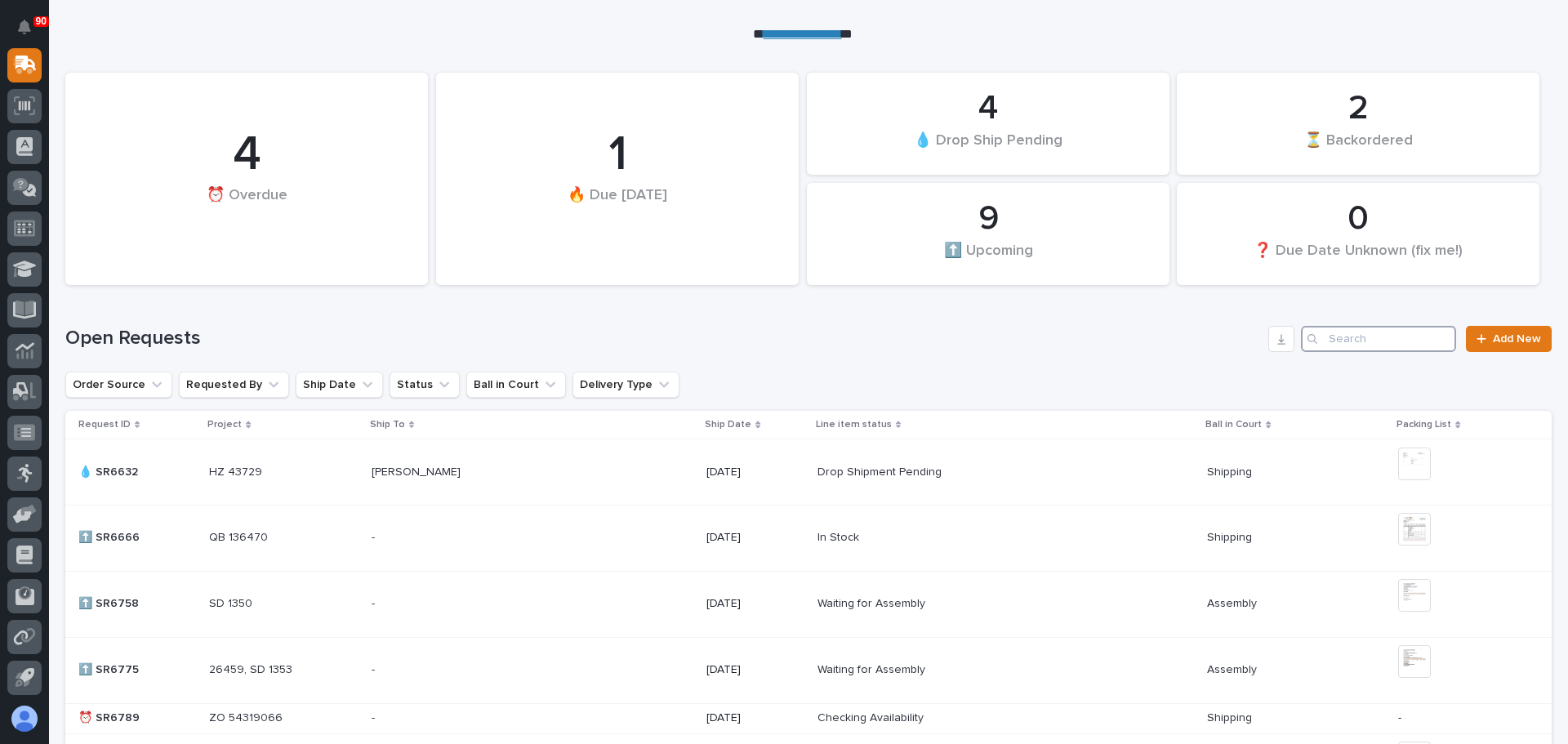
scroll to position [245, 0]
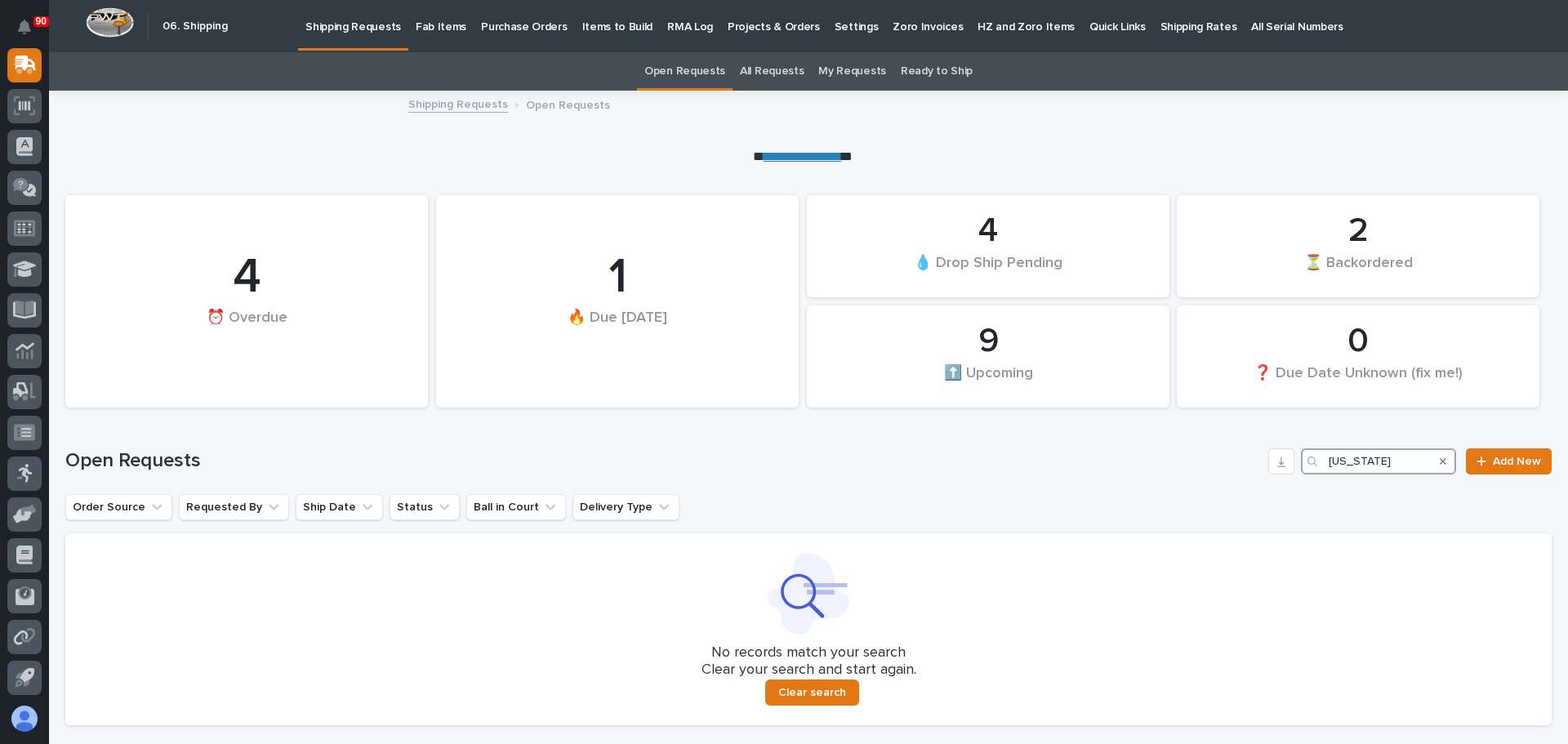
type input "Virginia"
click at [1059, 446] on div "Open Requests Virginia Add New" at bounding box center [809, 455] width 1487 height 78
click at [780, 68] on link "All Requests" at bounding box center [772, 71] width 64 height 38
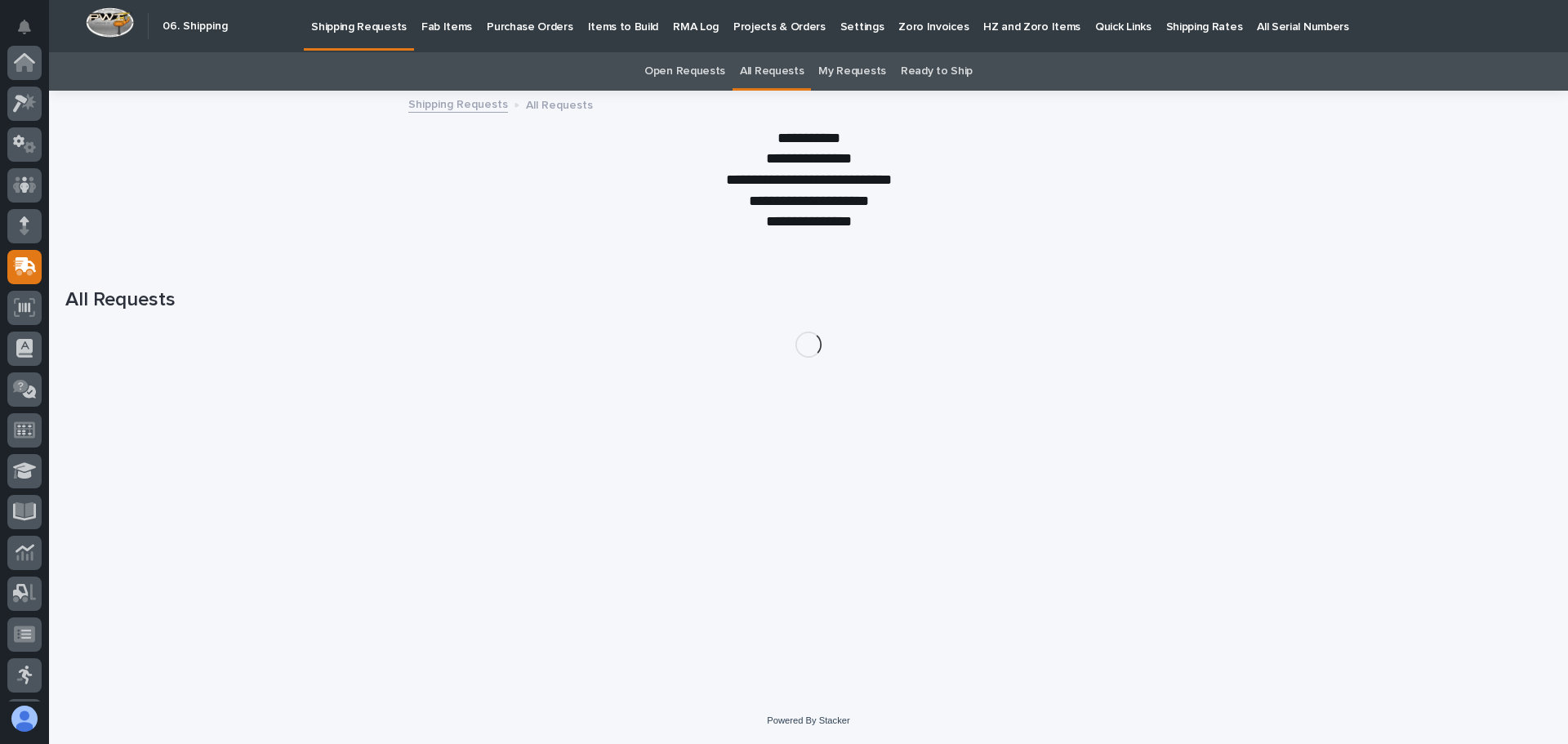
scroll to position [202, 0]
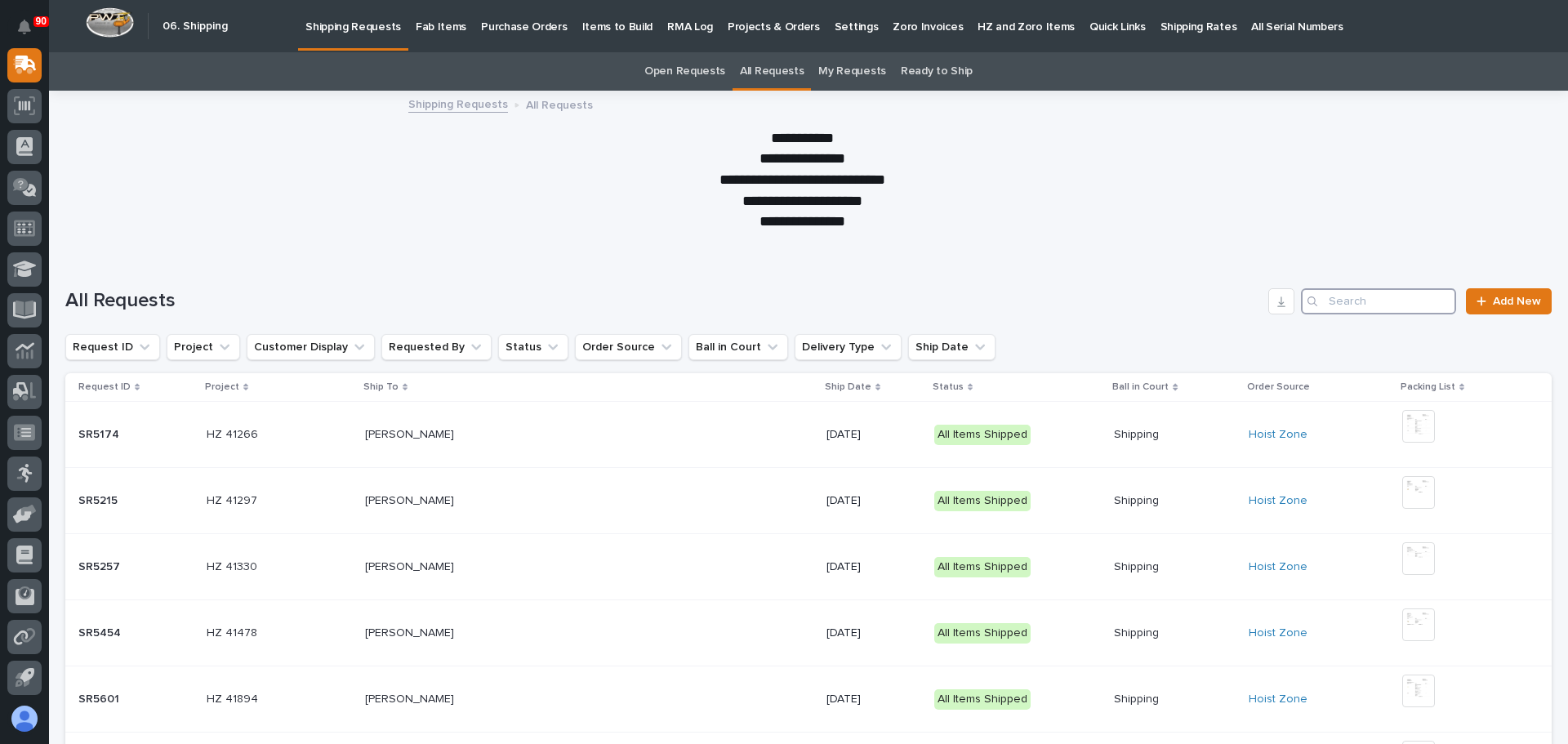
click at [1334, 307] on input "Search" at bounding box center [1379, 301] width 155 height 26
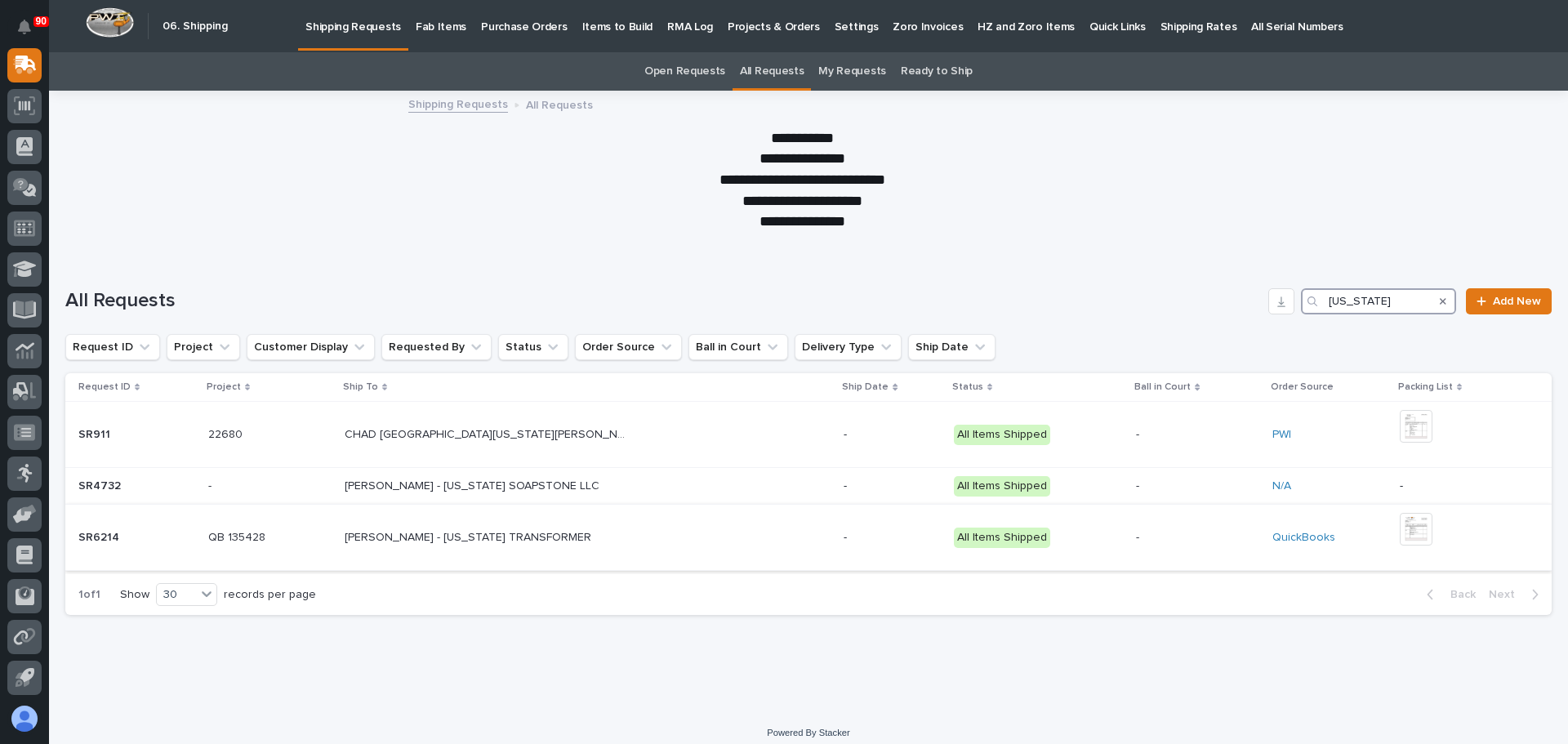
type input "virginia"
click at [1401, 533] on img at bounding box center [1416, 529] width 32 height 32
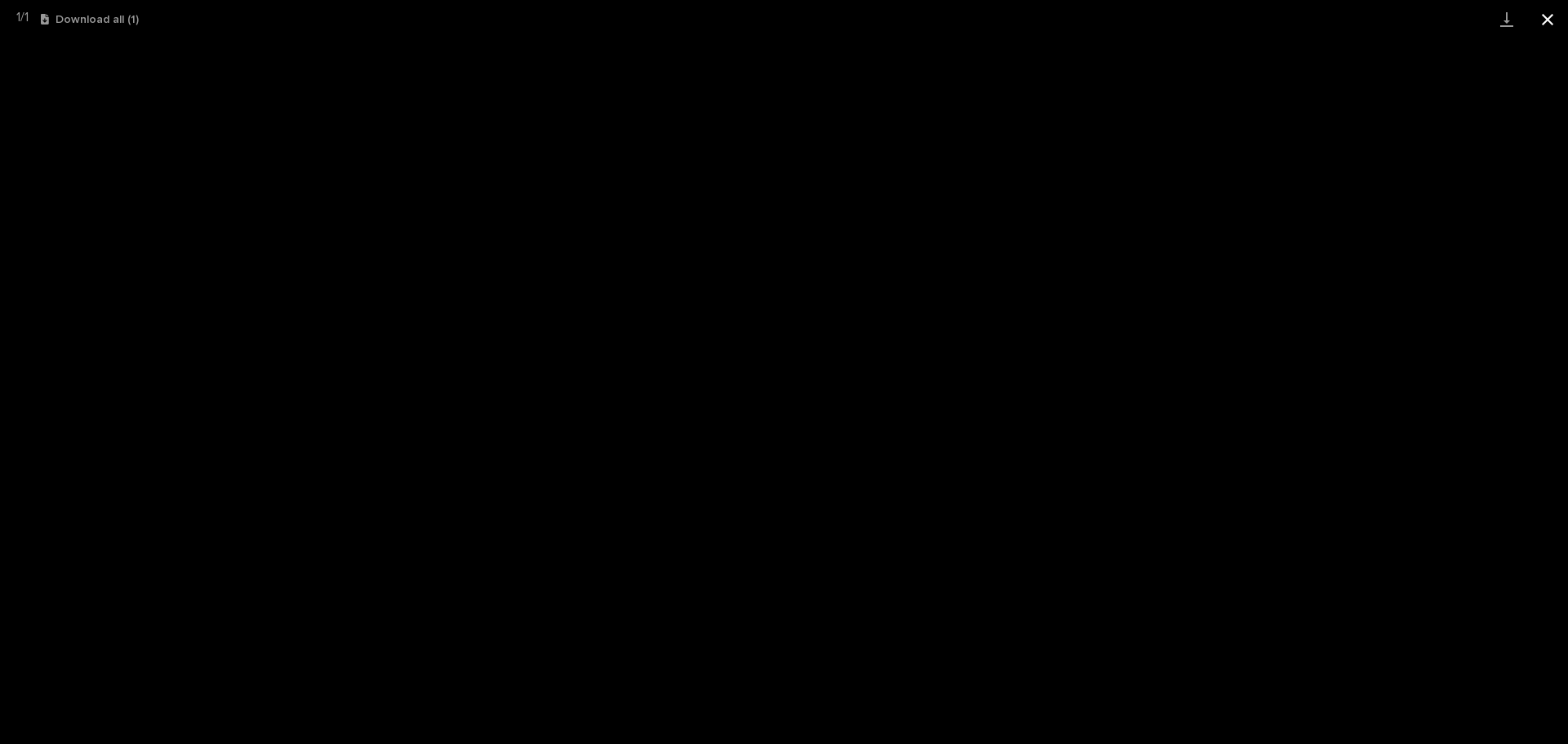
click at [1541, 19] on button "Close gallery" at bounding box center [1547, 19] width 41 height 38
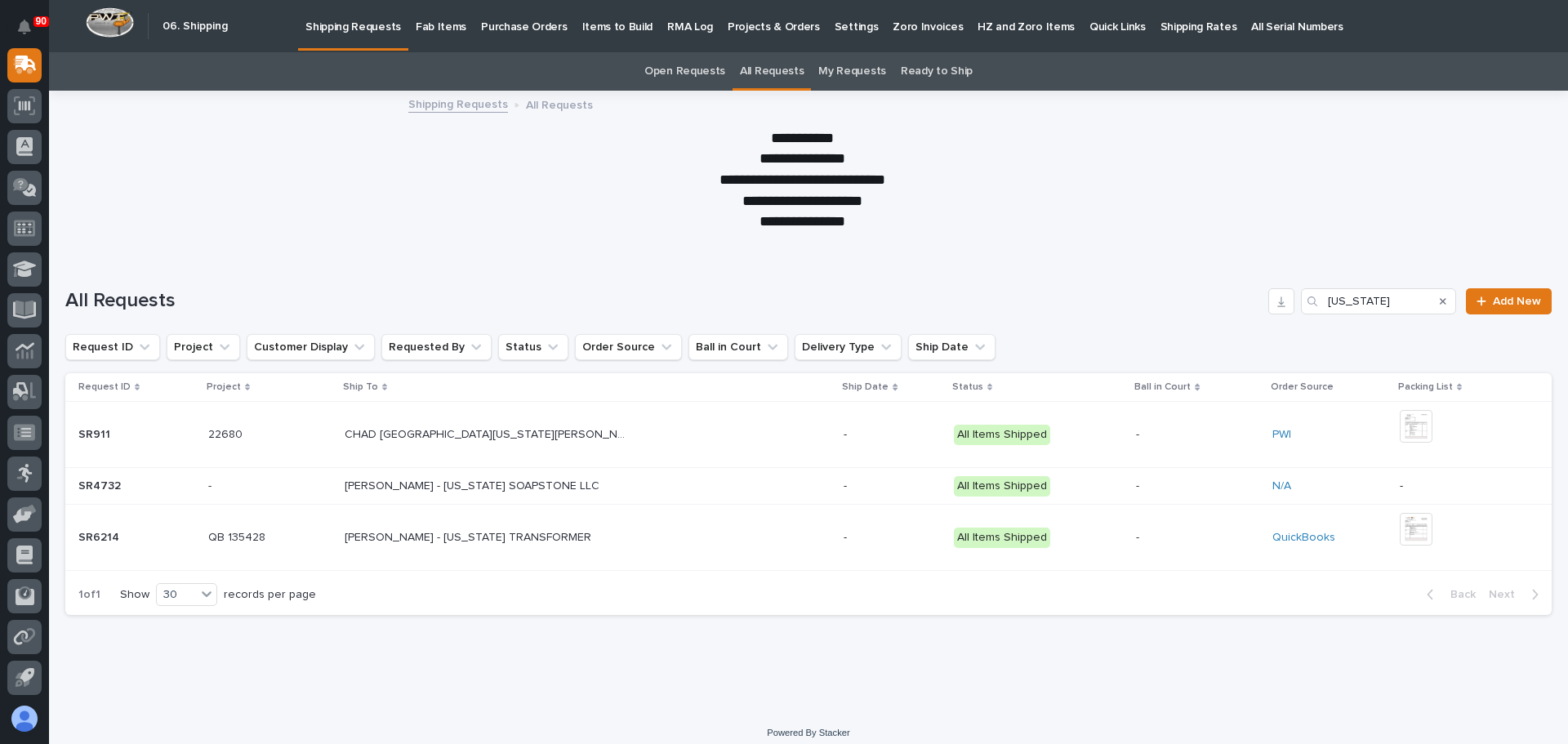
click at [415, 537] on p "MATT KENNEDY - VIRGINIA TRANSFORMER" at bounding box center [469, 536] width 250 height 17
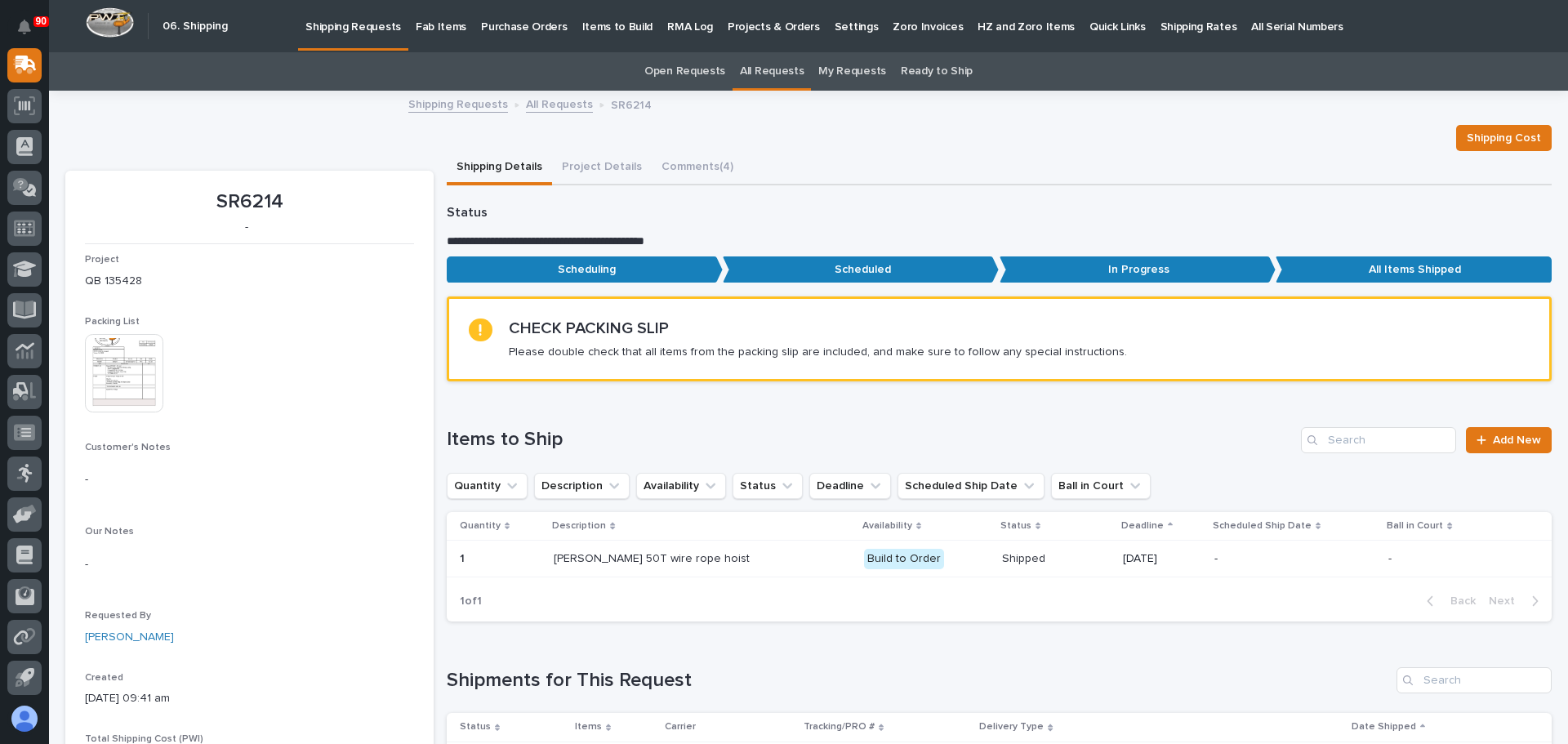
click at [439, 22] on p "Fab Items" at bounding box center [441, 17] width 51 height 34
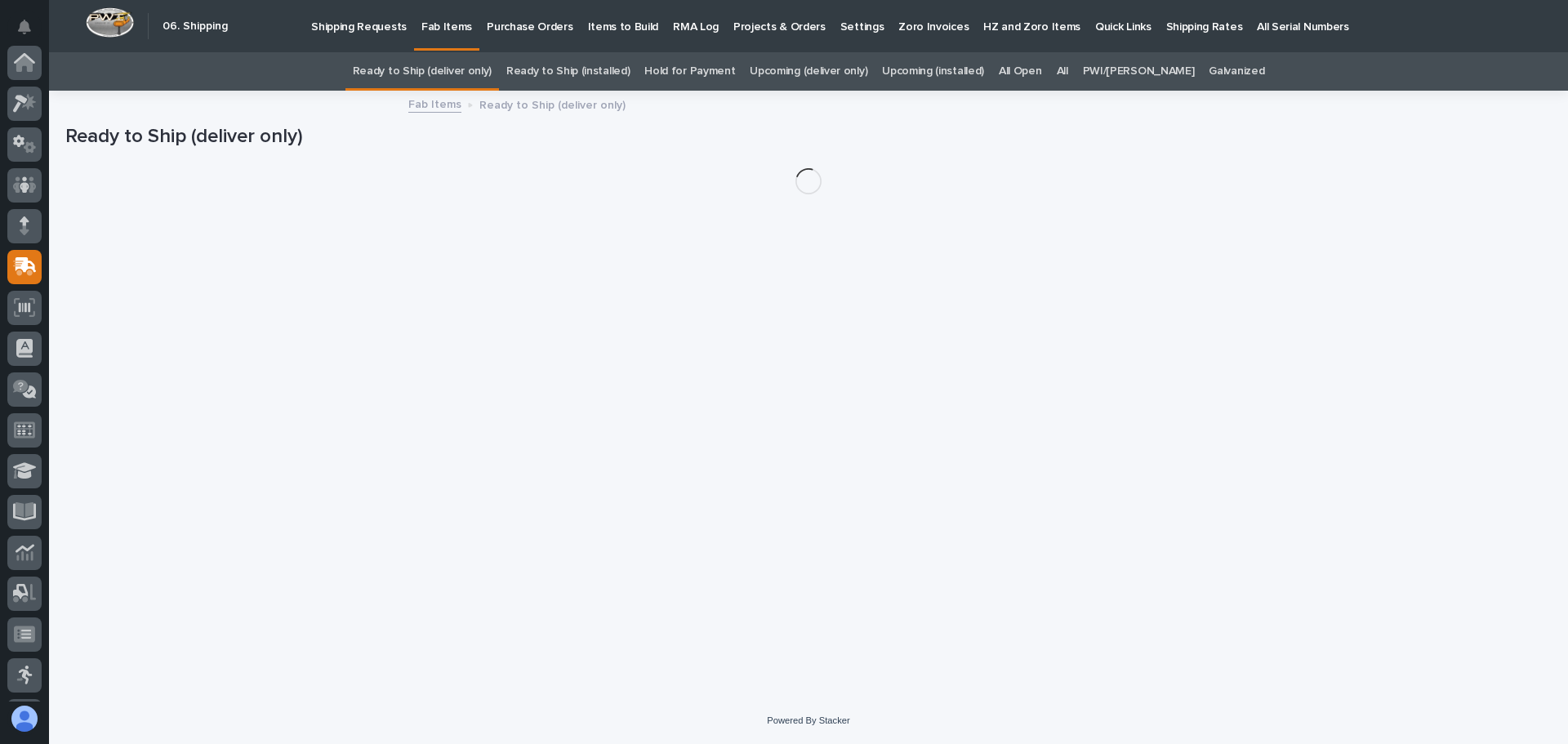
scroll to position [202, 0]
click at [1068, 74] on link "All" at bounding box center [1063, 71] width 12 height 38
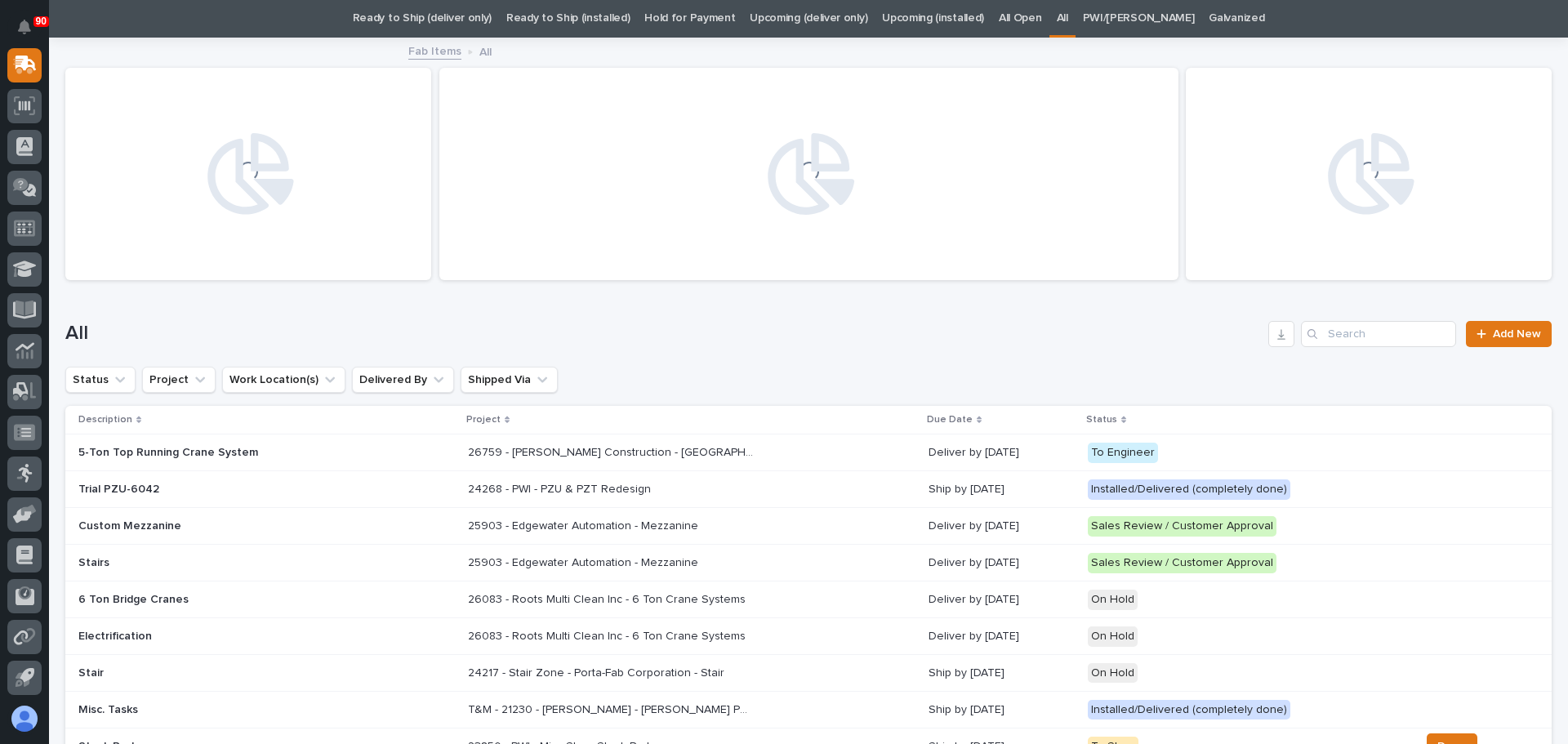
scroll to position [81, 0]
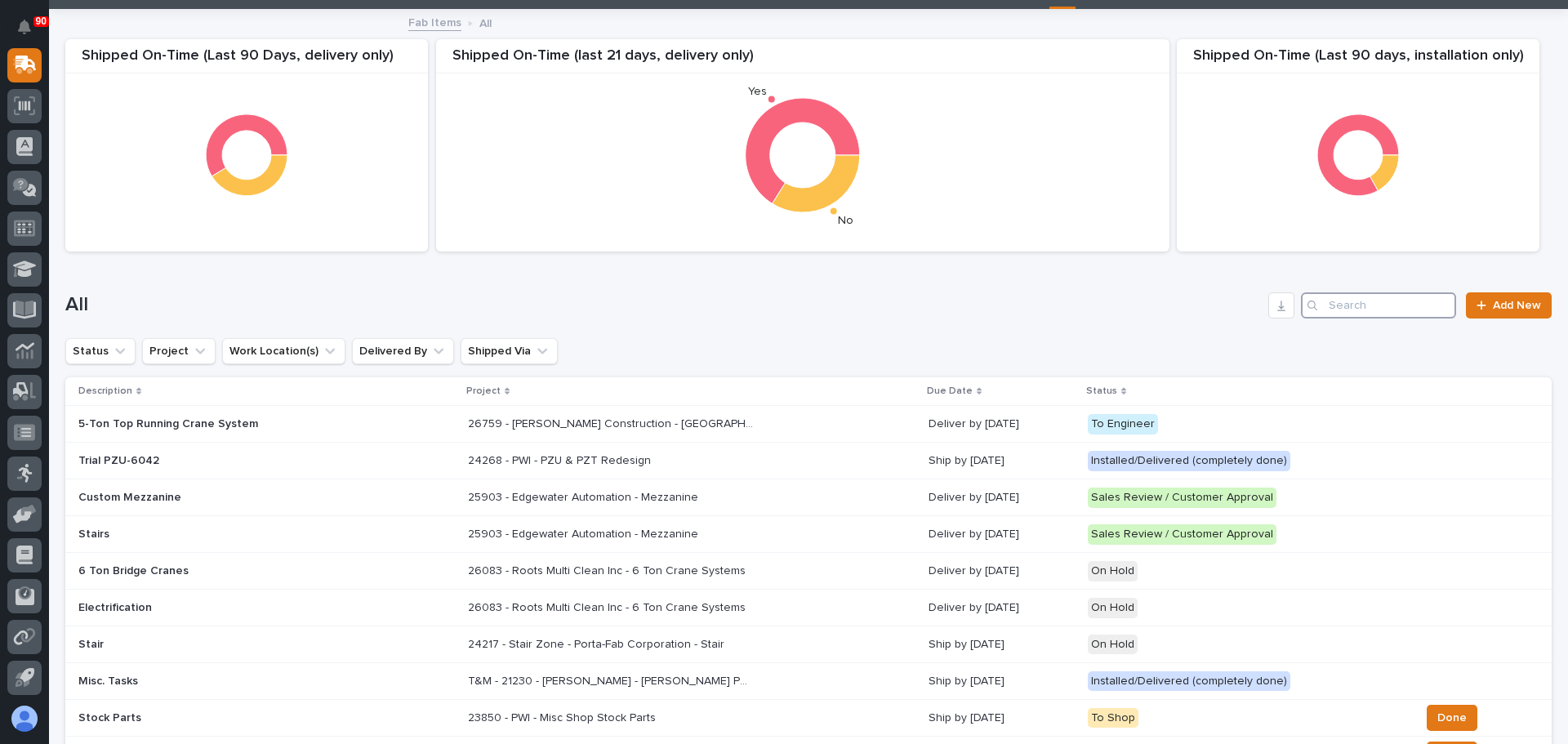
click at [1344, 315] on input "Search" at bounding box center [1379, 305] width 155 height 26
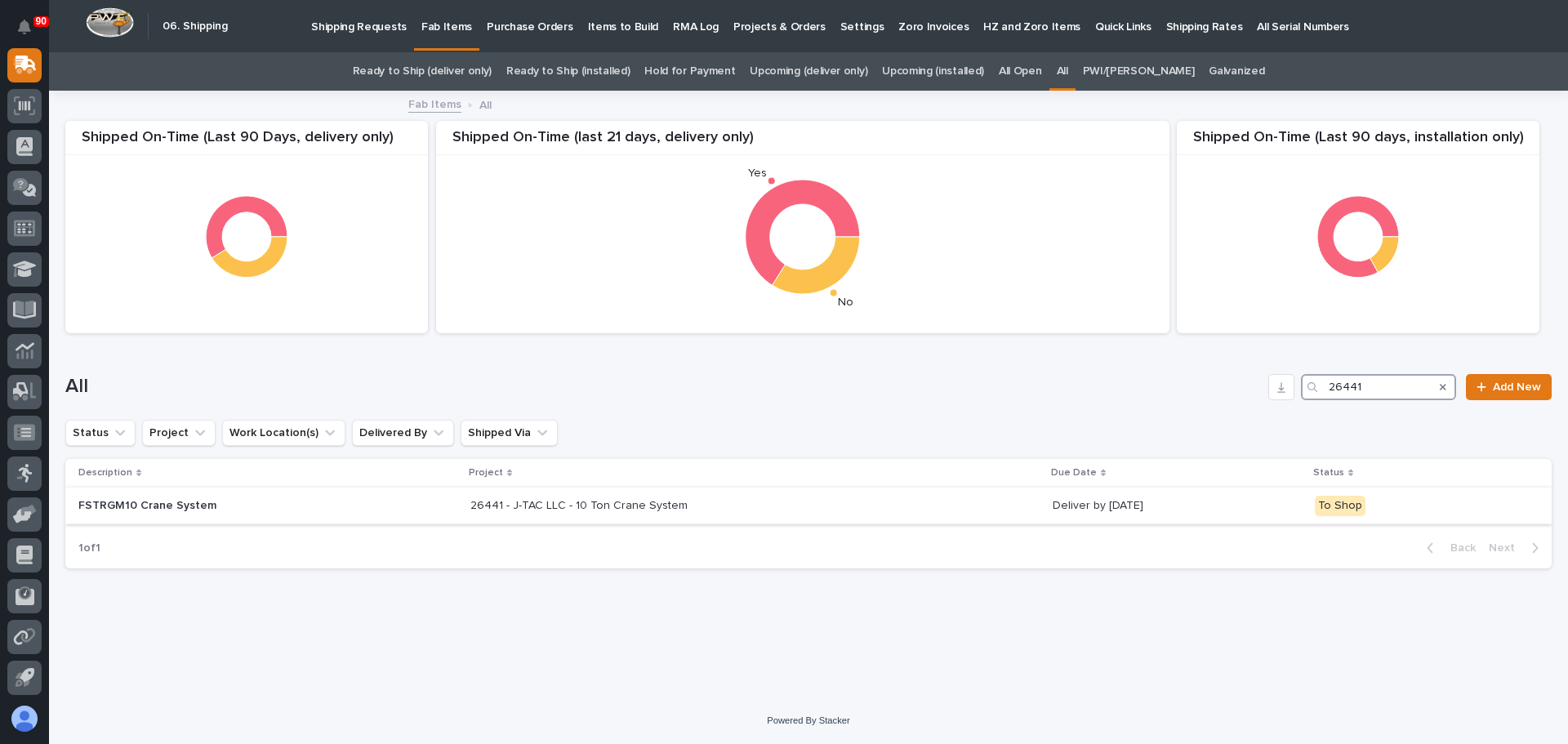
type input "26441"
click at [600, 498] on p "26441 - J-TAC LLC - 10 Ton Crane System" at bounding box center [581, 504] width 221 height 17
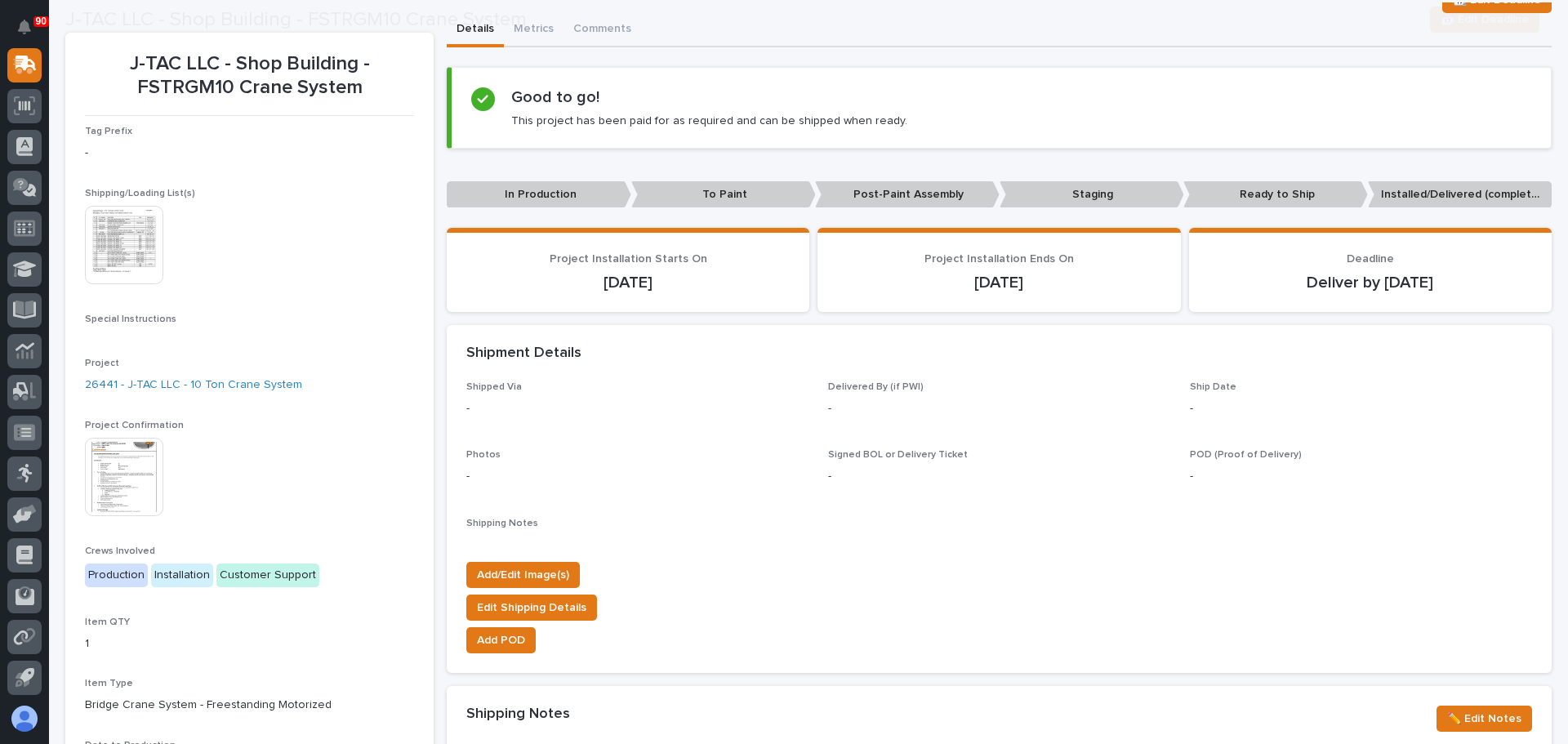
scroll to position [164, 0]
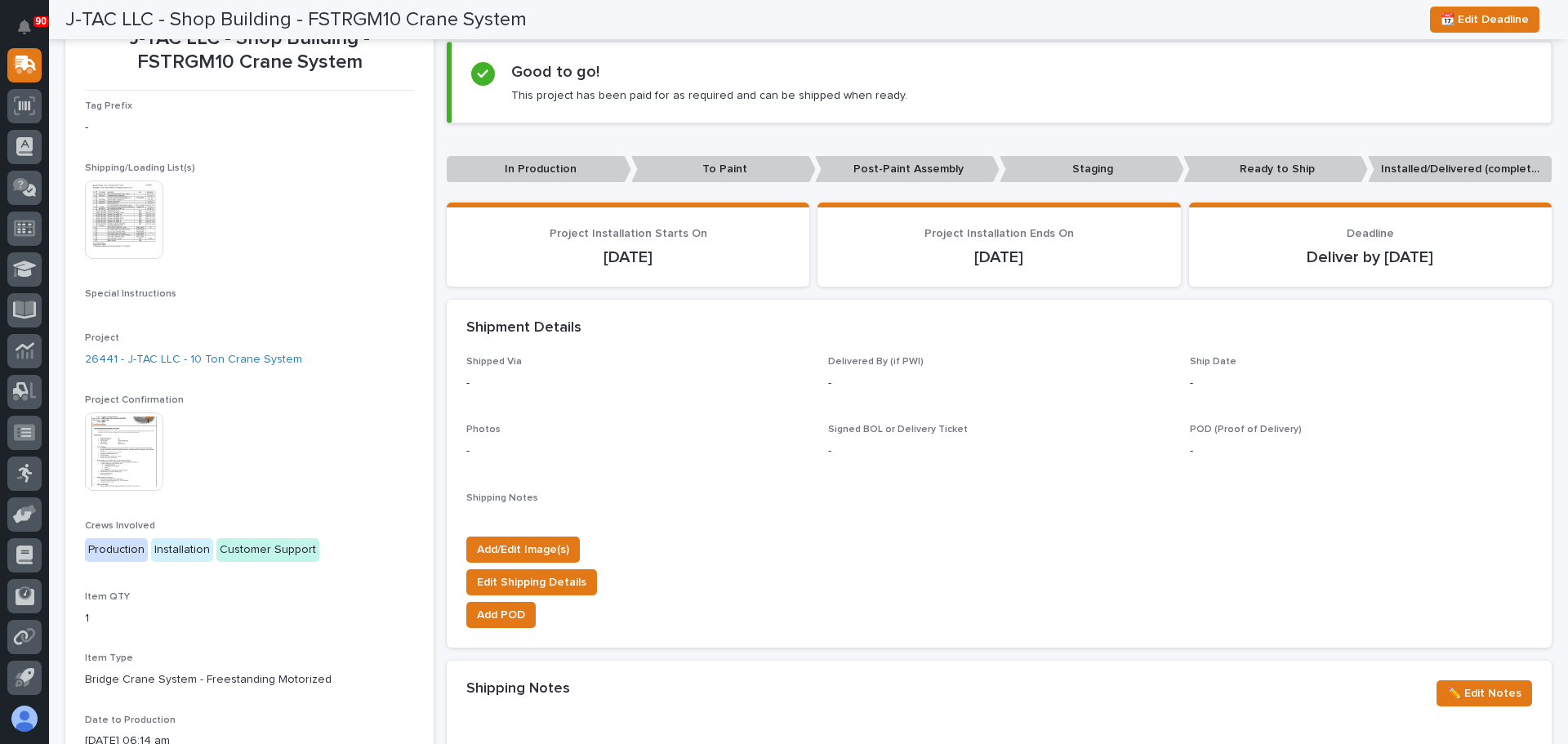
click at [132, 443] on img at bounding box center [124, 452] width 78 height 78
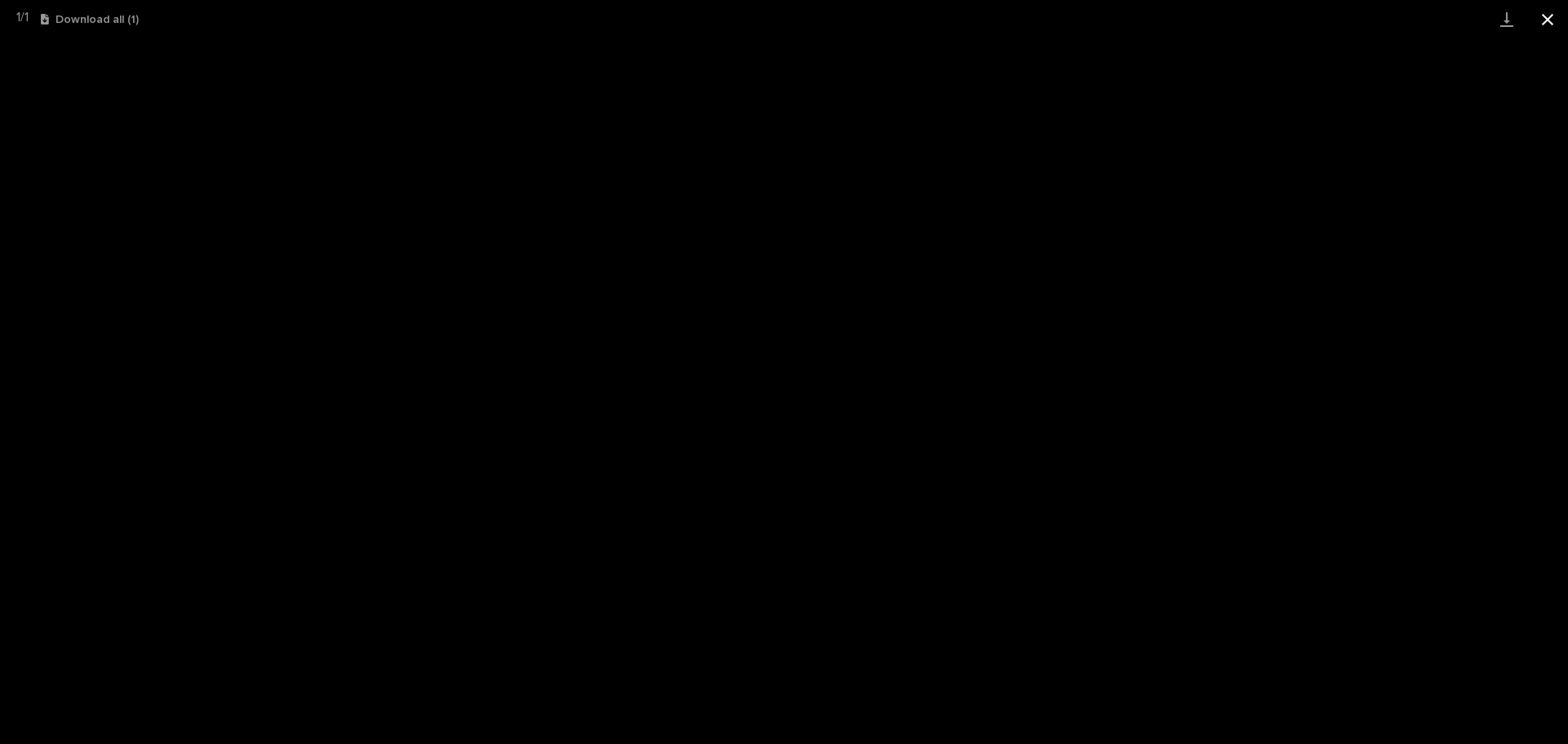
click at [1550, 23] on button "Close gallery" at bounding box center [1547, 19] width 41 height 38
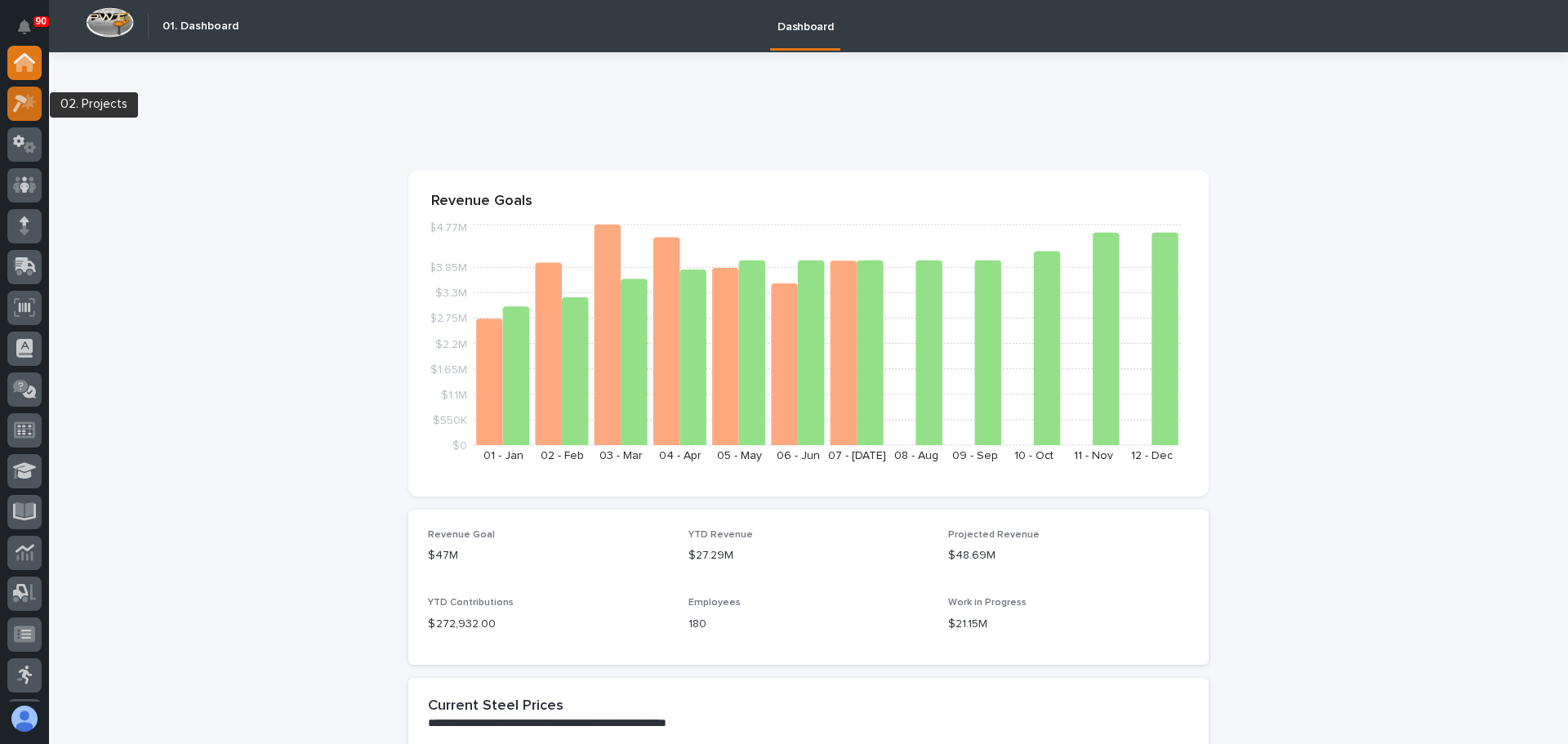
click at [27, 107] on icon at bounding box center [29, 101] width 14 height 17
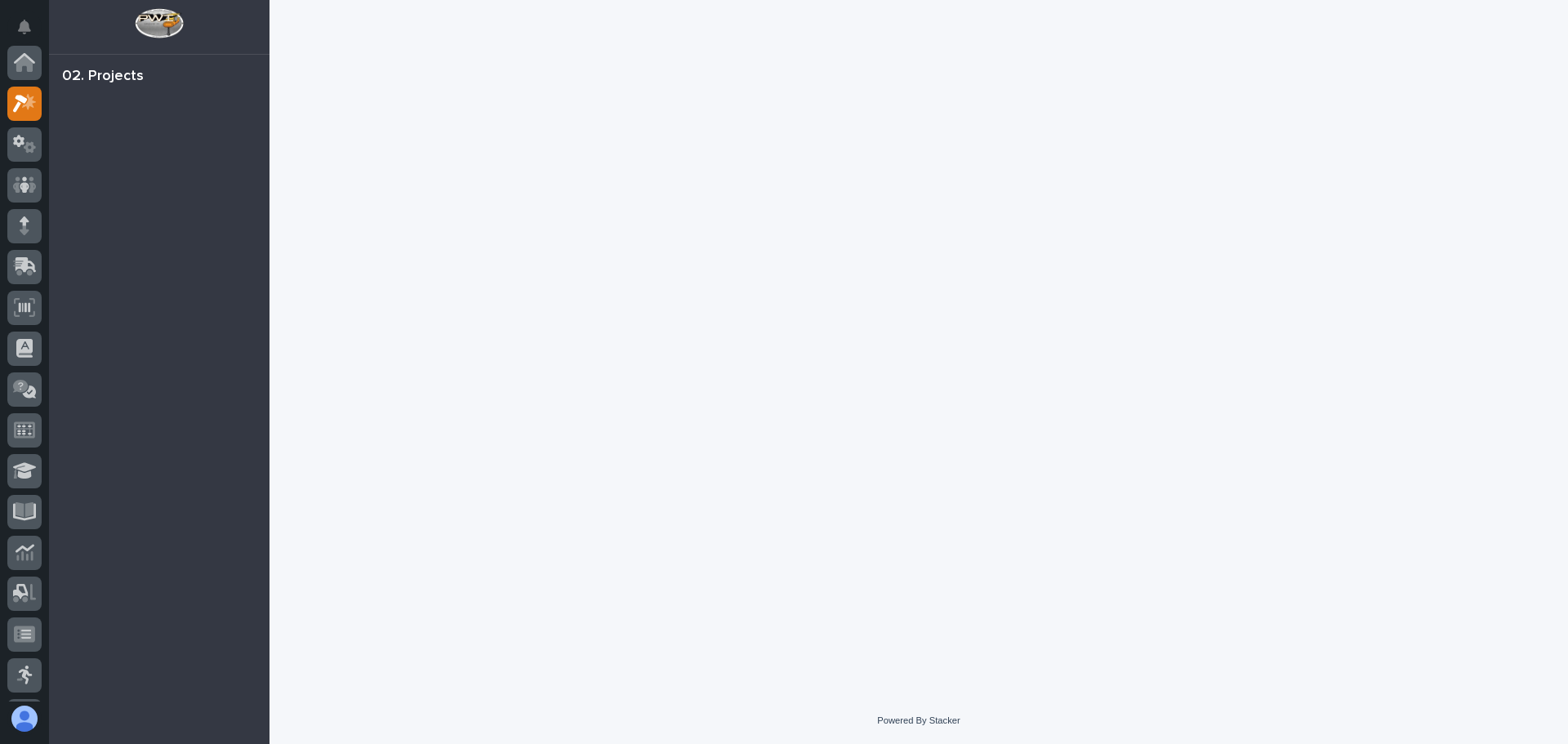
scroll to position [41, 0]
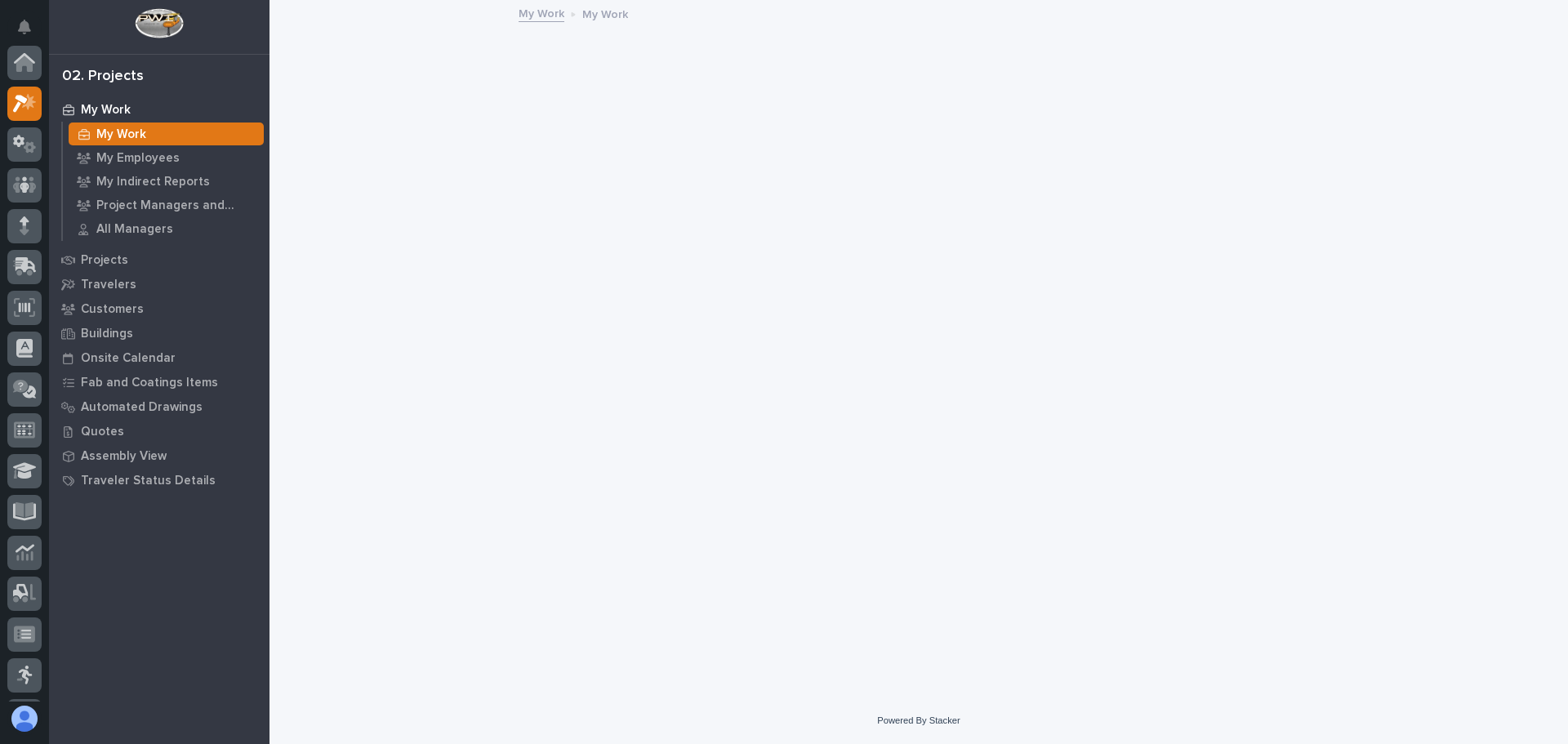
scroll to position [41, 0]
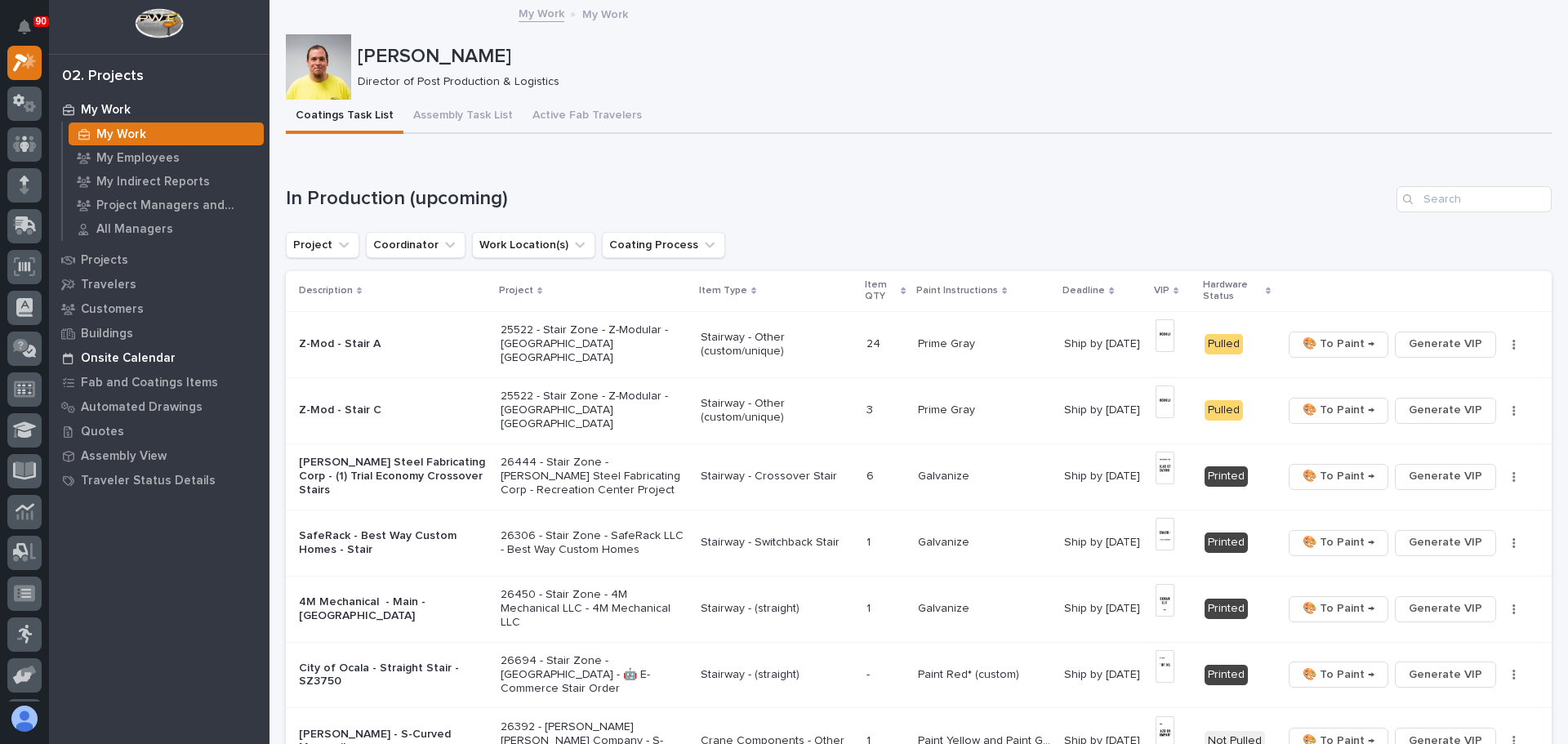
click at [105, 352] on p "Onsite Calendar" at bounding box center [128, 359] width 95 height 15
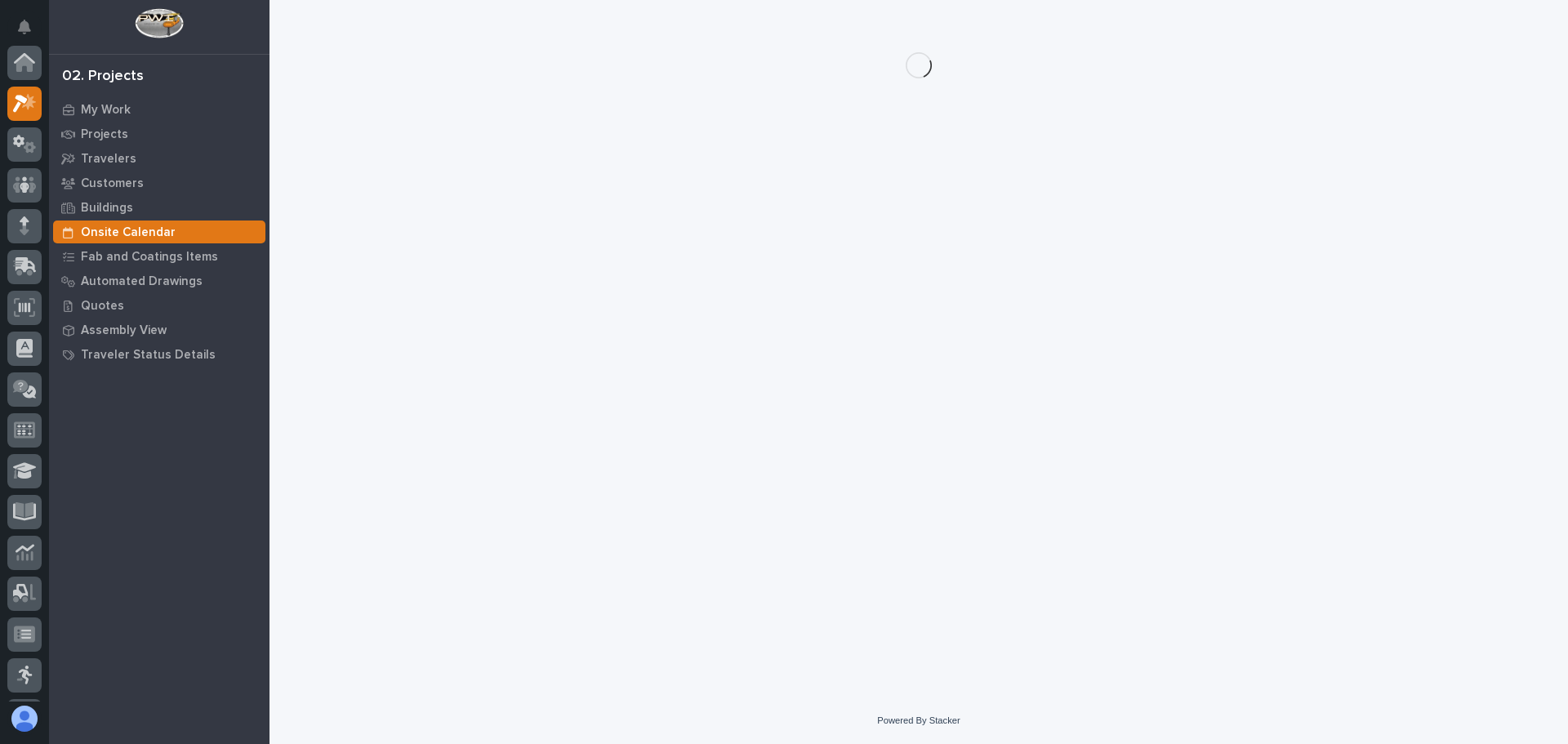
scroll to position [41, 0]
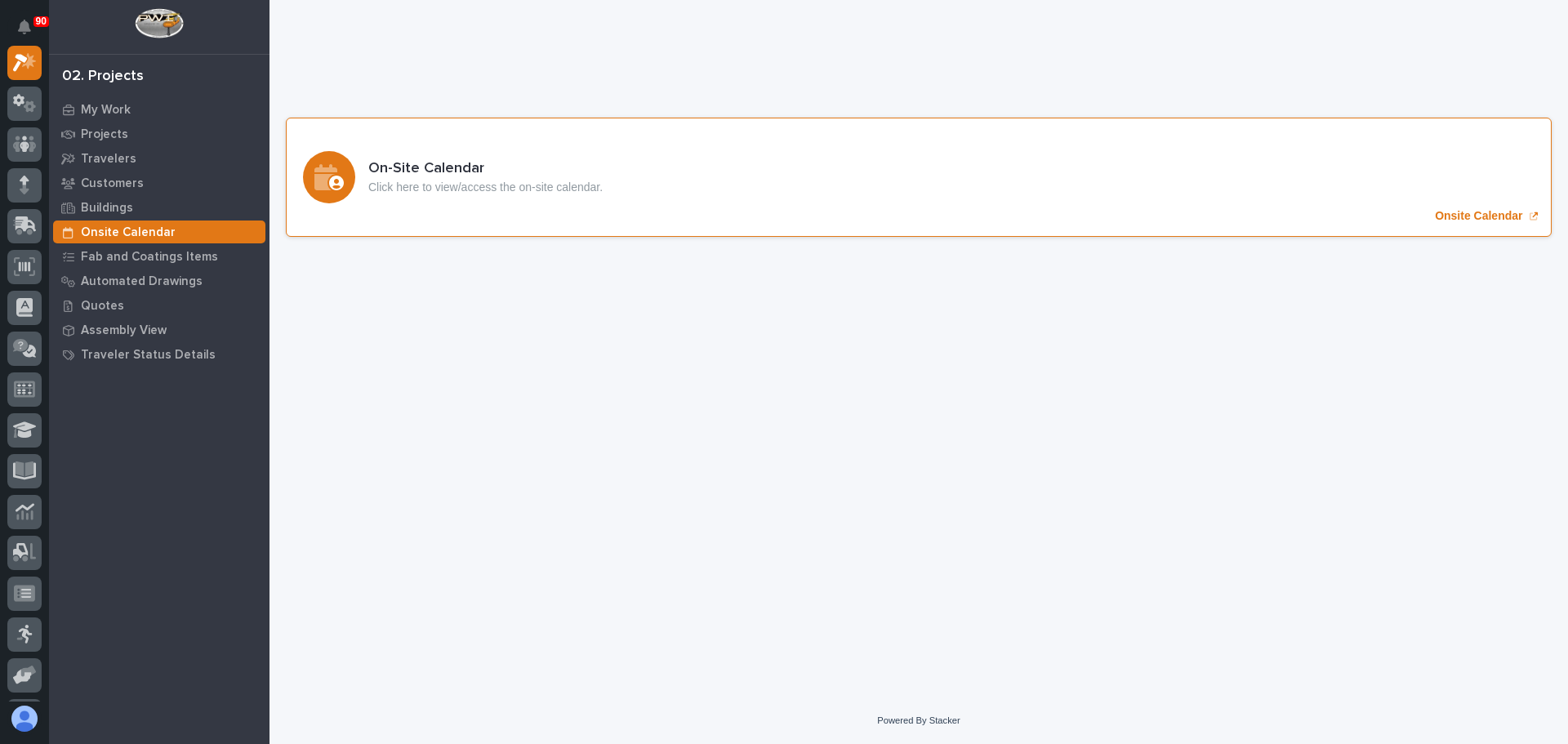
click at [1464, 210] on p "Onsite Calendar" at bounding box center [1478, 216] width 87 height 14
click at [1453, 216] on p "Onsite Calendar" at bounding box center [1478, 216] width 87 height 14
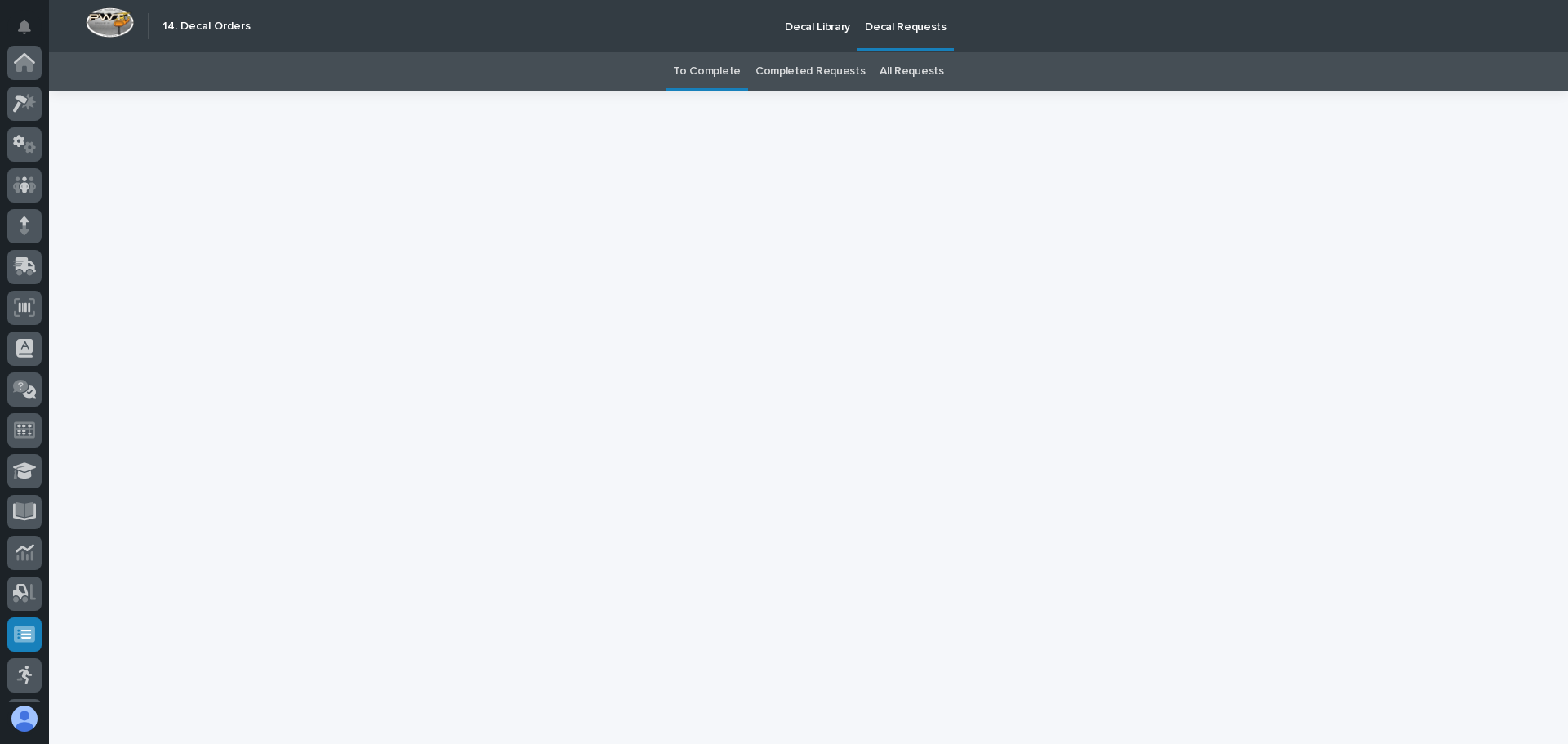
scroll to position [202, 0]
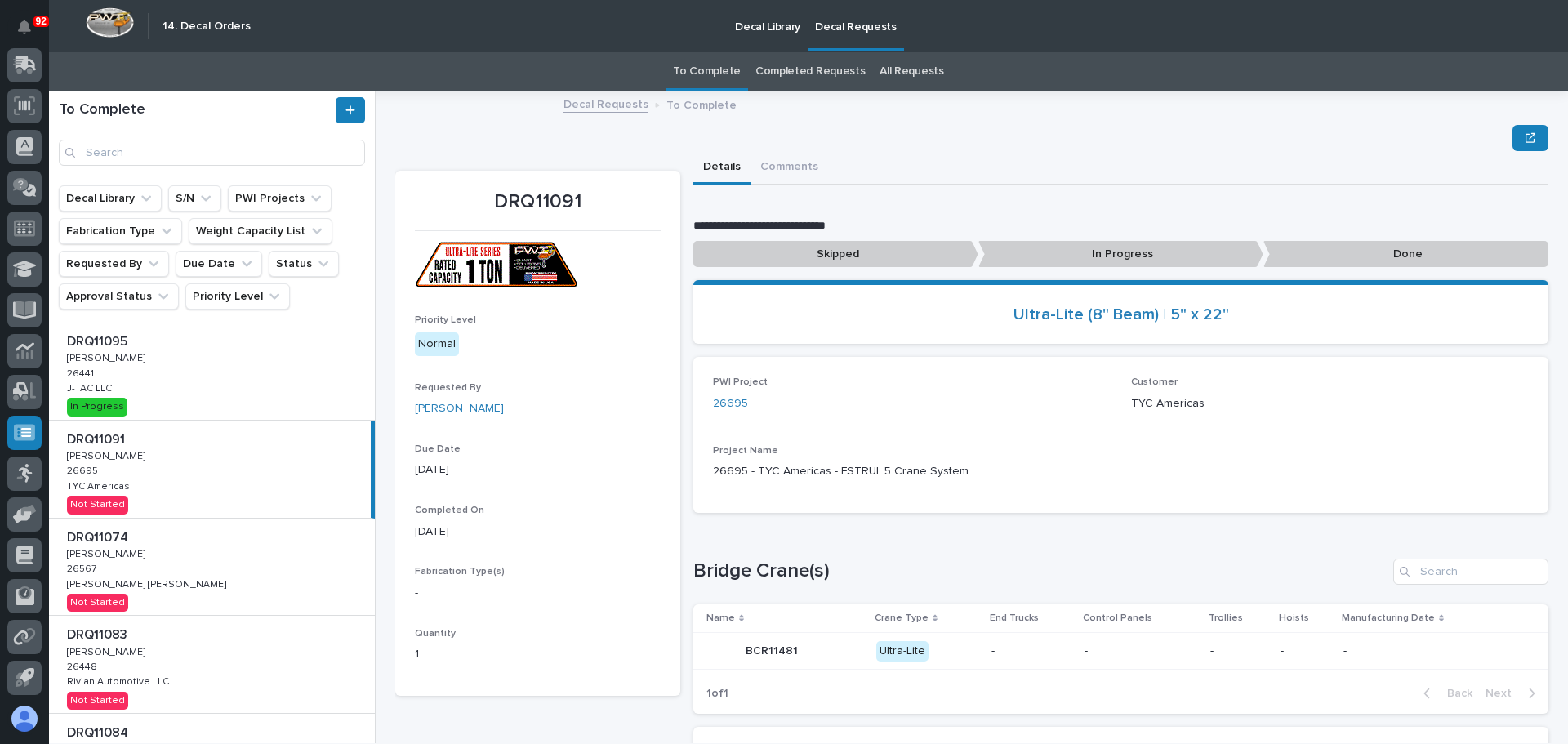
click at [494, 145] on div at bounding box center [972, 137] width 1154 height 26
click at [1174, 247] on p "In Progress" at bounding box center [1120, 254] width 285 height 27
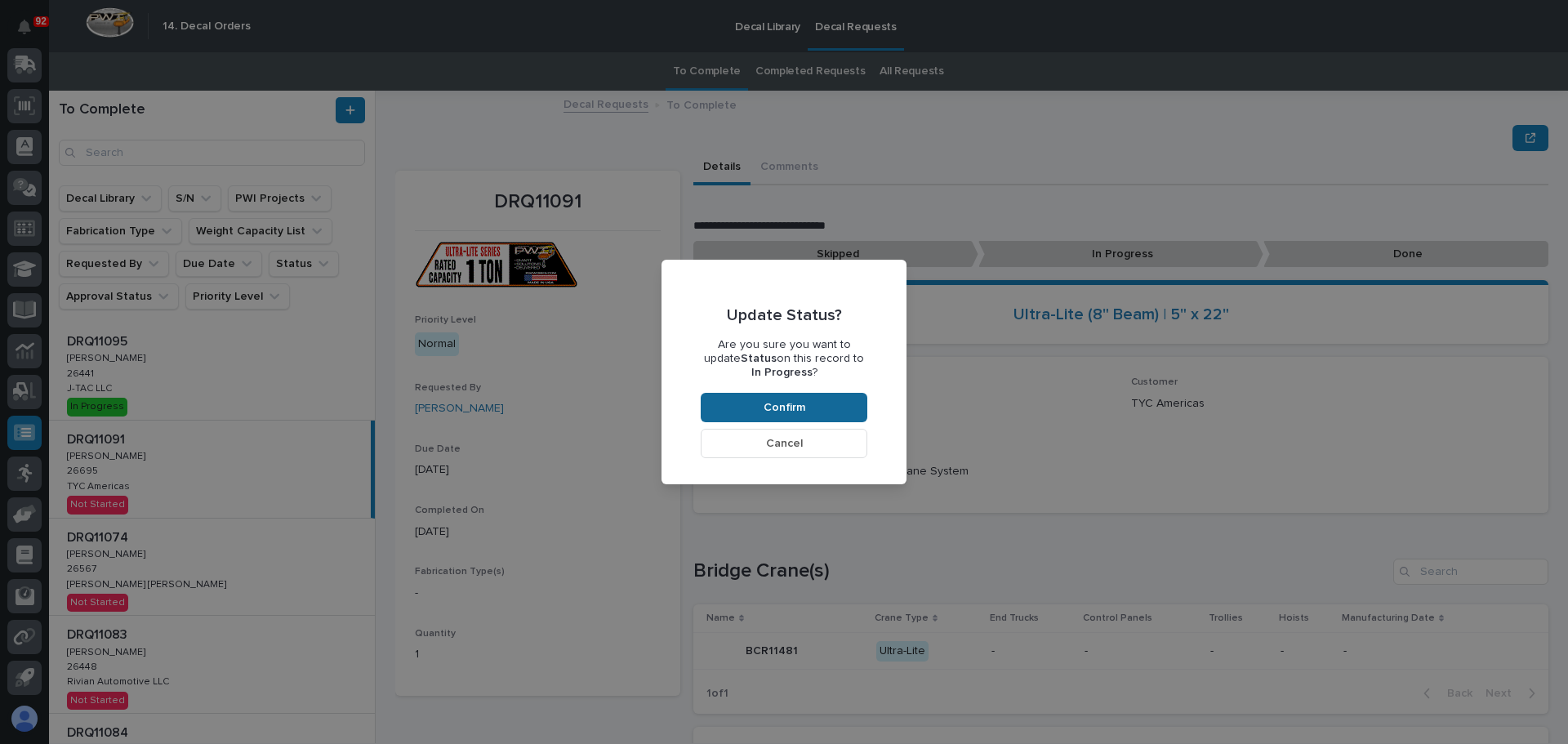
click at [802, 407] on span "Confirm" at bounding box center [784, 408] width 42 height 15
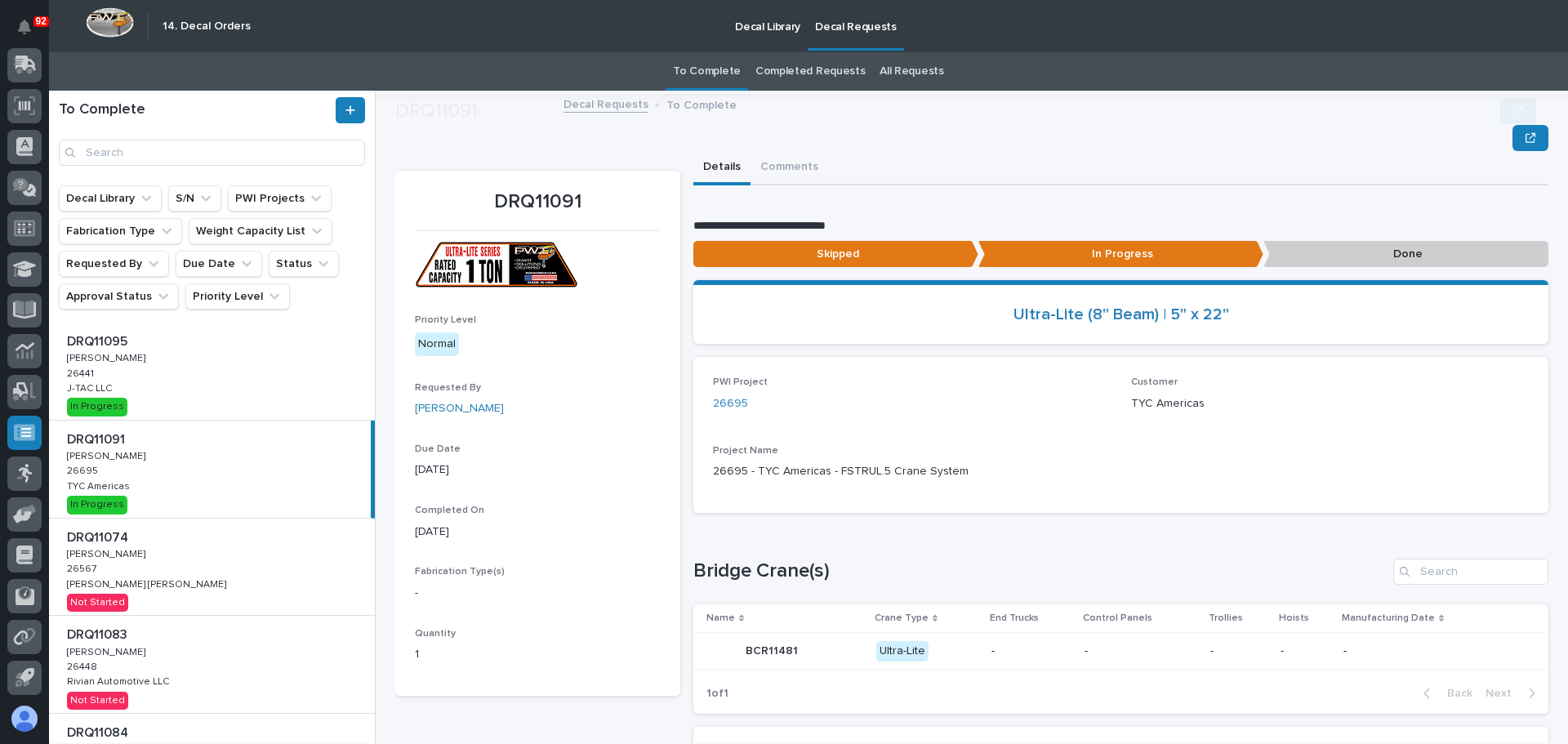
scroll to position [98, 0]
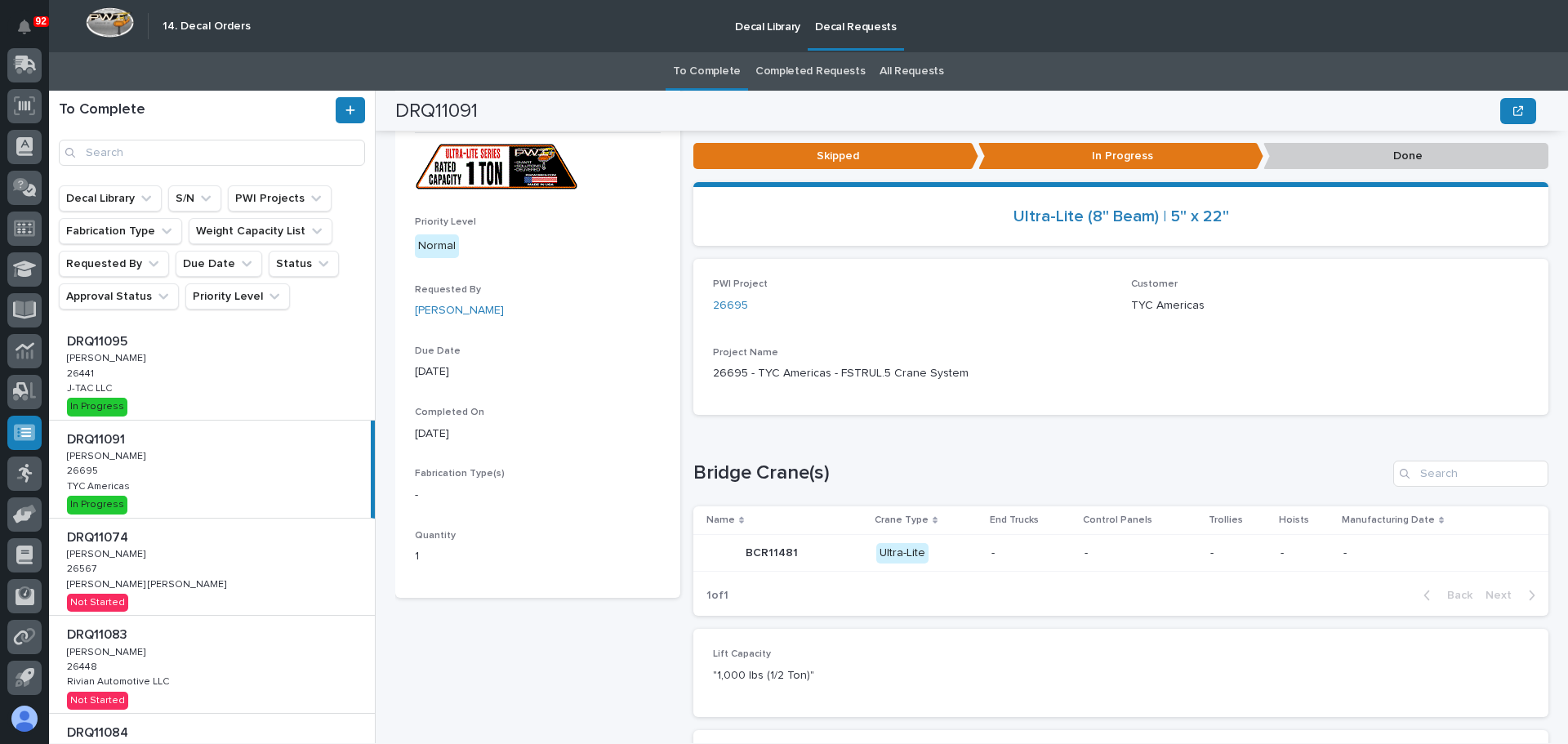
click at [902, 73] on link "All Requests" at bounding box center [911, 71] width 64 height 38
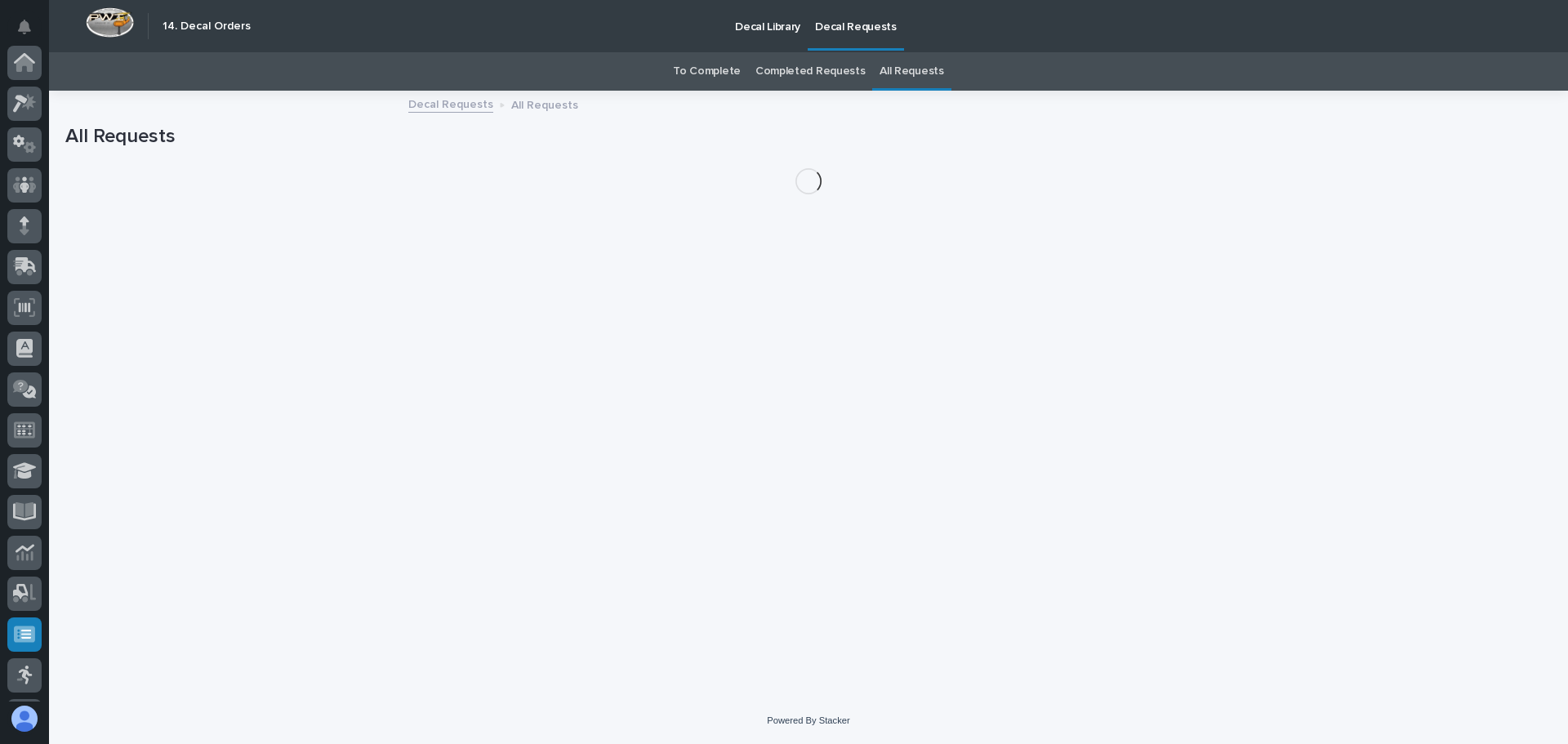
scroll to position [202, 0]
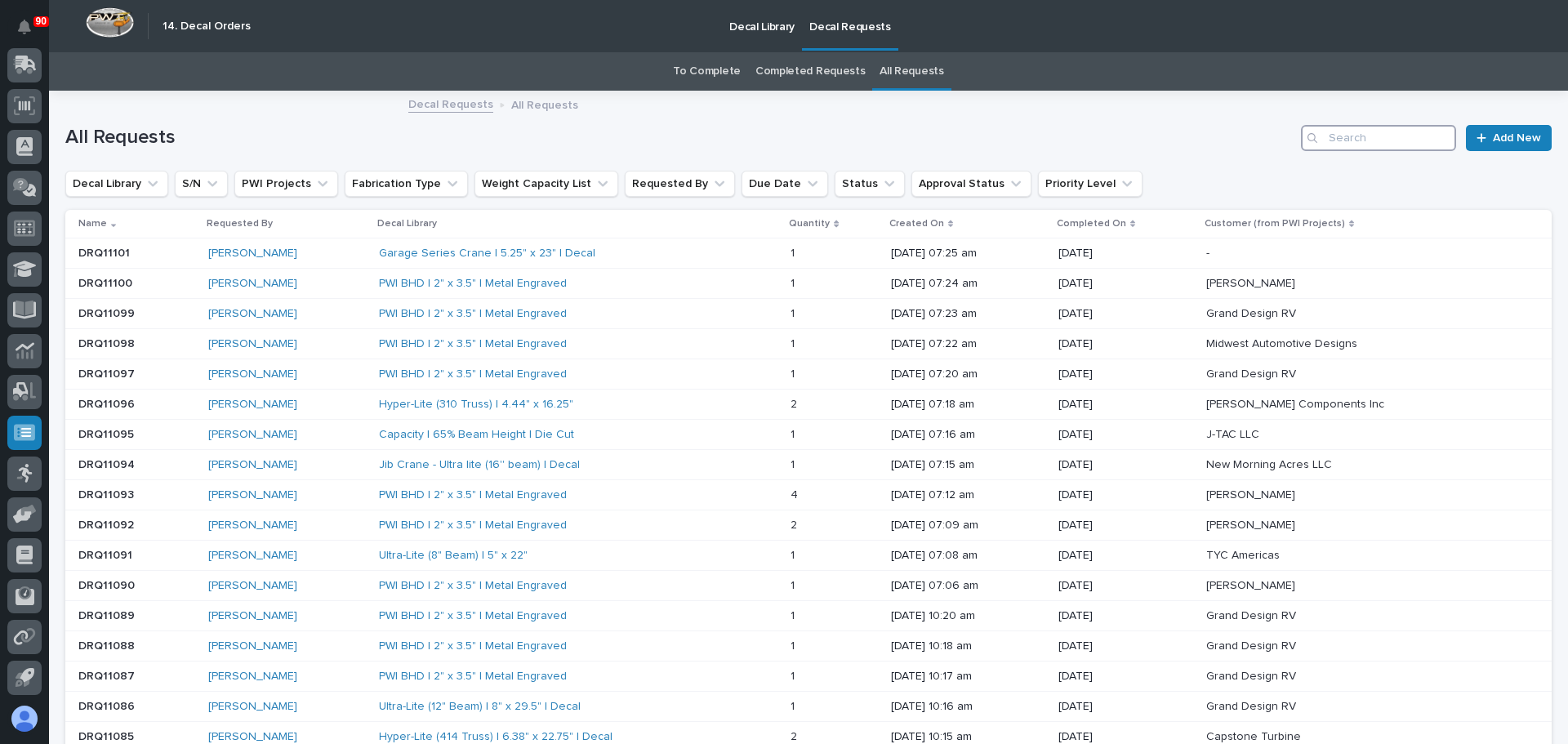
click at [1330, 145] on input "Search" at bounding box center [1379, 137] width 155 height 26
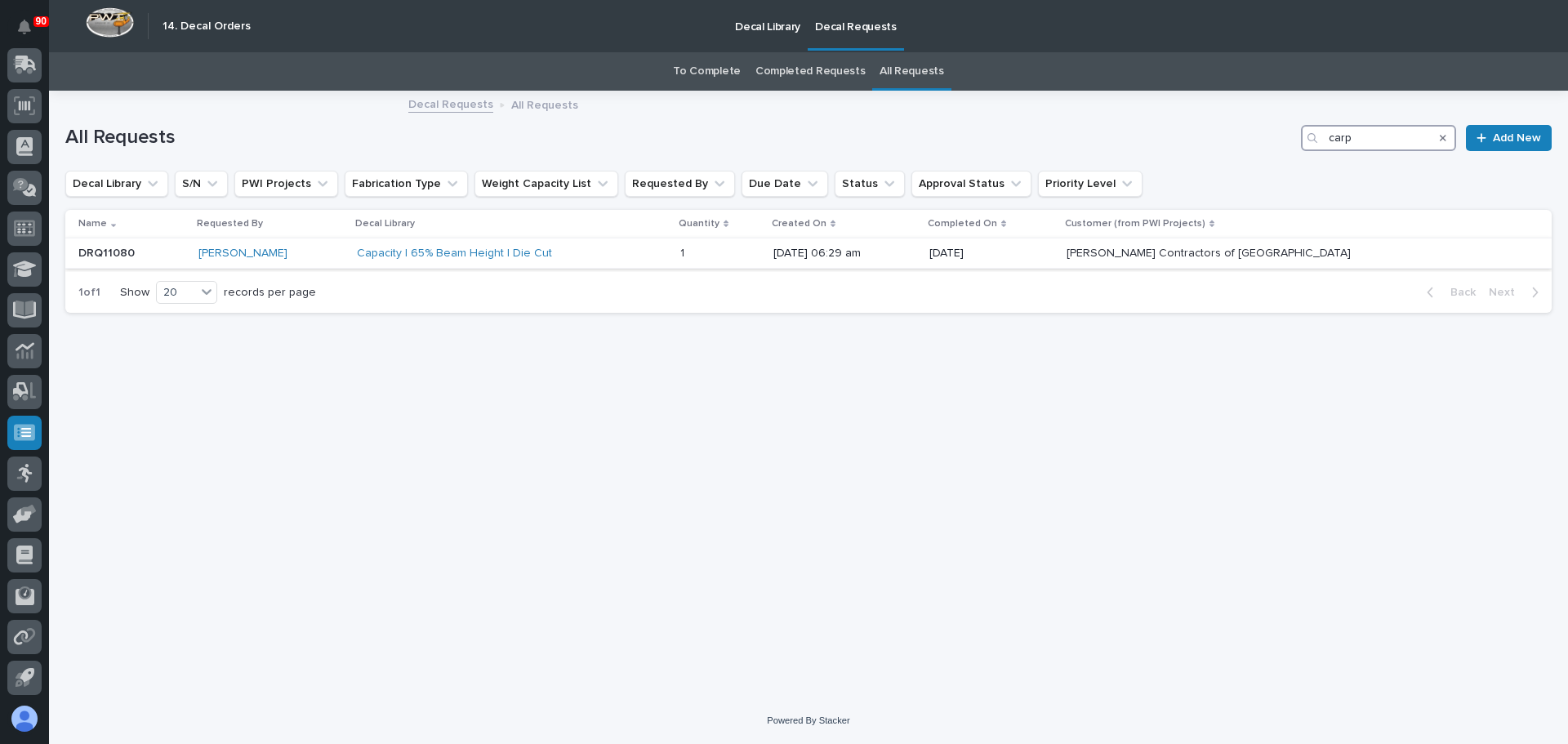
type input "carp"
click at [667, 257] on div "Capacity | 65% Beam Height | Die Cut" at bounding box center [512, 253] width 311 height 27
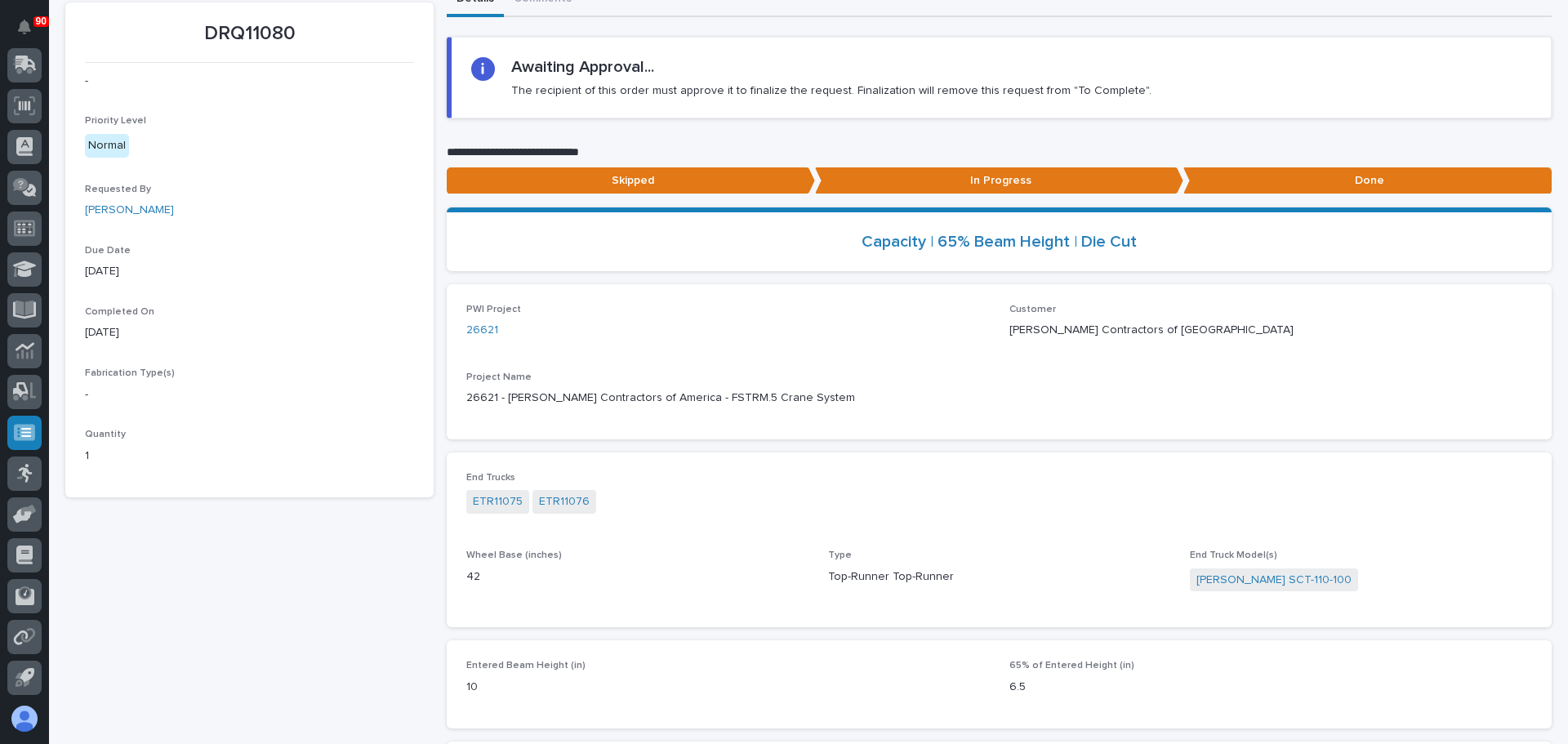
scroll to position [164, 0]
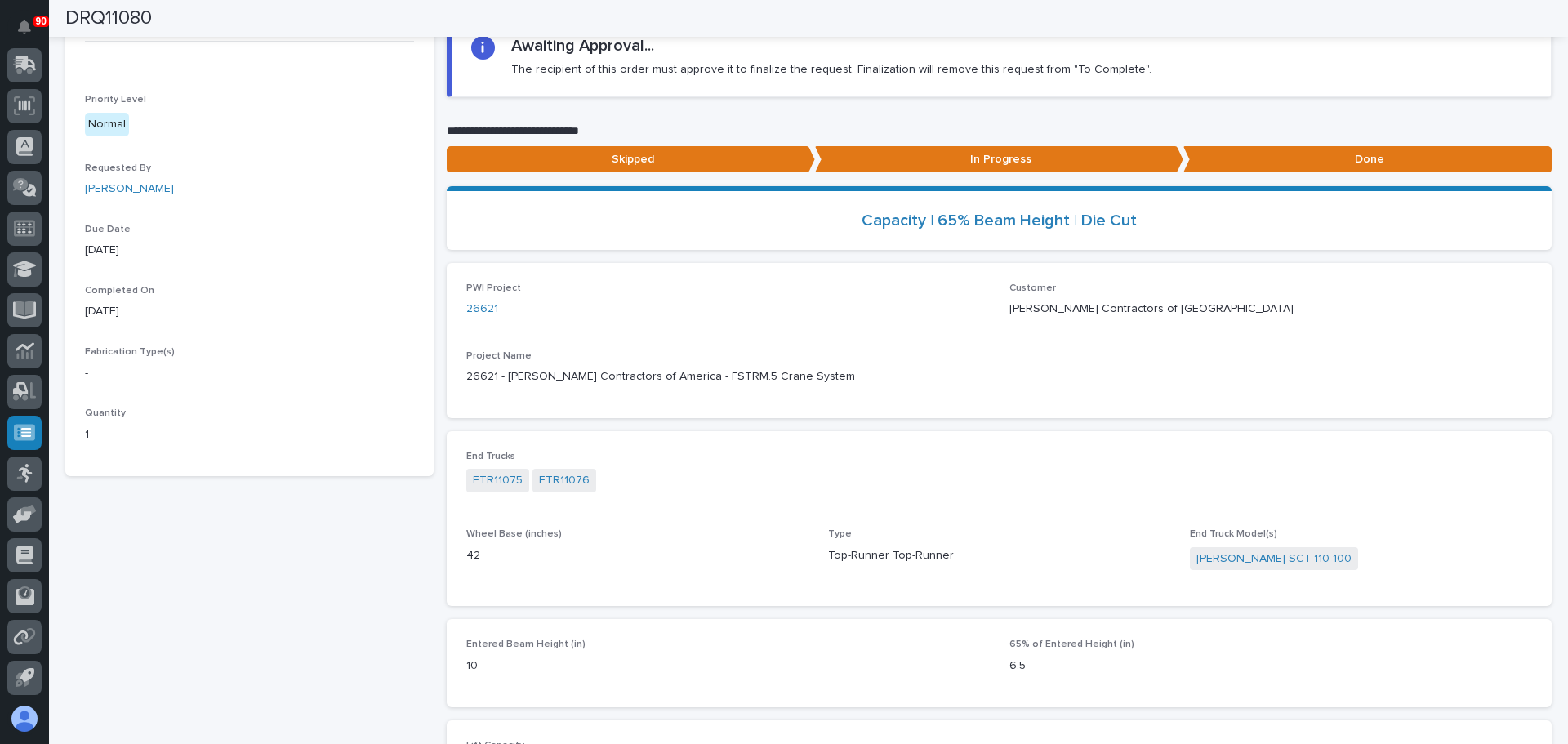
click at [325, 564] on div "DRQ11080 - Priority Level Normal Requested By Adam Yutzy Due Date 08/11/2025 Co…" at bounding box center [250, 492] width 369 height 1024
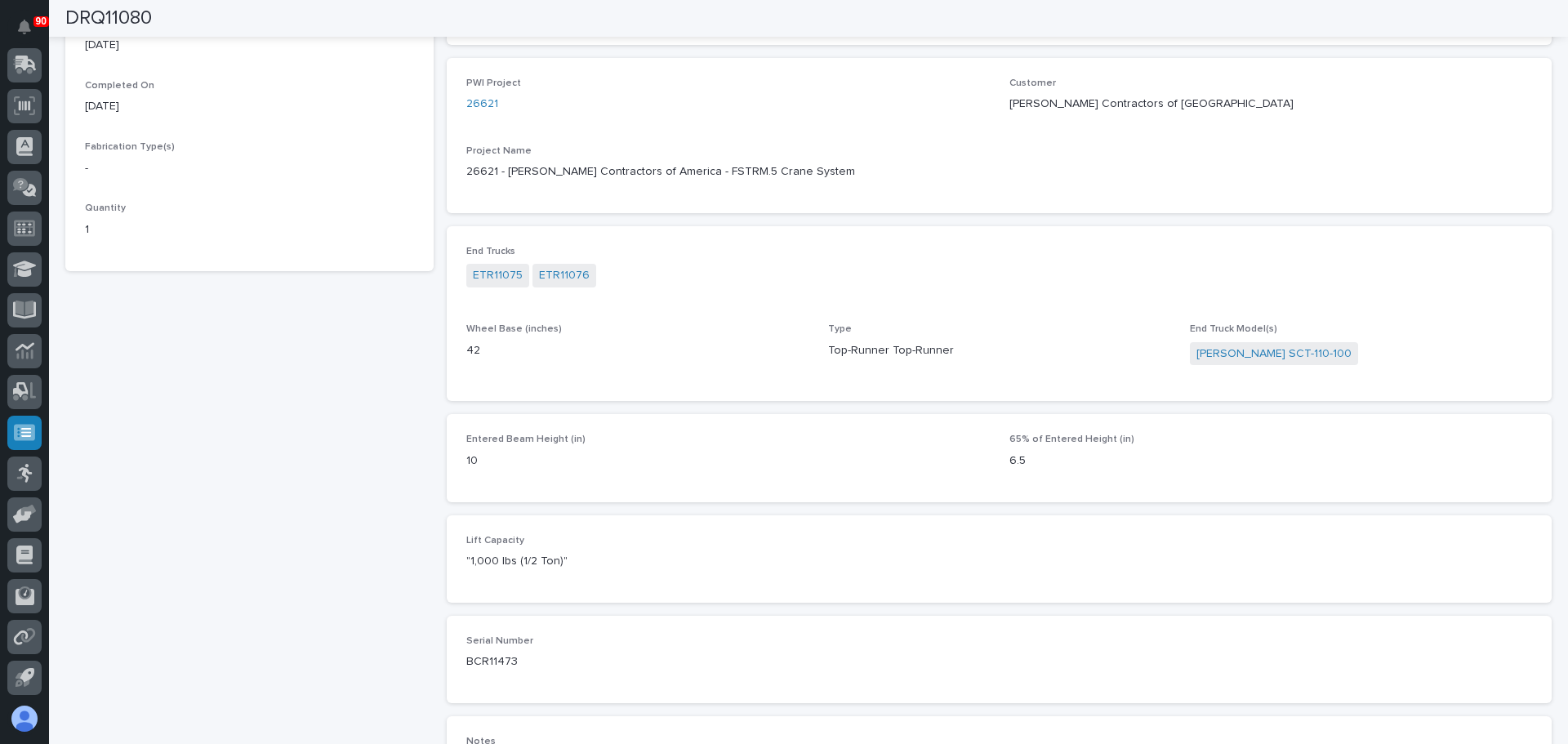
scroll to position [0, 0]
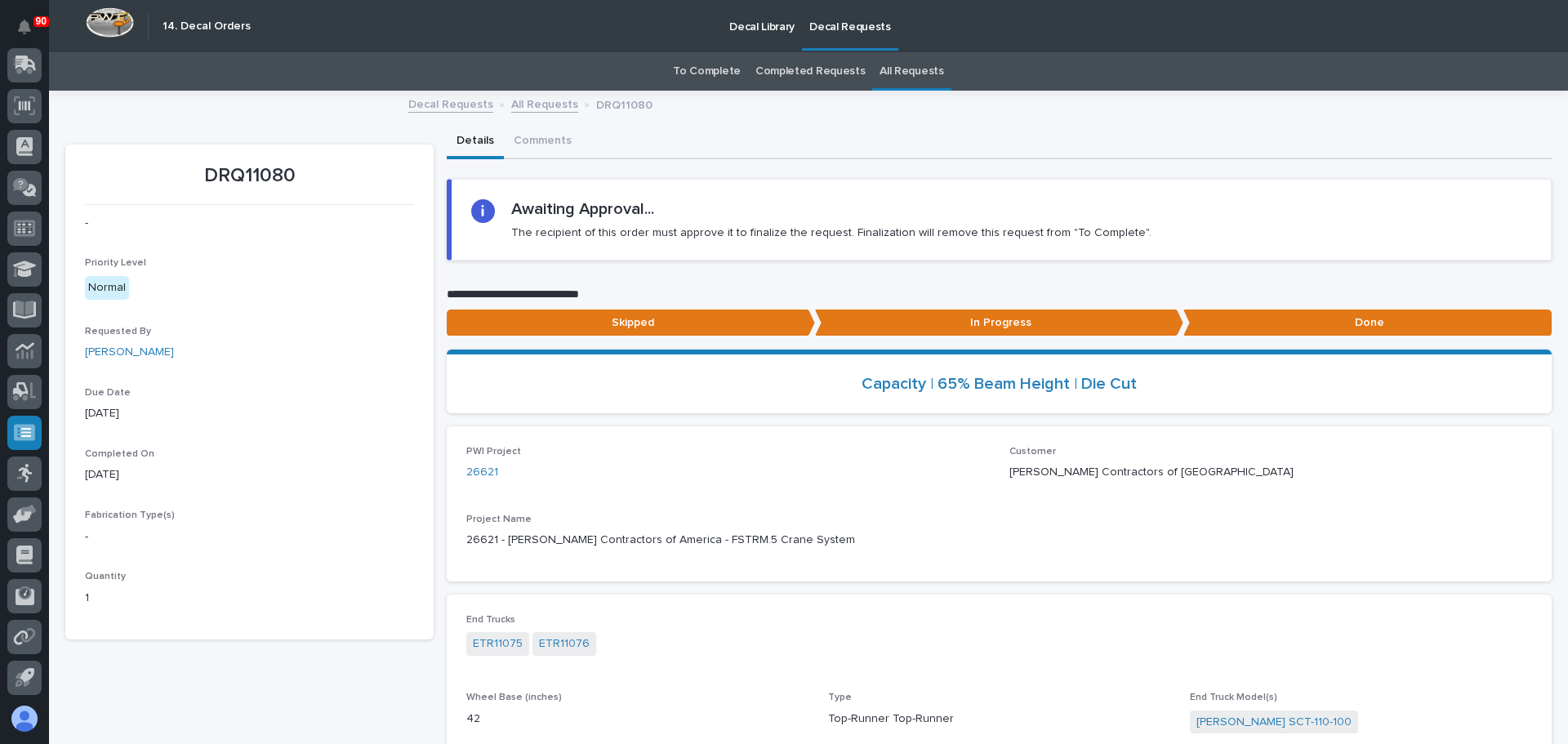
click at [447, 105] on link "Decal Requests" at bounding box center [451, 103] width 85 height 19
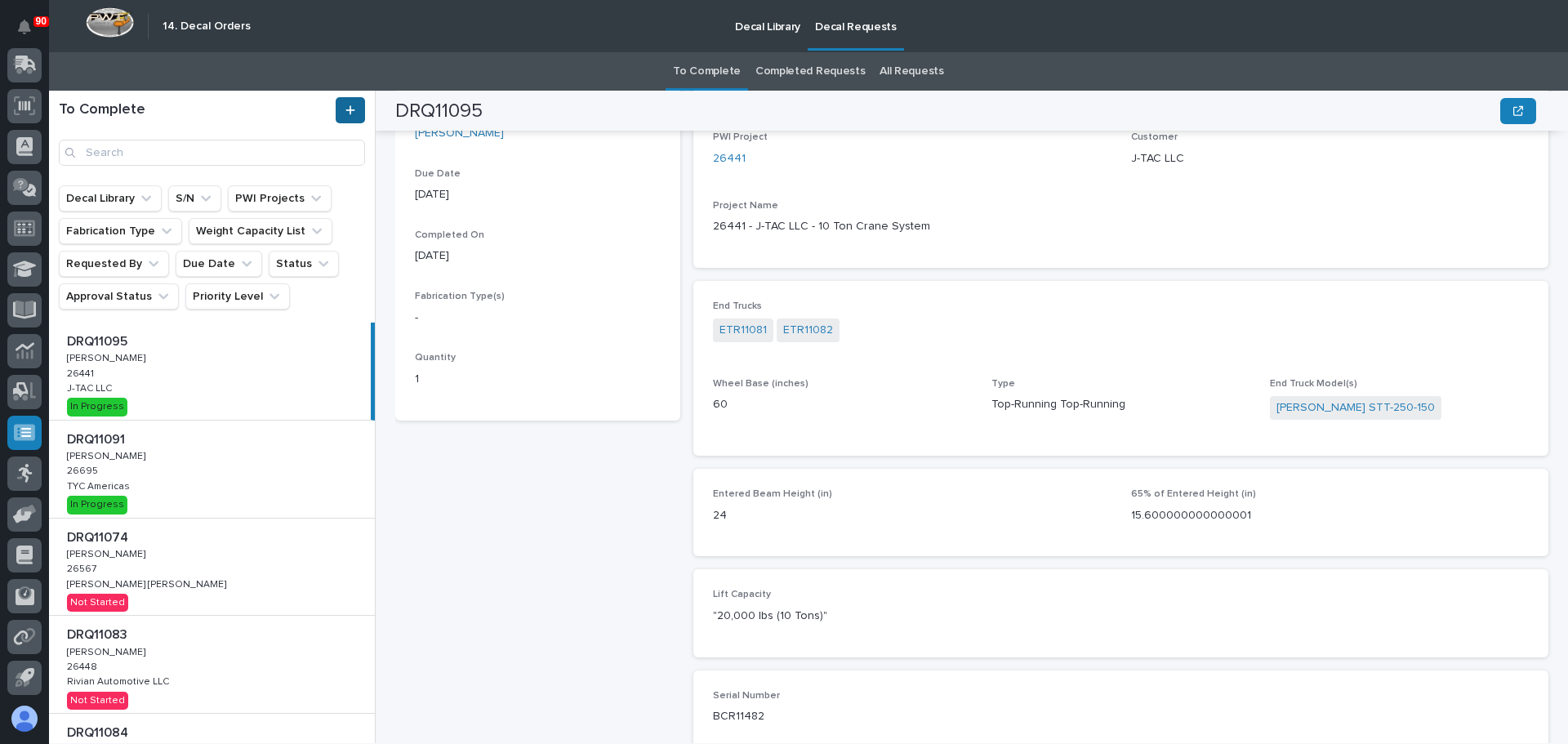
click at [347, 107] on icon at bounding box center [350, 110] width 10 height 12
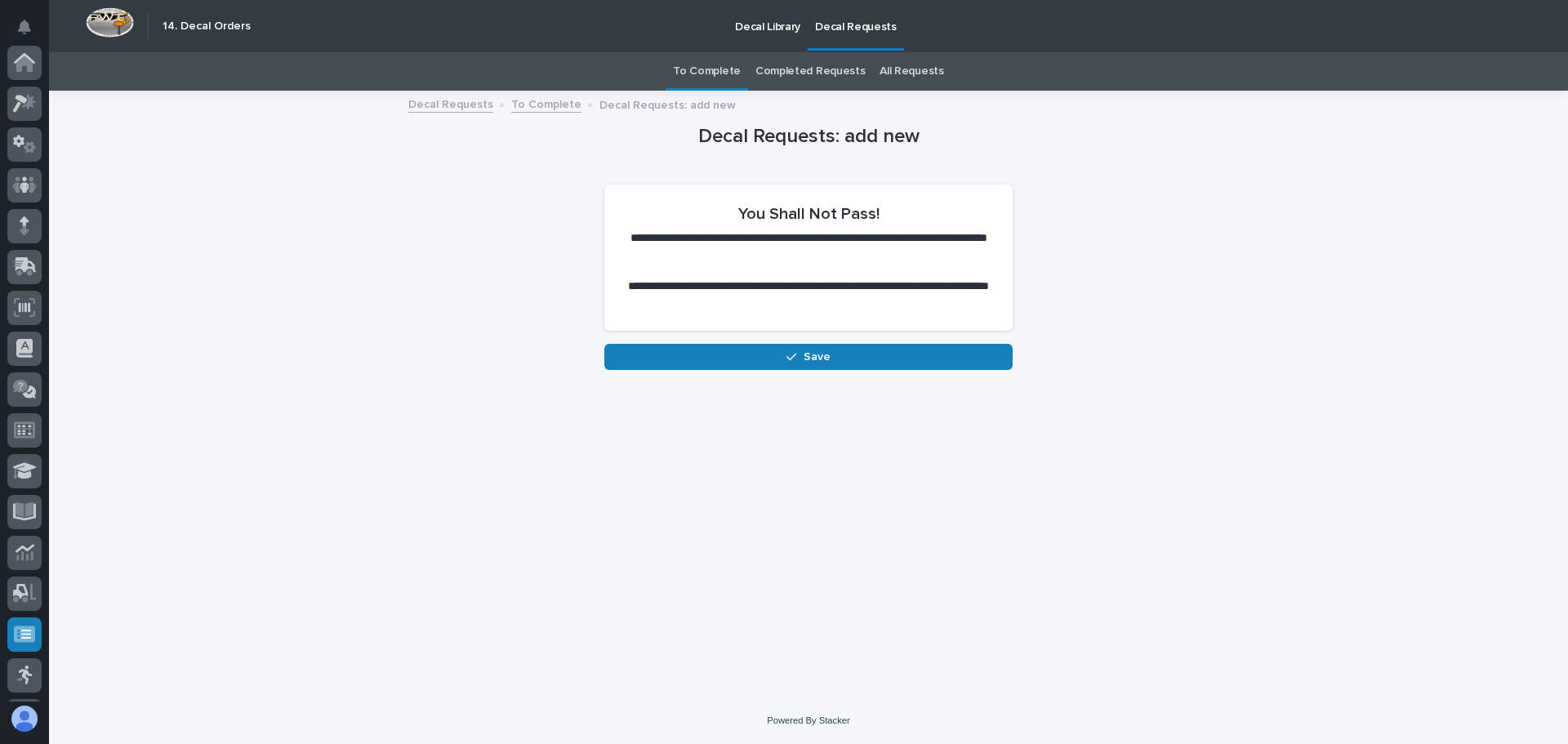
scroll to position [202, 0]
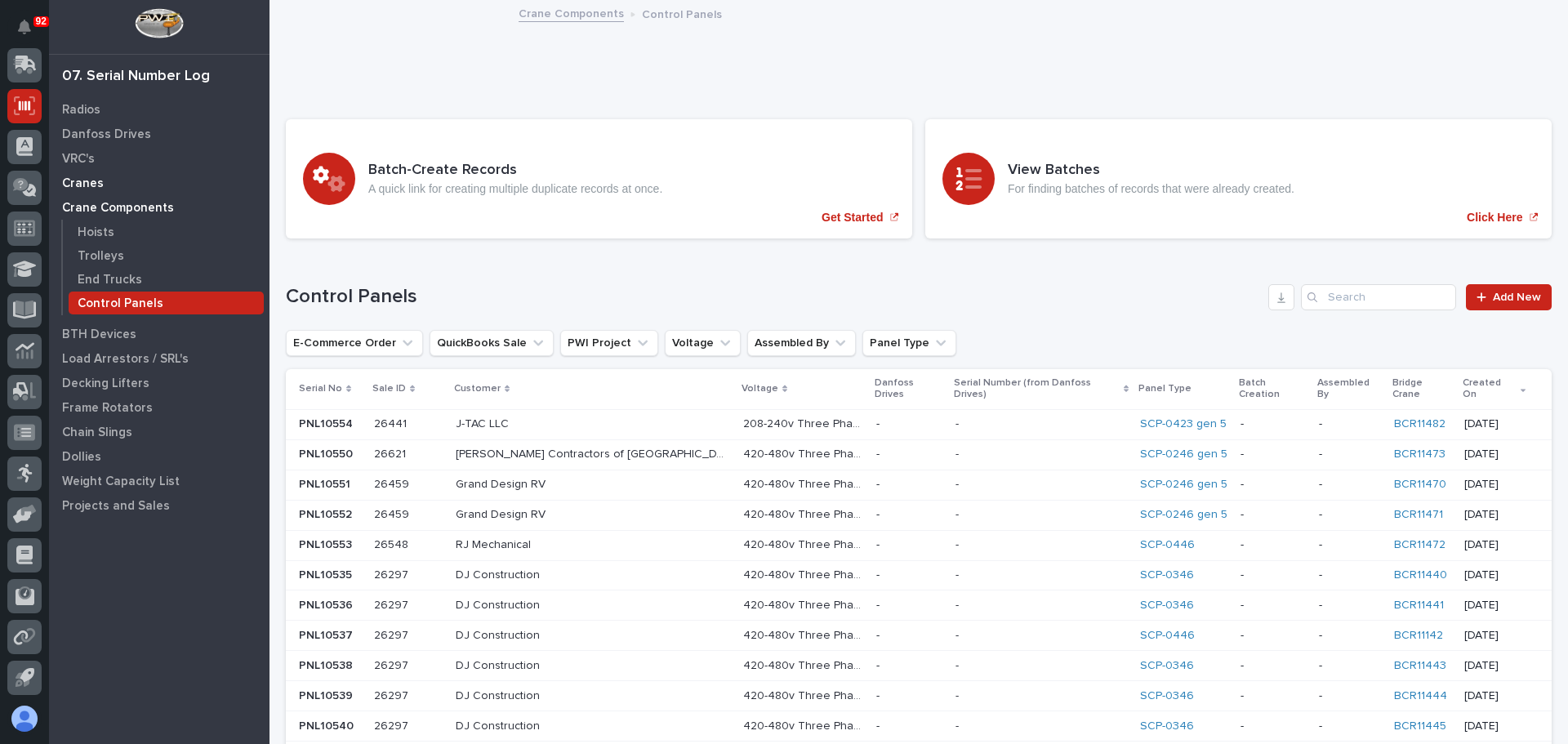
click at [86, 186] on p "Cranes" at bounding box center [83, 184] width 42 height 15
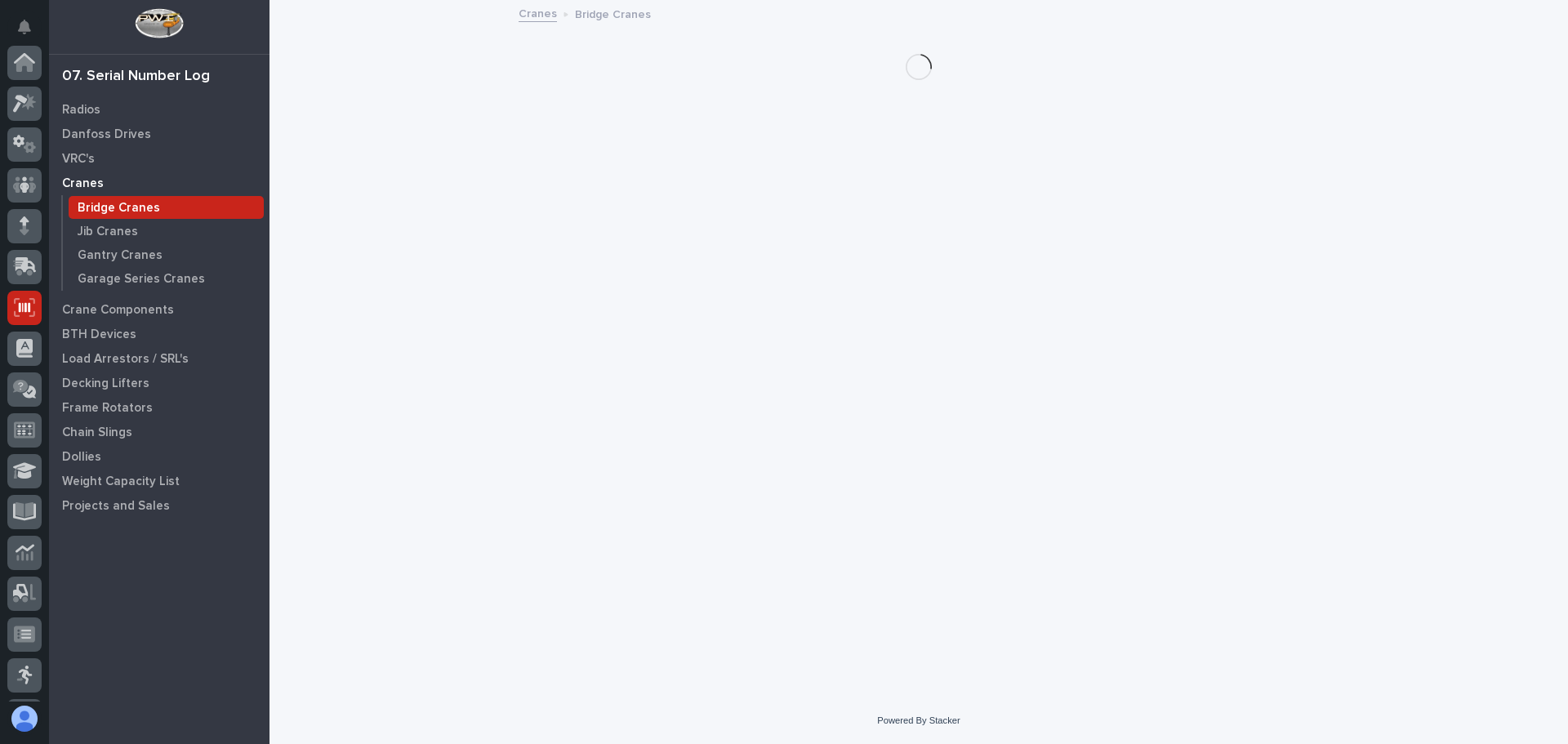
scroll to position [202, 0]
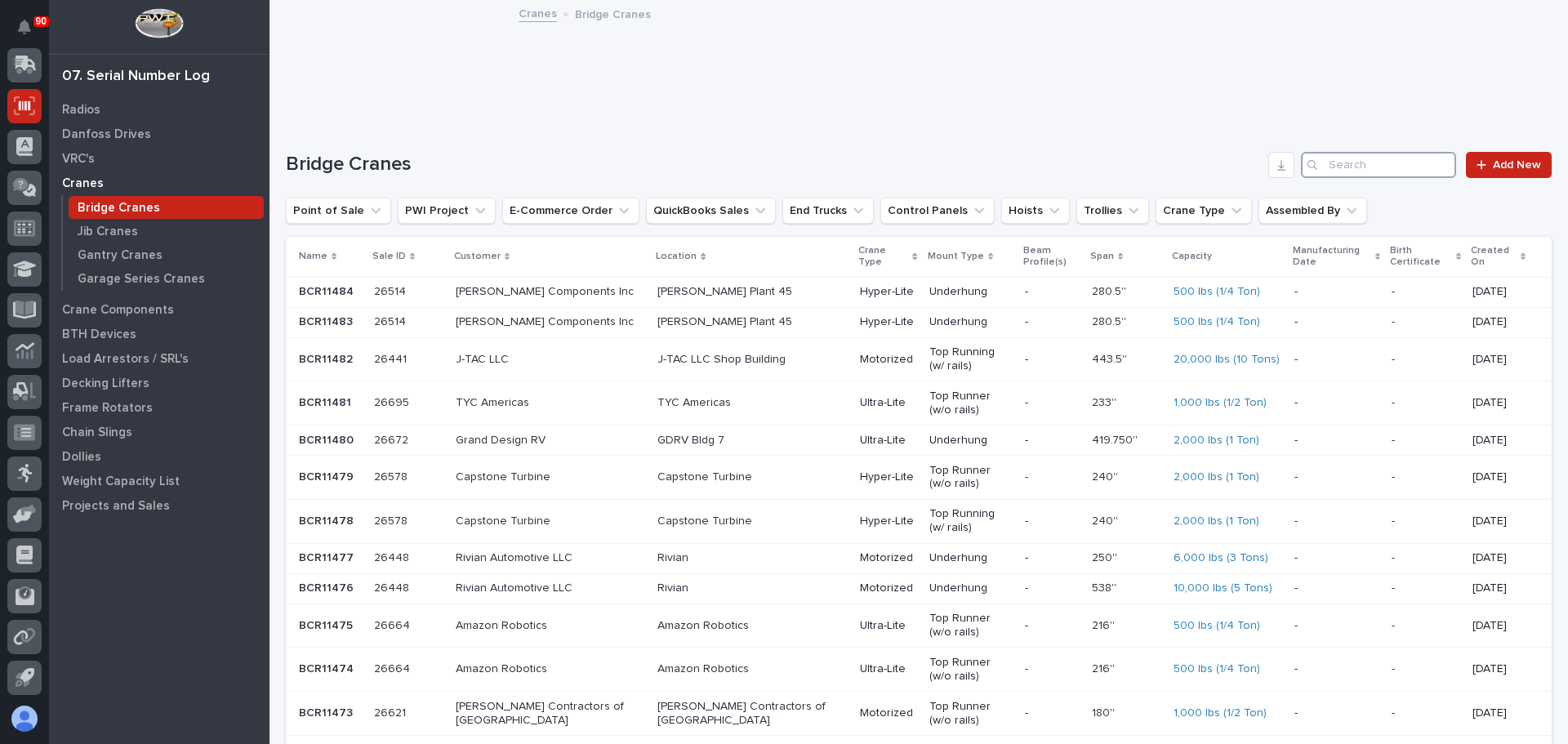
click at [1356, 164] on input "Search" at bounding box center [1379, 164] width 155 height 26
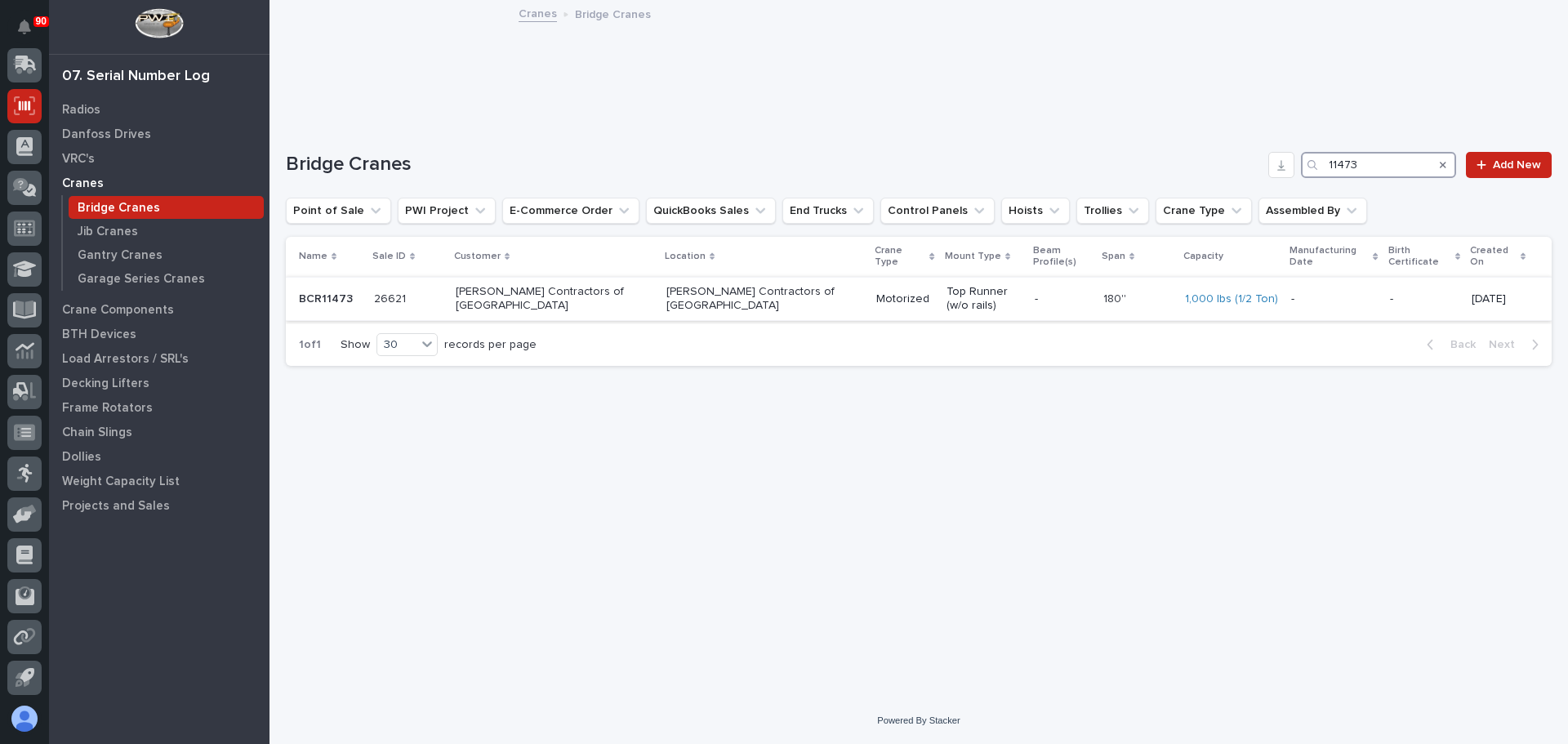
type input "11473"
click at [722, 285] on p "Carpenter Contractors of America" at bounding box center [765, 298] width 198 height 27
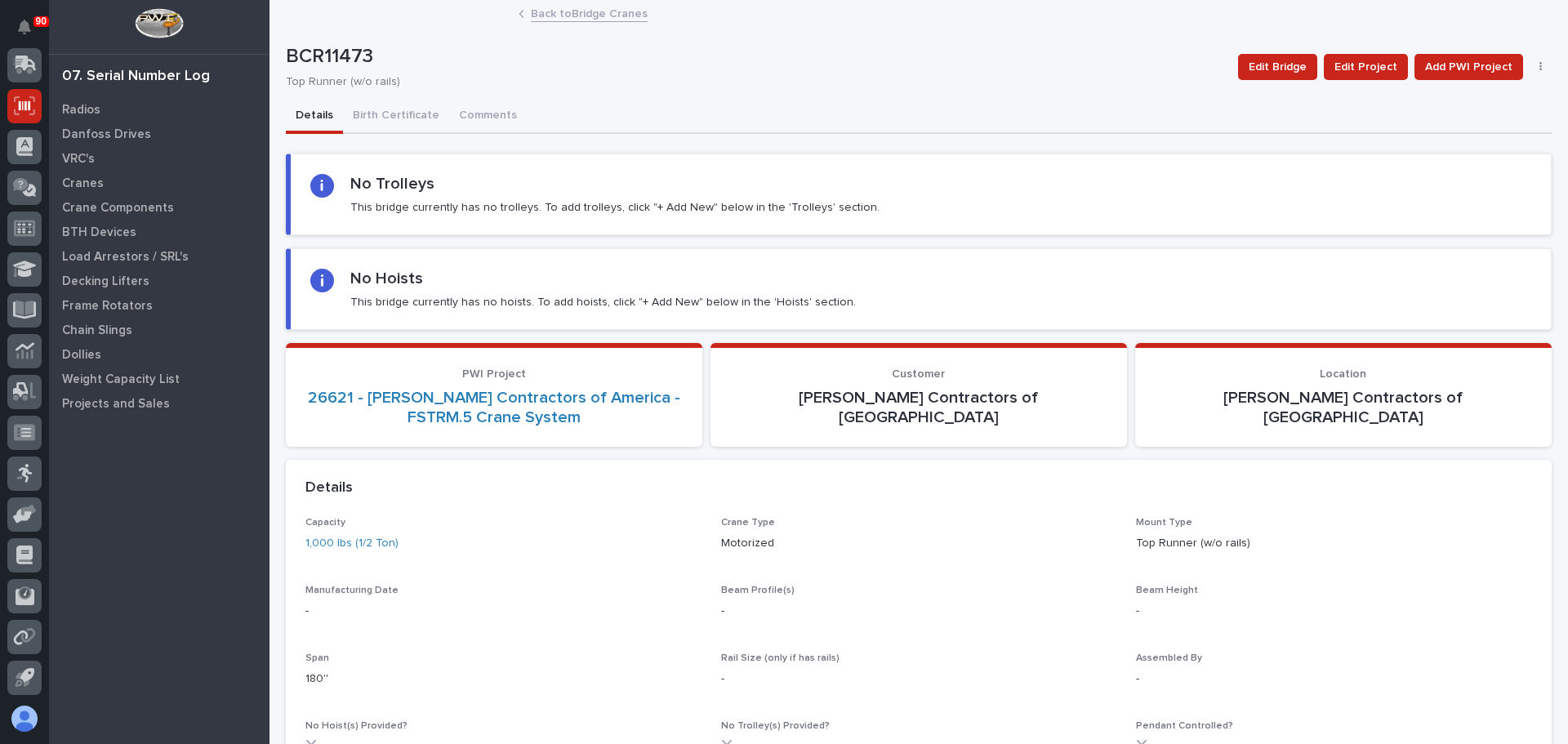
click at [562, 17] on link "Back to Bridge Cranes" at bounding box center [589, 12] width 117 height 19
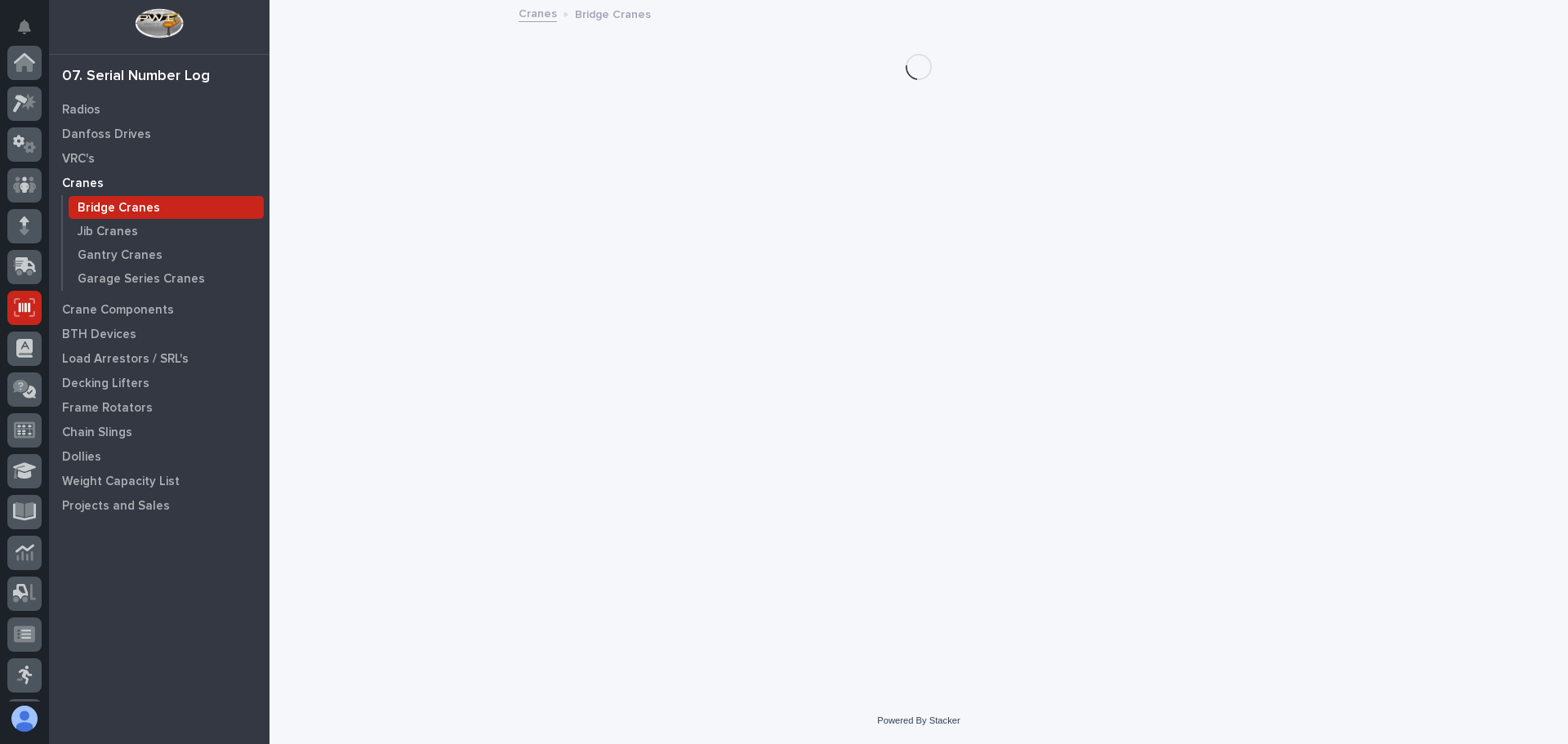
scroll to position [202, 0]
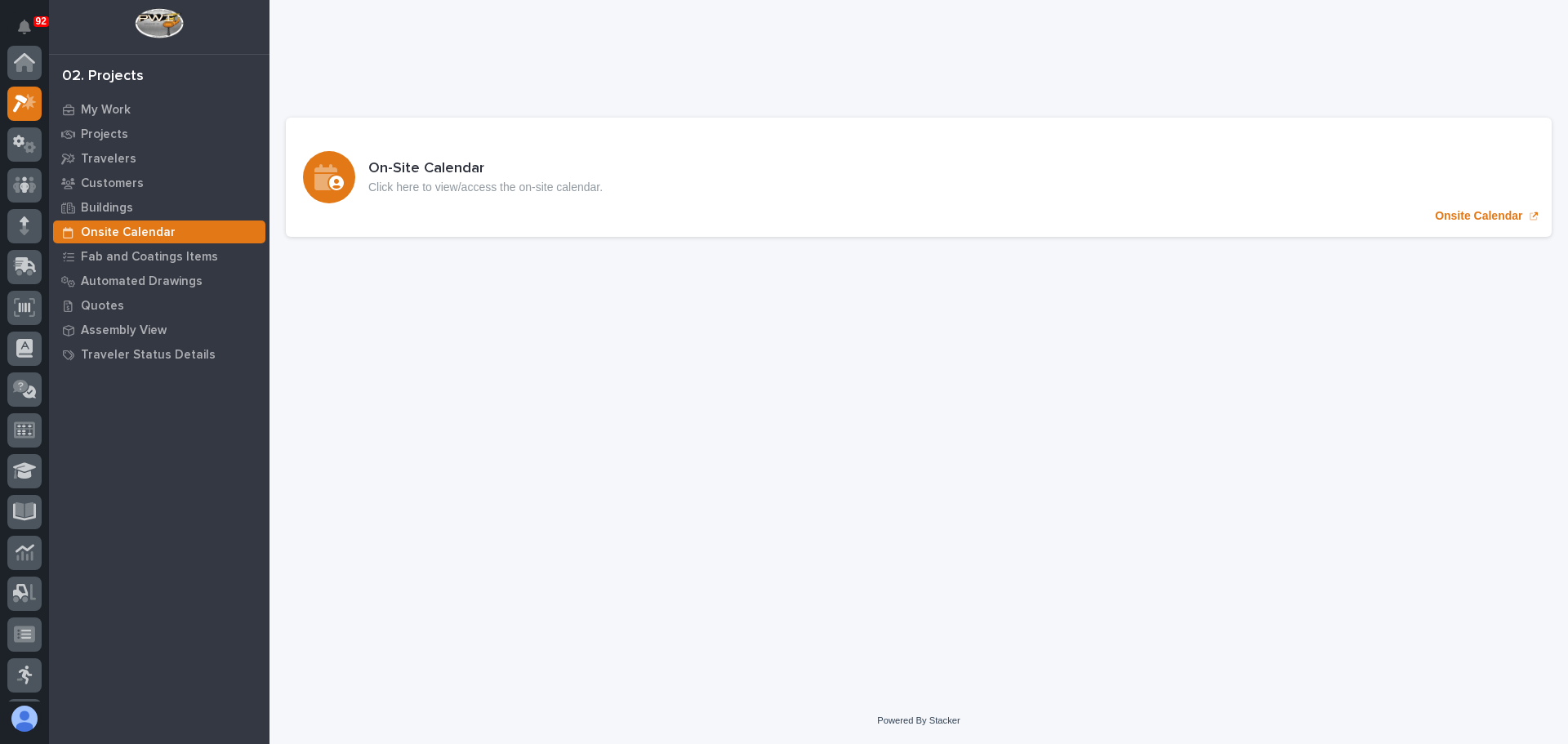
scroll to position [41, 0]
